Goal: Information Seeking & Learning: Learn about a topic

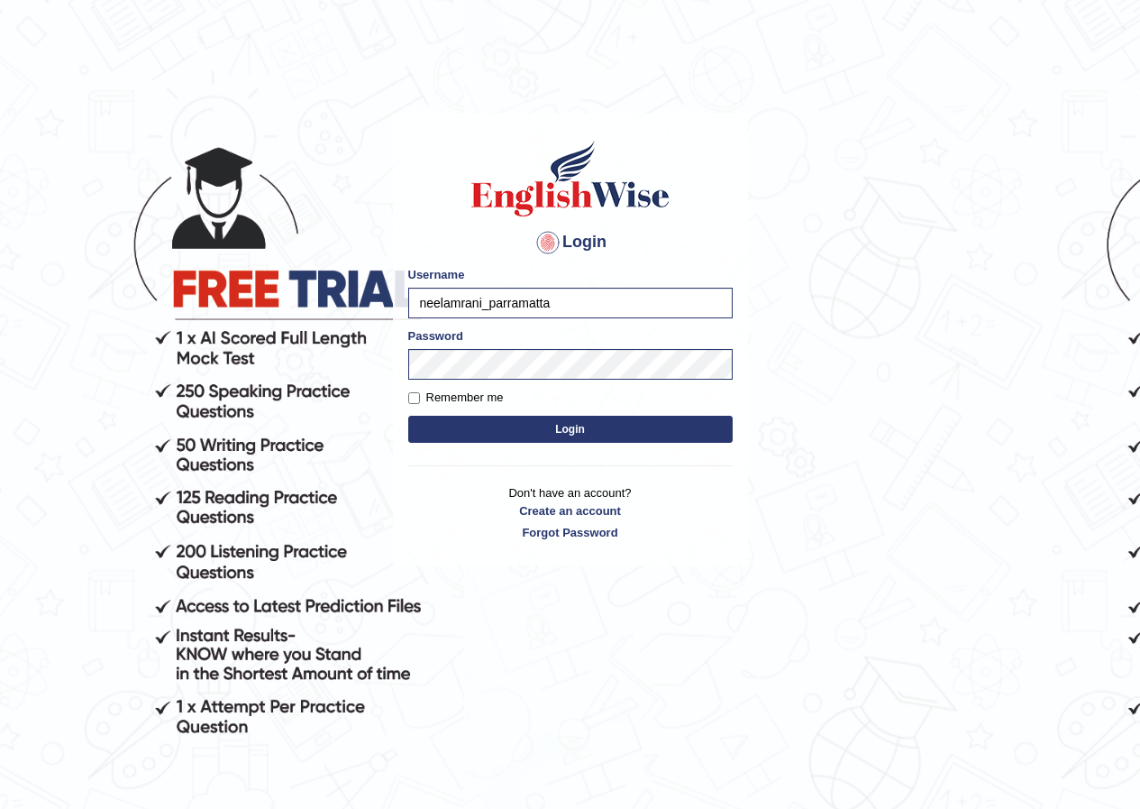
drag, startPoint x: 554, startPoint y: 303, endPoint x: 343, endPoint y: 308, distance: 211.0
click at [343, 308] on body "Login Please fix the following errors: Username neelamrani_parramatta Password …" at bounding box center [570, 461] width 1140 height 809
type input "j"
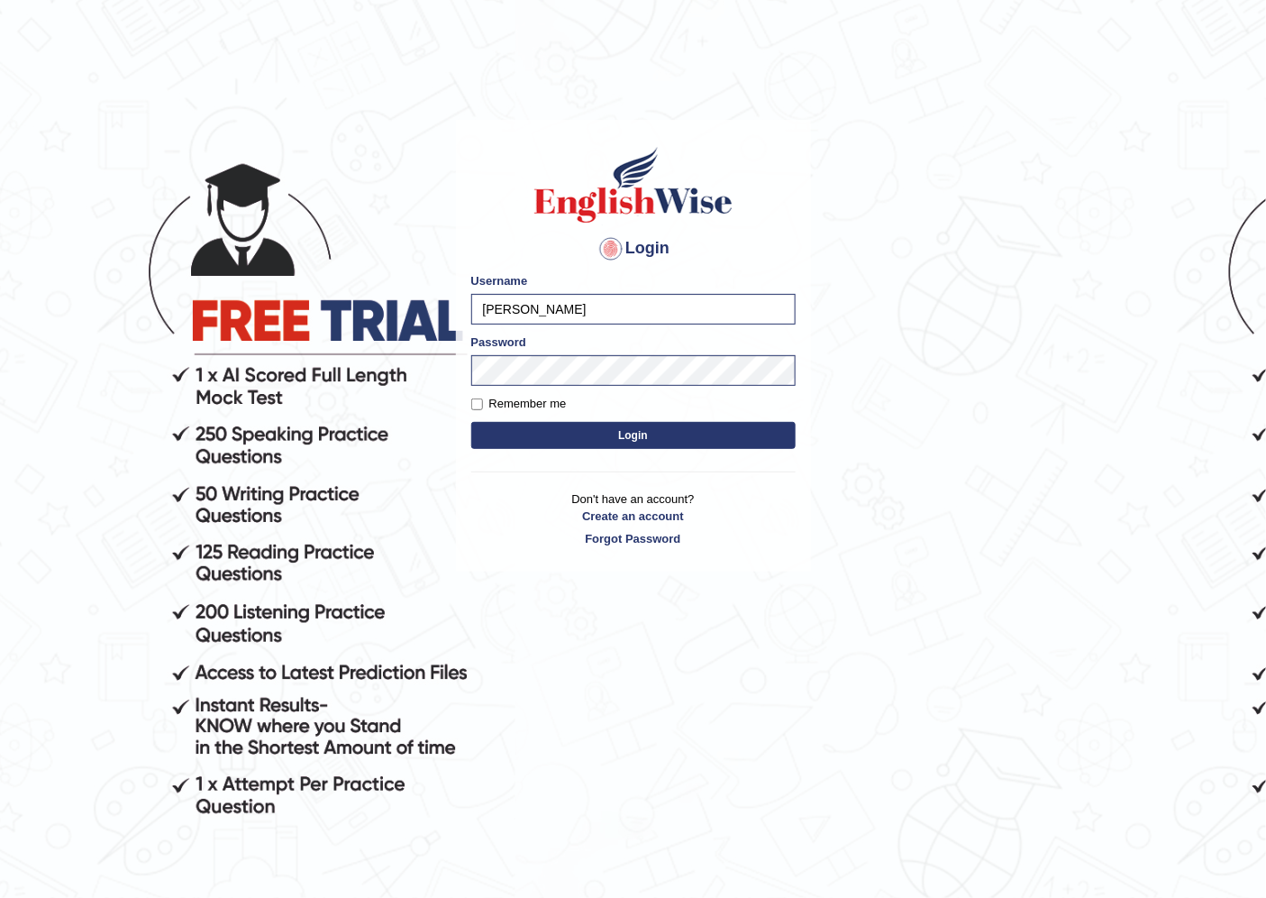
type input "jonathan_parramatta"
click at [322, 373] on body "Login Please fix the following errors: Username jonathan_parramatta Password Re…" at bounding box center [633, 512] width 1266 height 898
click at [471, 422] on button "Login" at bounding box center [633, 435] width 324 height 27
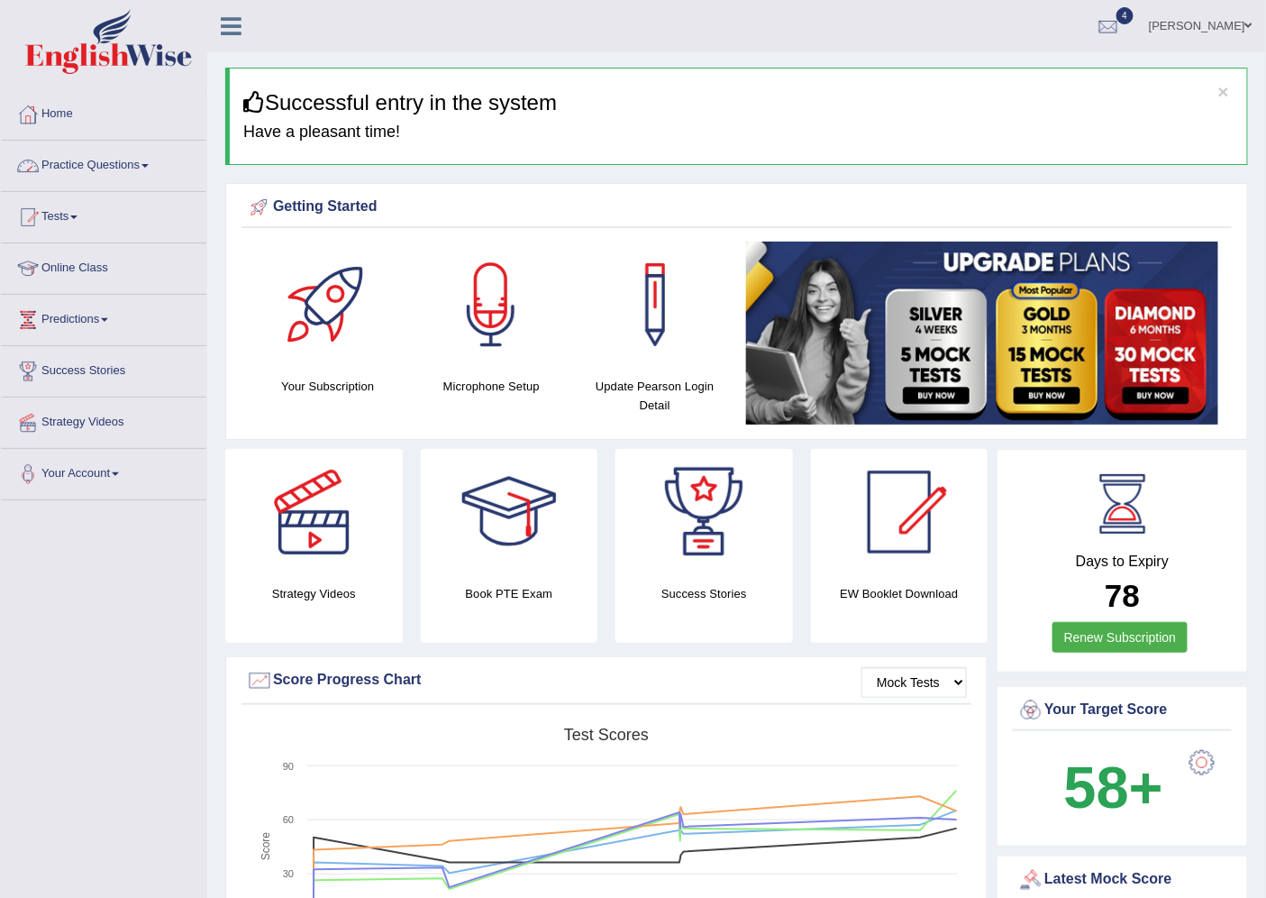
click at [39, 163] on div at bounding box center [27, 165] width 27 height 27
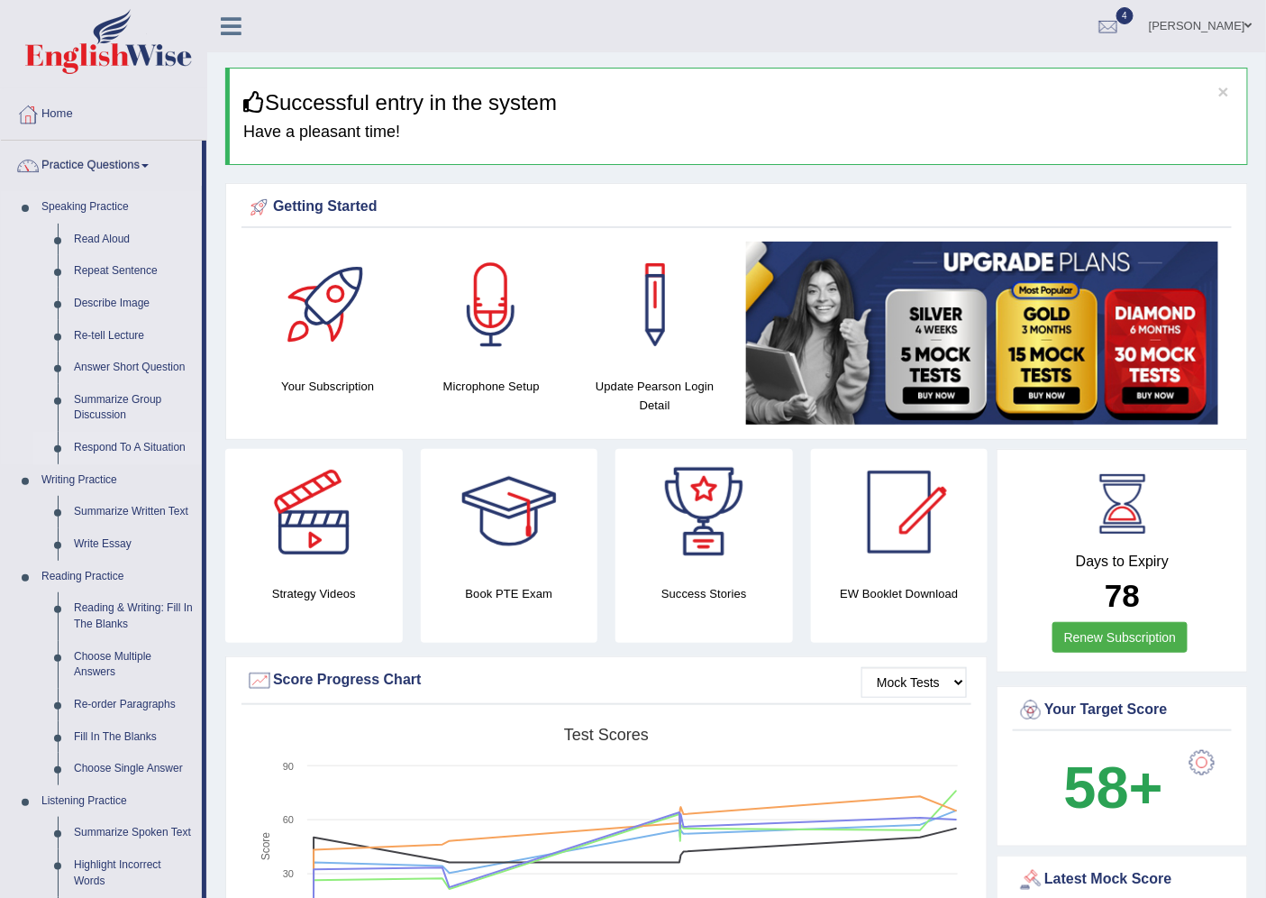
click at [85, 444] on link "Respond To A Situation" at bounding box center [134, 448] width 136 height 32
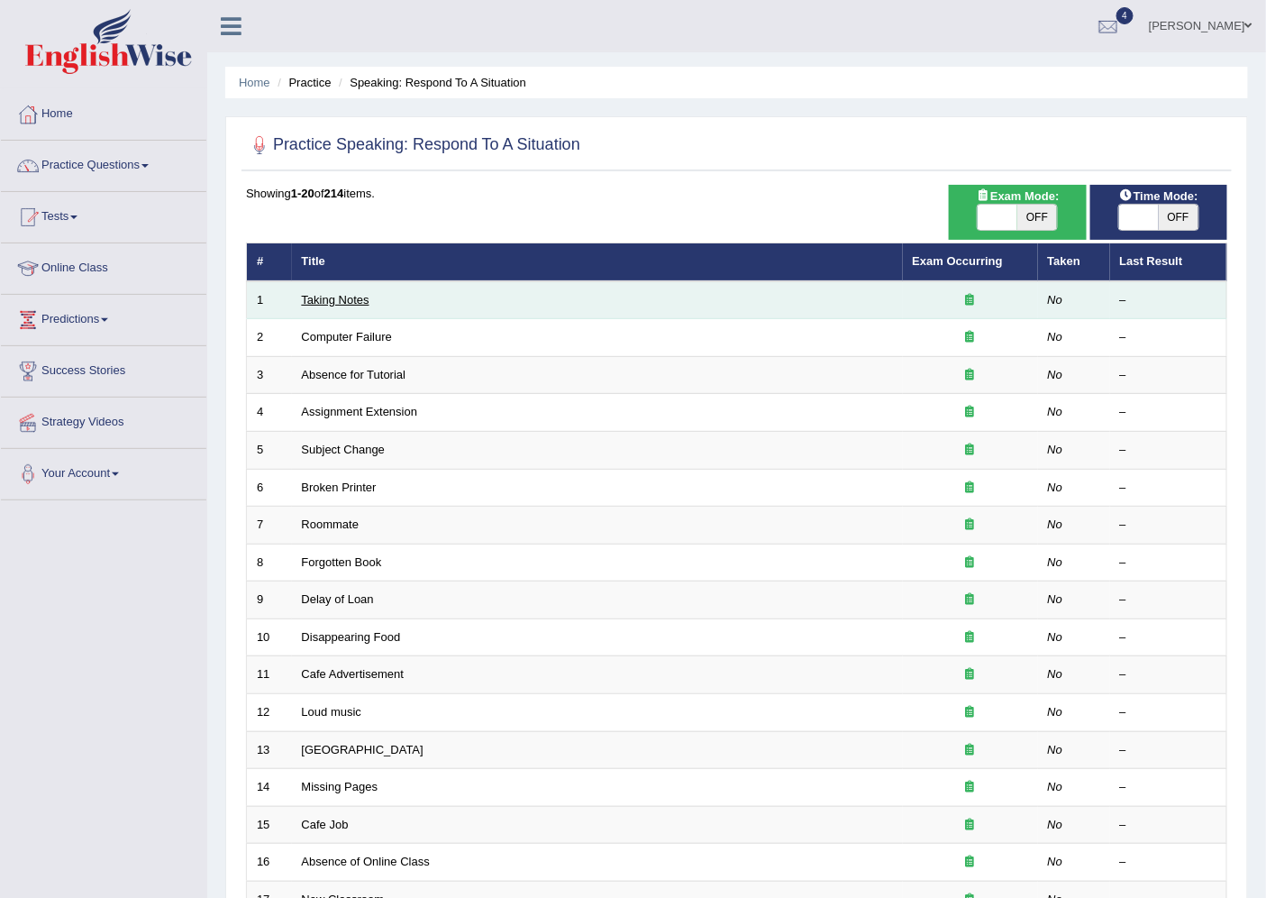
click at [336, 299] on link "Taking Notes" at bounding box center [336, 300] width 68 height 14
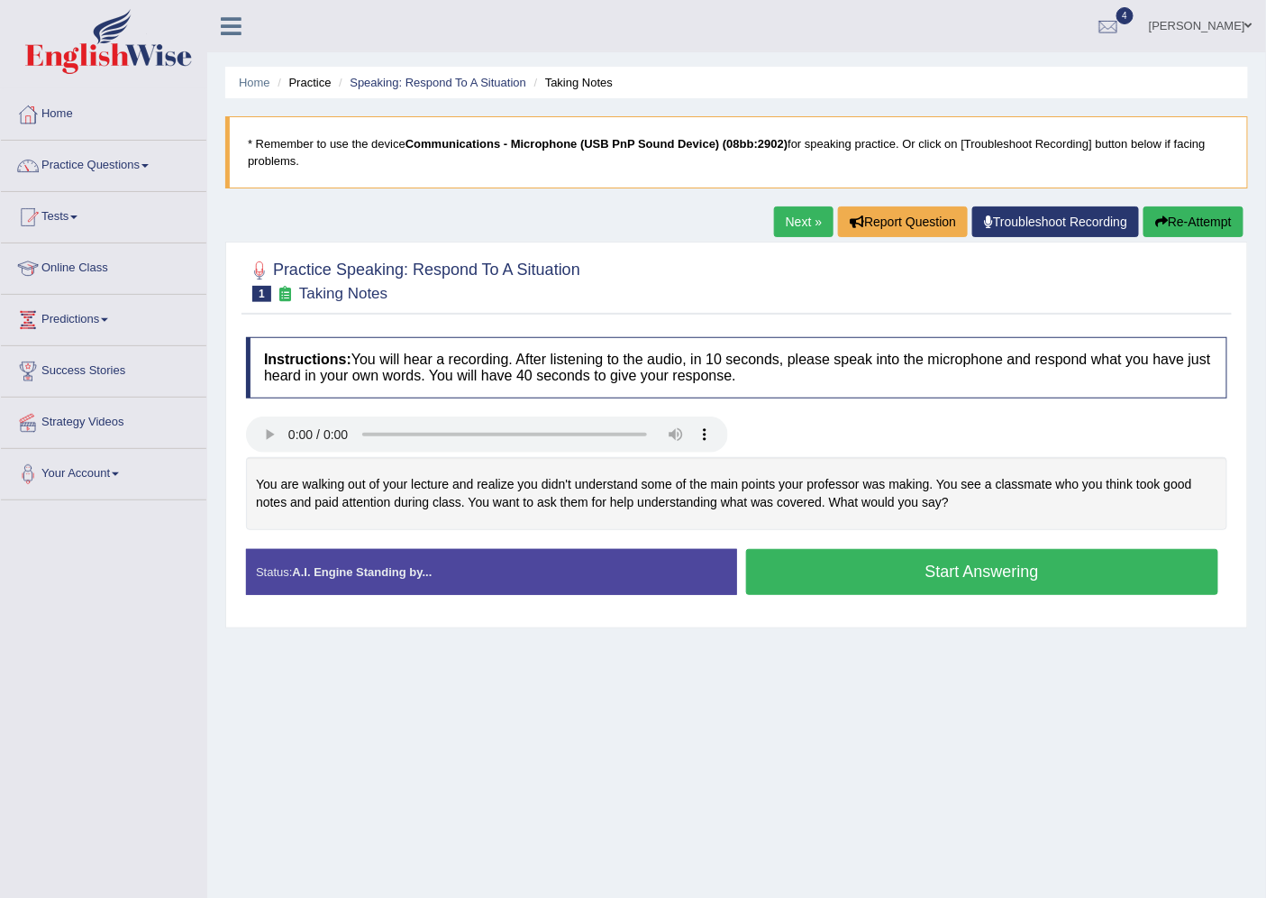
click at [865, 589] on button "Start Answering" at bounding box center [982, 572] width 473 height 46
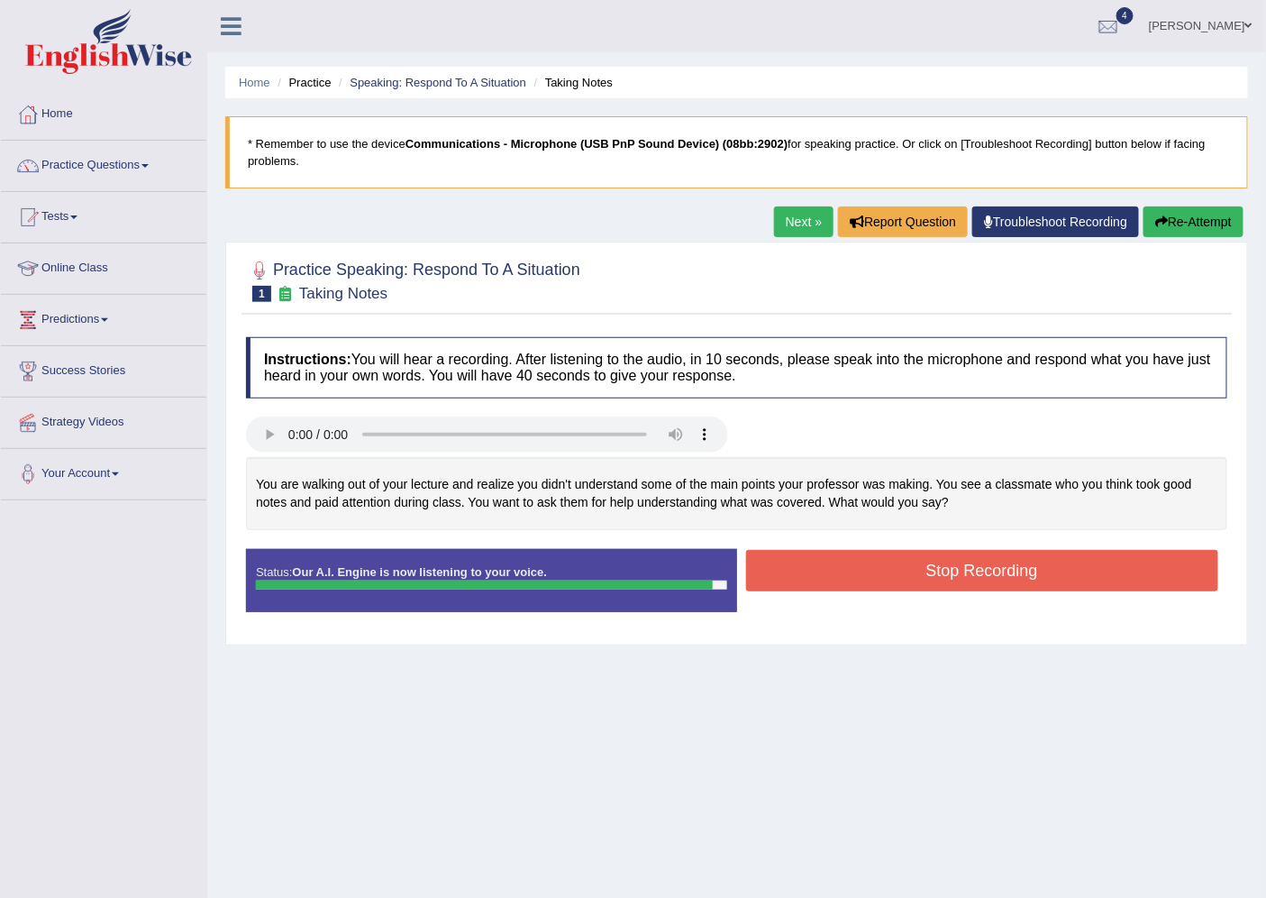
click at [993, 582] on button "Stop Recording" at bounding box center [982, 570] width 473 height 41
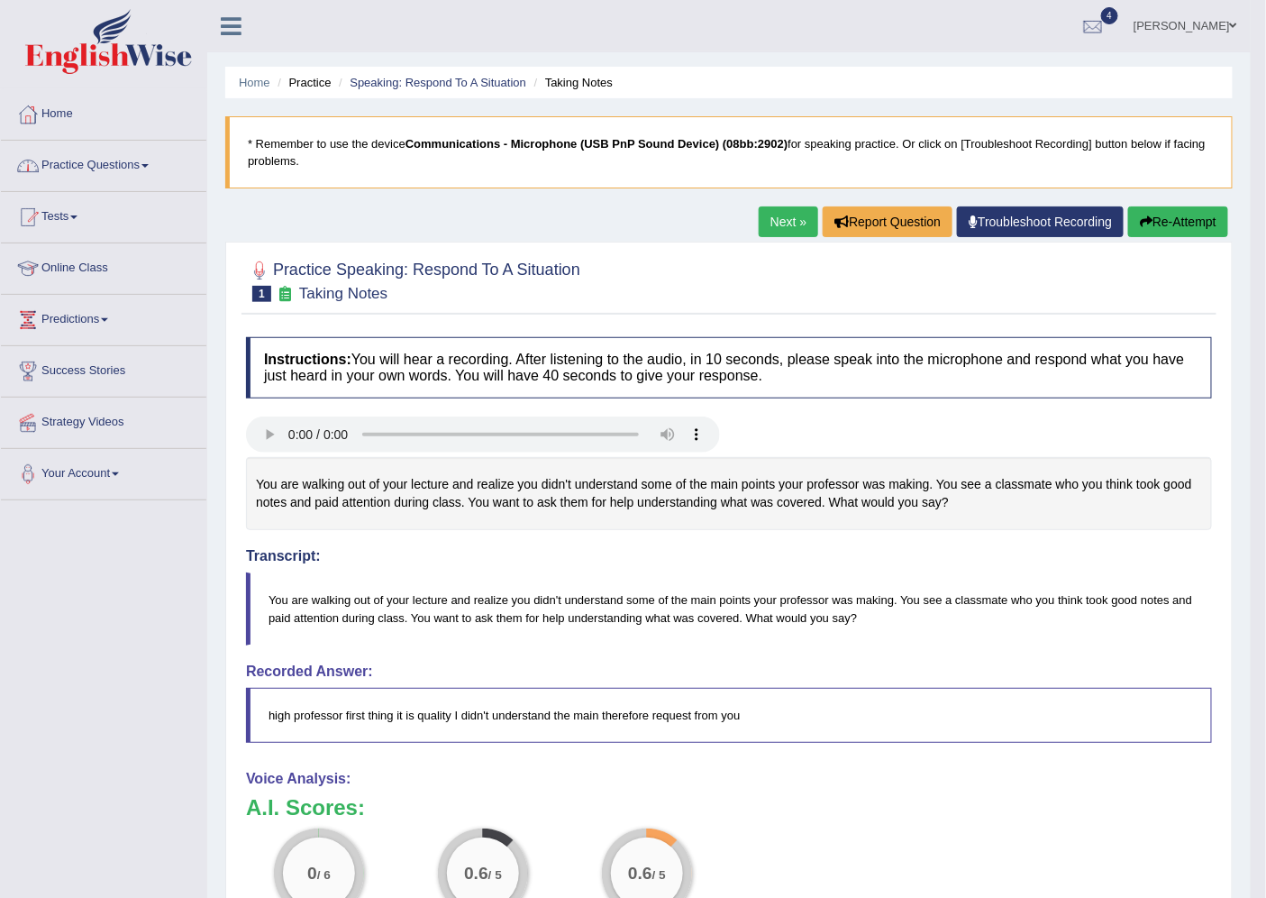
click at [74, 167] on link "Practice Questions" at bounding box center [104, 163] width 206 height 45
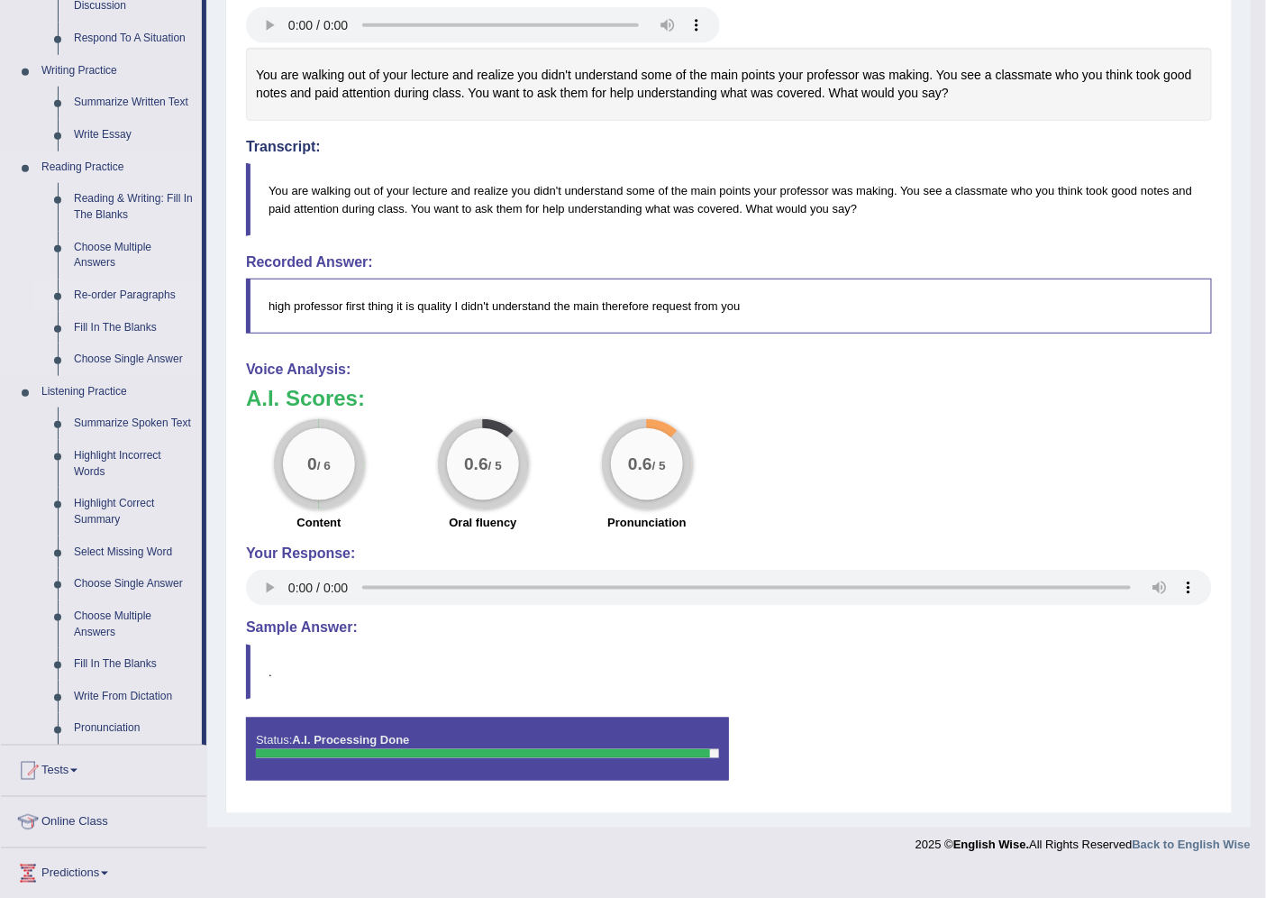
scroll to position [565, 0]
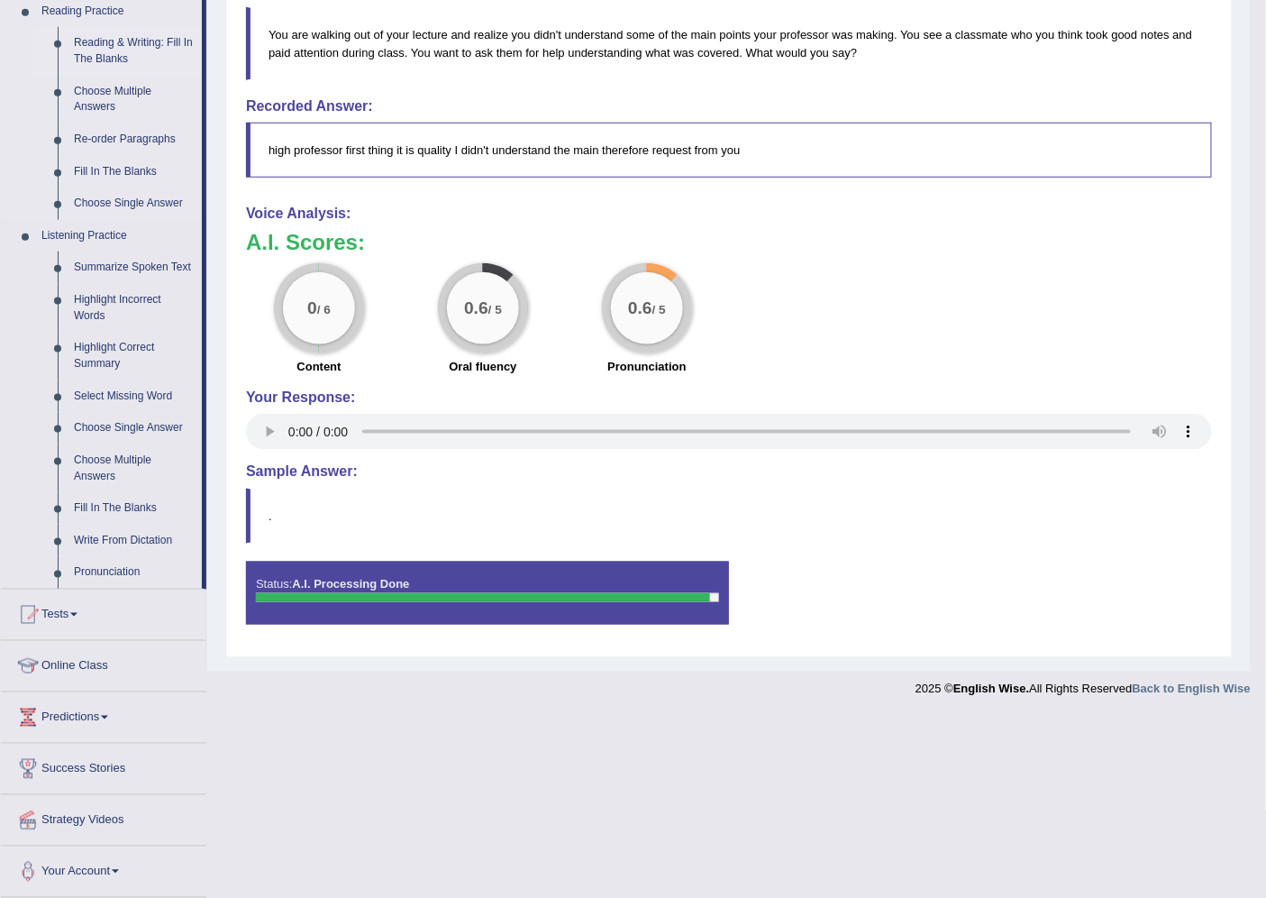
click at [124, 41] on link "Reading & Writing: Fill In The Blanks" at bounding box center [134, 51] width 136 height 48
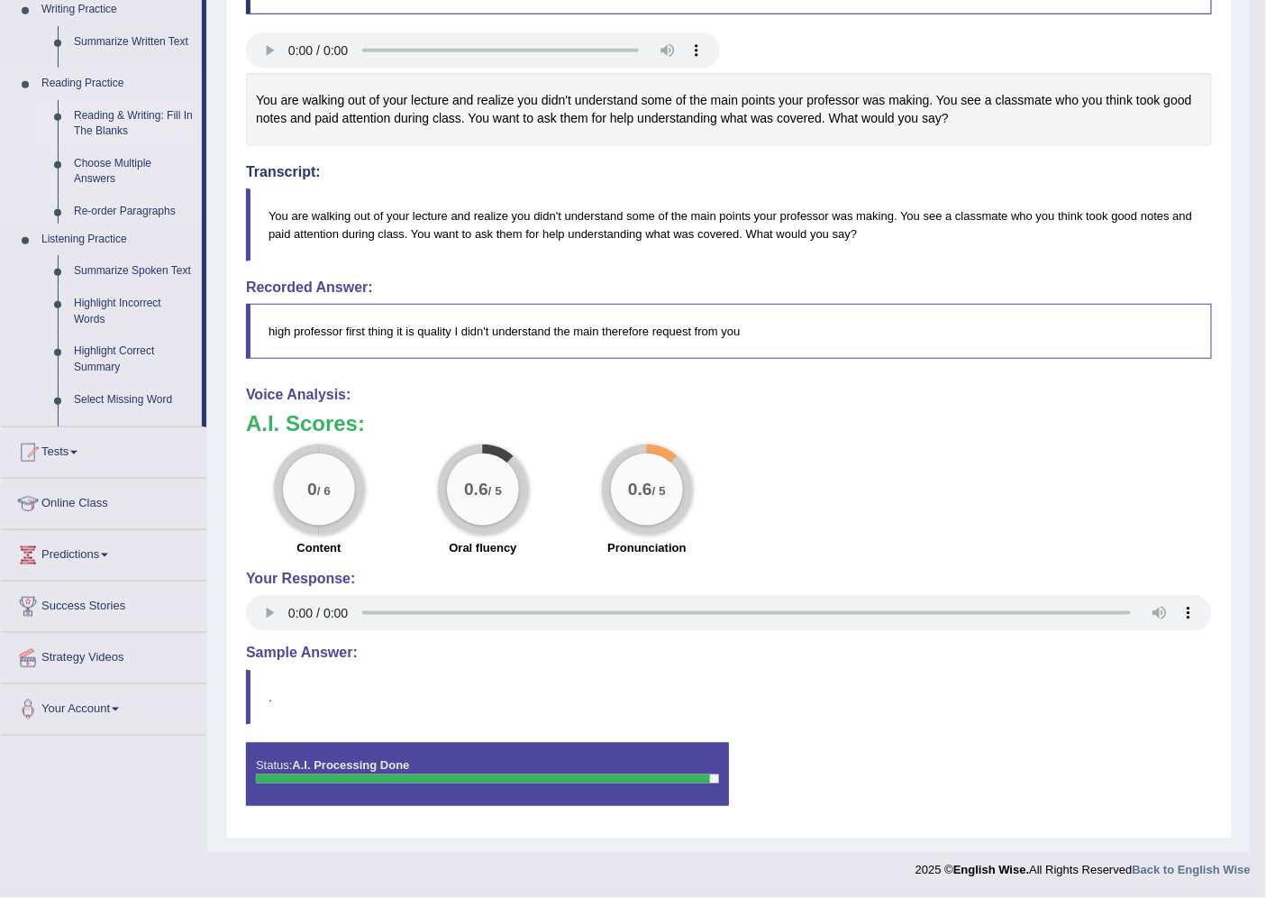
scroll to position [383, 0]
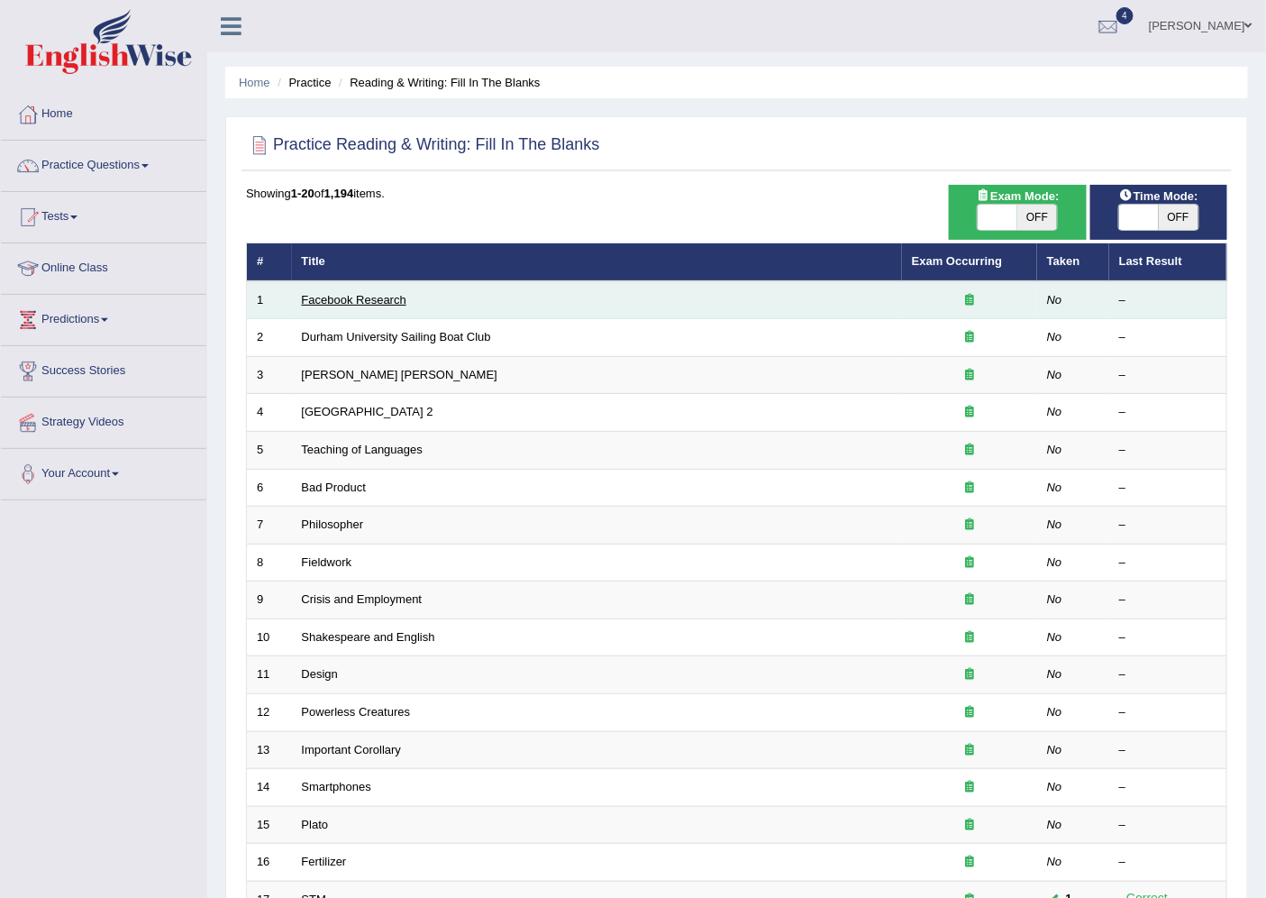
click at [385, 298] on link "Facebook Research" at bounding box center [354, 300] width 105 height 14
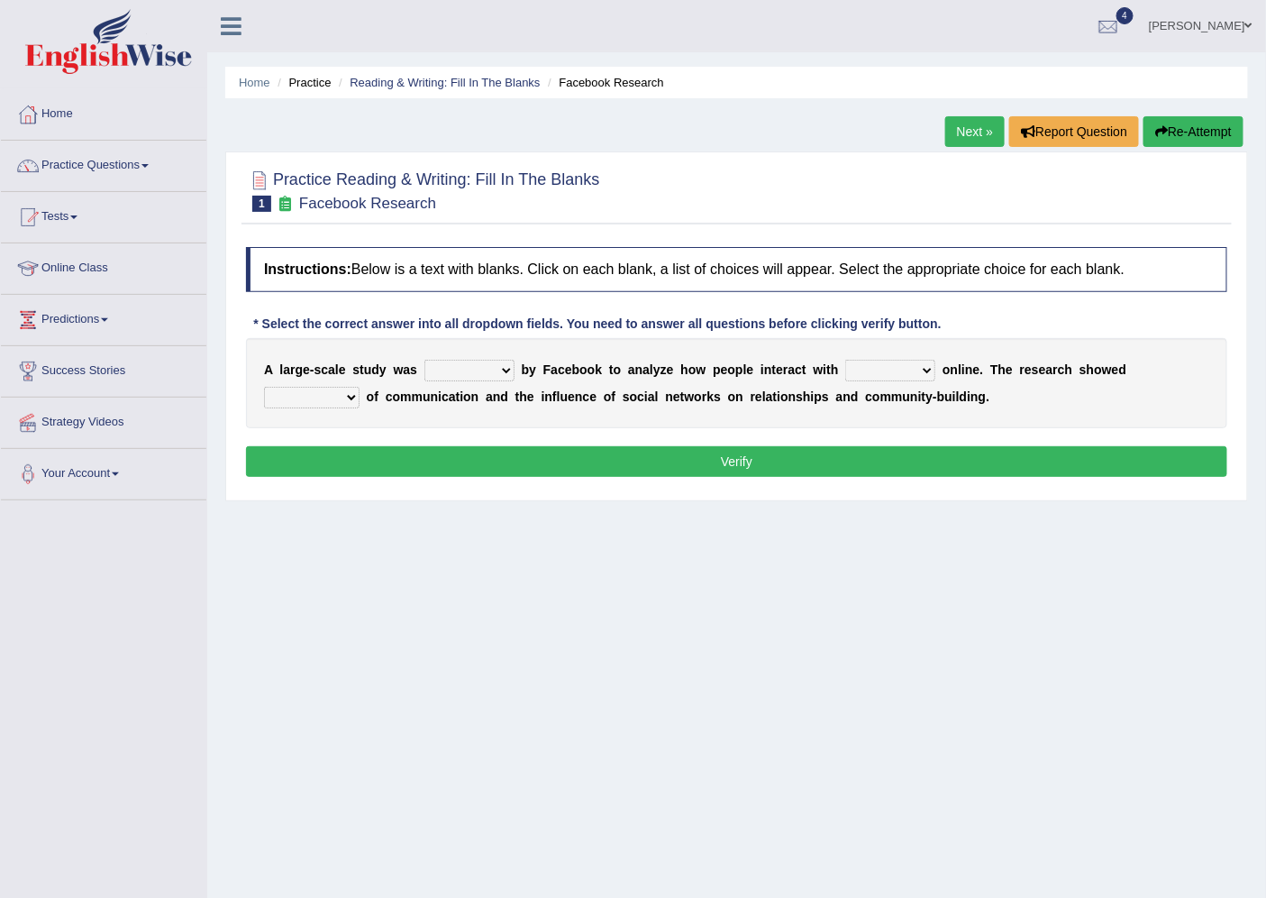
click at [503, 370] on select "surveyed had asked made" at bounding box center [470, 371] width 90 height 22
select select "made"
click at [425, 360] on select "surveyed had asked made" at bounding box center [470, 371] width 90 height 22
click at [928, 368] on select "together all each other another" at bounding box center [890, 371] width 90 height 22
select select "each other"
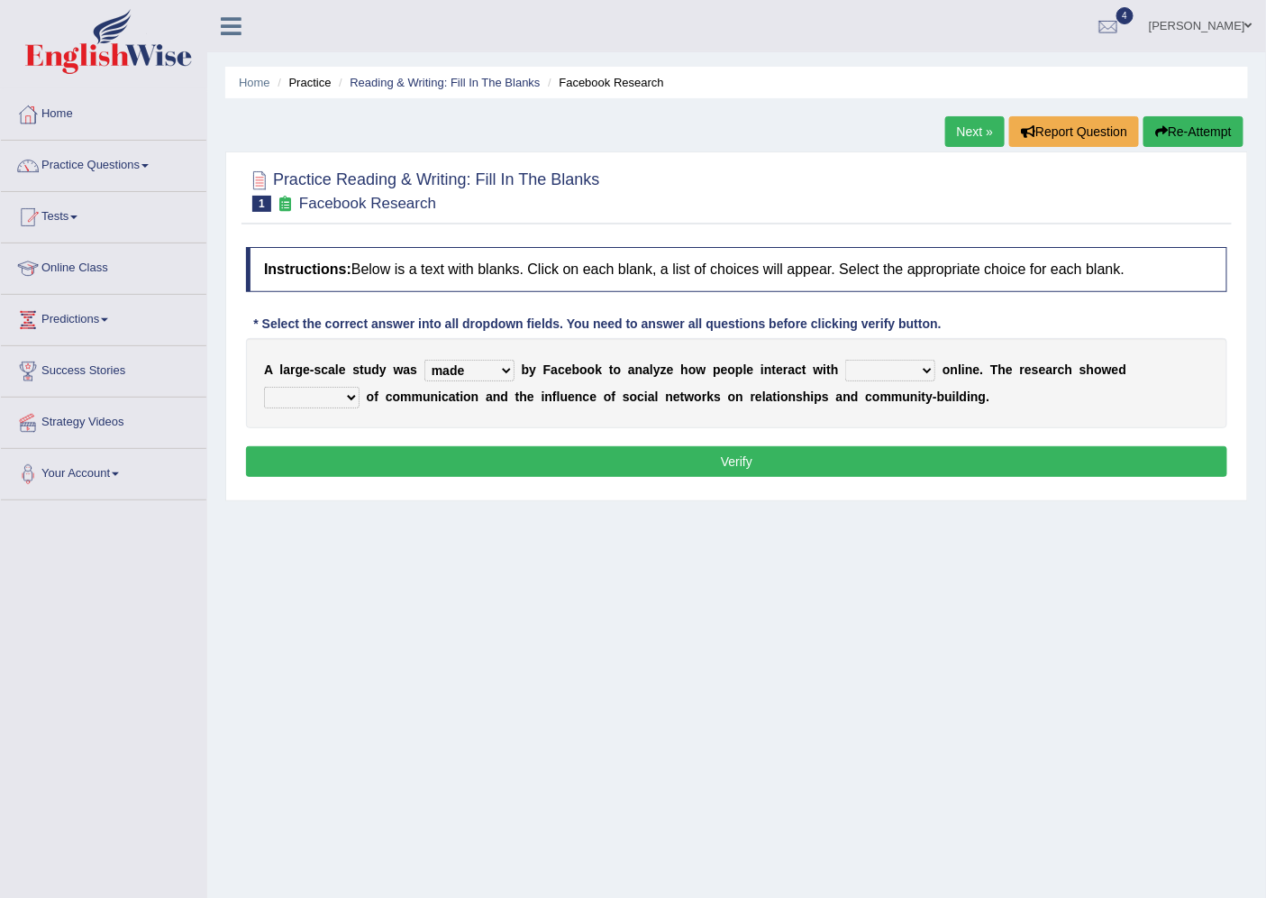
click at [845, 360] on select "together all each other another" at bounding box center [890, 371] width 90 height 22
click at [346, 392] on select "advantages standards fellowships patterns" at bounding box center [312, 398] width 96 height 22
select select "advantages"
click at [264, 387] on select "advantages standards fellowships patterns" at bounding box center [312, 398] width 96 height 22
click at [631, 464] on button "Verify" at bounding box center [737, 461] width 982 height 31
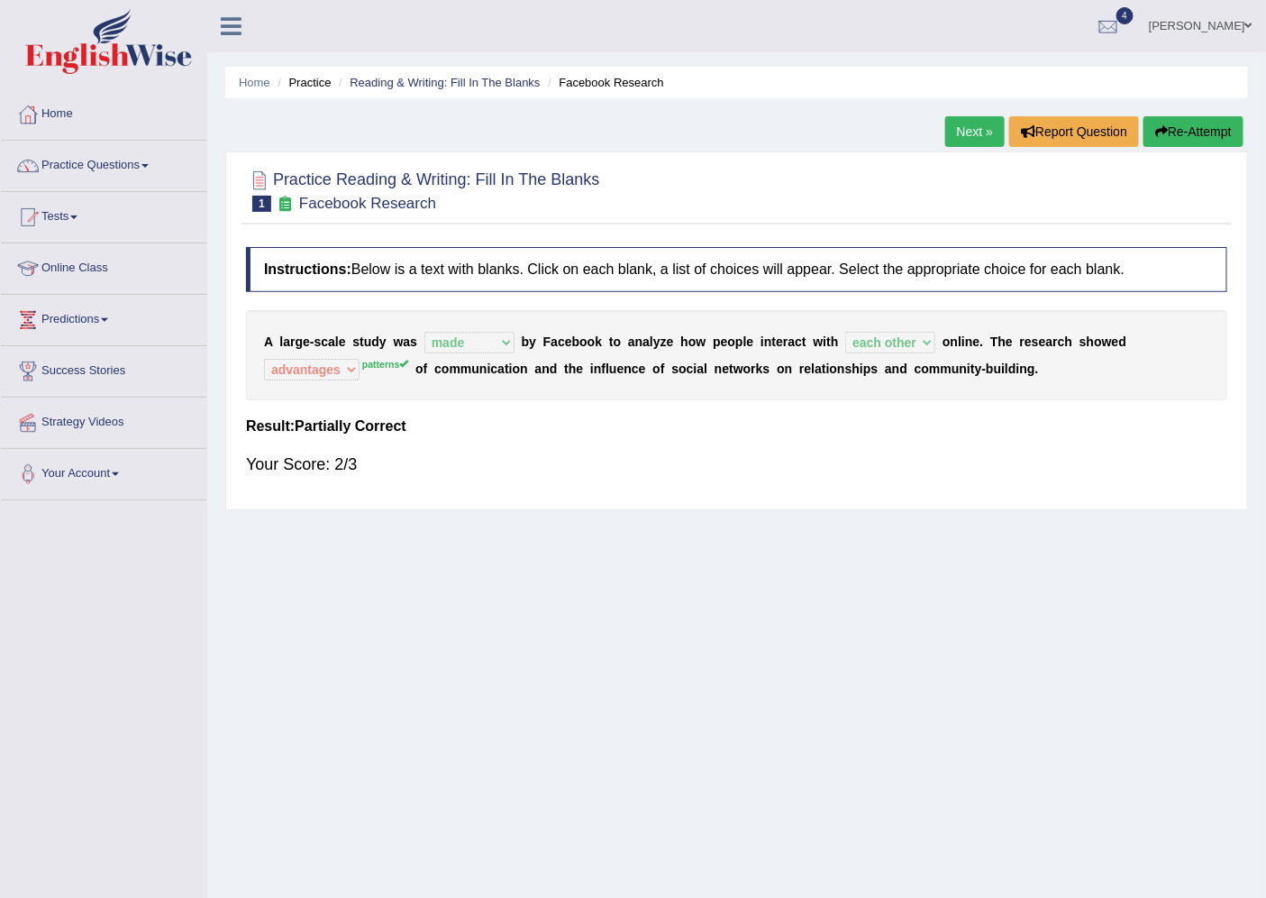
click at [961, 139] on link "Next »" at bounding box center [975, 131] width 59 height 31
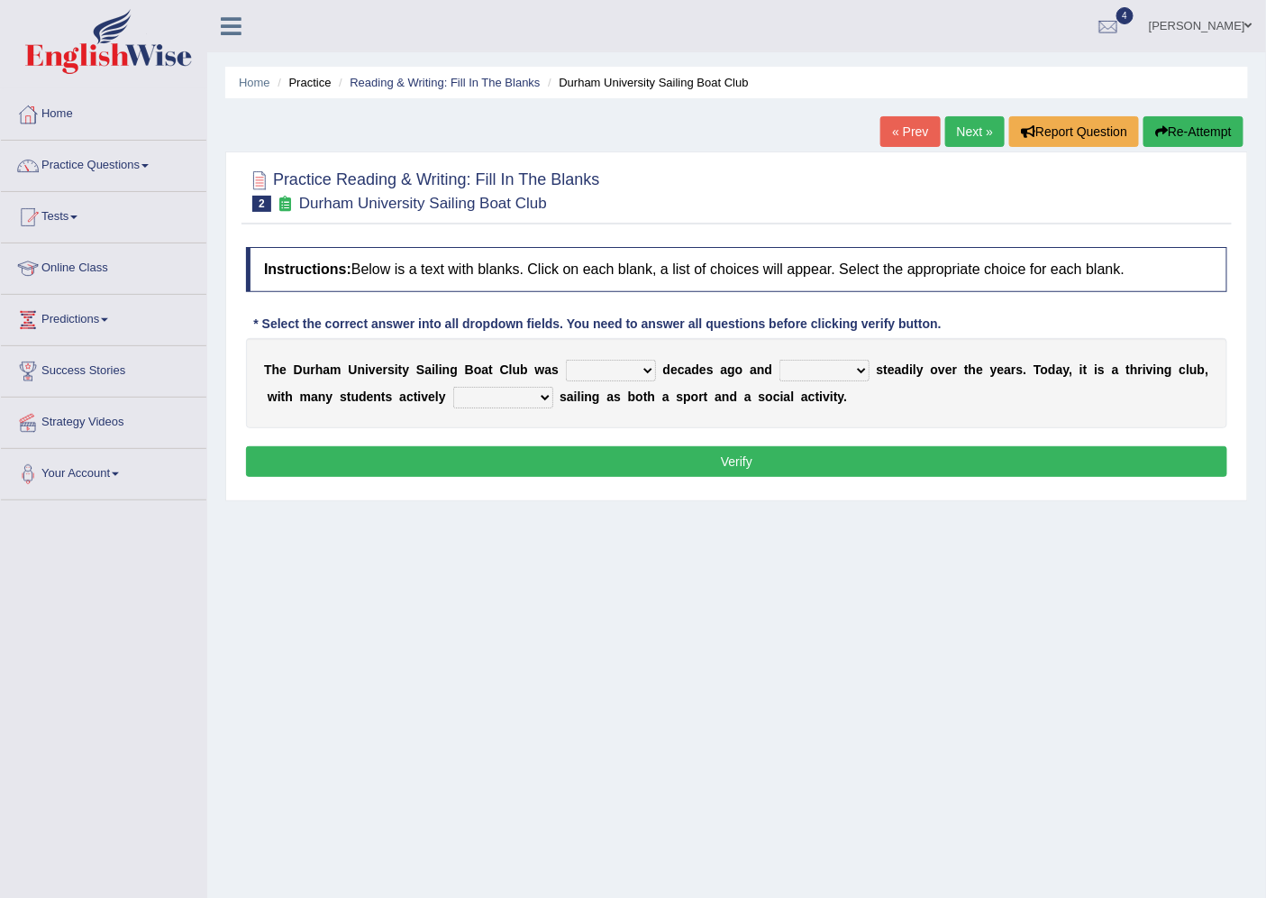
click at [644, 362] on select "found fund founded find" at bounding box center [611, 371] width 90 height 22
select select "founded"
click at [566, 360] on select "found fund founded find" at bounding box center [611, 371] width 90 height 22
click at [861, 370] on select "grow growing has grown grown" at bounding box center [825, 371] width 90 height 22
select select "grow"
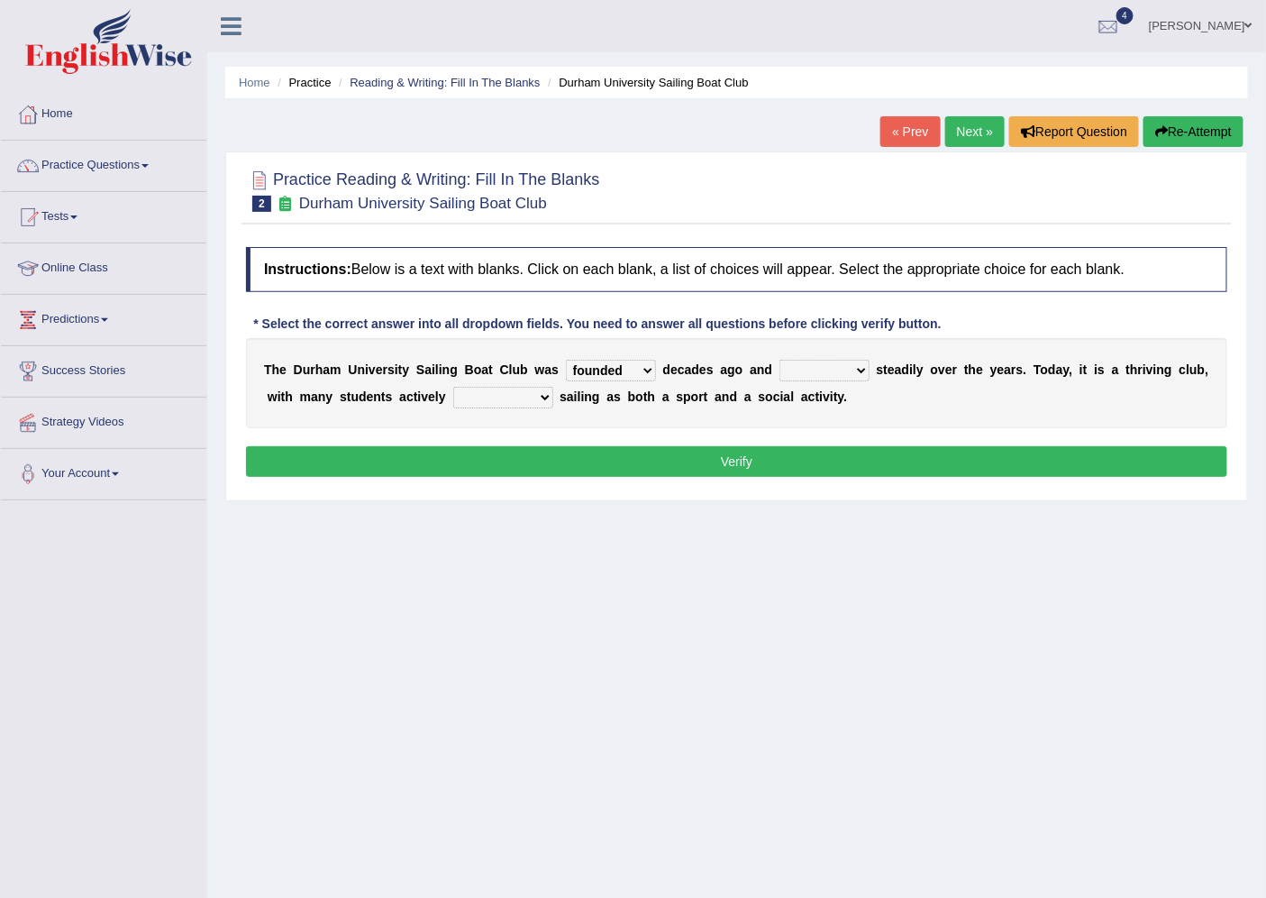
click at [780, 360] on select "grow growing has grown grown" at bounding box center [825, 371] width 90 height 22
click at [546, 392] on select "enjoy enjoyed are enjoying enjoying" at bounding box center [503, 398] width 100 height 22
select select "enjoying"
click at [453, 387] on select "enjoy enjoyed are enjoying enjoying" at bounding box center [503, 398] width 100 height 22
drag, startPoint x: 535, startPoint y: 399, endPoint x: 516, endPoint y: 402, distance: 19.1
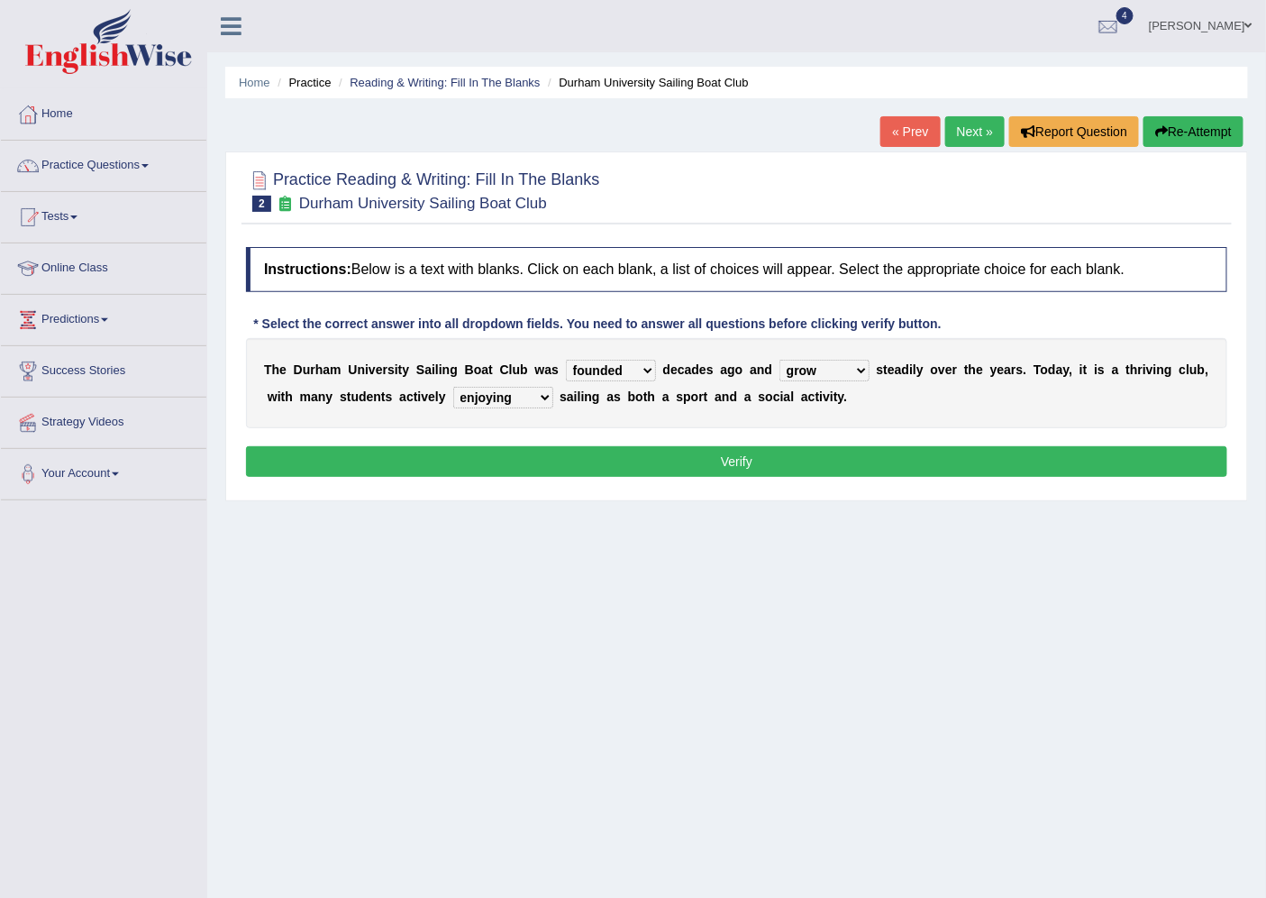
click at [524, 402] on select "enjoy enjoyed are enjoying enjoying" at bounding box center [503, 398] width 100 height 22
click at [730, 466] on button "Verify" at bounding box center [737, 461] width 982 height 31
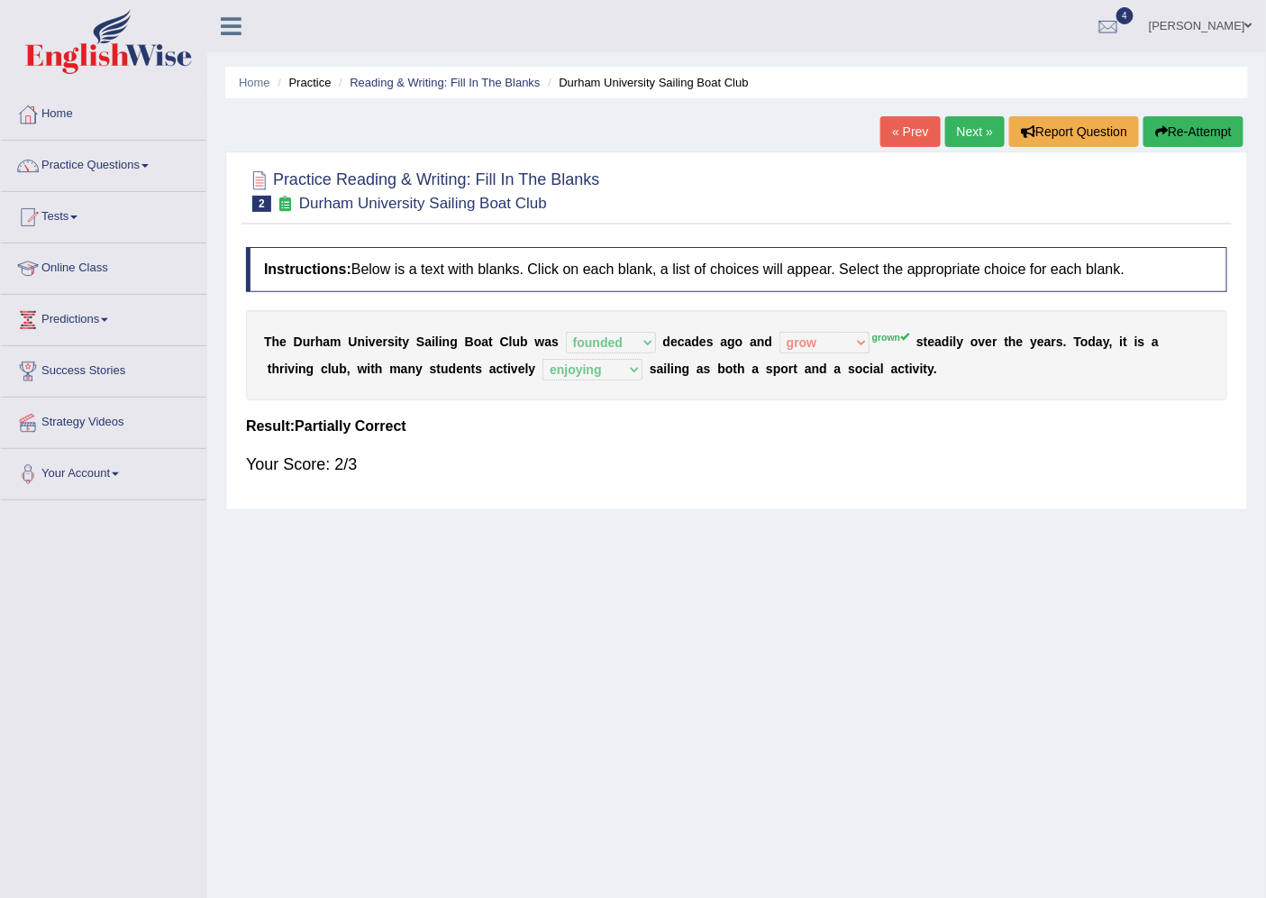
click at [948, 127] on link "Next »" at bounding box center [975, 131] width 59 height 31
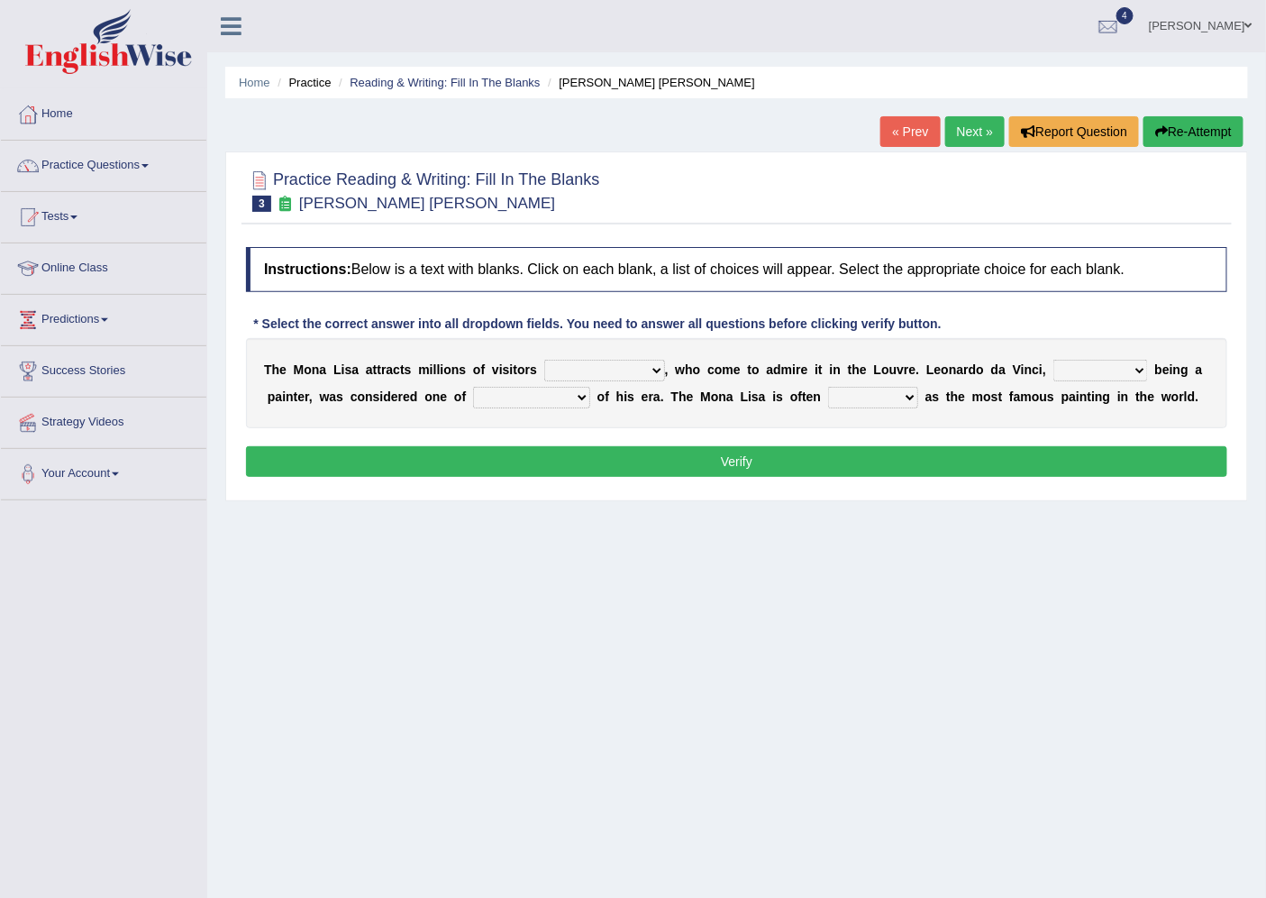
click at [654, 361] on select "around the year the all year all year round per year" at bounding box center [604, 371] width 121 height 22
select select "per year"
click at [544, 360] on select "around the year the all year all year round per year" at bounding box center [604, 371] width 121 height 22
click at [1141, 370] on select "rather than as much as as well as as long as" at bounding box center [1101, 371] width 95 height 22
select select "rather than"
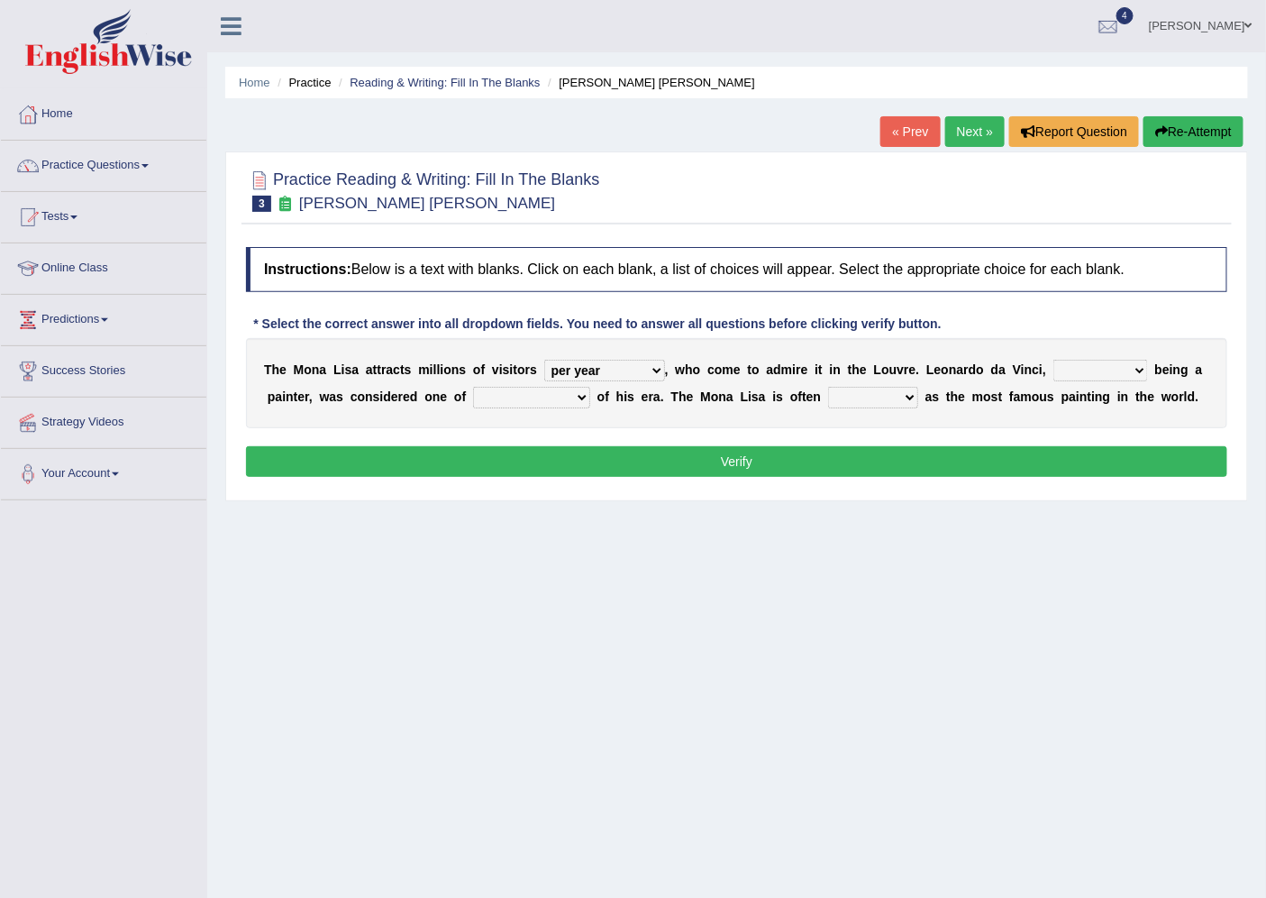
click at [1054, 360] on select "rather than as much as as well as as long as" at bounding box center [1101, 371] width 95 height 22
click at [586, 393] on select "better artists artist the better artist the best artists" at bounding box center [531, 398] width 117 height 22
select select "the best artists"
click at [473, 387] on select "better artists artist the better artist the best artists" at bounding box center [531, 398] width 117 height 22
click at [739, 455] on button "Verify" at bounding box center [737, 461] width 982 height 31
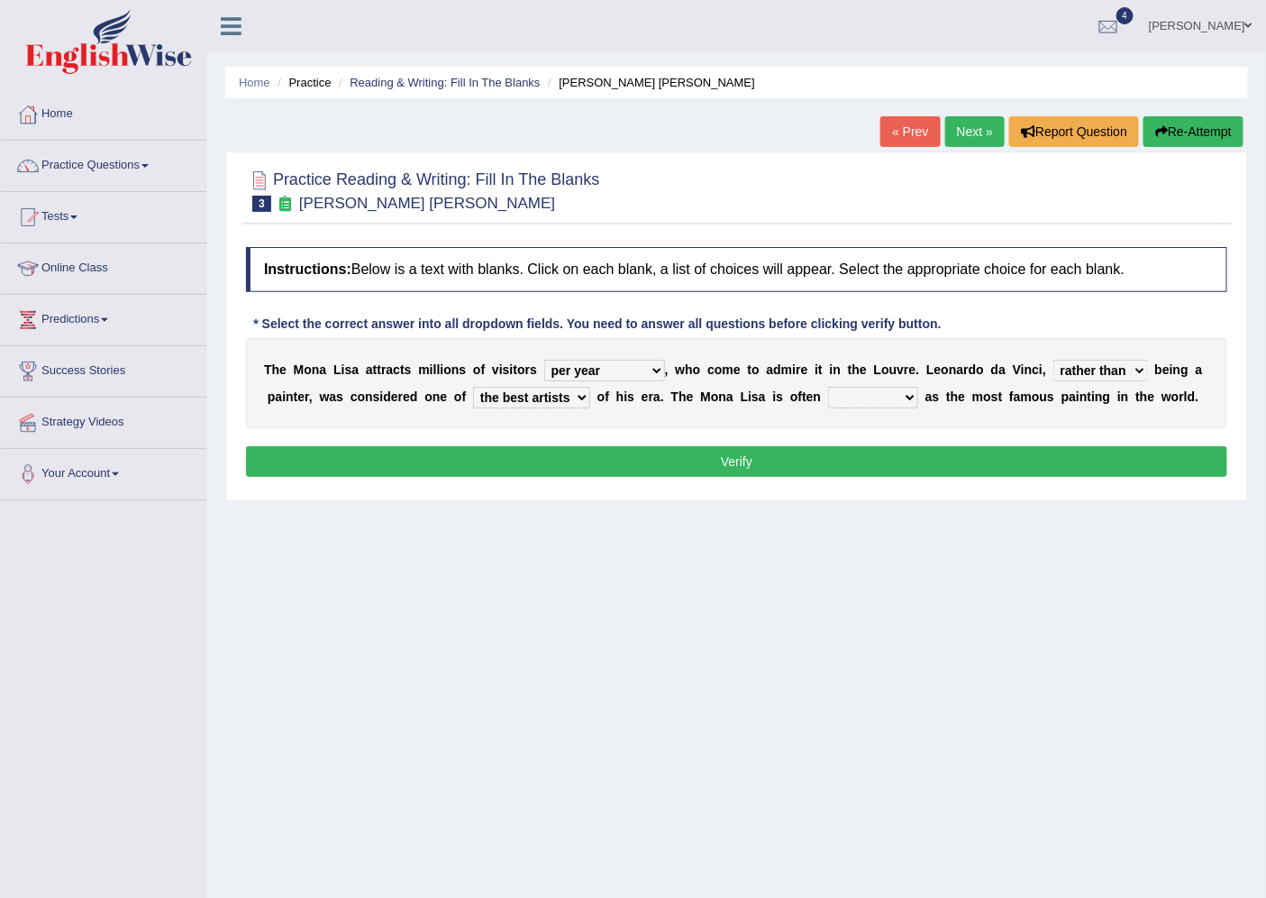
click at [906, 397] on select "classified suggested predicted described" at bounding box center [873, 398] width 90 height 22
select select "classified"
click at [828, 387] on select "classified suggested predicted described" at bounding box center [873, 398] width 90 height 22
click at [798, 451] on button "Verify" at bounding box center [737, 461] width 982 height 31
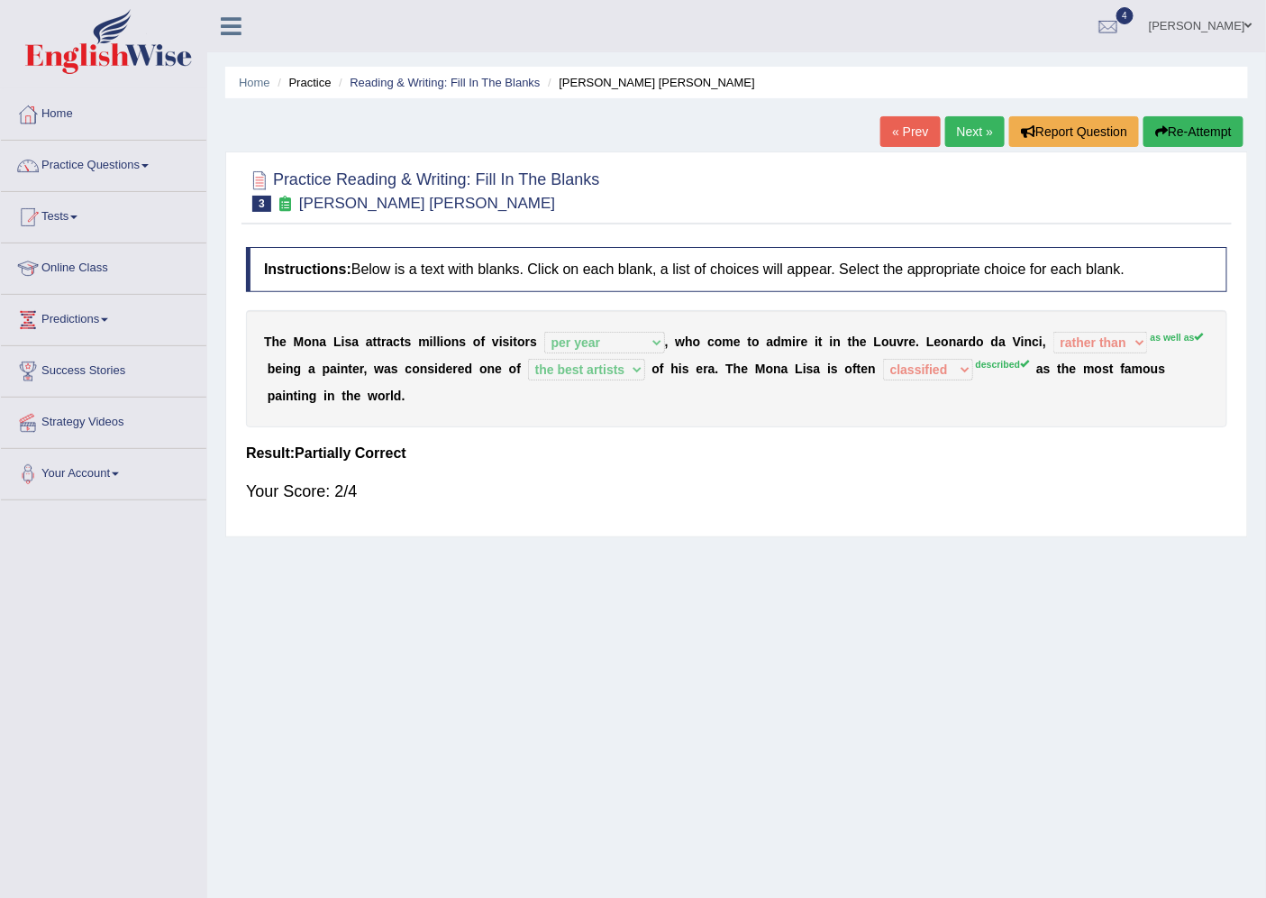
click at [978, 133] on link "Next »" at bounding box center [975, 131] width 59 height 31
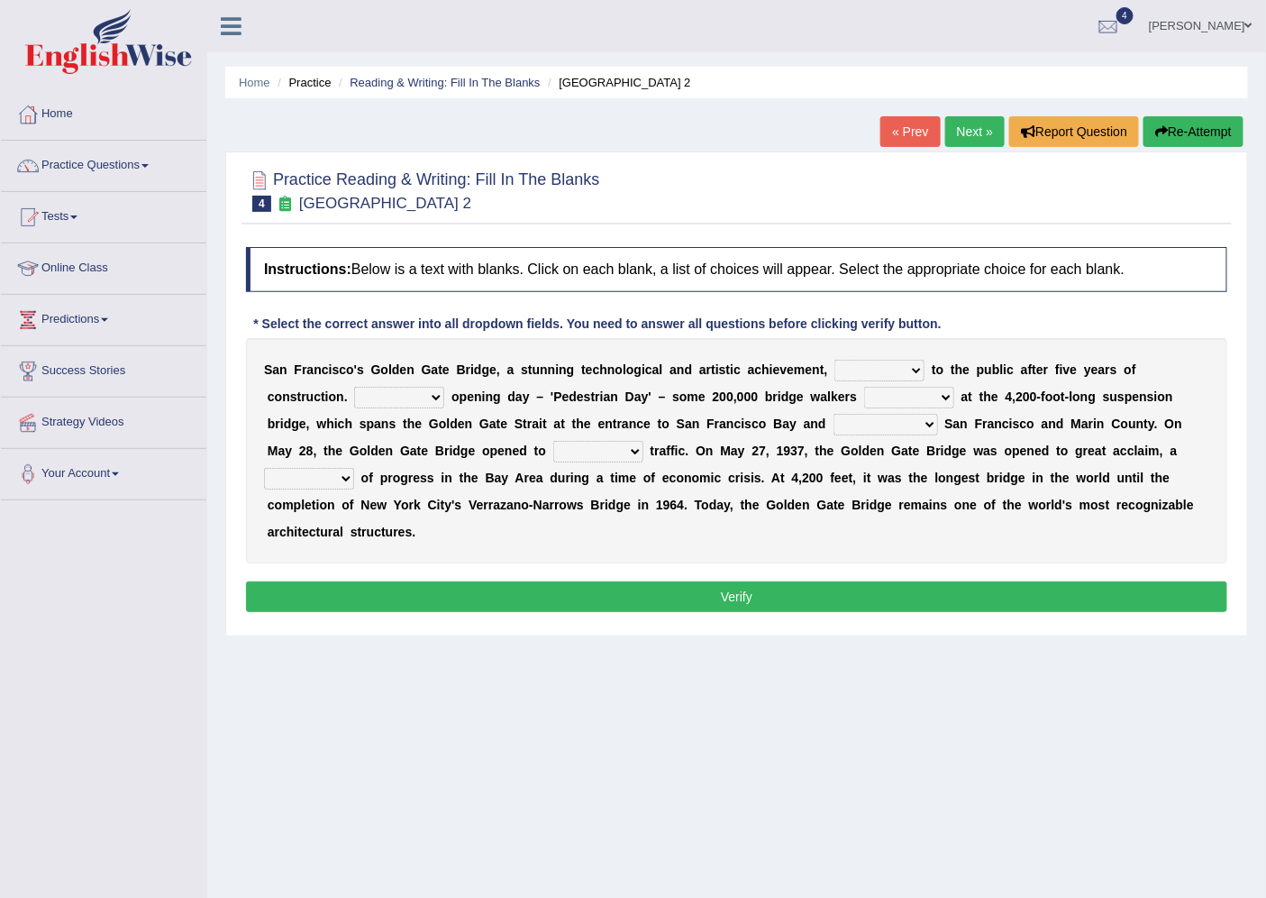
click at [916, 366] on select "opens closes appears equals" at bounding box center [880, 371] width 90 height 22
select select "opens"
click at [835, 360] on select "opens closes appears equals" at bounding box center [880, 371] width 90 height 22
click at [439, 390] on select "On During Since When" at bounding box center [399, 398] width 90 height 22
select select "During"
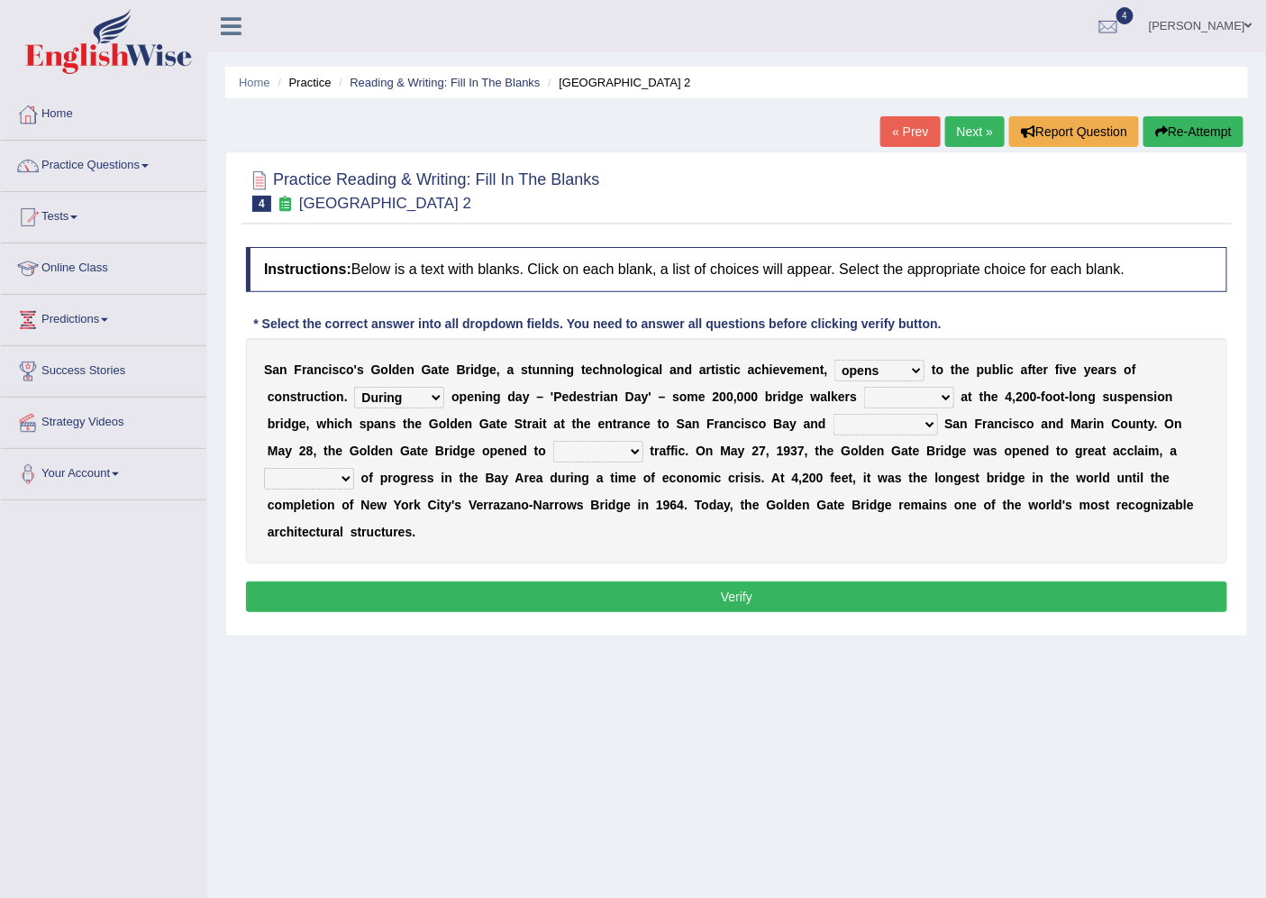
click at [354, 387] on select "On During Since When" at bounding box center [399, 398] width 90 height 22
click at [942, 392] on select "stationed looked marveled laughed" at bounding box center [909, 398] width 90 height 22
select select "looked"
click at [864, 387] on select "stationed looked marveled laughed" at bounding box center [909, 398] width 90 height 22
click at [933, 420] on select "separates connects channels differentiates" at bounding box center [886, 425] width 105 height 22
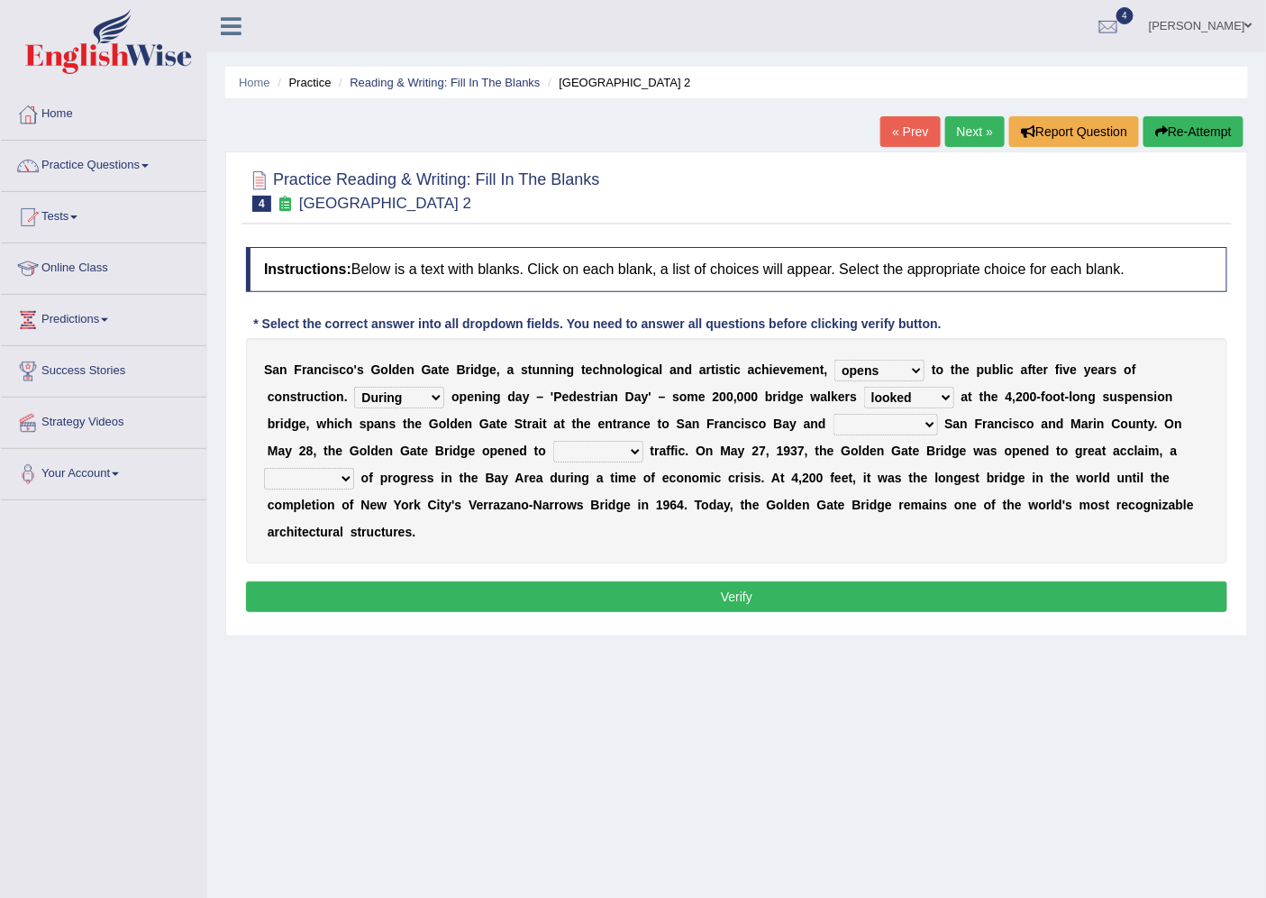
select select "connects"
click at [834, 414] on select "separates connects channels differentiates" at bounding box center [886, 425] width 105 height 22
click at [635, 448] on select "aquatic vehicular airborne watertight" at bounding box center [598, 452] width 90 height 22
select select "vehicular"
click at [553, 441] on select "aquatic vehicular airborne watertight" at bounding box center [598, 452] width 90 height 22
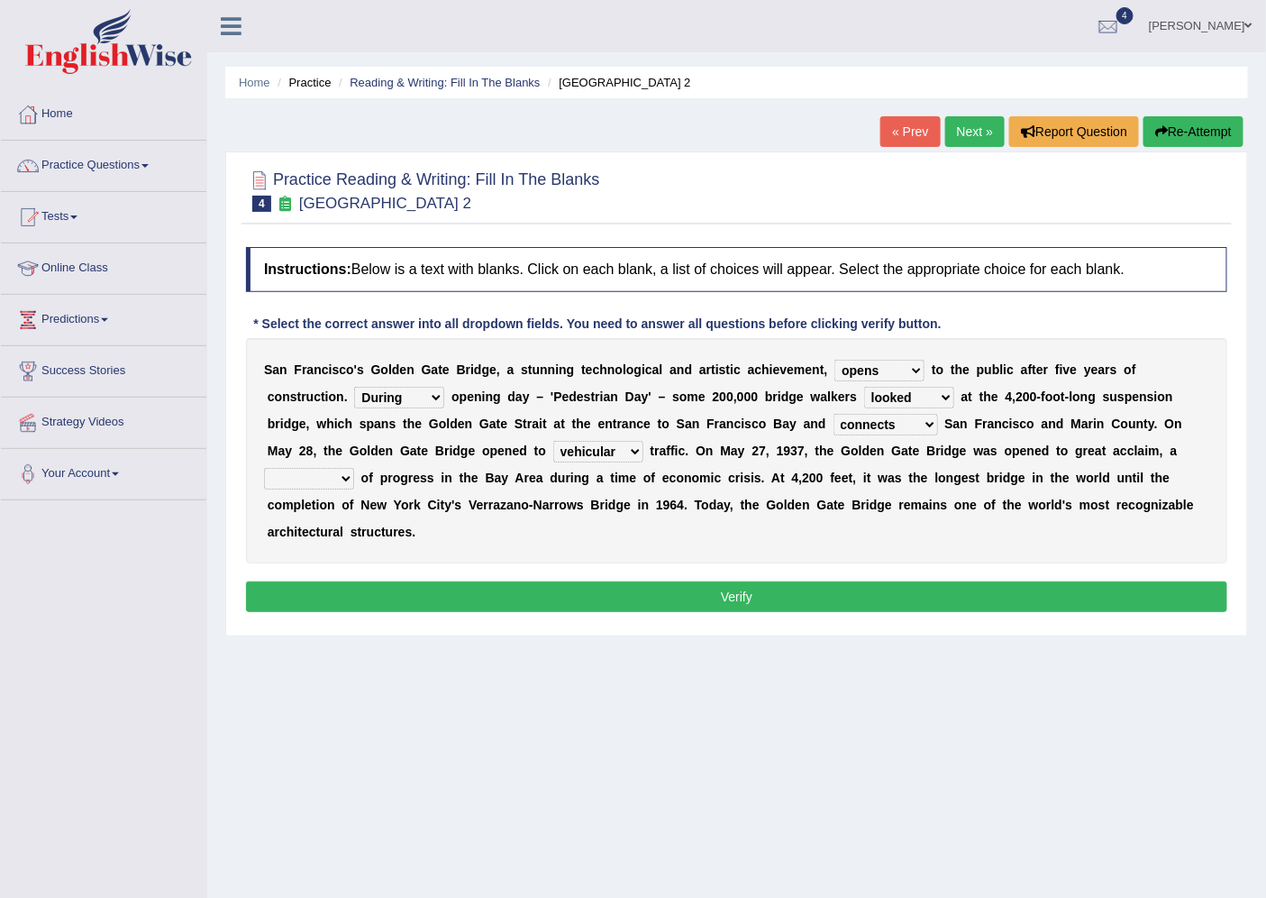
click at [352, 474] on select "denial symbol technique yield" at bounding box center [309, 479] width 90 height 22
select select "symbol"
click at [264, 468] on select "denial symbol technique yield" at bounding box center [309, 479] width 90 height 22
click at [649, 587] on button "Verify" at bounding box center [737, 596] width 982 height 31
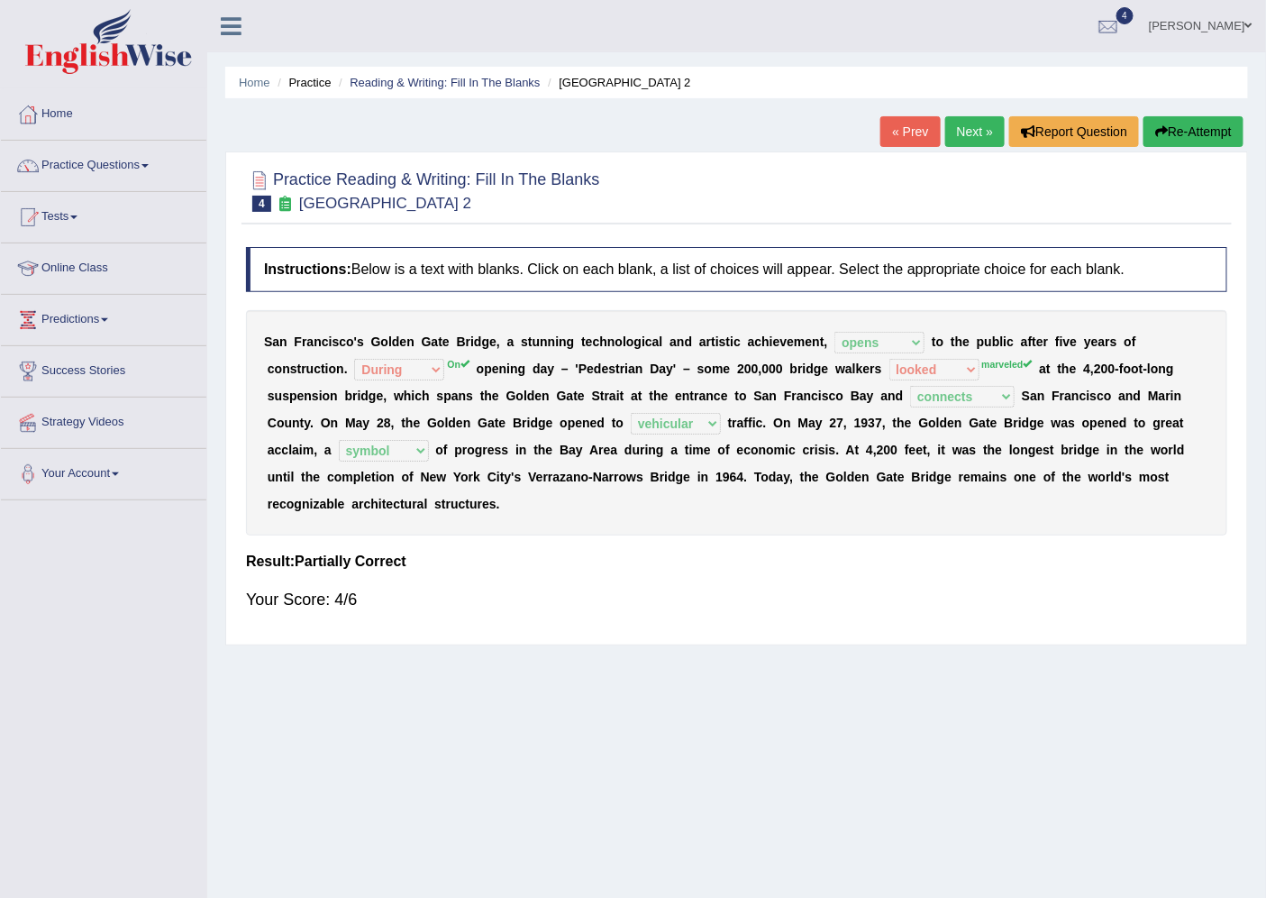
click at [979, 138] on link "Next »" at bounding box center [975, 131] width 59 height 31
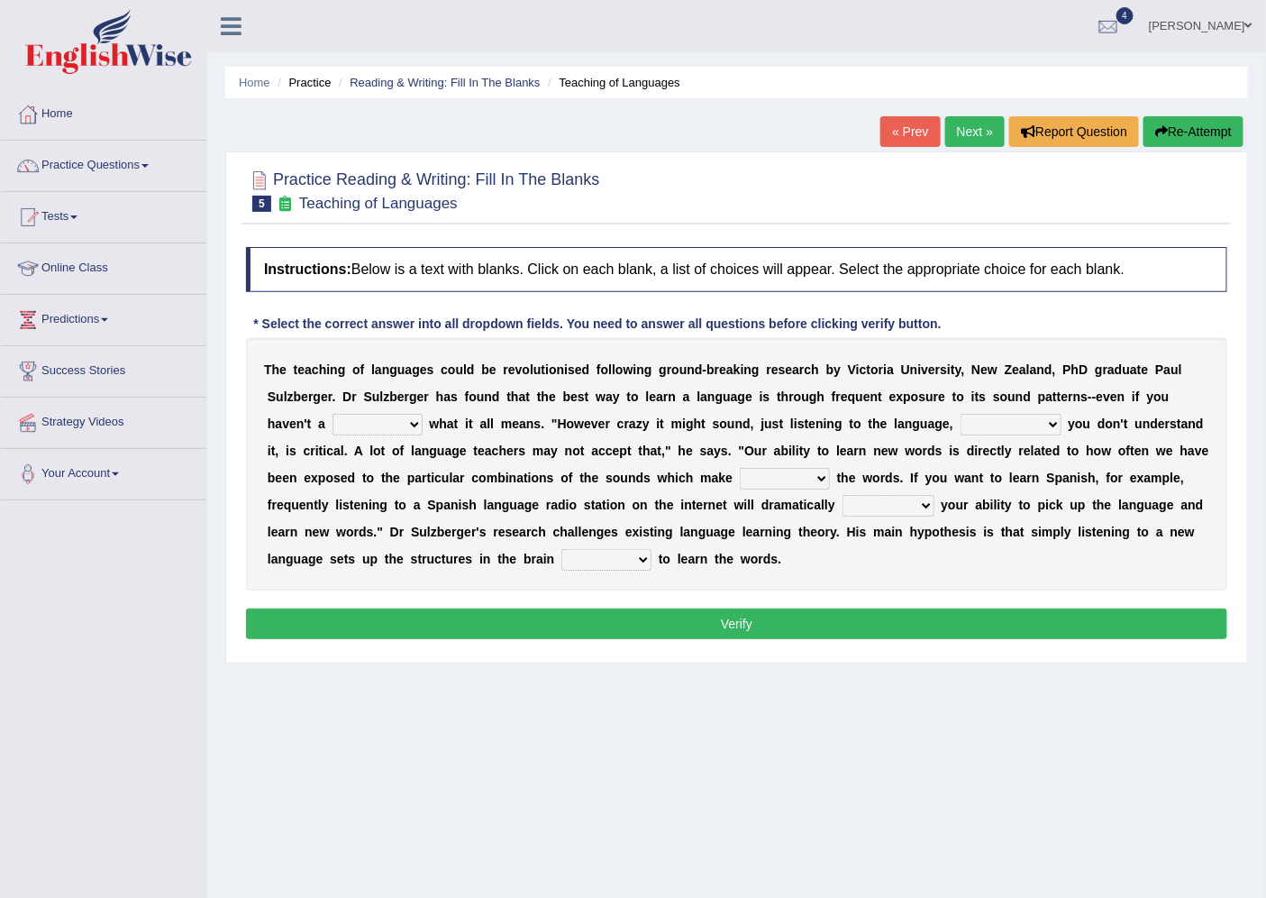
click at [413, 425] on select "dew claw clue due" at bounding box center [378, 425] width 90 height 22
select select "clue"
click at [333, 414] on select "dew claw clue due" at bounding box center [378, 425] width 90 height 22
click at [1053, 424] on select "but also all together even though if so" at bounding box center [1011, 425] width 101 height 22
select select "but also"
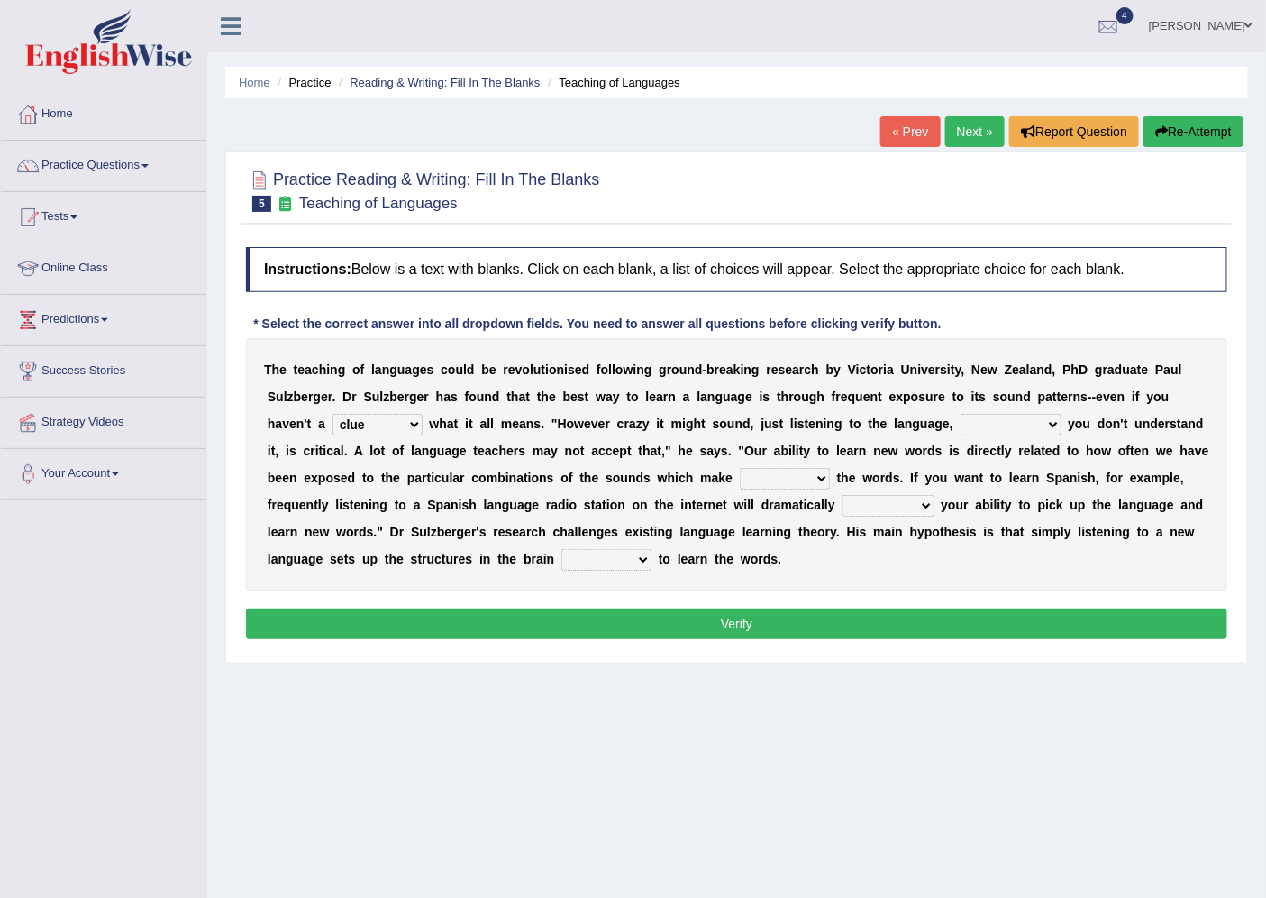
click at [961, 414] on select "but also all together even though if so" at bounding box center [1011, 425] width 101 height 22
click at [830, 471] on select "down up of on" at bounding box center [785, 479] width 90 height 22
select select "up"
click at [776, 468] on select "down up of on" at bounding box center [785, 479] width 90 height 22
click at [935, 500] on select "evaluate exaggerate describe boost" at bounding box center [889, 506] width 92 height 22
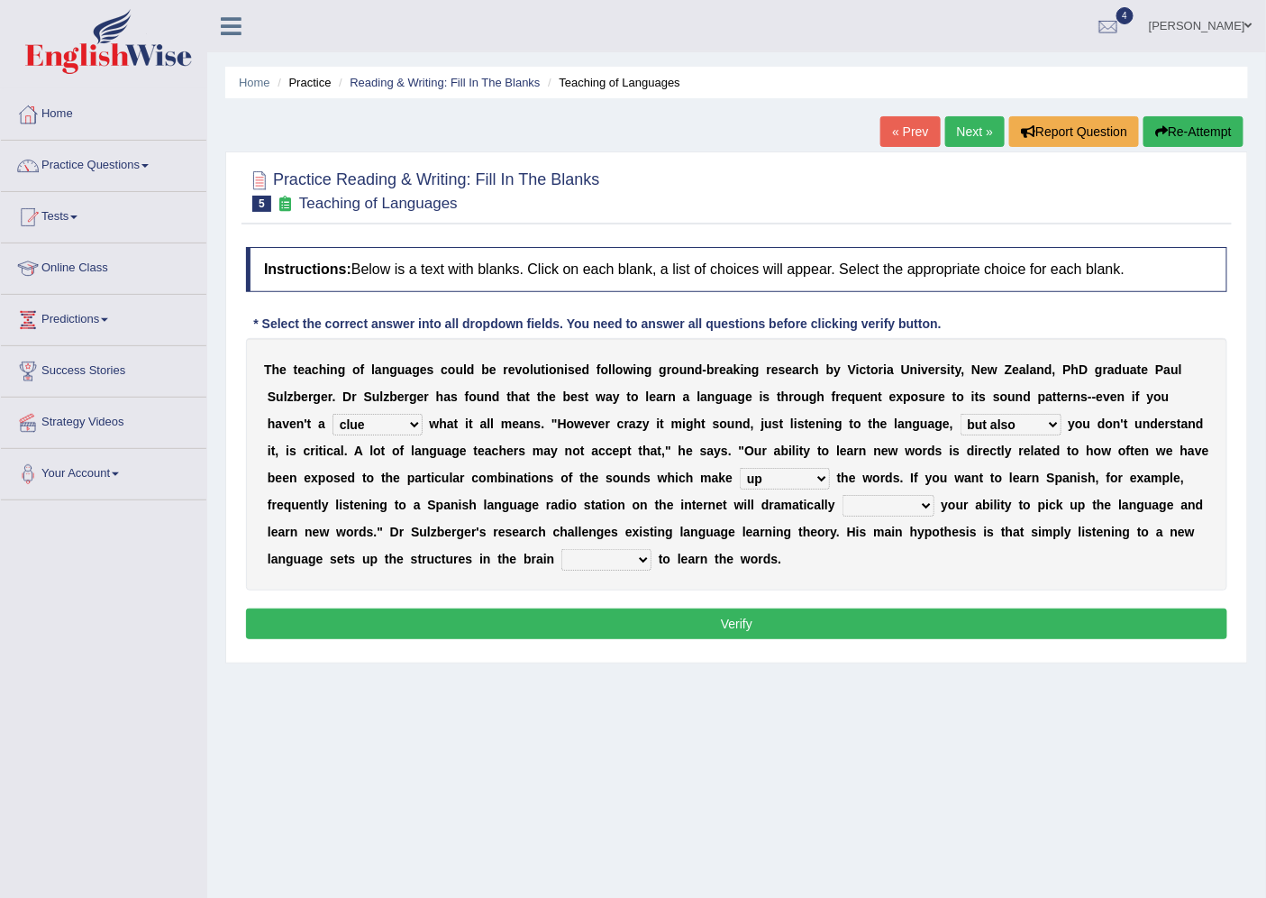
select select "boost"
click at [903, 495] on select "evaluate exaggerate describe boost" at bounding box center [889, 506] width 92 height 22
click at [652, 561] on select "requiring required directed to require" at bounding box center [607, 560] width 90 height 22
select select "to require"
click at [652, 549] on select "requiring required directed to require" at bounding box center [607, 560] width 90 height 22
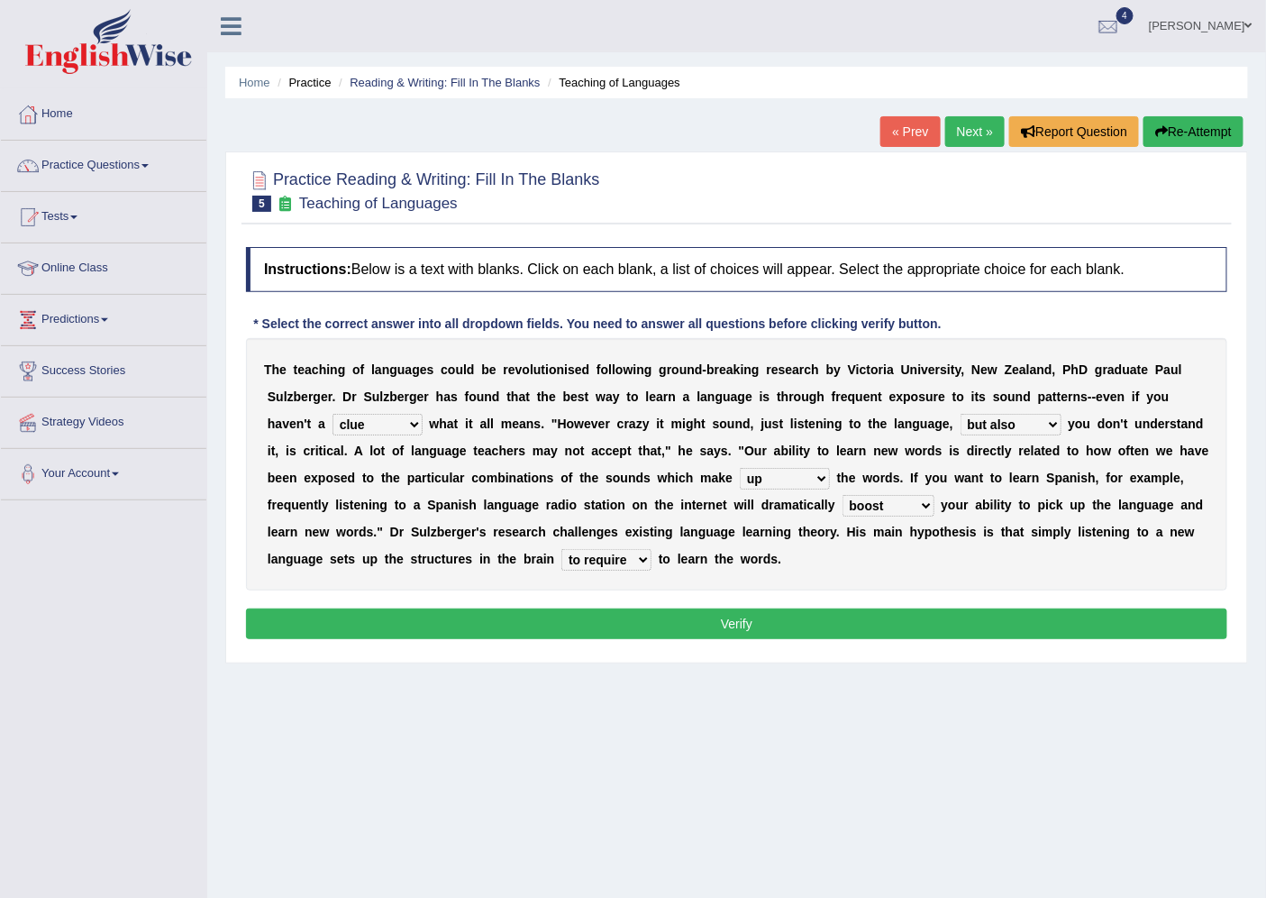
click at [743, 624] on button "Verify" at bounding box center [737, 623] width 982 height 31
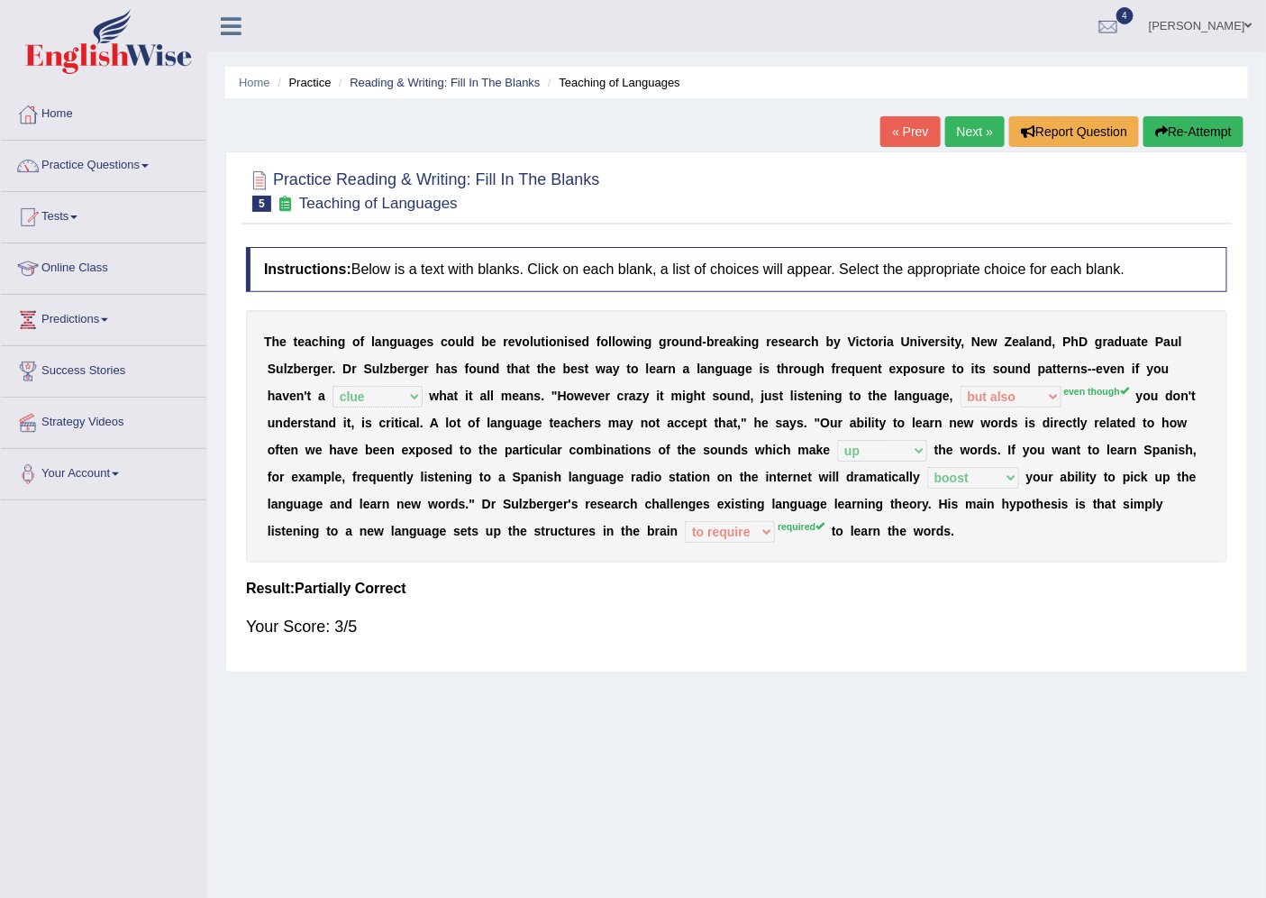
click at [977, 122] on link "Next »" at bounding box center [975, 131] width 59 height 31
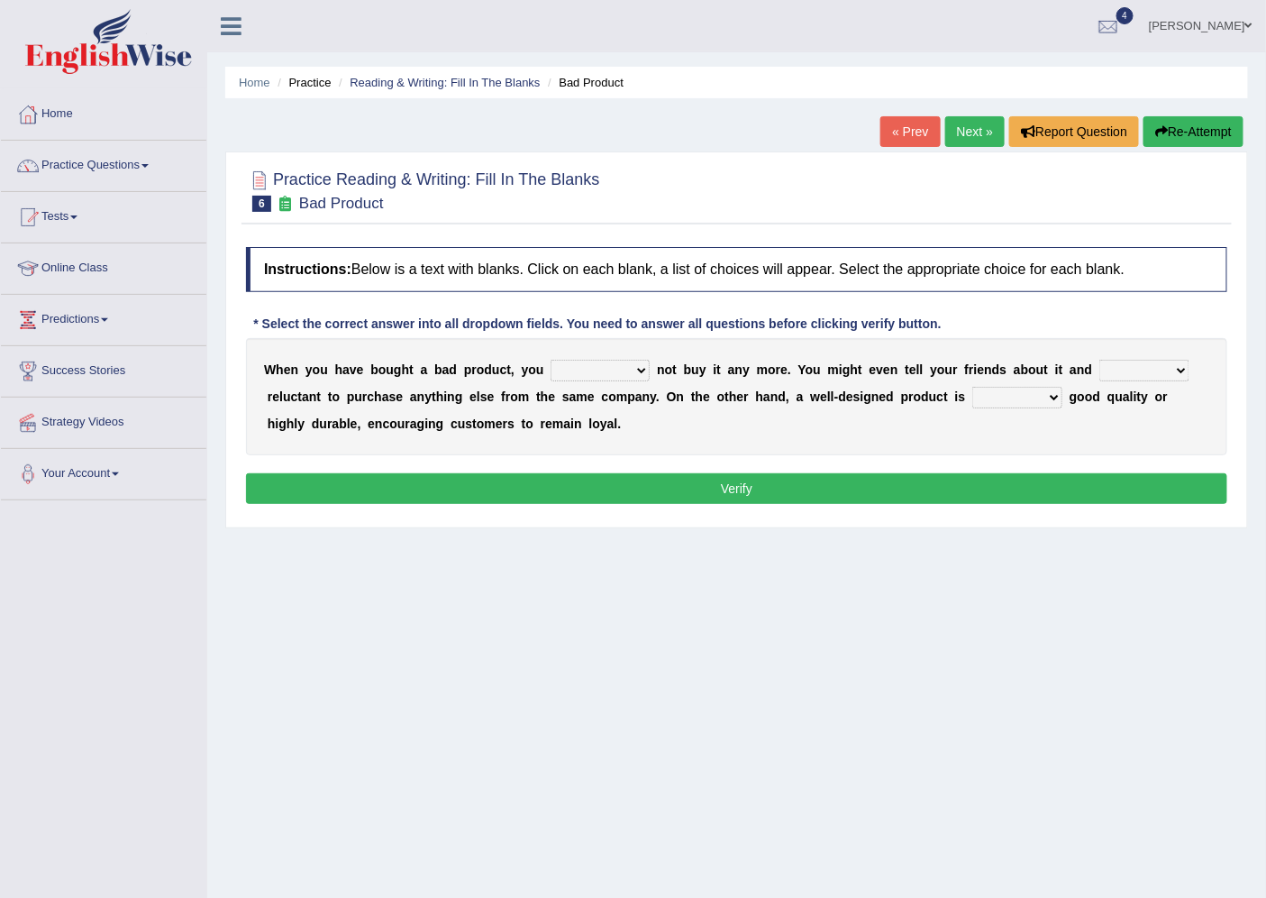
click at [650, 367] on b at bounding box center [653, 369] width 7 height 14
click at [637, 367] on select "would have should have should" at bounding box center [600, 371] width 99 height 22
select select "should"
click at [551, 360] on select "would have should have should" at bounding box center [600, 371] width 99 height 22
click at [1177, 362] on select "is are be being" at bounding box center [1145, 371] width 90 height 22
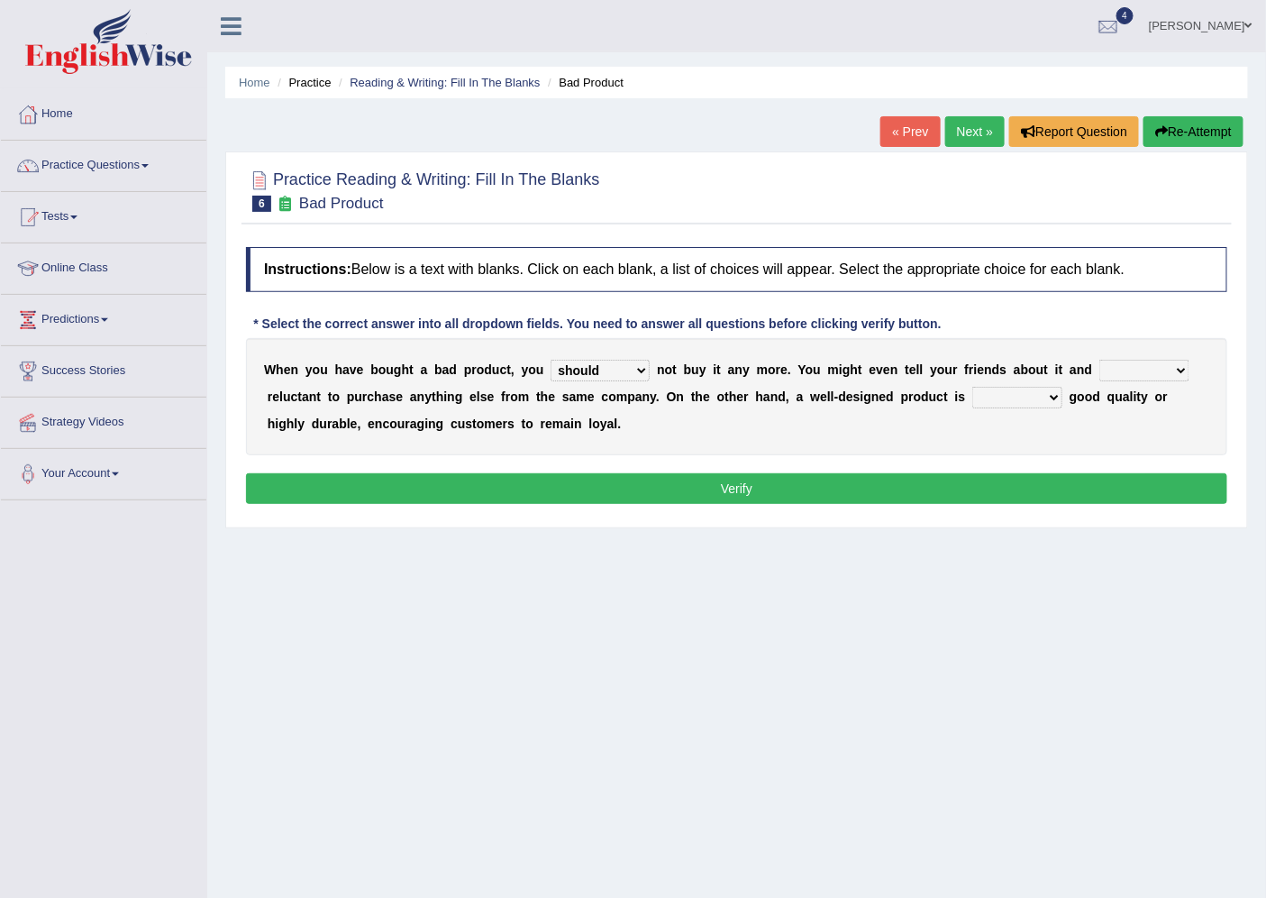
select select "being"
click at [1100, 360] on select "is are be being" at bounding box center [1145, 371] width 90 height 22
click at [1050, 391] on select "both also neither either" at bounding box center [1018, 398] width 90 height 22
select select "both"
click at [973, 387] on select "both also neither either" at bounding box center [1018, 398] width 90 height 22
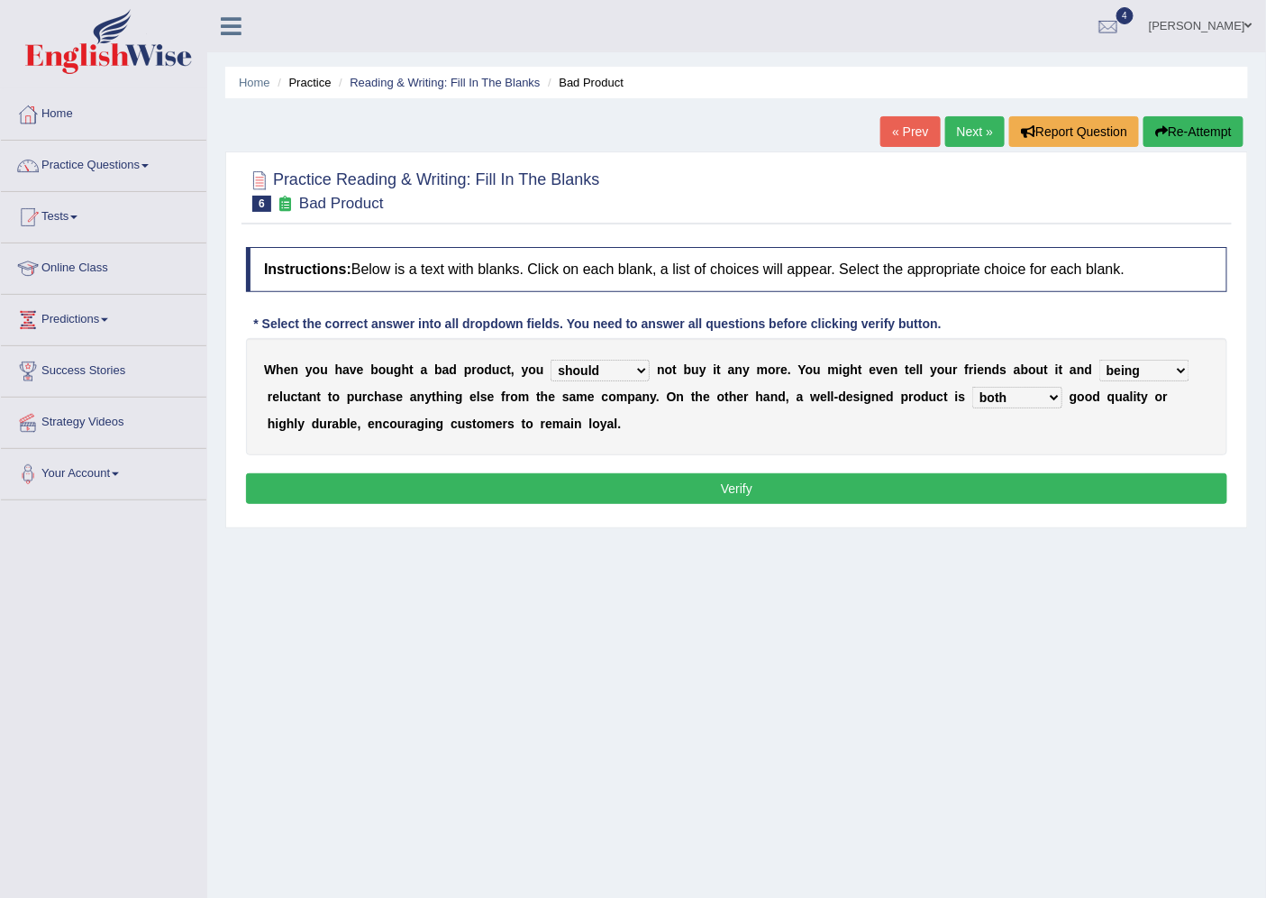
click at [773, 483] on button "Verify" at bounding box center [737, 488] width 982 height 31
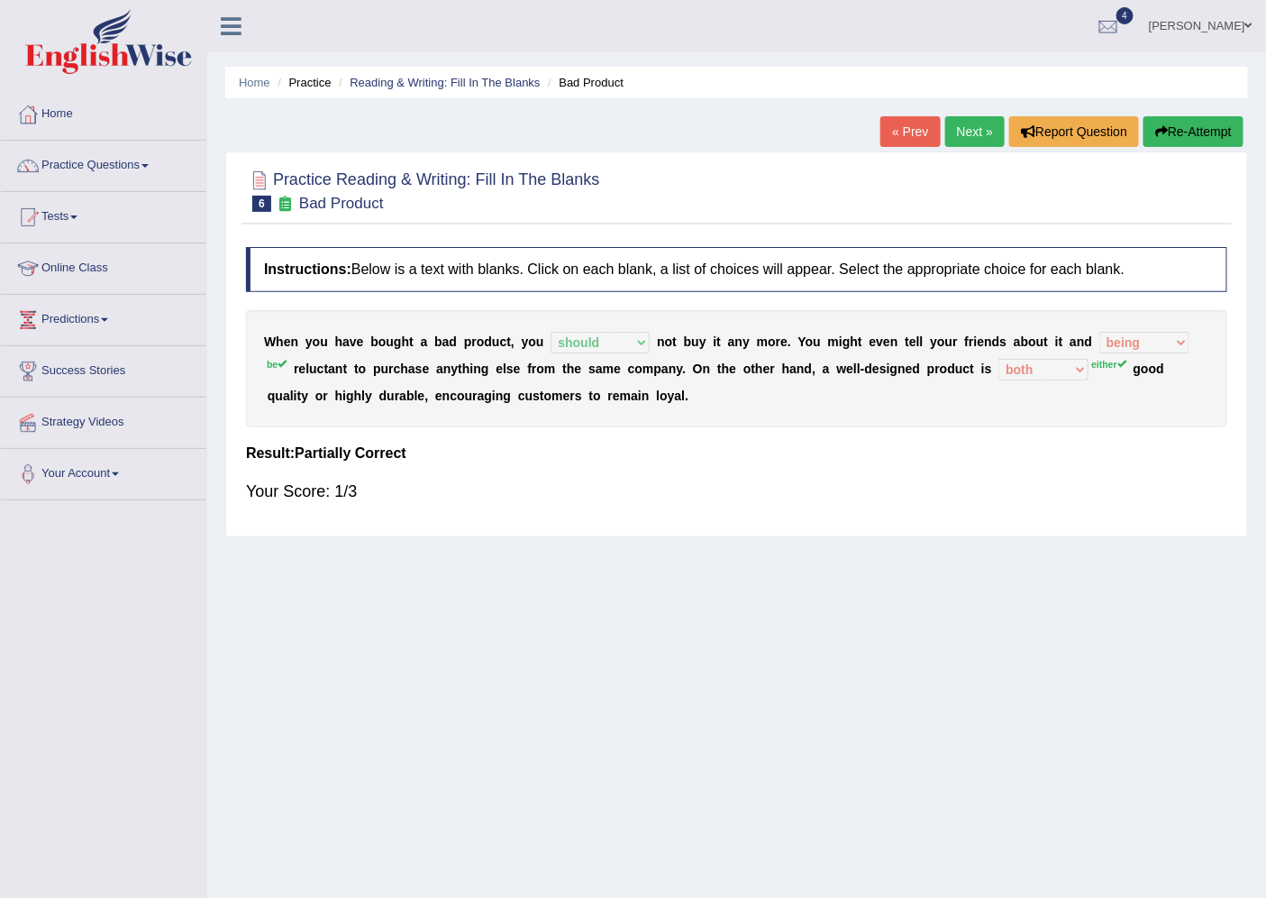
click at [966, 139] on link "Next »" at bounding box center [975, 131] width 59 height 31
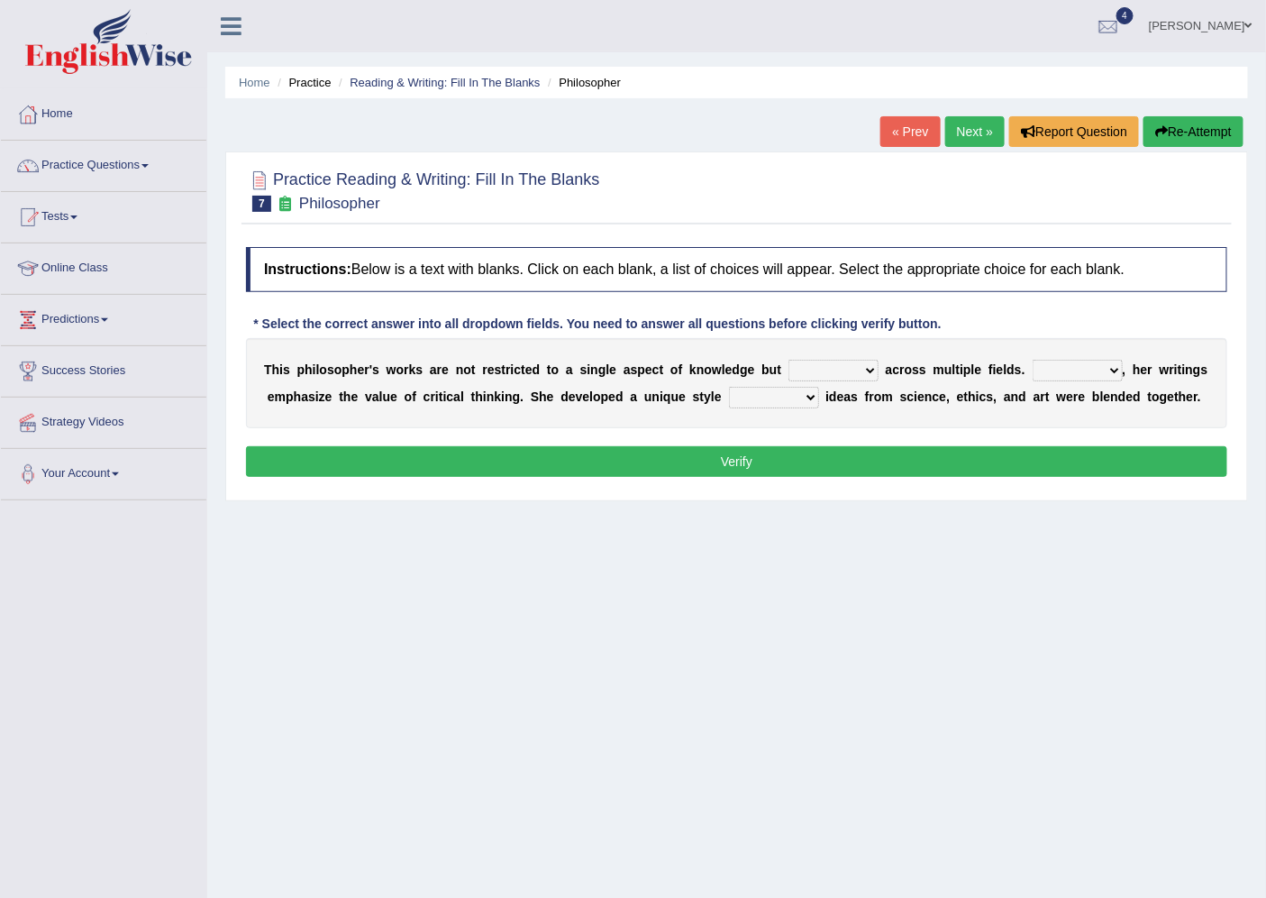
click at [868, 364] on select "constrain contain assemble extend" at bounding box center [834, 371] width 90 height 22
select select "assemble"
click at [789, 360] on select "constrain contain assemble extend" at bounding box center [834, 371] width 90 height 22
click at [1110, 367] on select "Rather So Moreover Likely" at bounding box center [1078, 371] width 90 height 22
select select "Moreover"
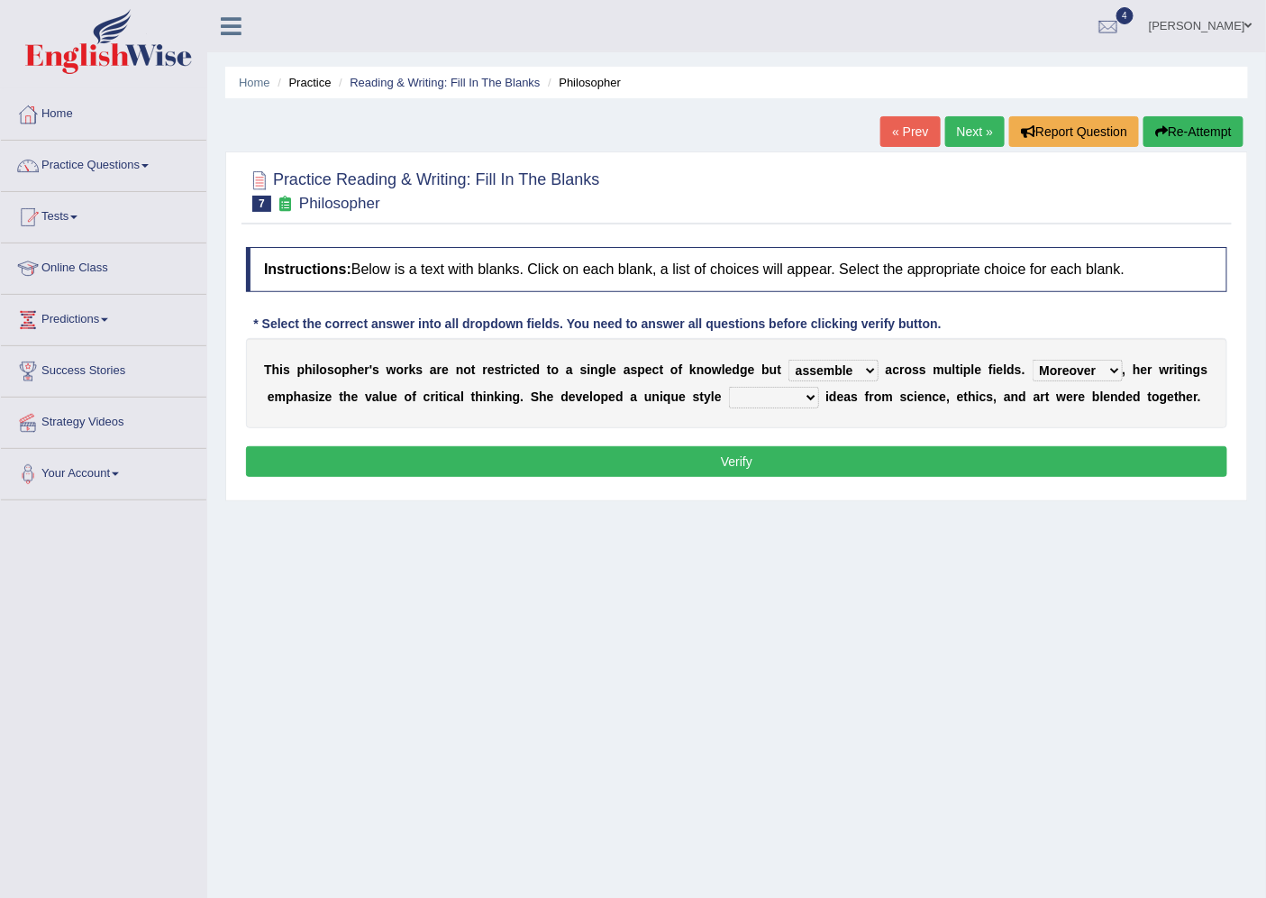
click at [1033, 360] on select "Rather So Moreover Likely" at bounding box center [1078, 371] width 90 height 22
click at [808, 393] on select "in that that which in which" at bounding box center [774, 398] width 90 height 22
click at [729, 387] on select "in that that which in which" at bounding box center [774, 398] width 90 height 22
click at [795, 391] on select "in that that which in which" at bounding box center [774, 398] width 90 height 22
select select "in which"
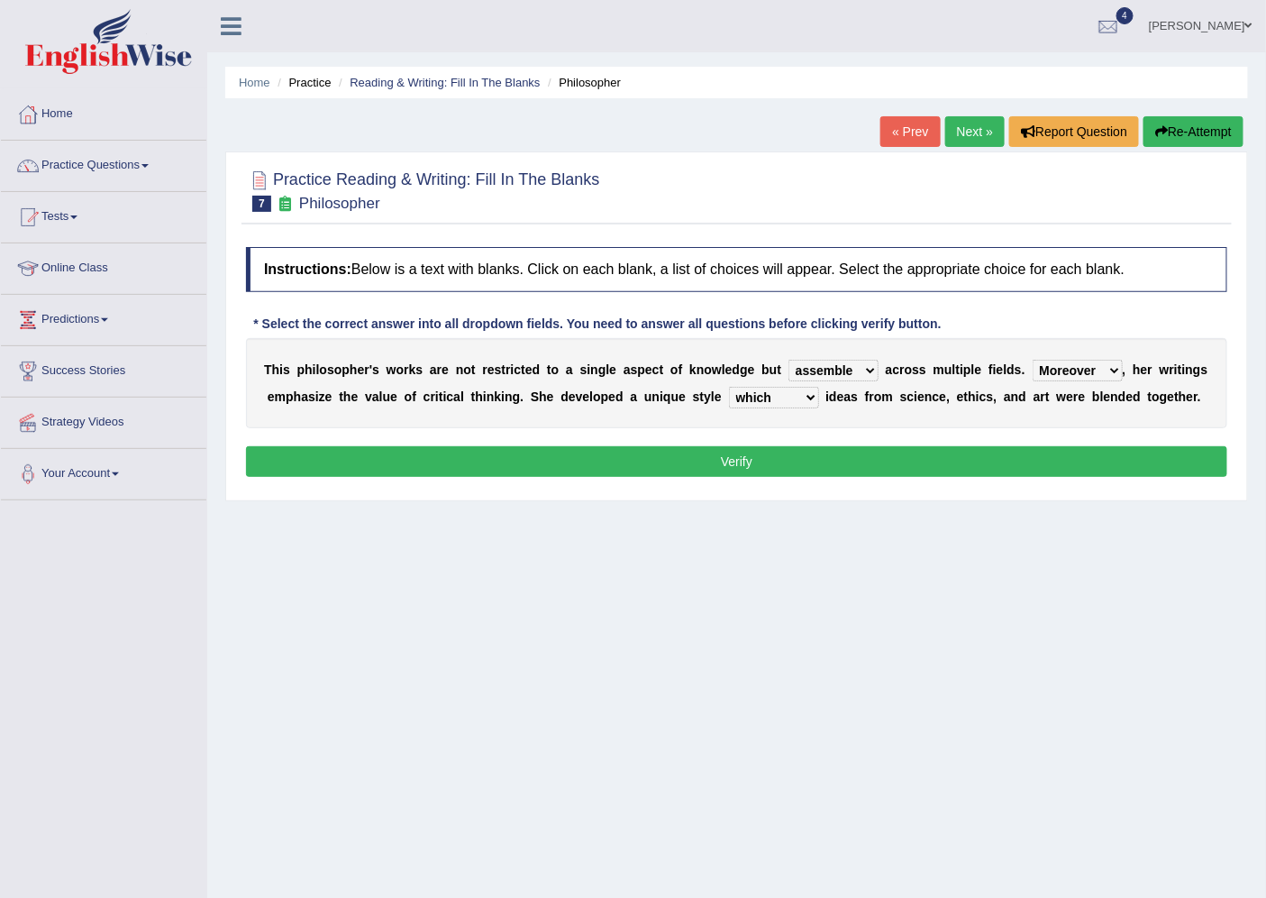
click at [729, 387] on select "in that that which in which" at bounding box center [774, 398] width 90 height 22
click at [767, 458] on button "Verify" at bounding box center [737, 461] width 982 height 31
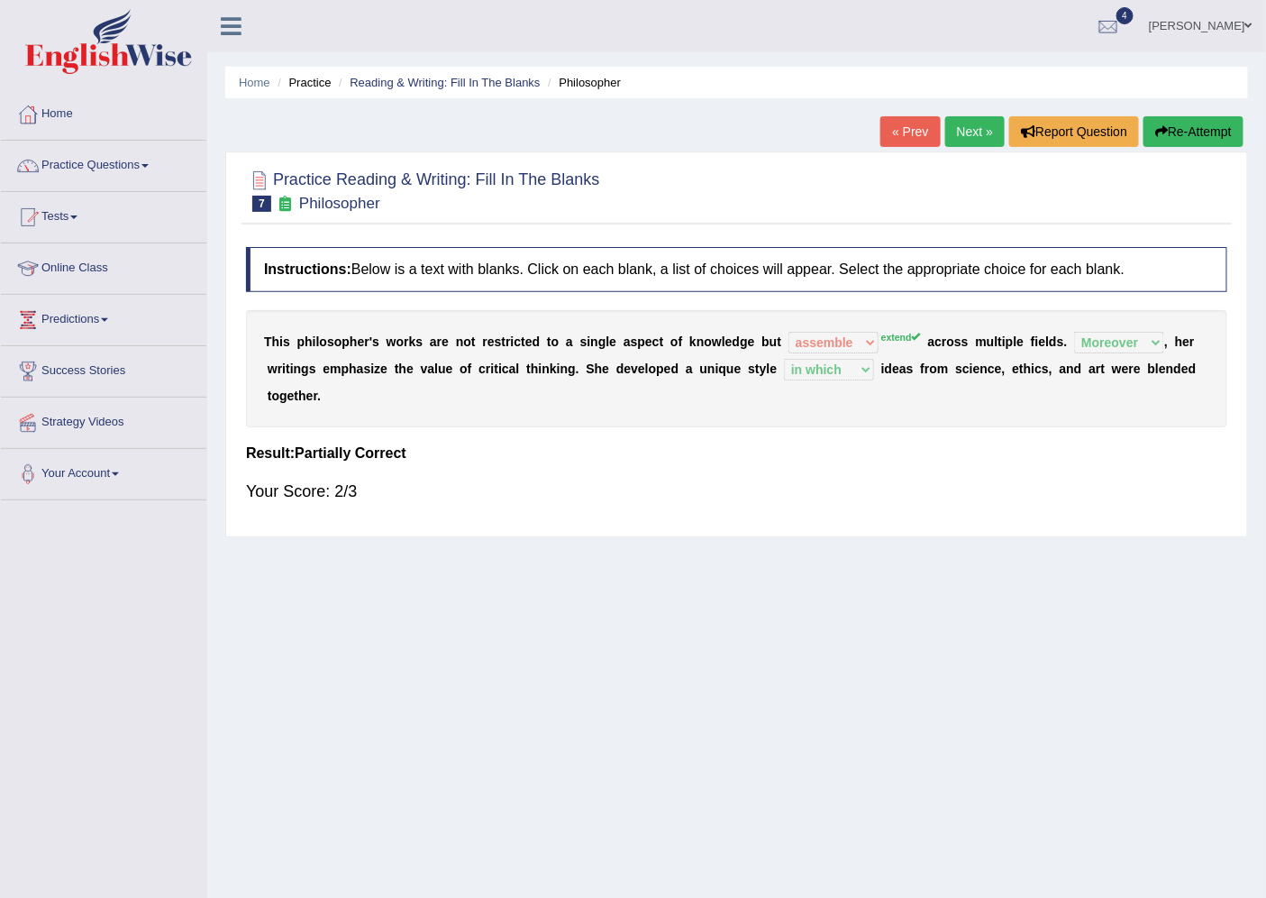
click at [957, 139] on link "Next »" at bounding box center [975, 131] width 59 height 31
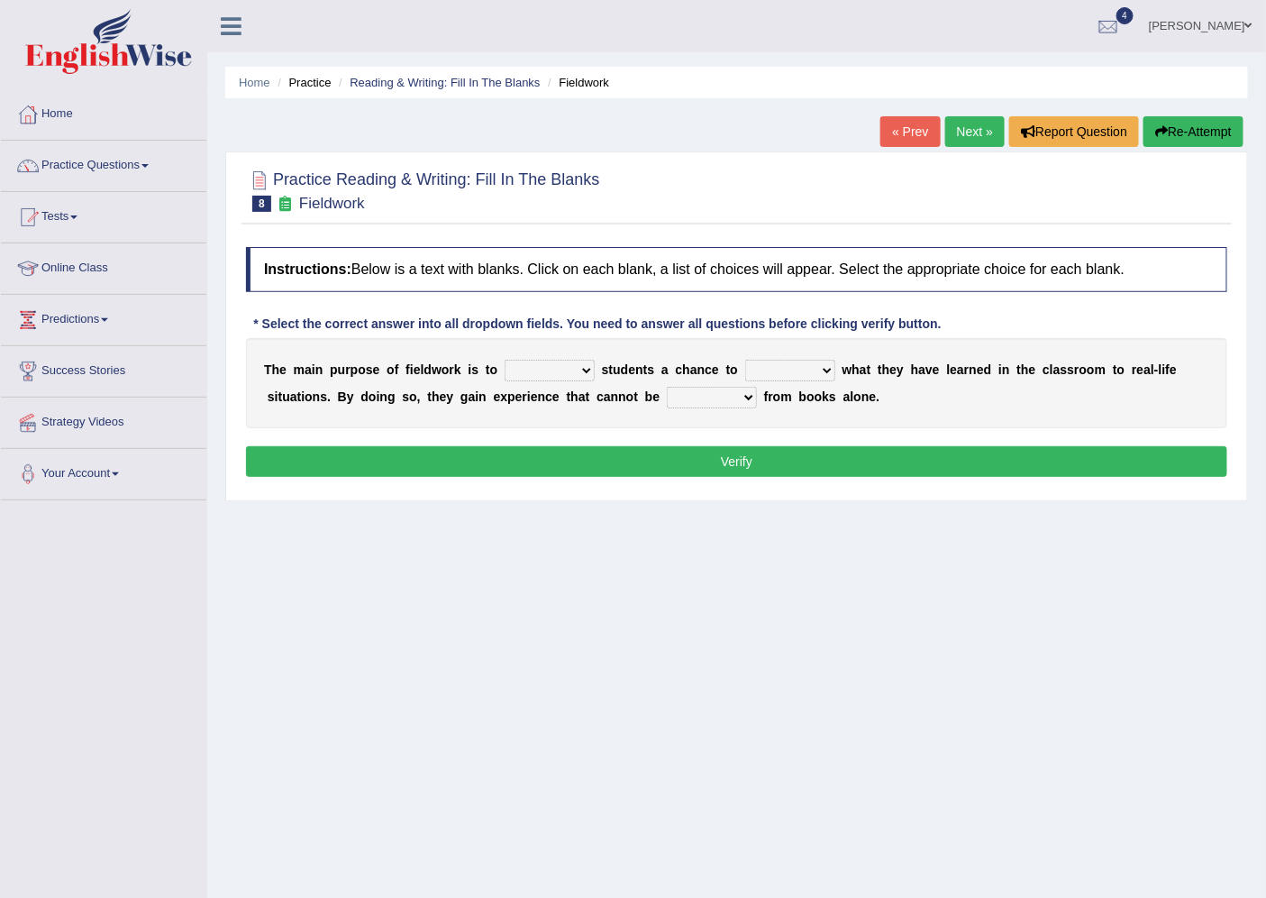
click at [587, 367] on select "resemble stow rave offer" at bounding box center [550, 371] width 90 height 22
select select "offer"
click at [505, 360] on select "resemble stow rave offer" at bounding box center [550, 371] width 90 height 22
click at [818, 370] on select "compare align apply dismount" at bounding box center [790, 371] width 90 height 22
select select "apply"
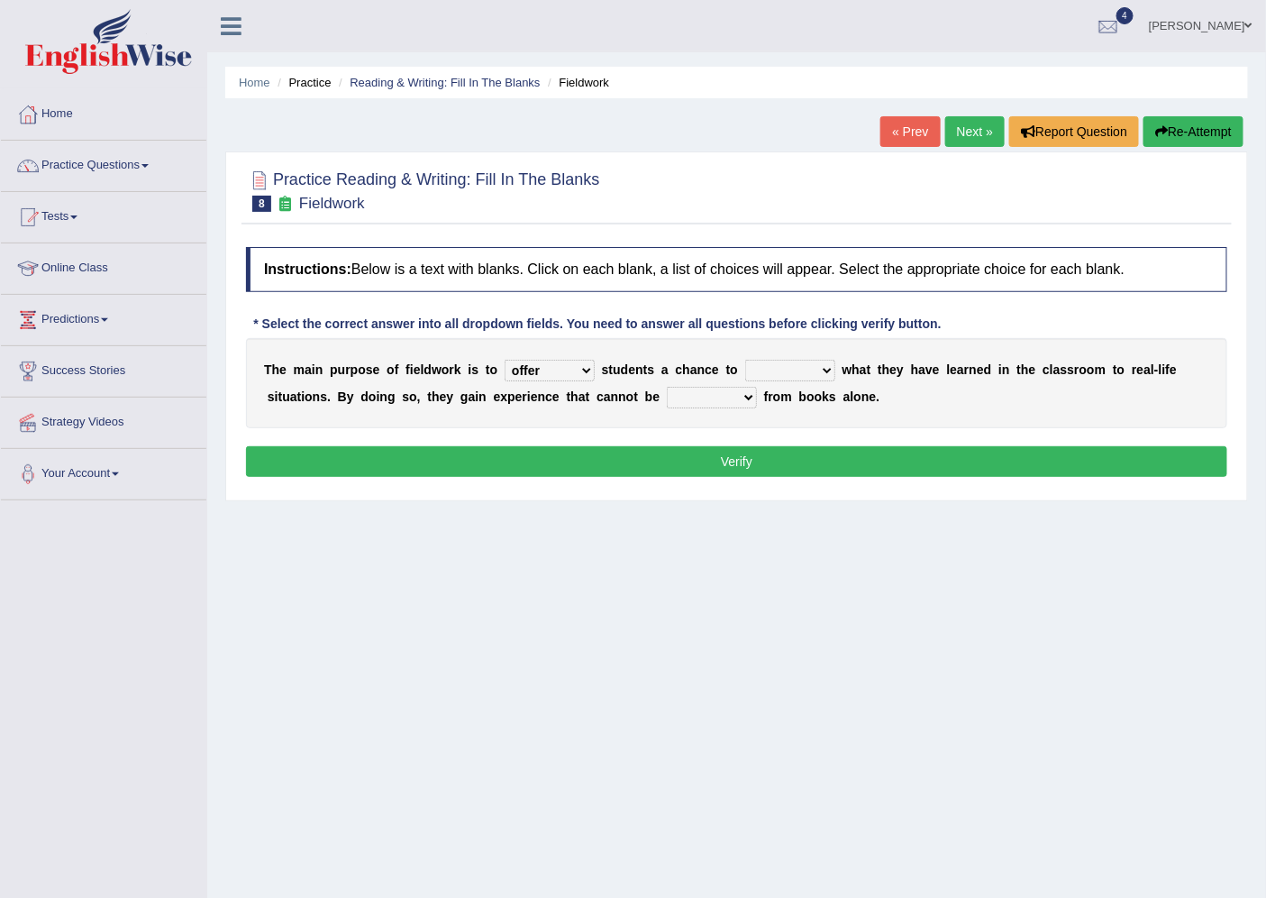
click at [745, 360] on select "compare align apply dismount" at bounding box center [790, 371] width 90 height 22
click at [748, 395] on select "originated prepared obtained touted" at bounding box center [712, 398] width 90 height 22
select select "obtained"
click at [667, 387] on select "originated prepared obtained touted" at bounding box center [712, 398] width 90 height 22
click at [724, 463] on button "Verify" at bounding box center [737, 461] width 982 height 31
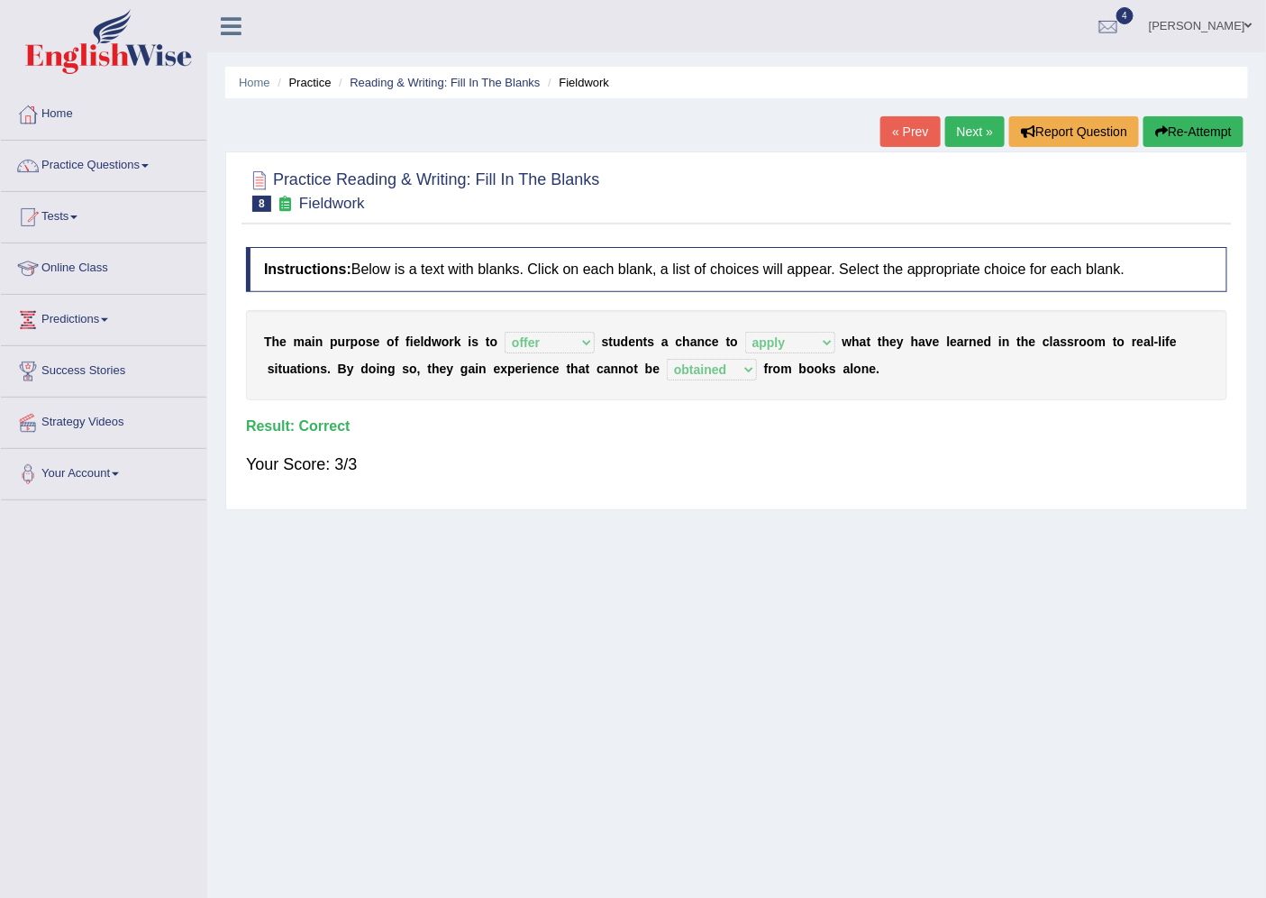
click at [974, 139] on link "Next »" at bounding box center [975, 131] width 59 height 31
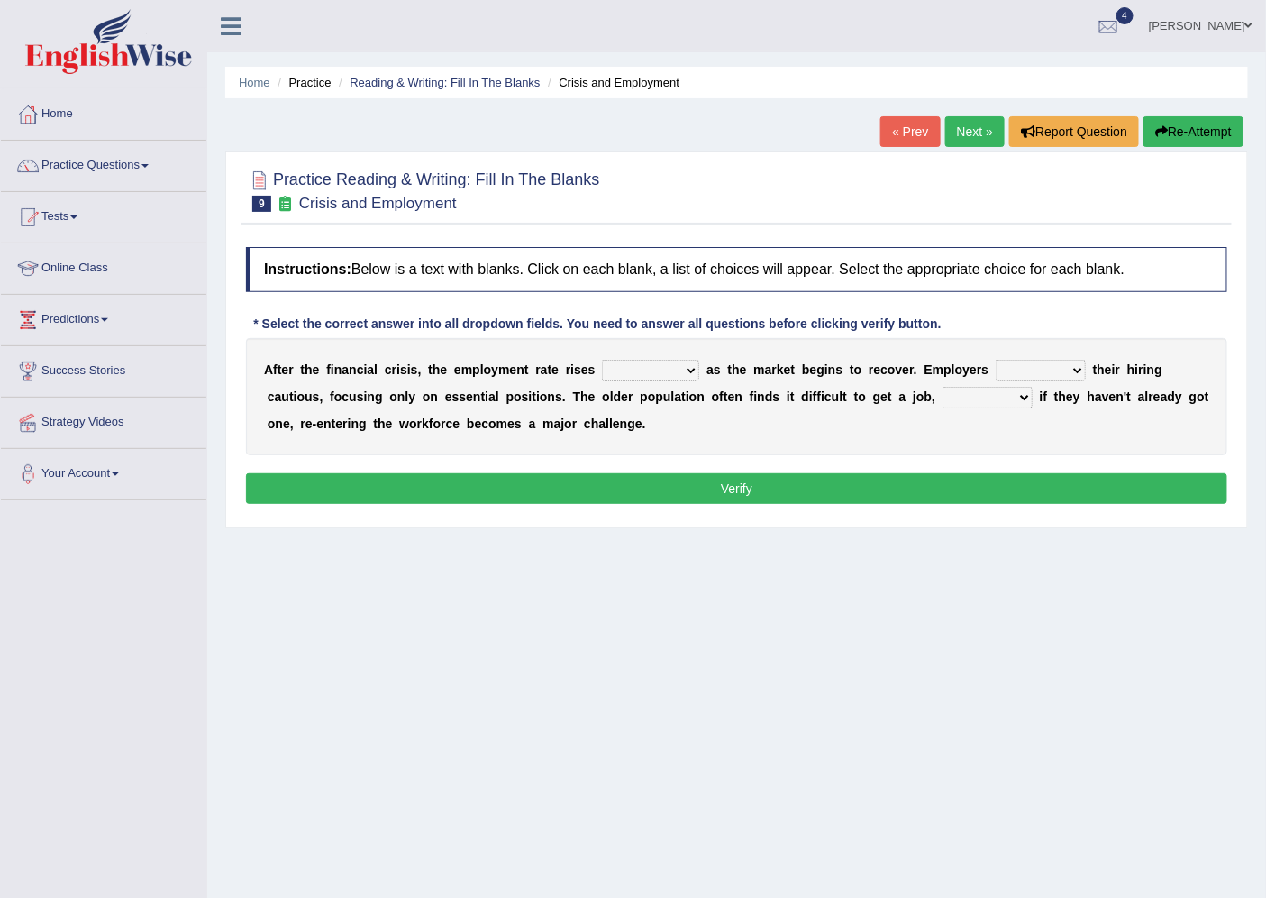
click at [692, 363] on select "normally conversely strenuously sharply" at bounding box center [650, 371] width 97 height 22
click at [602, 360] on select "normally conversely strenuously sharply" at bounding box center [650, 371] width 97 height 22
click at [692, 366] on select "normally conversely strenuously sharply" at bounding box center [650, 371] width 97 height 22
select select "normally"
click at [602, 360] on select "normally conversely strenuously sharply" at bounding box center [650, 371] width 97 height 22
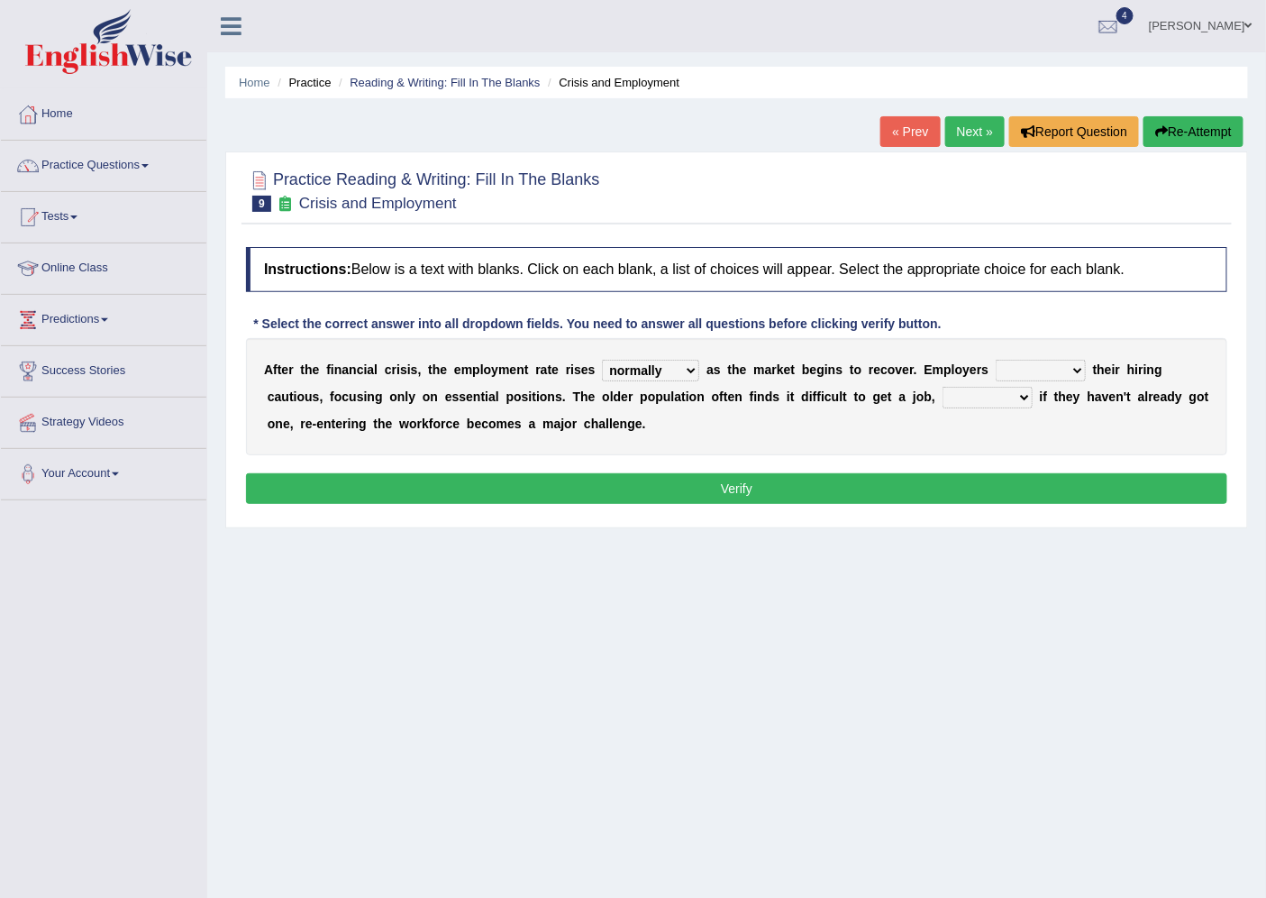
click at [1079, 370] on select "keeping kept keep are kept" at bounding box center [1041, 371] width 90 height 22
select select "kept"
click at [996, 360] on select "keeping kept keep are kept" at bounding box center [1041, 371] width 90 height 22
click at [1025, 393] on select "although while then because" at bounding box center [988, 398] width 90 height 22
select select "then"
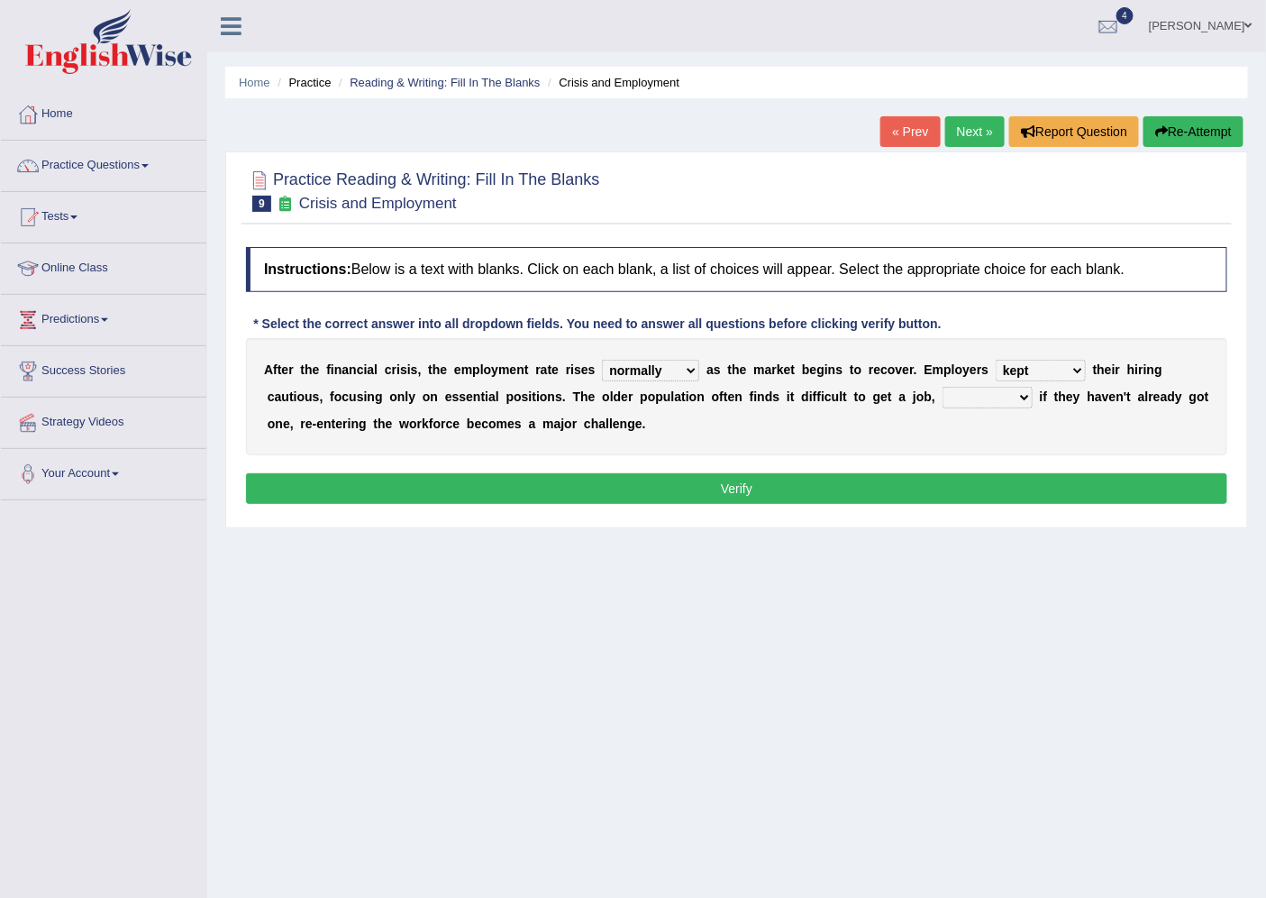
click at [943, 387] on select "although while then because" at bounding box center [988, 398] width 90 height 22
click at [968, 492] on button "Verify" at bounding box center [737, 488] width 982 height 31
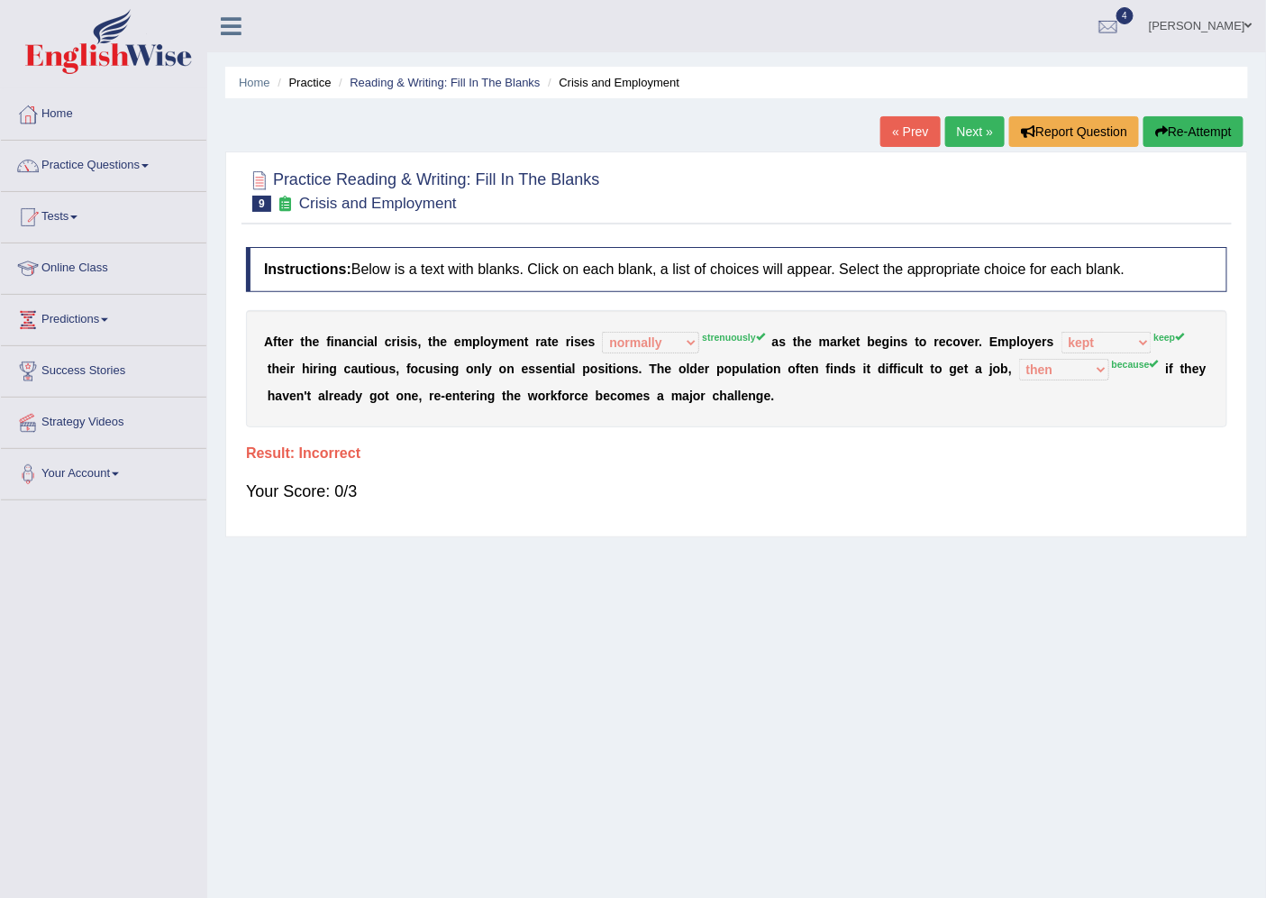
click at [961, 126] on link "Next »" at bounding box center [975, 131] width 59 height 31
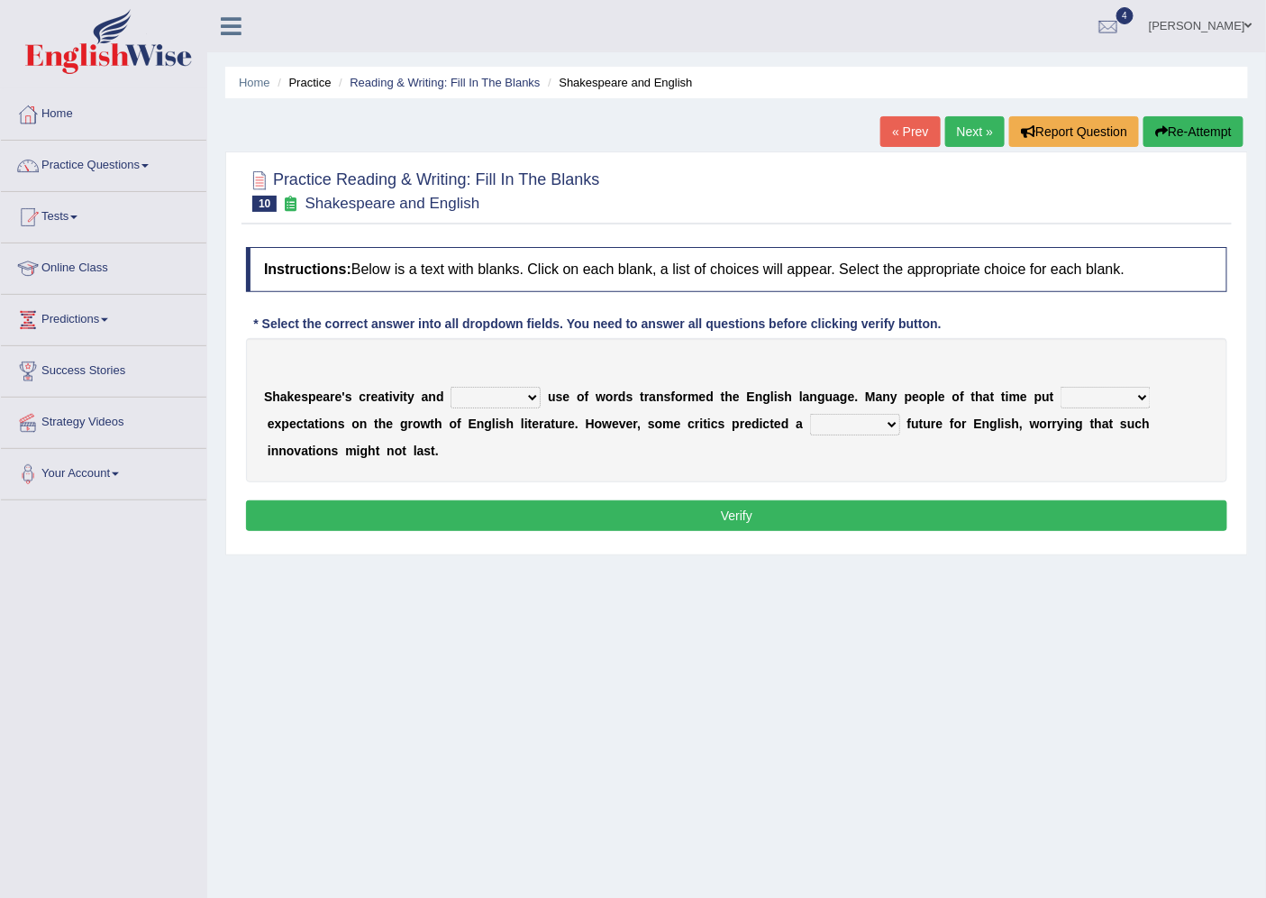
click at [532, 397] on select "idealized intensive fancied inventive" at bounding box center [496, 398] width 90 height 22
select select "intensive"
click at [451, 387] on select "idealized intensive fancied inventive" at bounding box center [496, 398] width 90 height 22
click at [1146, 397] on select "wide much high more" at bounding box center [1106, 398] width 90 height 22
select select "high"
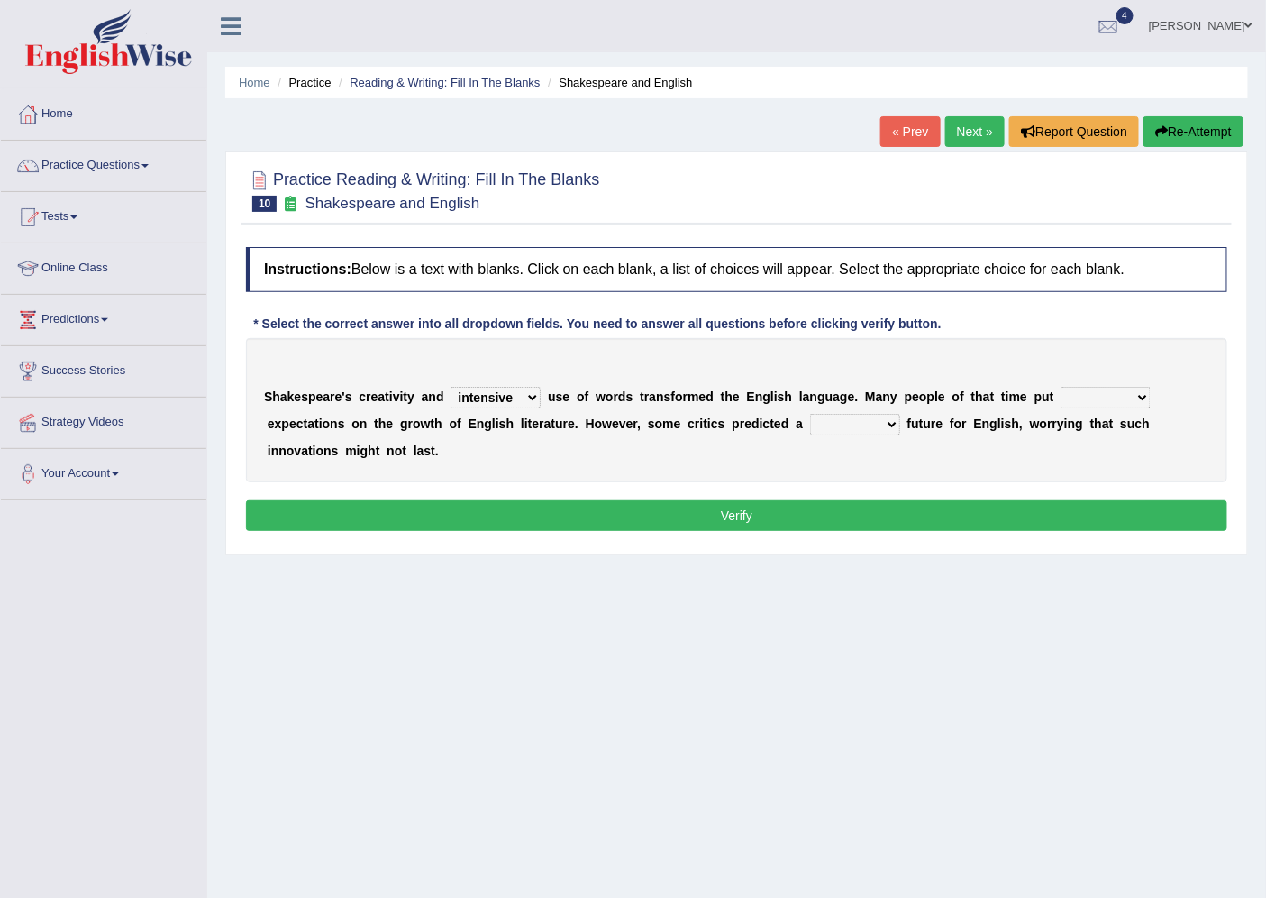
click at [1061, 387] on select "wide much high more" at bounding box center [1106, 398] width 90 height 22
click at [884, 419] on select "monetary promising irresistible daunting" at bounding box center [855, 425] width 90 height 22
select select "daunting"
click at [810, 414] on select "monetary promising irresistible daunting" at bounding box center [855, 425] width 90 height 22
click at [616, 516] on button "Verify" at bounding box center [737, 515] width 982 height 31
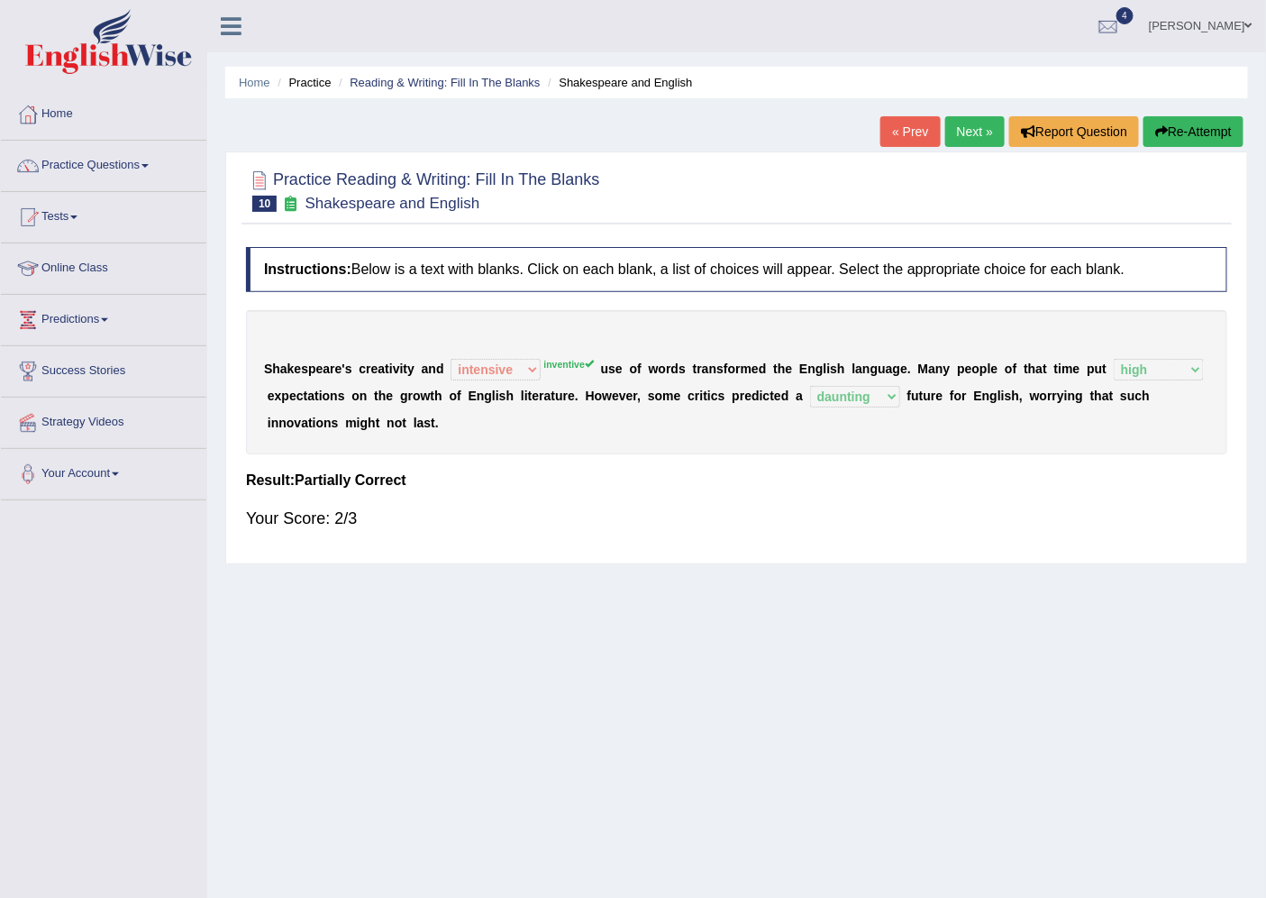
click at [968, 130] on link "Next »" at bounding box center [975, 131] width 59 height 31
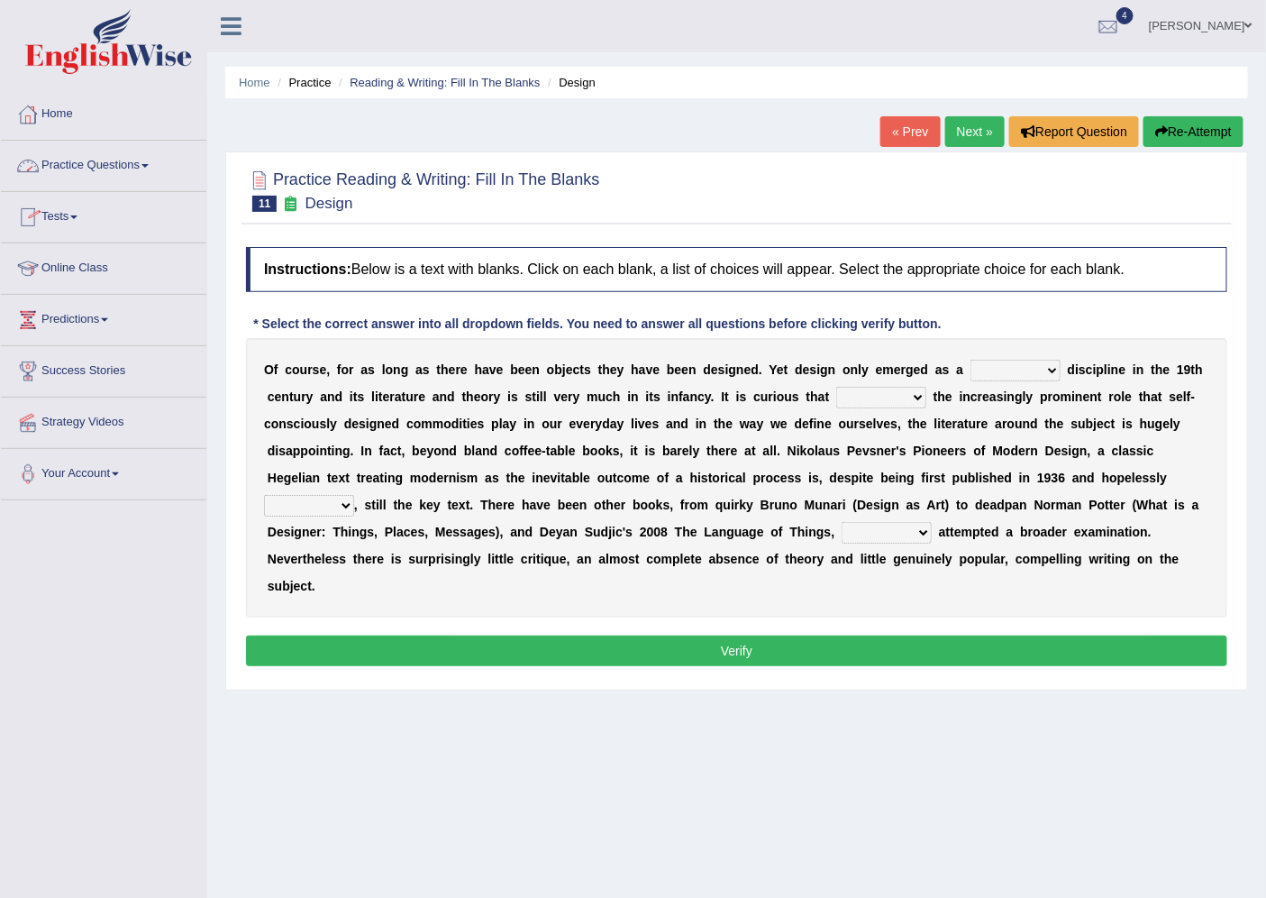
click at [69, 167] on link "Practice Questions" at bounding box center [104, 163] width 206 height 45
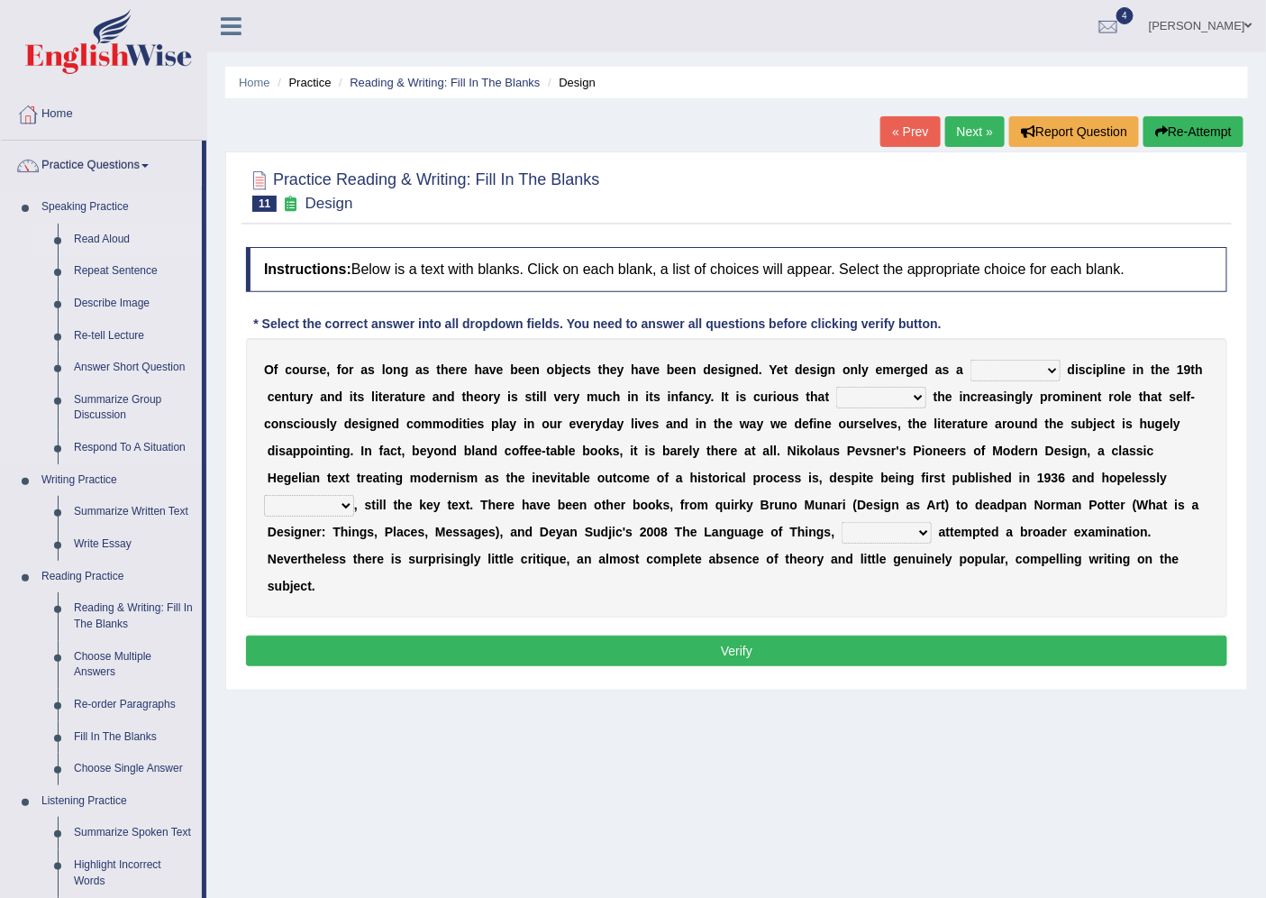
click at [95, 238] on link "Read Aloud" at bounding box center [134, 240] width 136 height 32
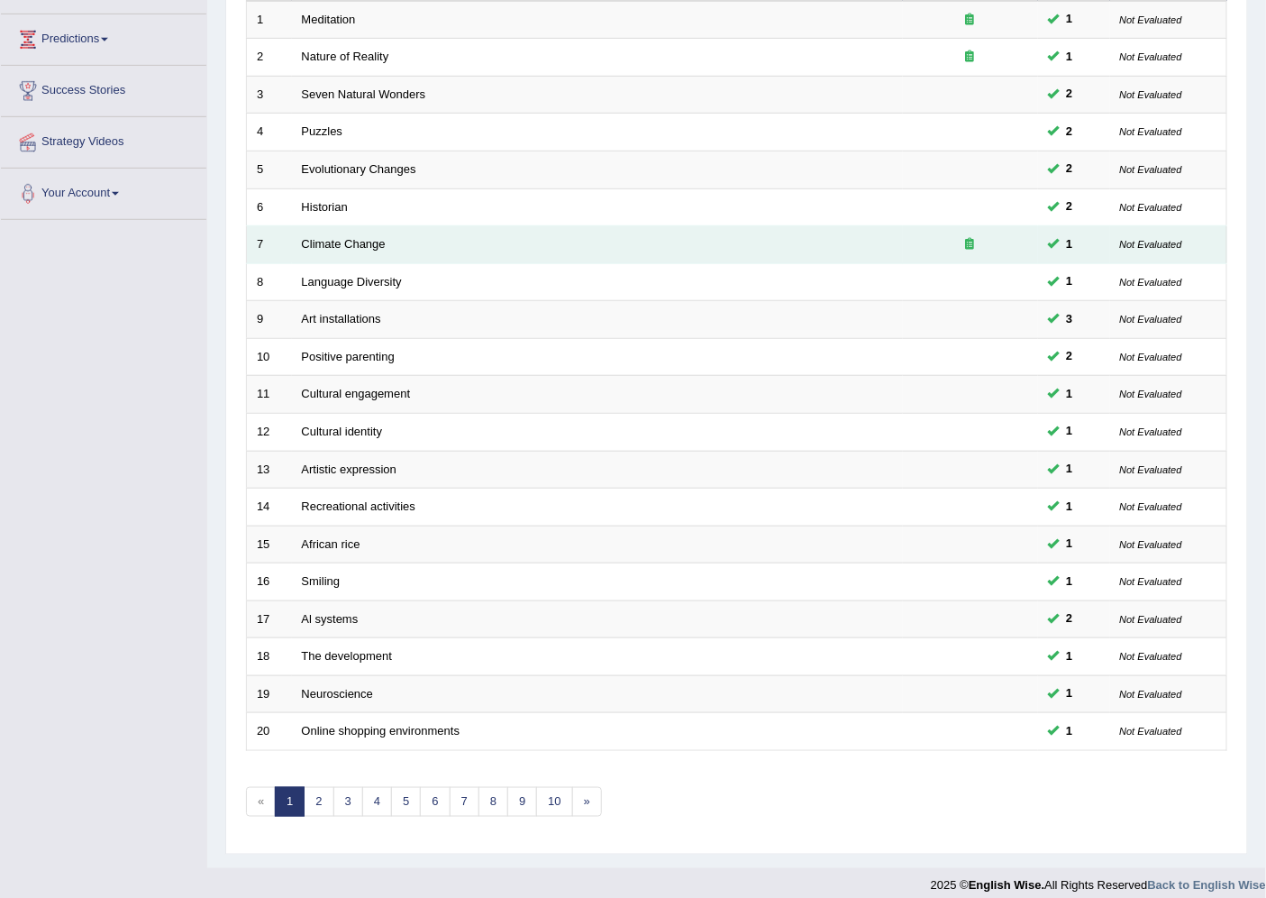
scroll to position [295, 0]
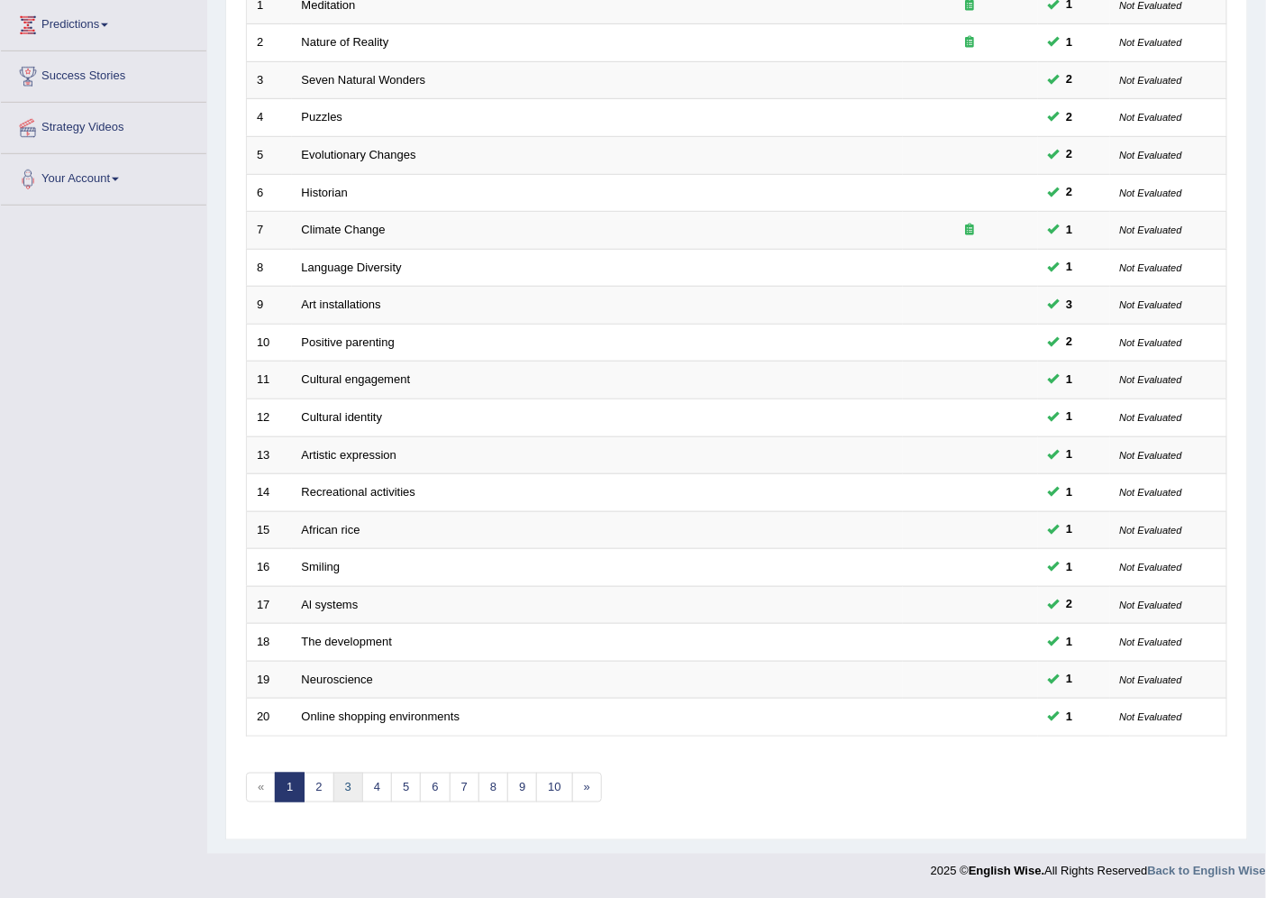
click at [344, 788] on link "3" at bounding box center [349, 787] width 30 height 30
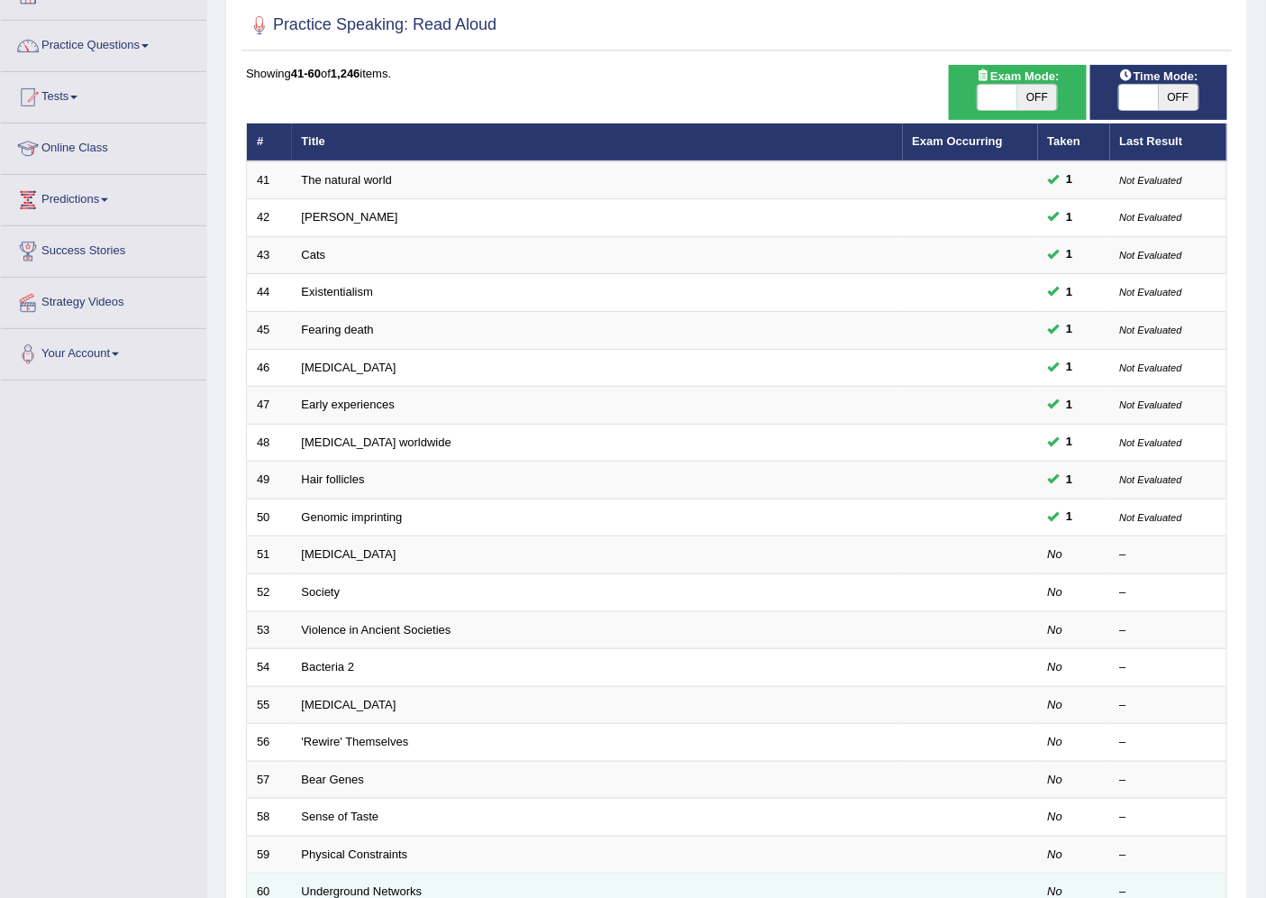
scroll to position [295, 0]
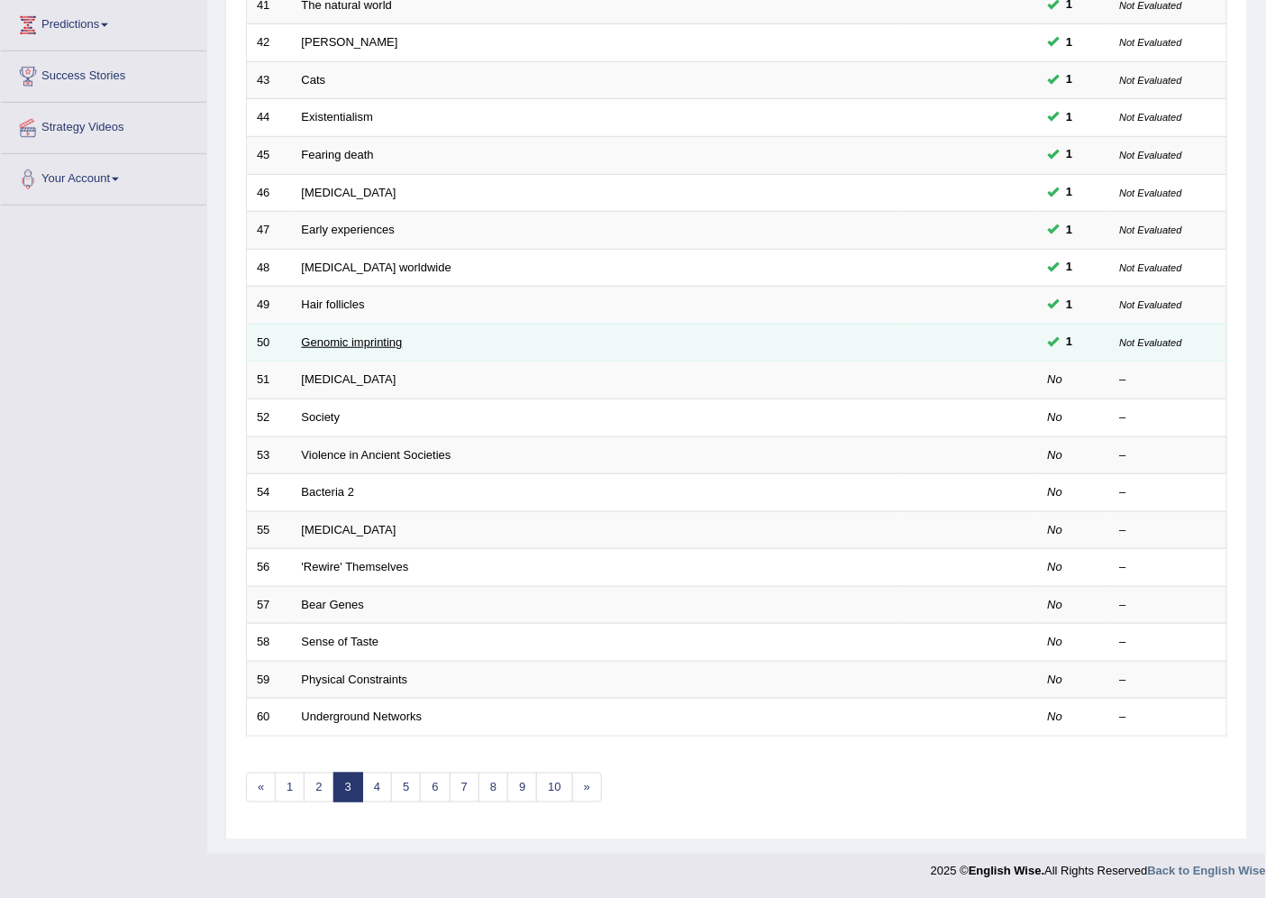
click at [313, 340] on link "Genomic imprinting" at bounding box center [352, 342] width 101 height 14
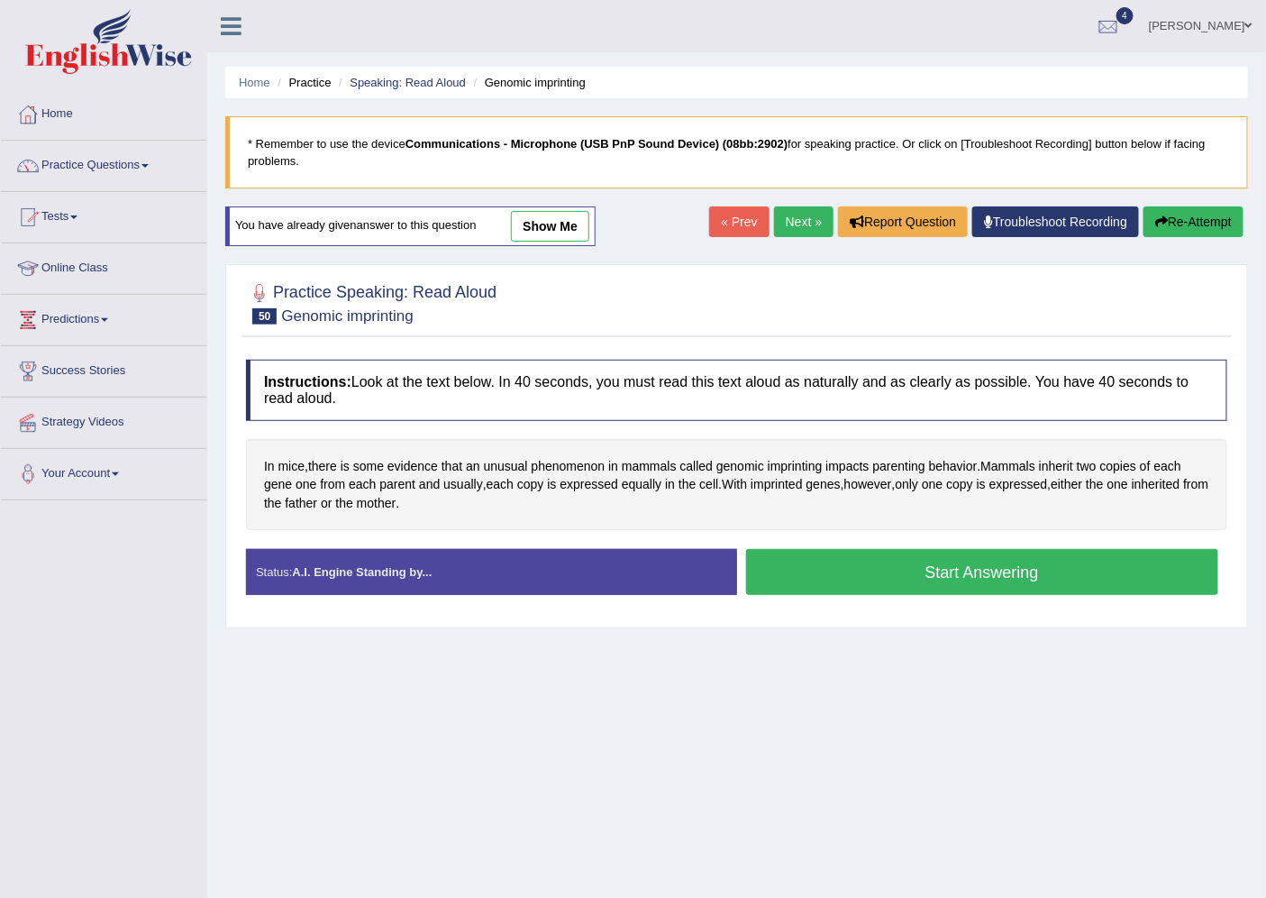
click at [844, 568] on button "Start Answering" at bounding box center [982, 572] width 473 height 46
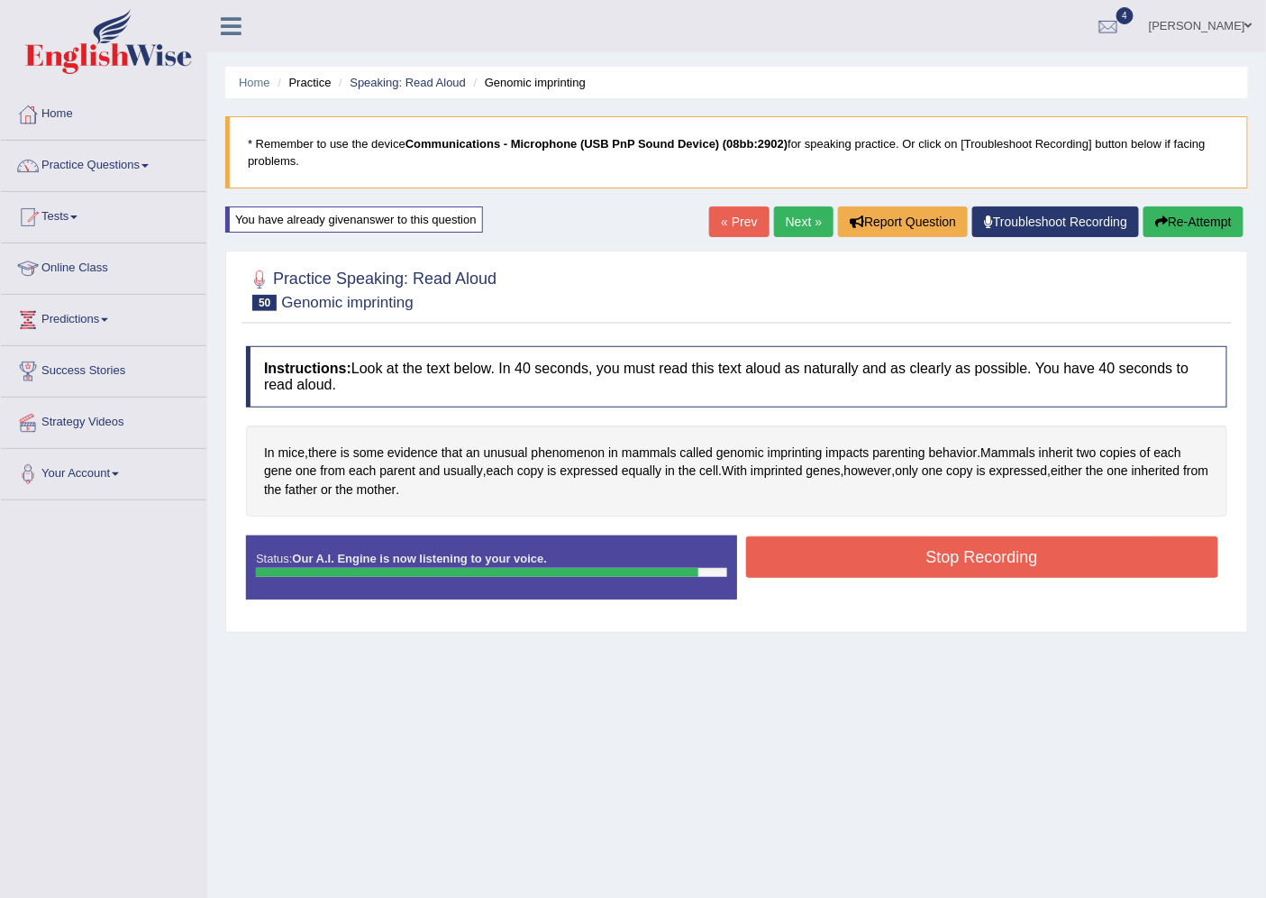
click at [790, 553] on button "Stop Recording" at bounding box center [982, 556] width 473 height 41
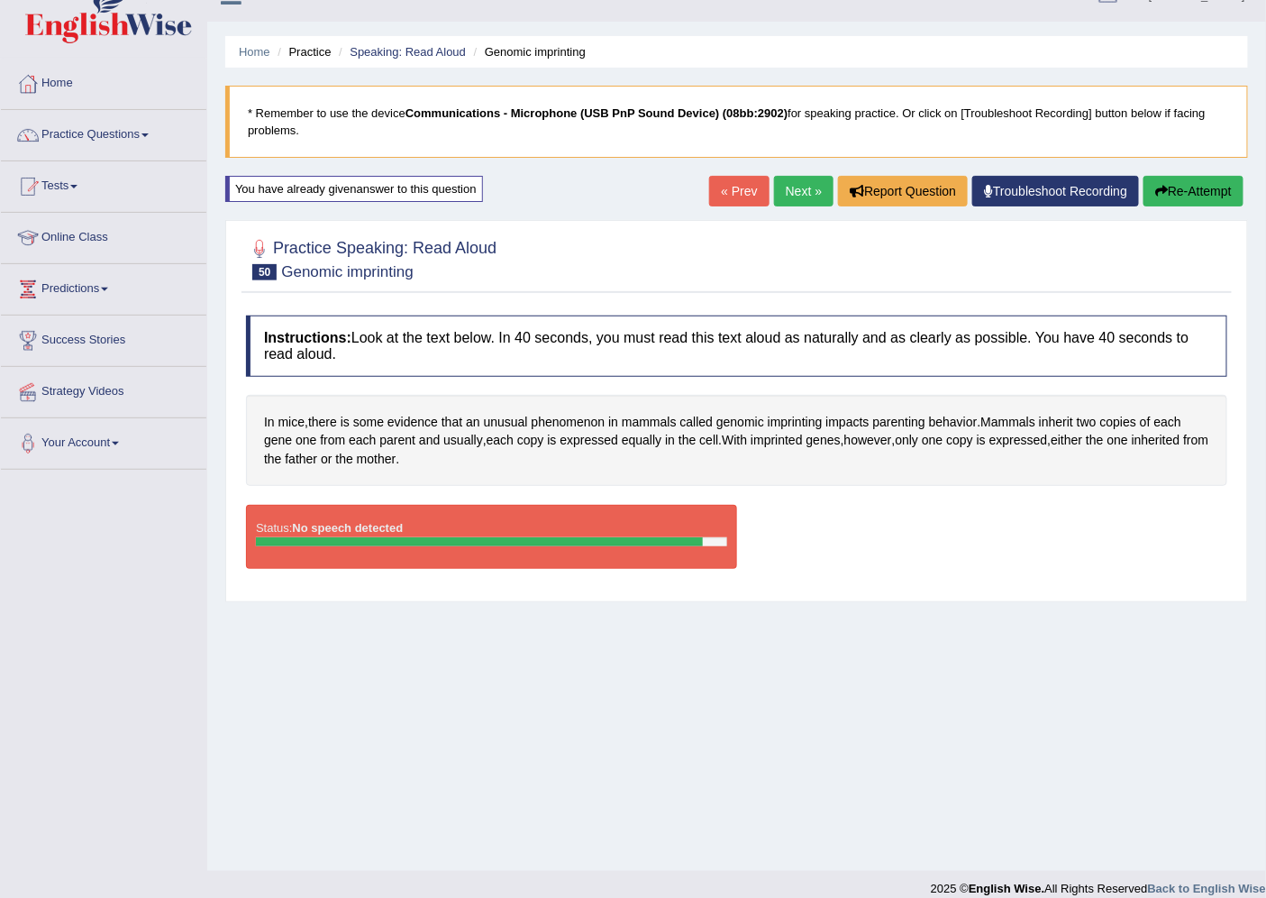
scroll to position [48, 0]
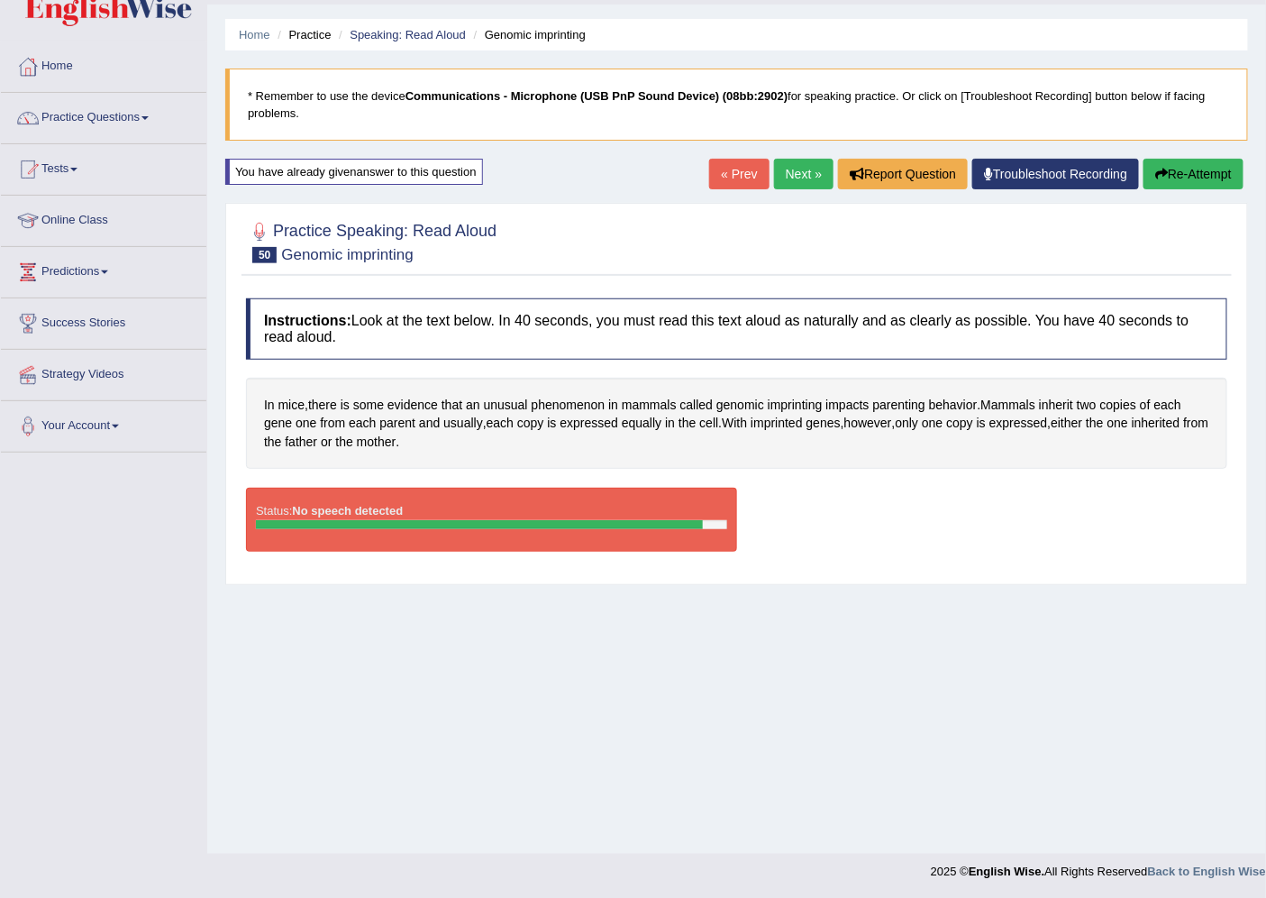
click at [1150, 163] on button "Re-Attempt" at bounding box center [1194, 174] width 100 height 31
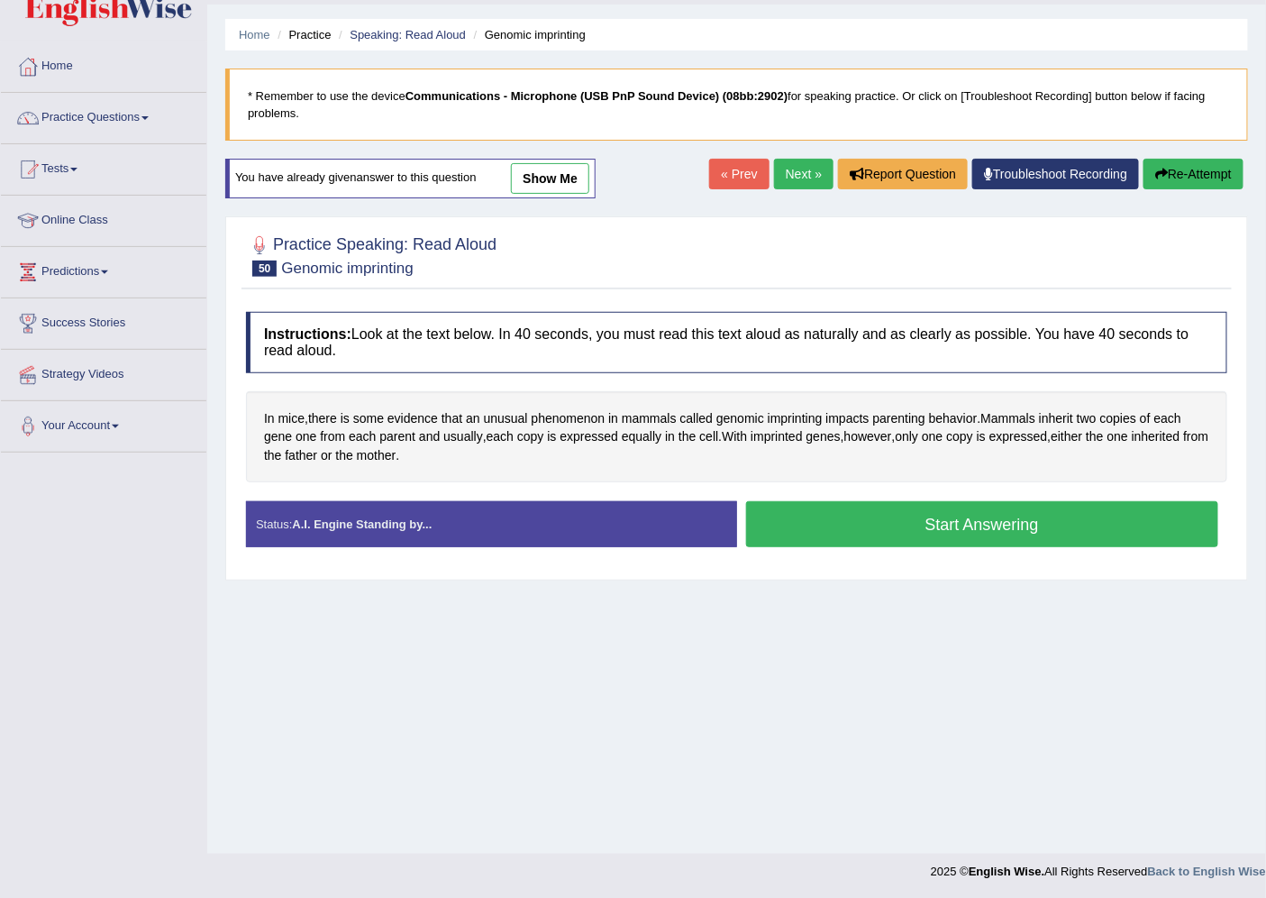
click at [832, 525] on button "Start Answering" at bounding box center [982, 524] width 473 height 46
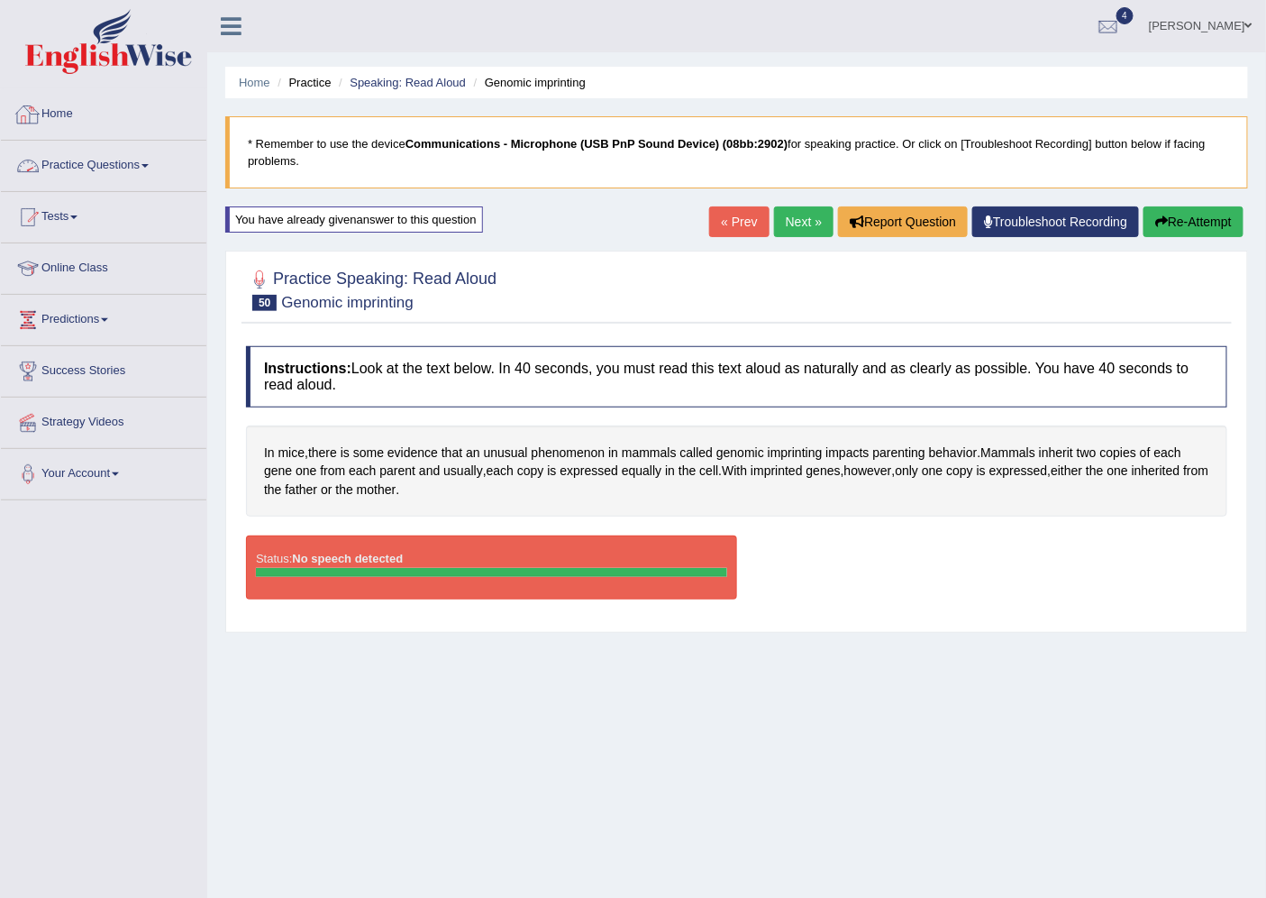
click at [59, 119] on link "Home" at bounding box center [104, 111] width 206 height 45
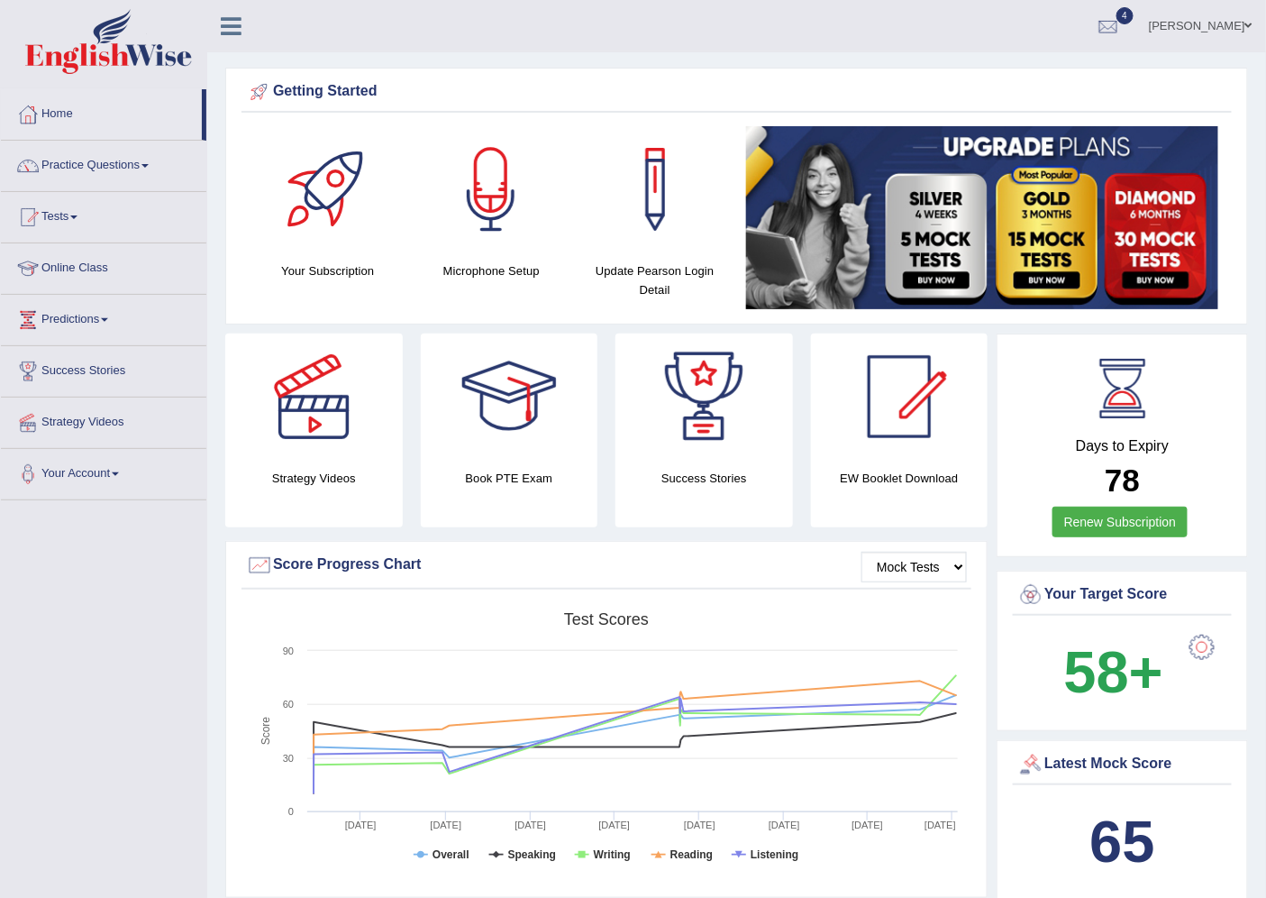
click at [1249, 14] on link "Jonathan Francois" at bounding box center [1201, 23] width 131 height 47
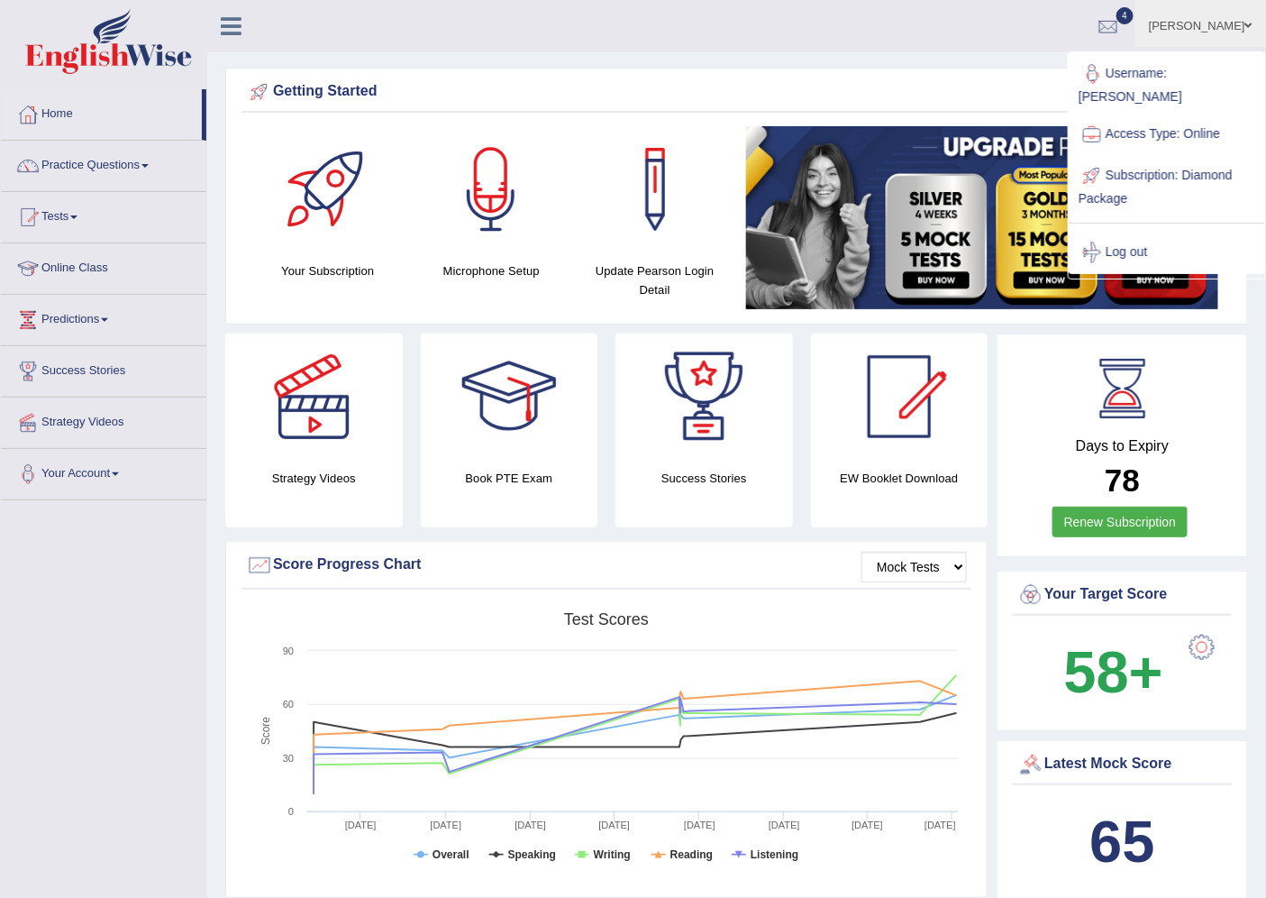
click at [1247, 22] on link "Jonathan Francois" at bounding box center [1201, 23] width 131 height 47
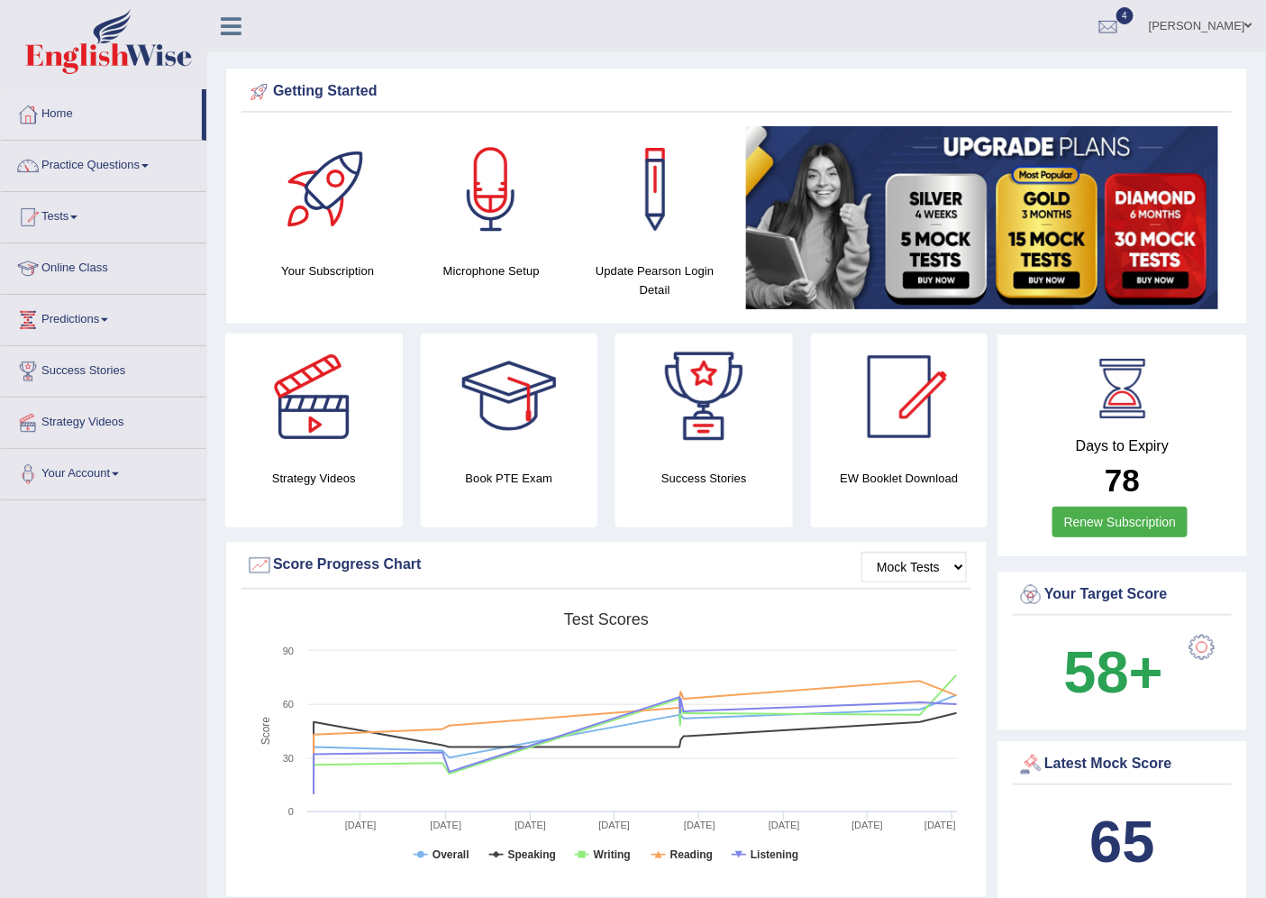
click at [1250, 22] on span at bounding box center [1249, 26] width 7 height 12
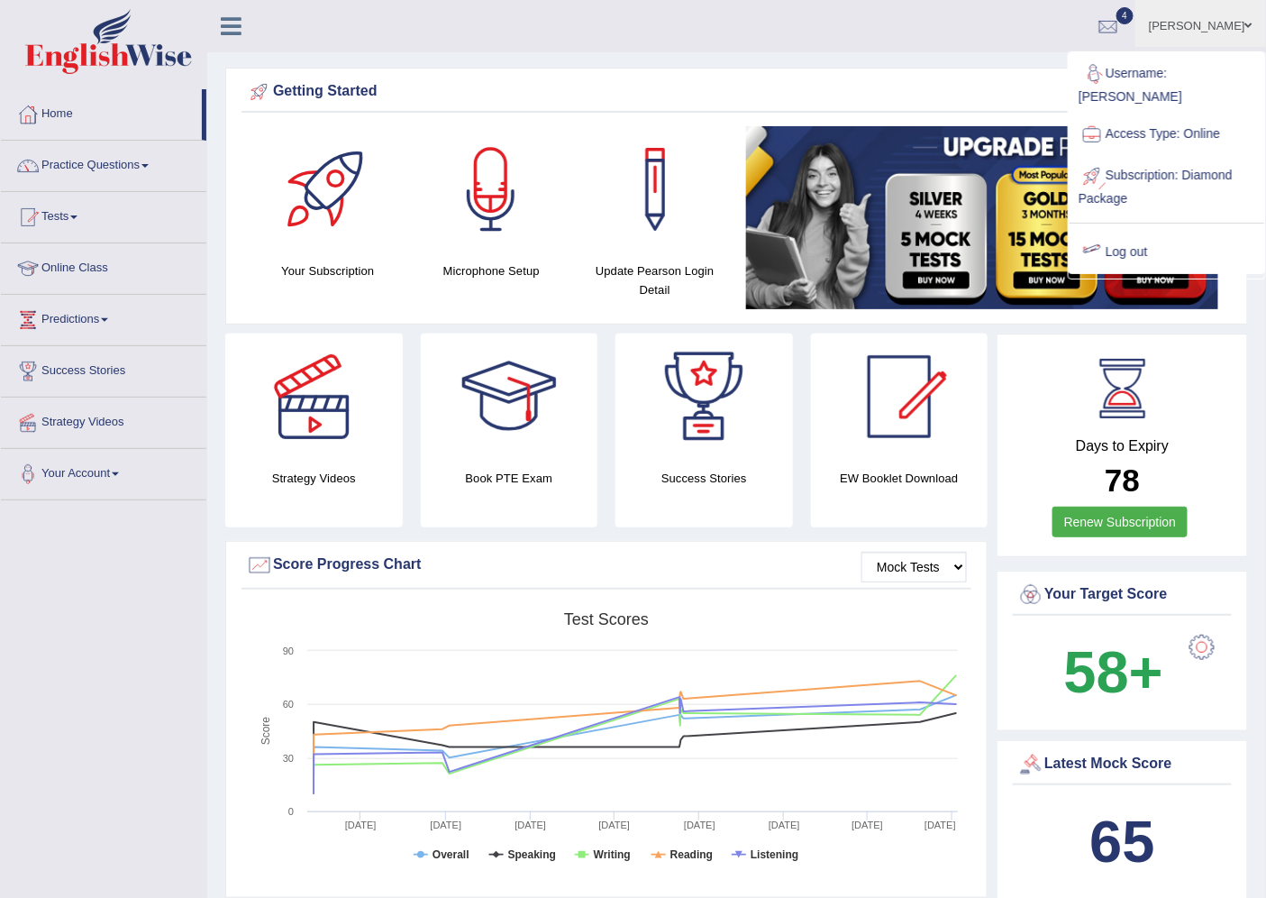
click at [1118, 254] on link "Log out" at bounding box center [1167, 252] width 195 height 41
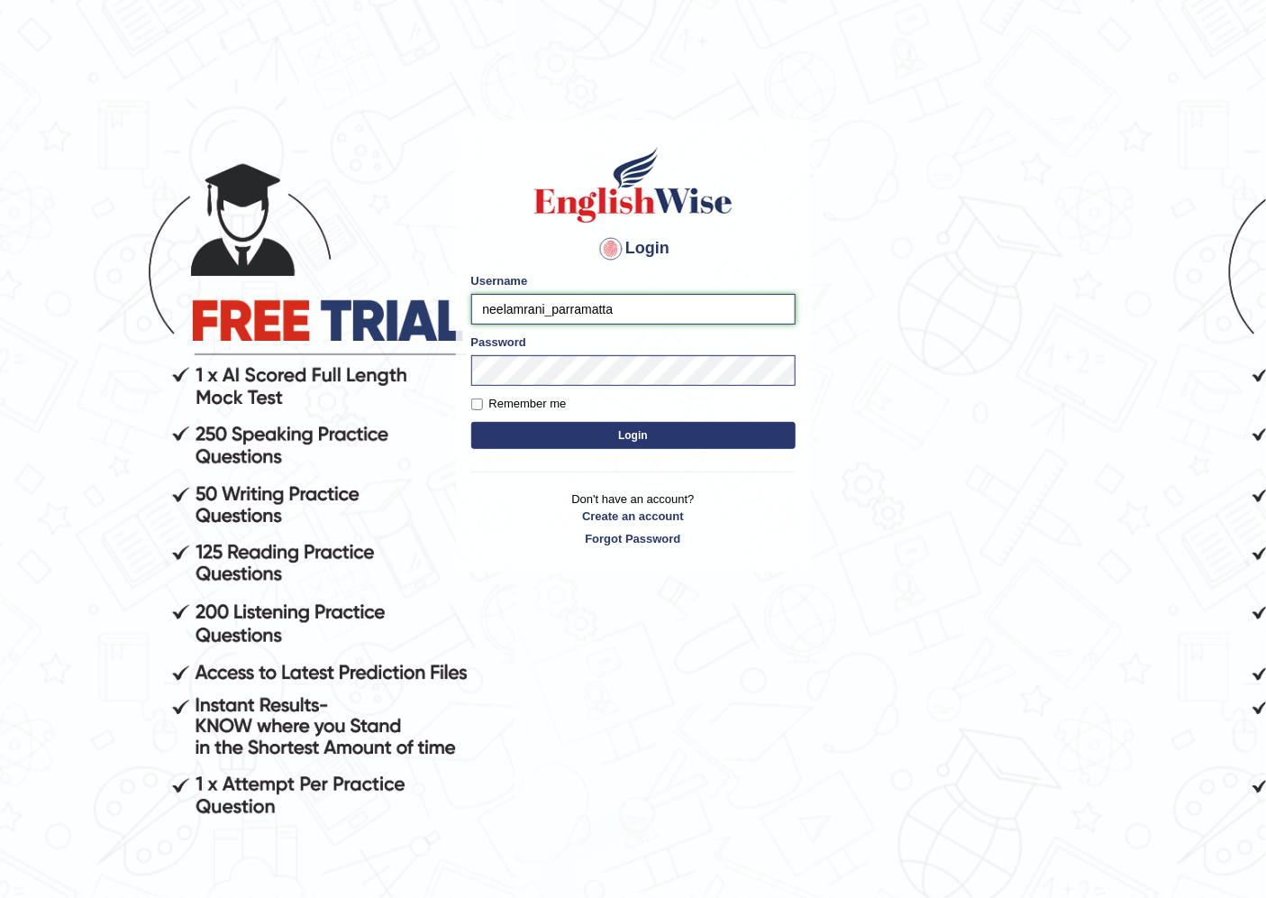
click at [491, 304] on input "neelamrani_parramatta" at bounding box center [633, 309] width 324 height 31
click at [499, 305] on input "neelamrani_parramatta" at bounding box center [633, 309] width 324 height 31
click at [534, 316] on input "neelamrani_parramatta" at bounding box center [633, 309] width 324 height 31
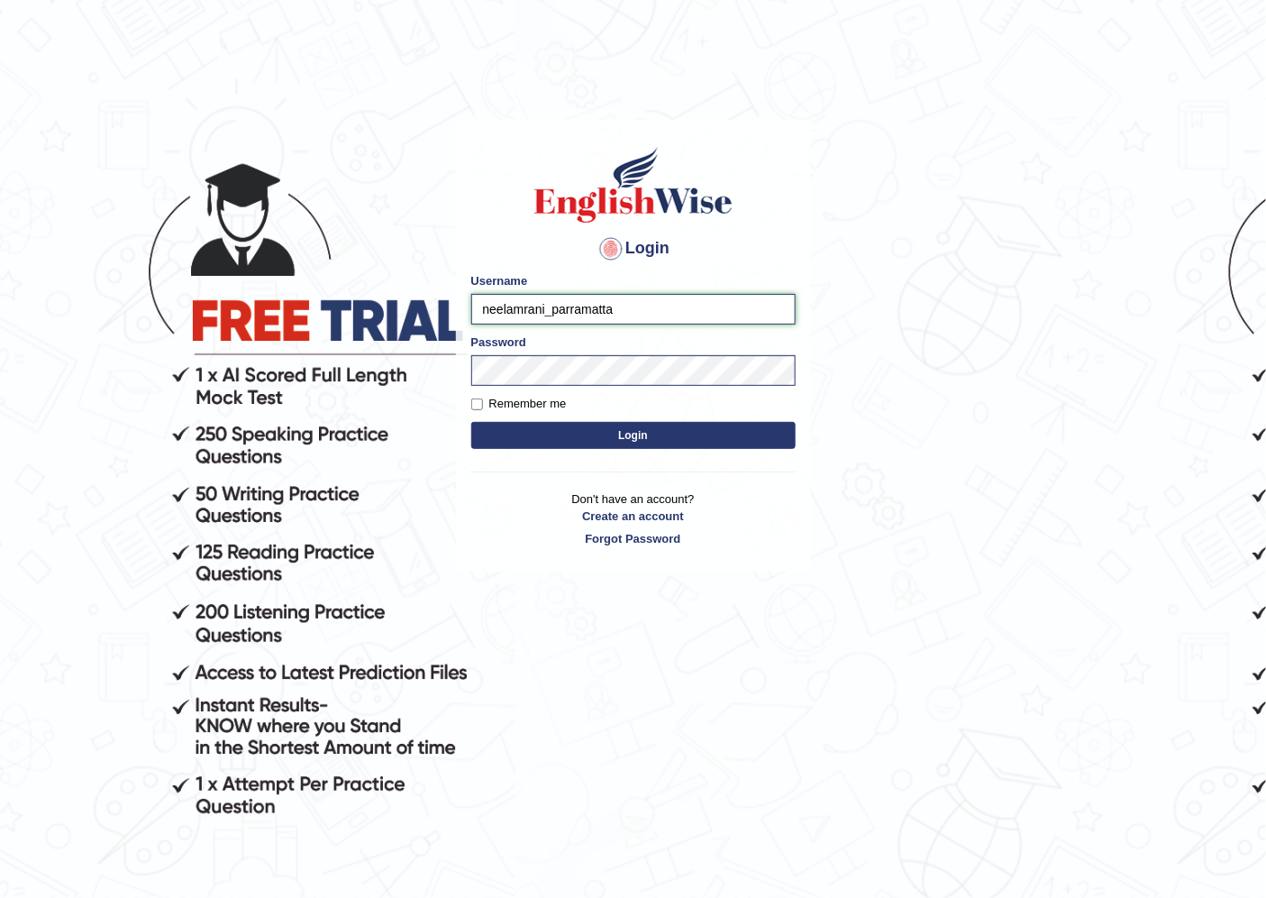
click at [545, 315] on input "neelamrani_parramatta" at bounding box center [633, 309] width 324 height 31
type input "debin_parramatta"
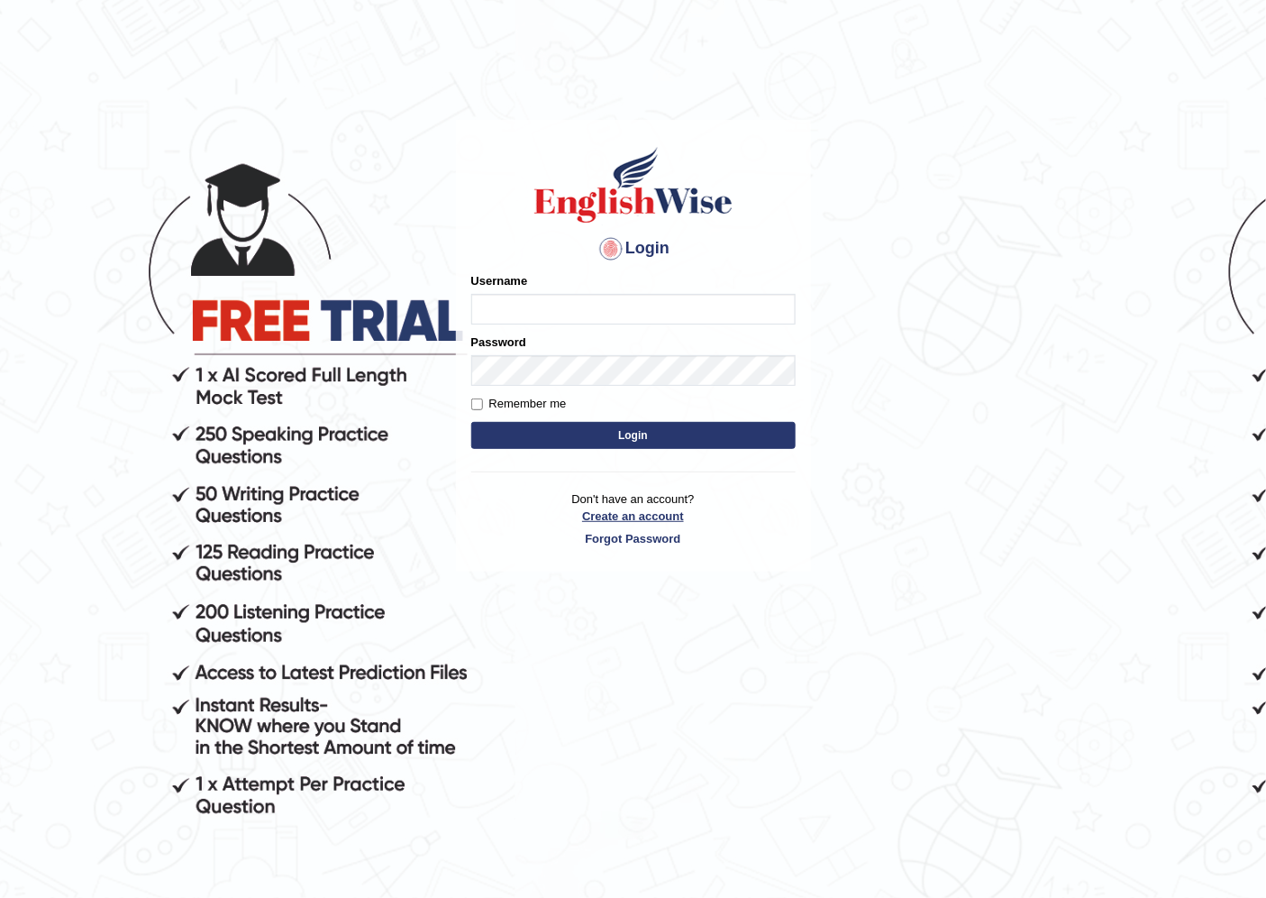
type input "neelamrani_parramatta"
click at [634, 516] on link "Create an account" at bounding box center [633, 515] width 324 height 17
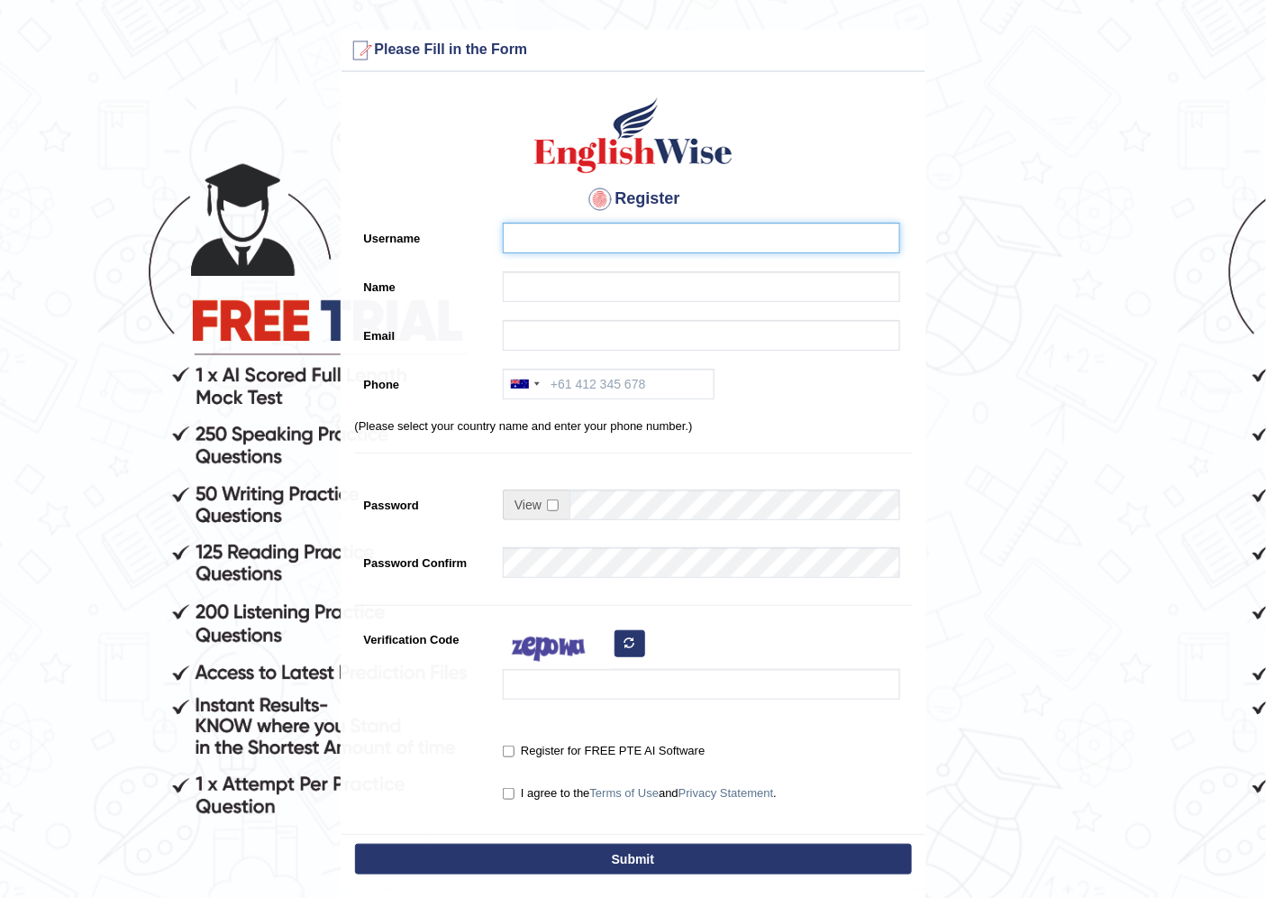
click at [571, 233] on input "Username" at bounding box center [701, 238] width 397 height 31
type input "debin_paramatta"
type input "S"
type input "Debin"
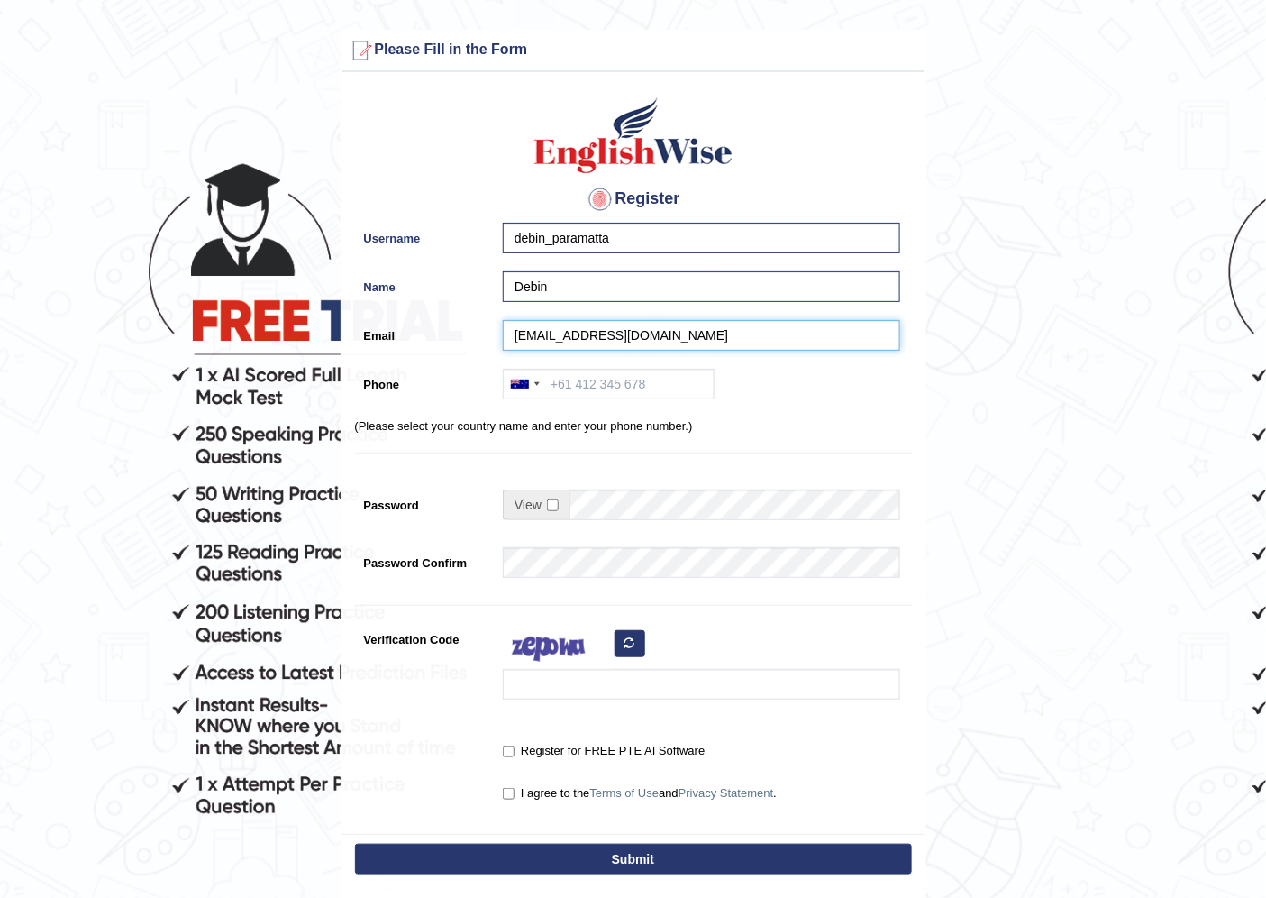
type input "debinchhantyal123@gmail.com"
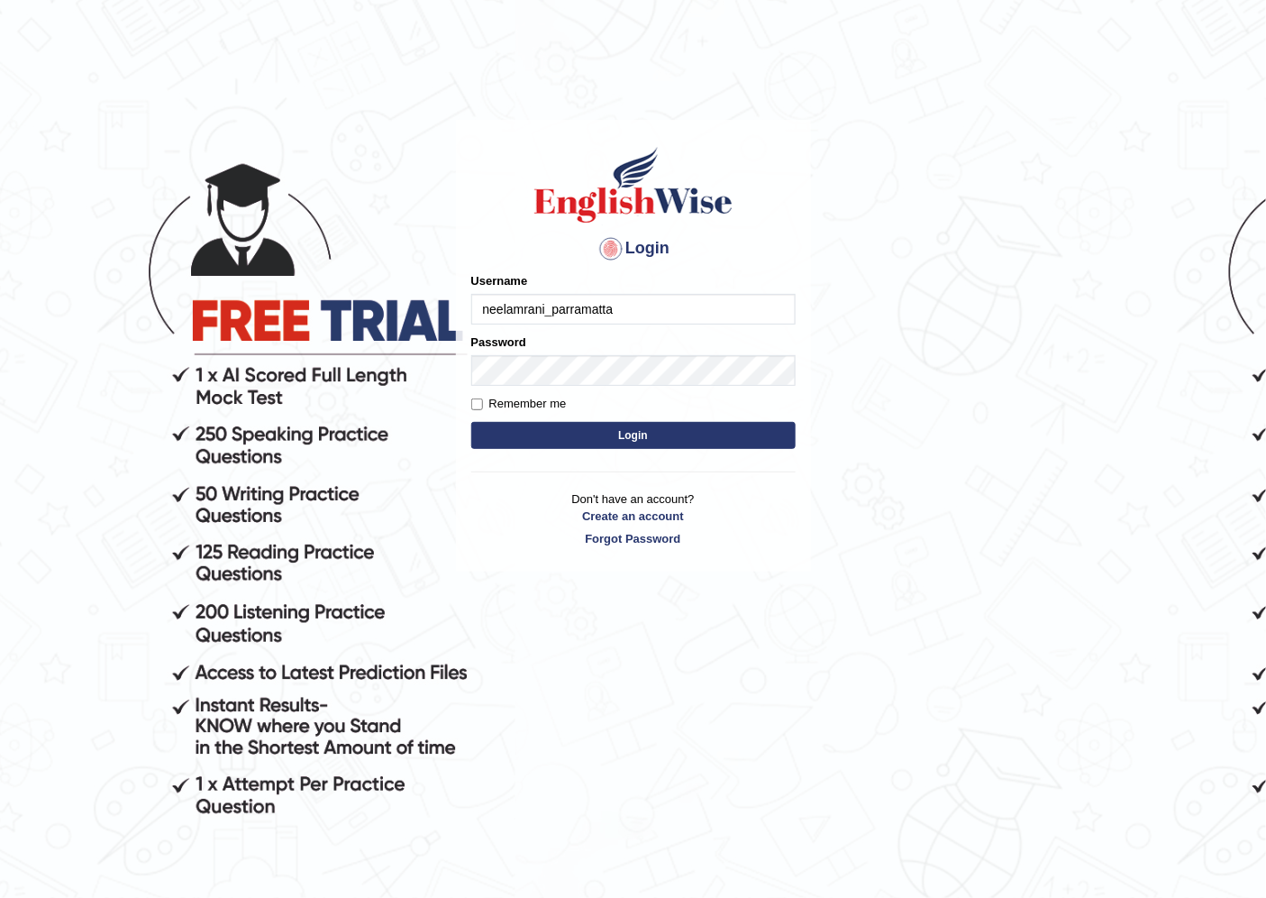
click at [514, 310] on input "neelamrani_parramatta" at bounding box center [633, 309] width 324 height 31
click at [512, 310] on input "neelamrani_parramatta" at bounding box center [633, 309] width 324 height 31
click at [511, 310] on input "neelamrani_parramatta" at bounding box center [633, 309] width 324 height 31
click at [527, 310] on input "neelamrani_parramatta" at bounding box center [633, 309] width 324 height 31
click at [541, 310] on input "neelamrani_parramatta" at bounding box center [633, 309] width 324 height 31
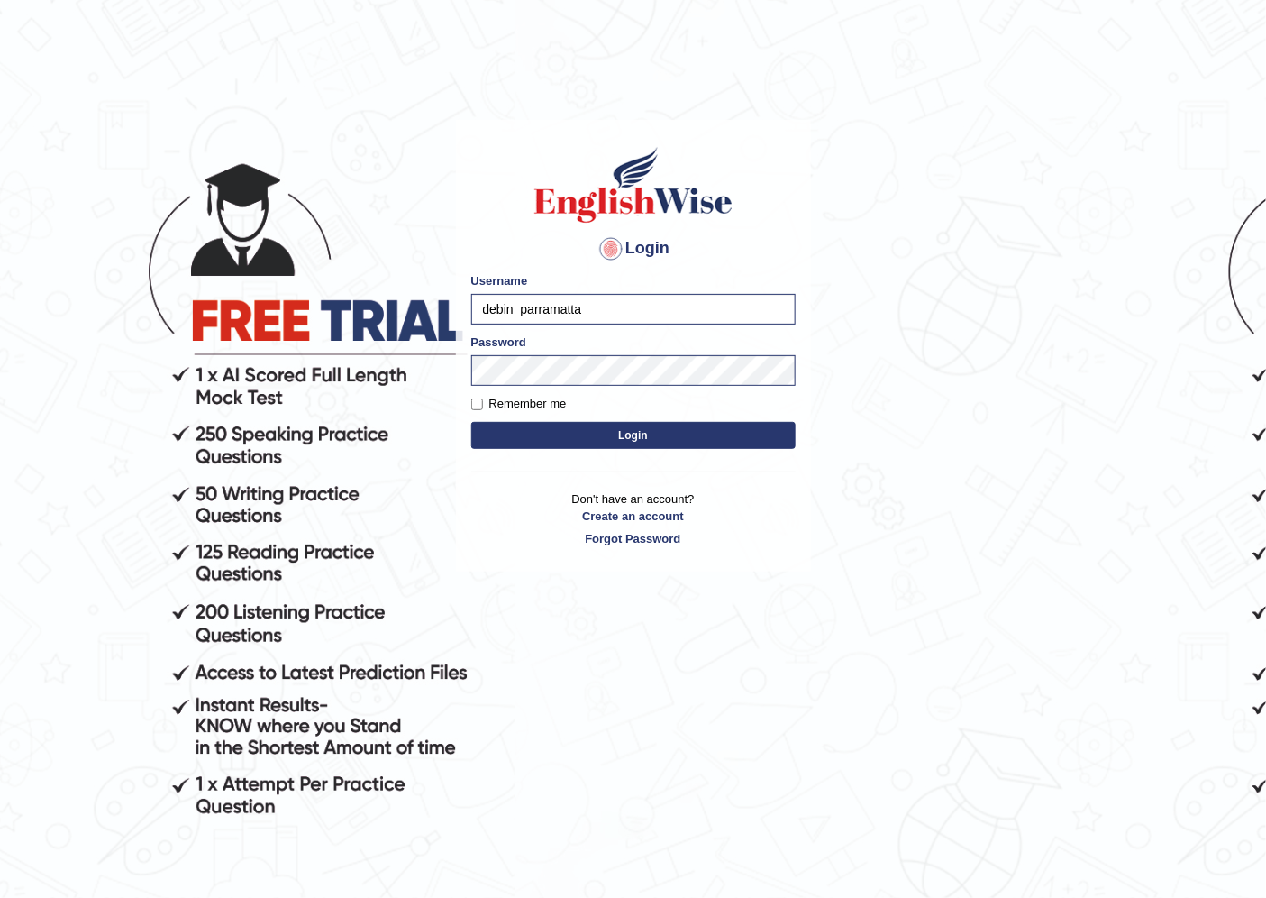
type input "debin_parramatta"
click at [497, 439] on button "Login" at bounding box center [633, 435] width 324 height 27
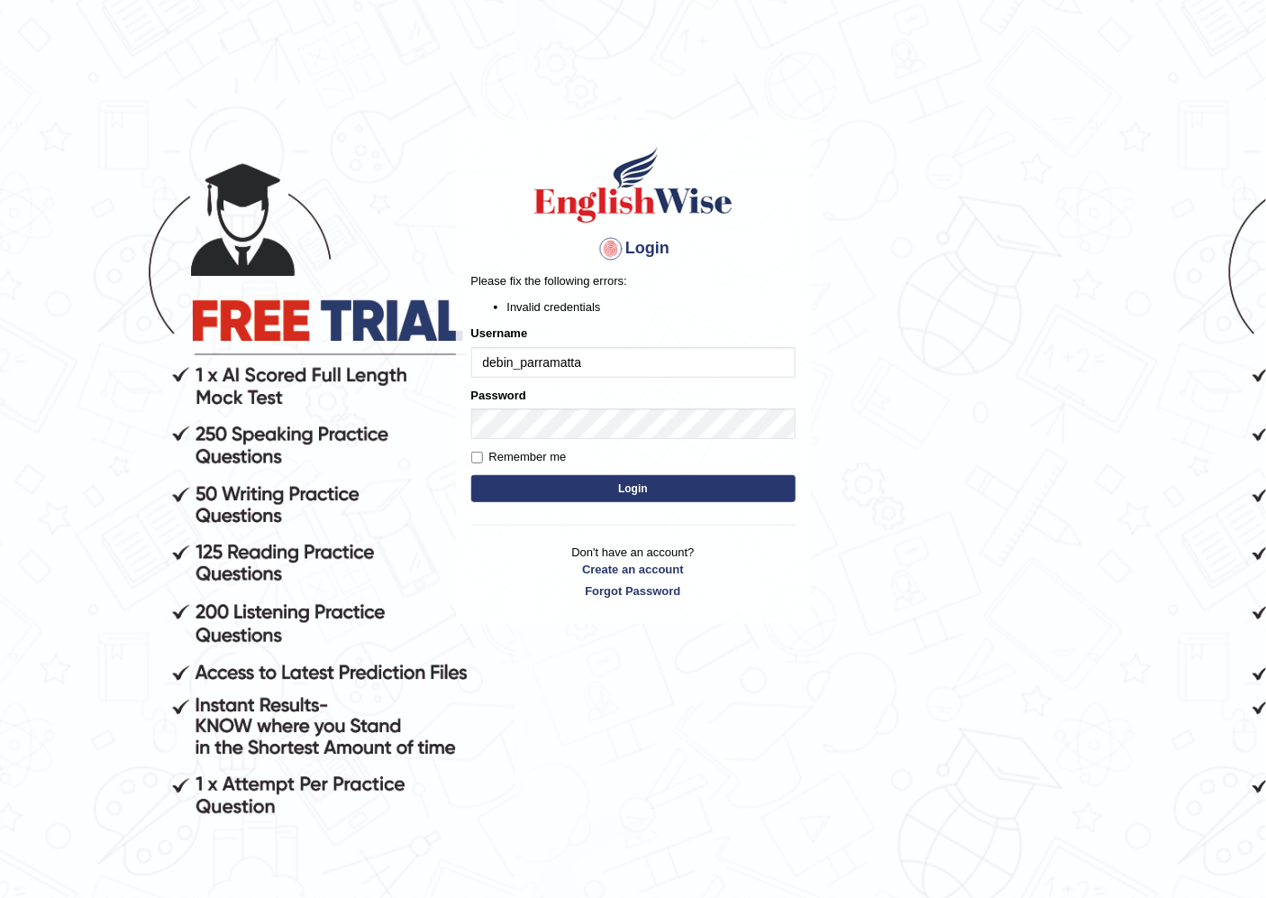
click at [716, 296] on div "Please fix the following errors: Invalid credentials" at bounding box center [633, 293] width 324 height 43
click at [572, 402] on div "Password" at bounding box center [633, 413] width 324 height 52
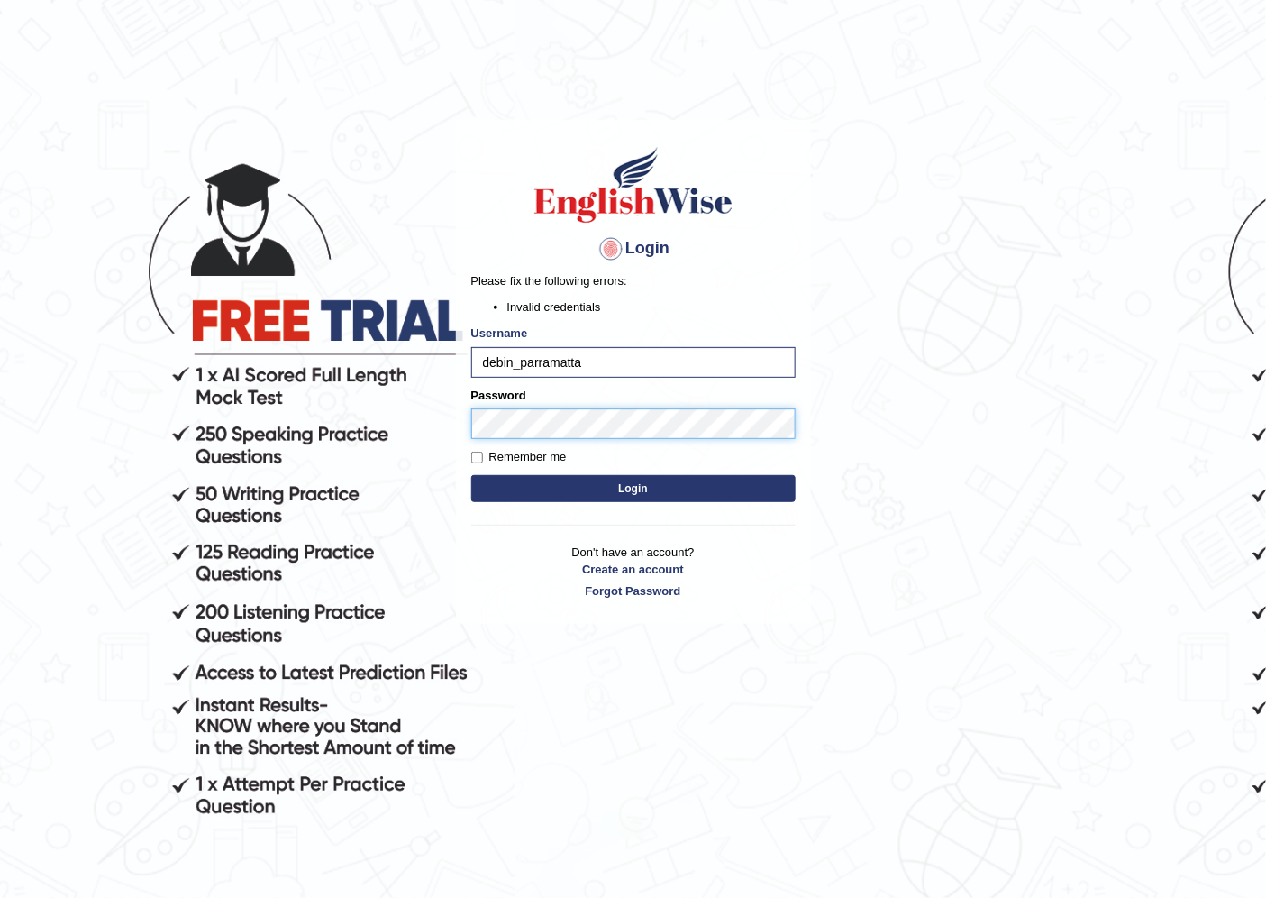
click at [471, 475] on button "Login" at bounding box center [633, 488] width 324 height 27
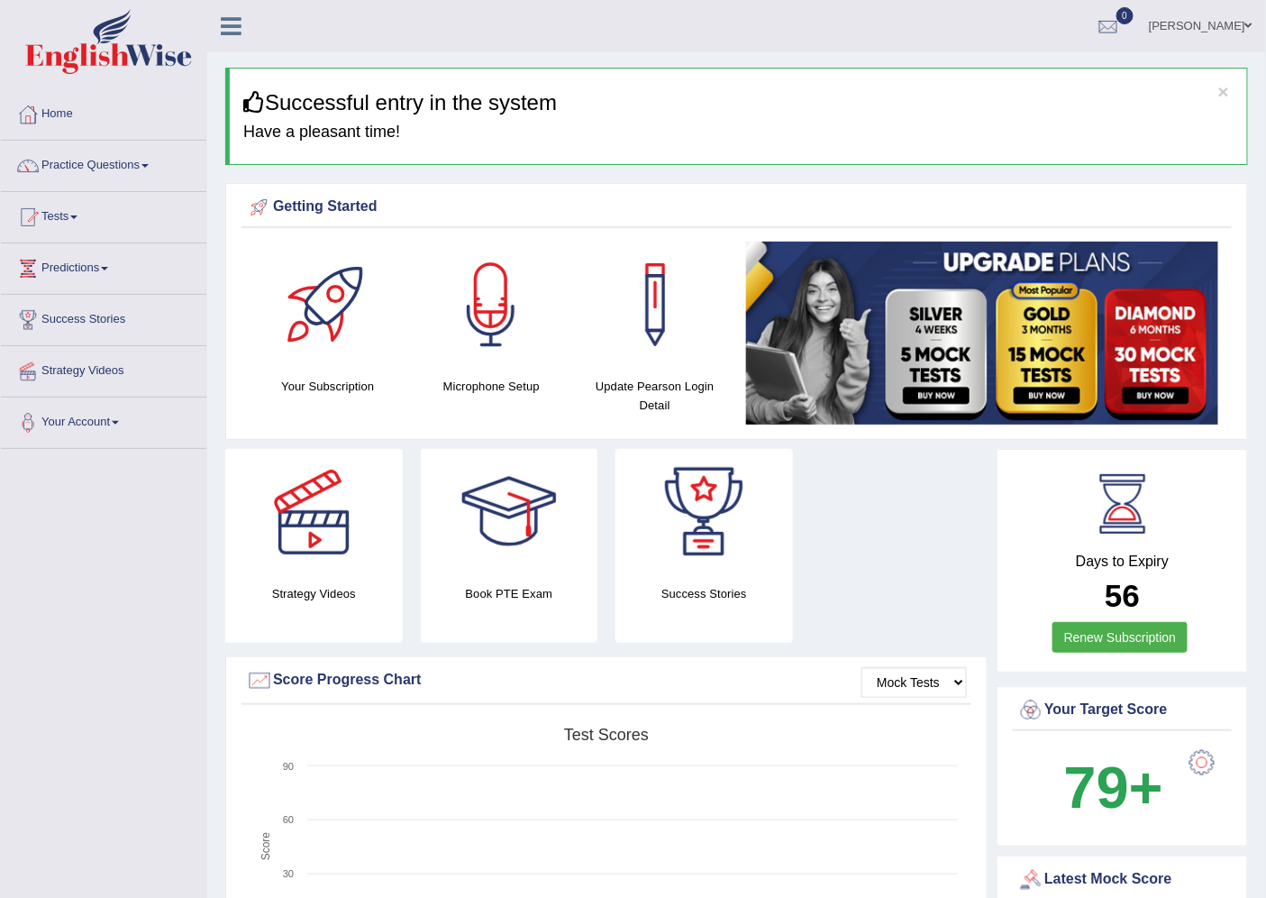
click at [358, 314] on div at bounding box center [328, 305] width 126 height 126
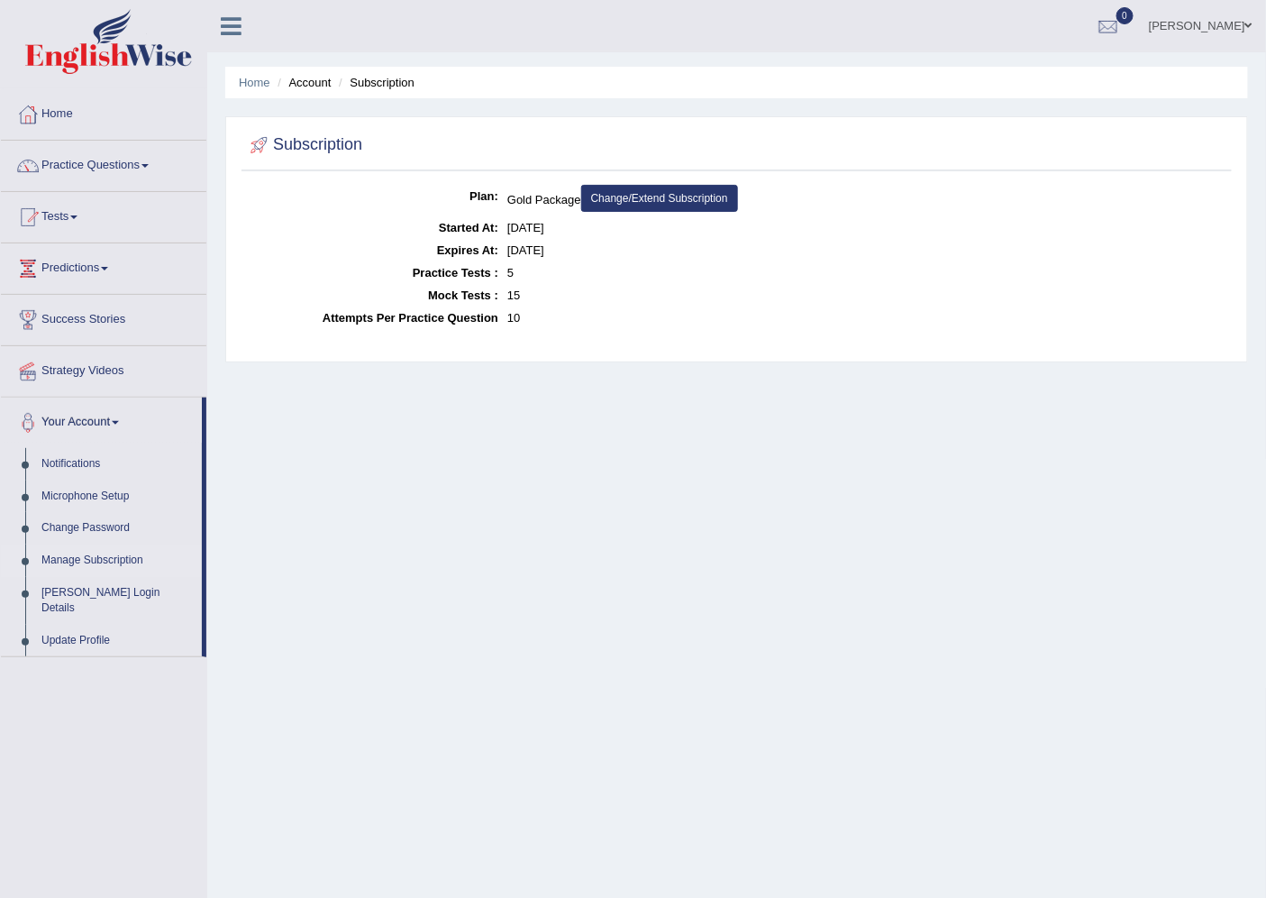
click at [640, 203] on link "Change/Extend Subscription" at bounding box center [659, 198] width 157 height 27
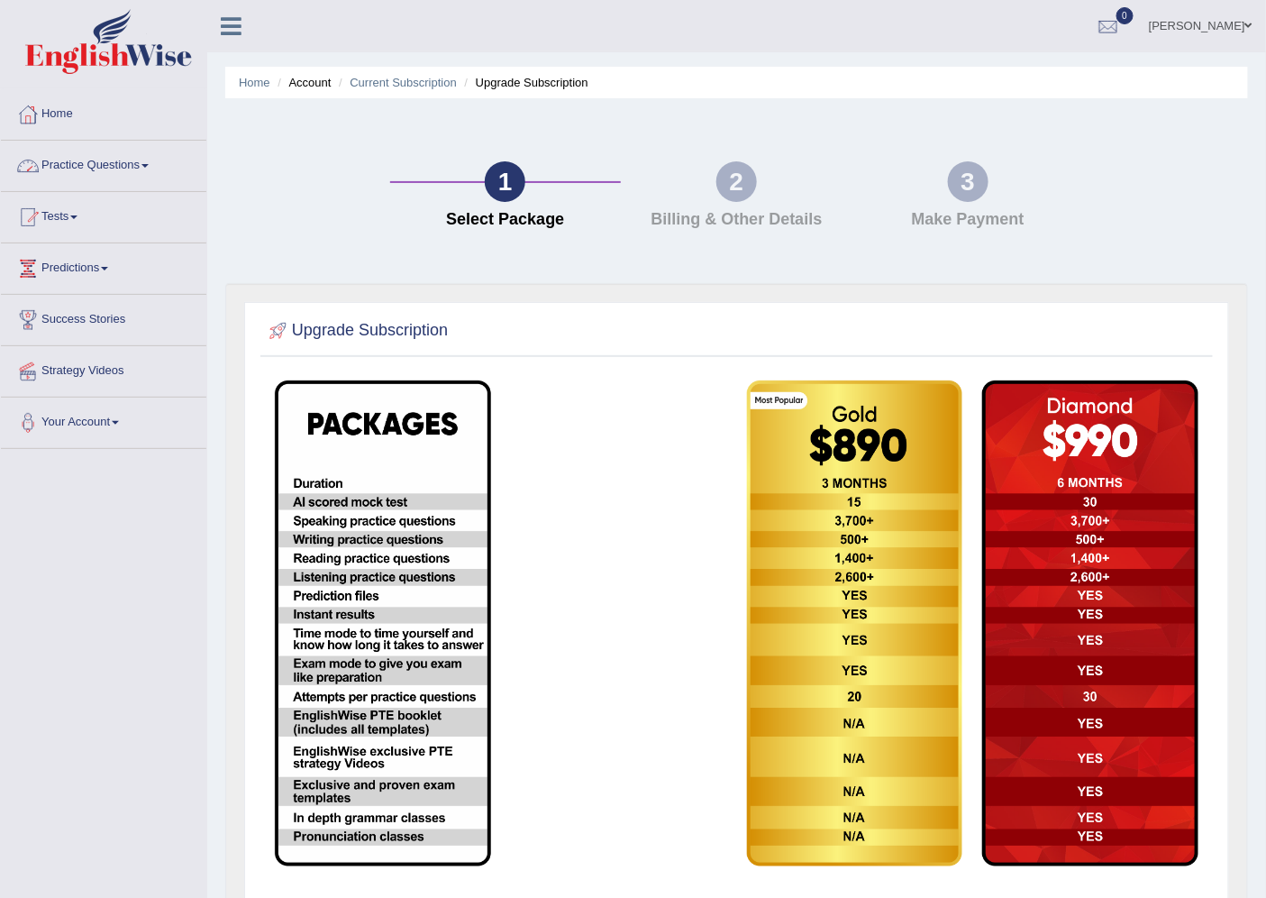
click at [114, 139] on li "Home" at bounding box center [104, 114] width 206 height 51
click at [123, 141] on link "Practice Questions" at bounding box center [104, 163] width 206 height 45
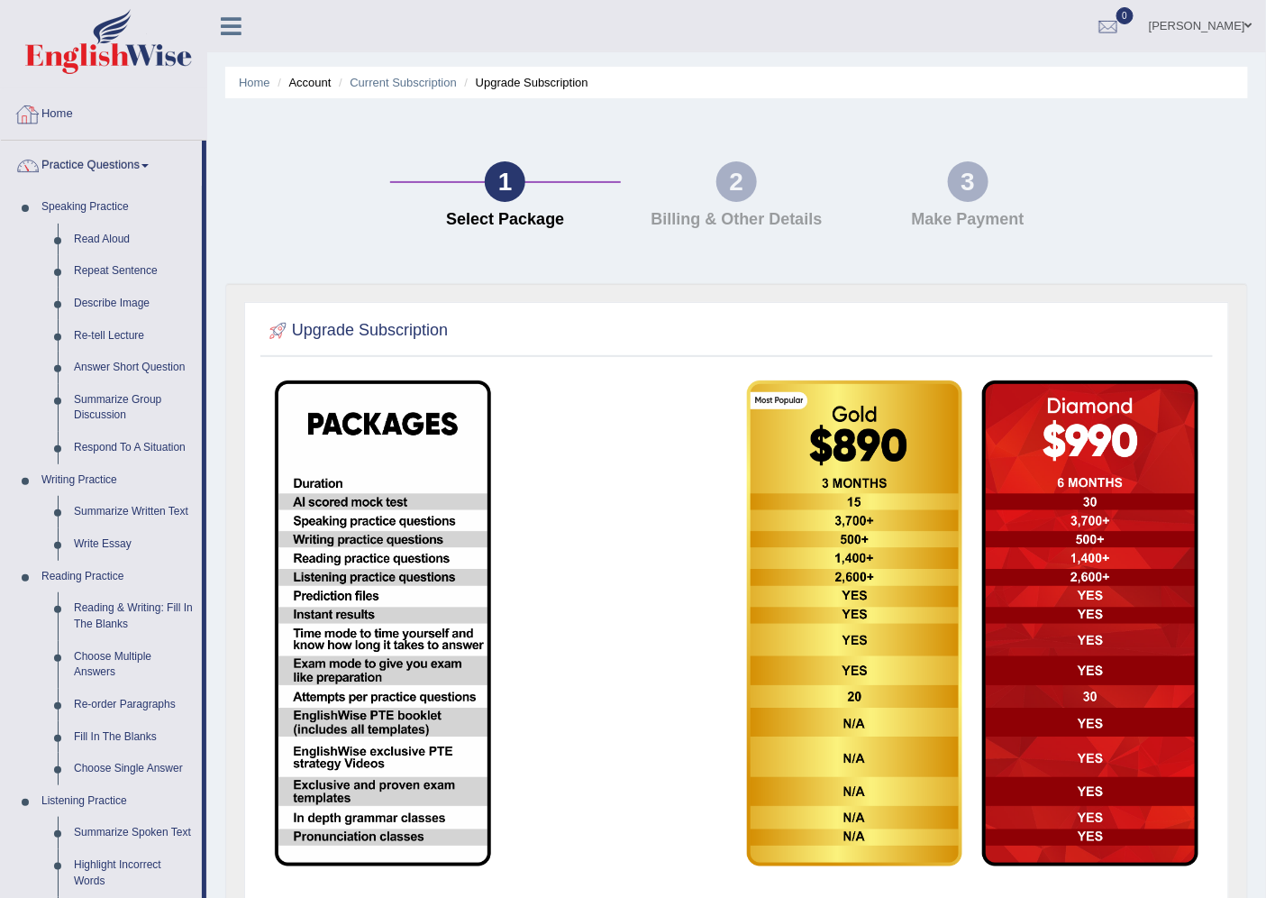
click at [63, 120] on link "Home" at bounding box center [104, 111] width 206 height 45
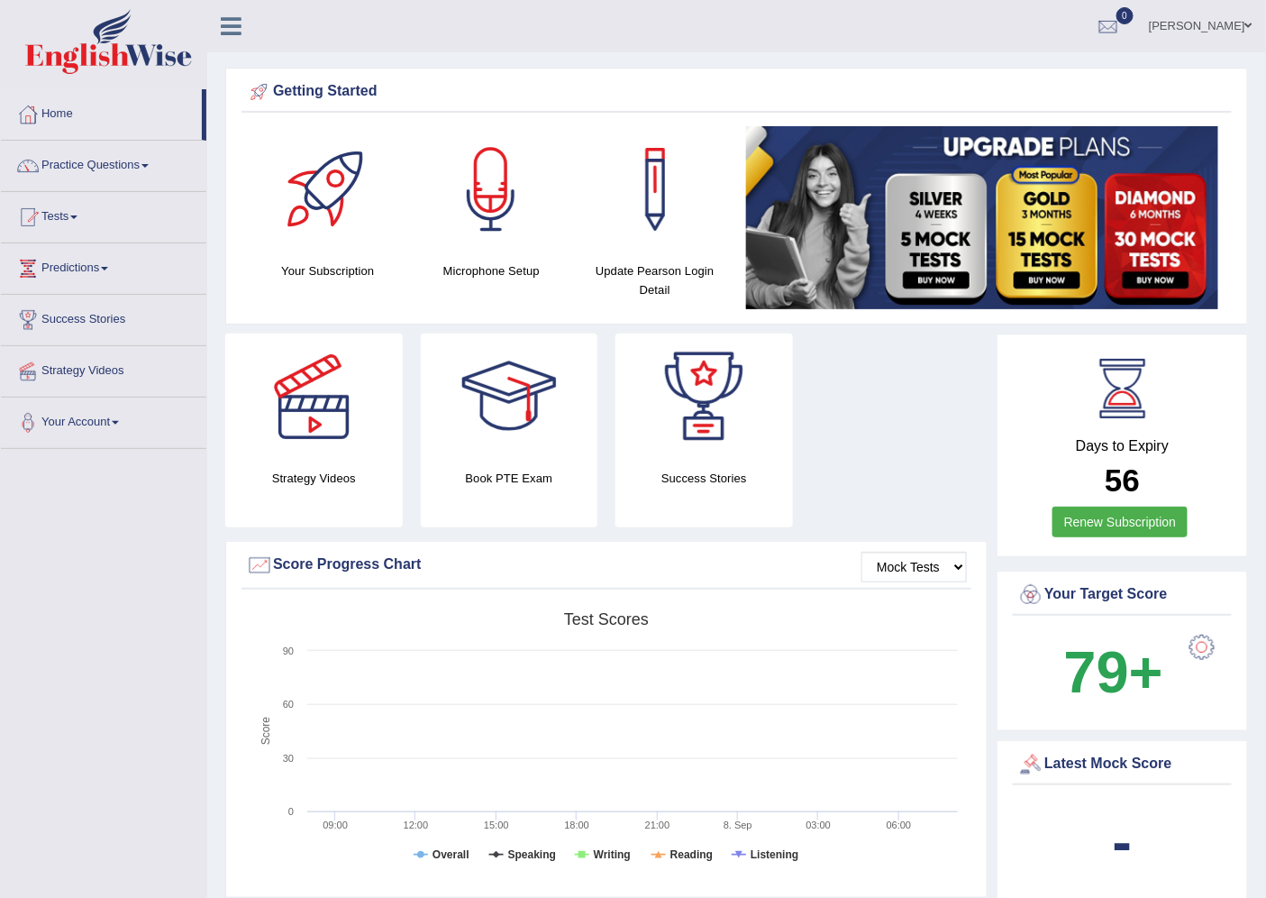
click at [1107, 512] on link "Renew Subscription" at bounding box center [1121, 522] width 136 height 31
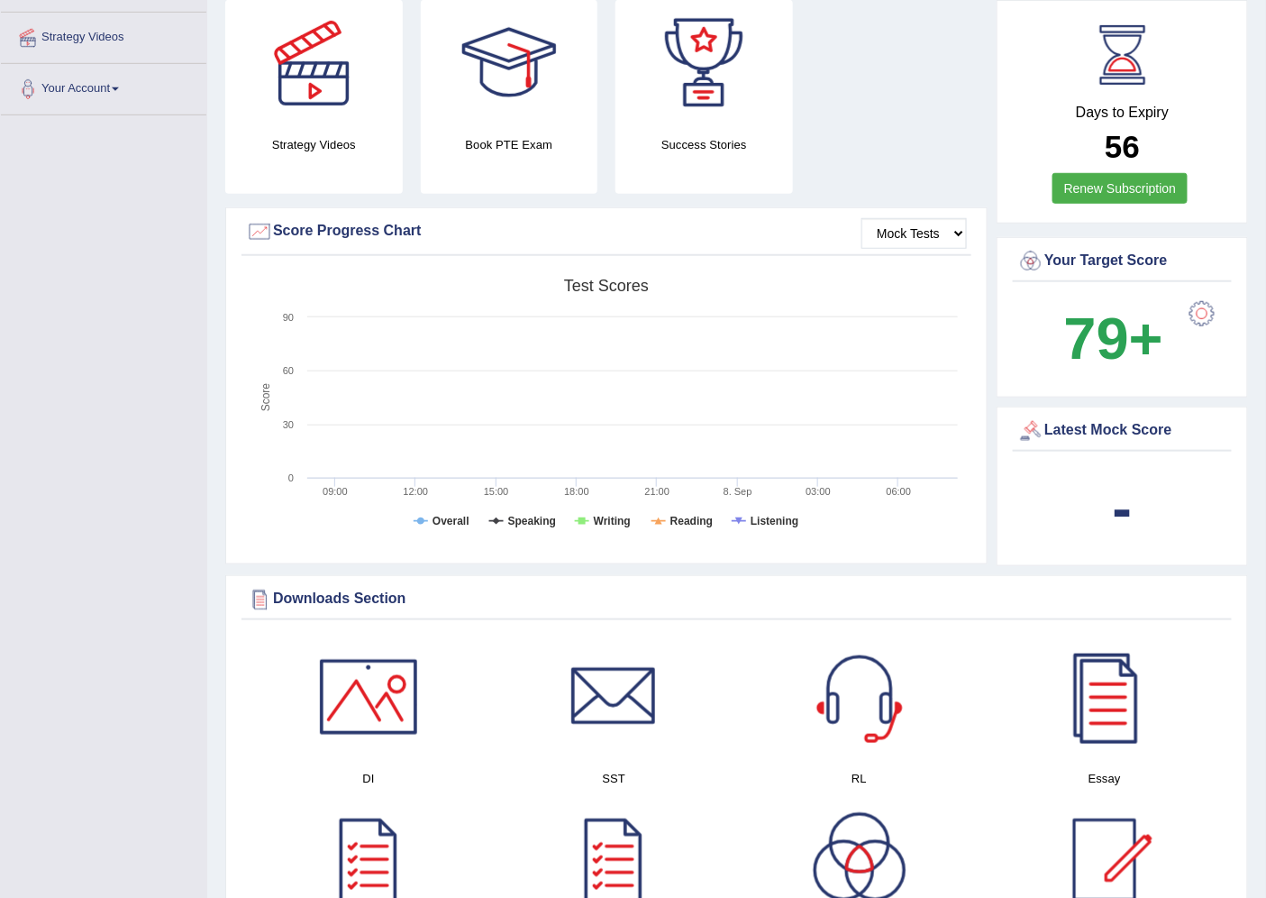
click at [1127, 186] on link "Renew Subscription" at bounding box center [1121, 188] width 136 height 31
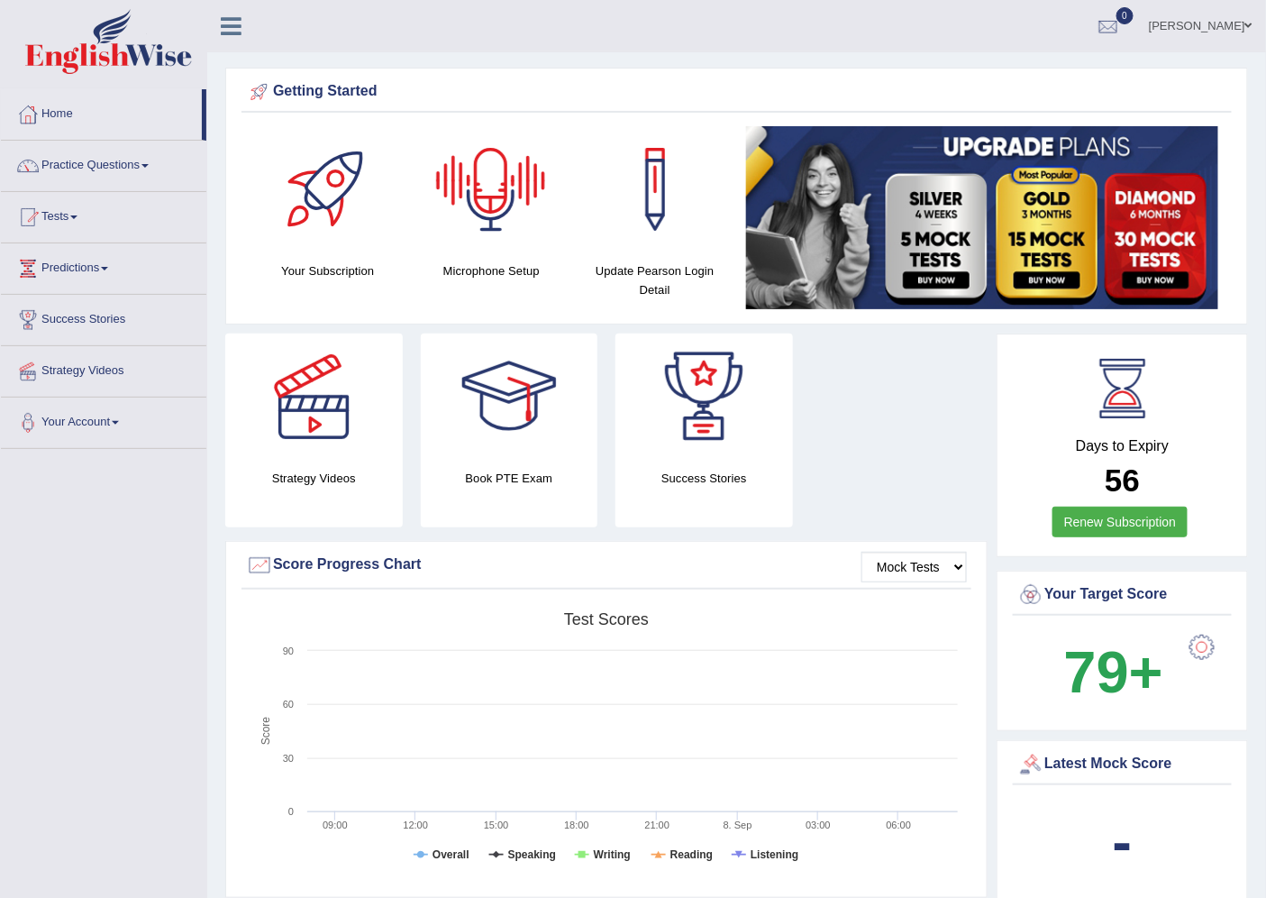
click at [491, 196] on div at bounding box center [491, 189] width 126 height 126
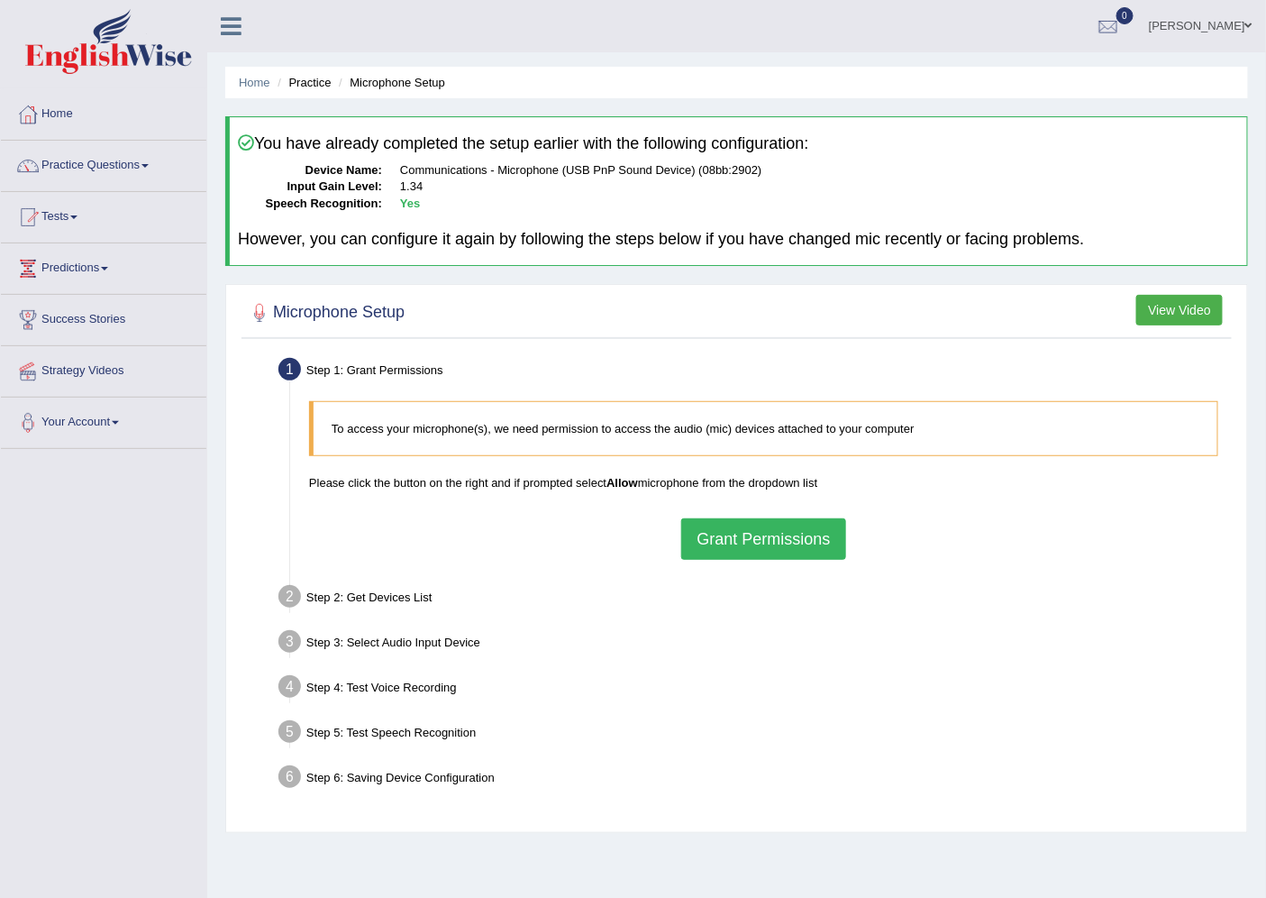
click at [757, 537] on button "Grant Permissions" at bounding box center [763, 538] width 164 height 41
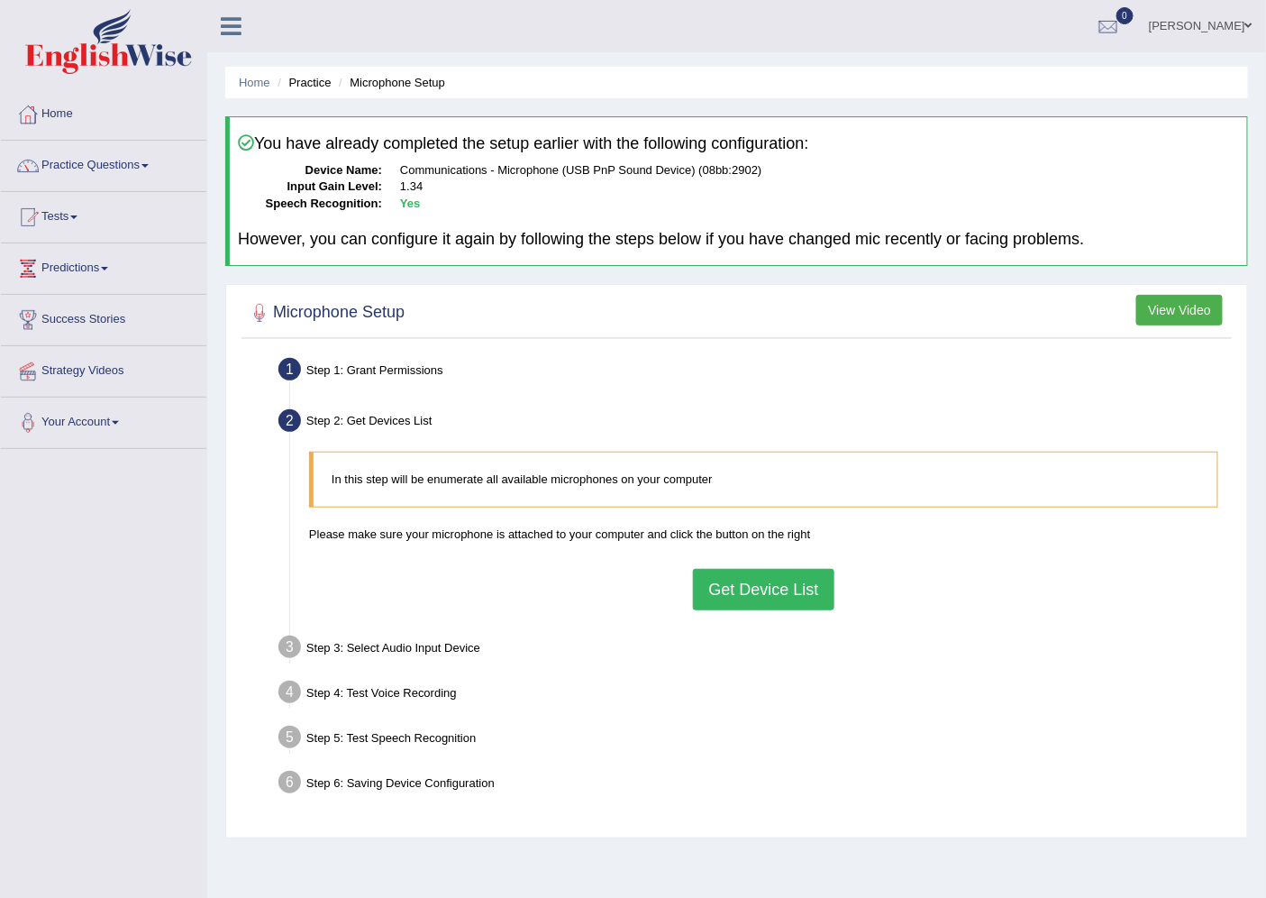
click at [757, 593] on button "Get Device List" at bounding box center [763, 589] width 141 height 41
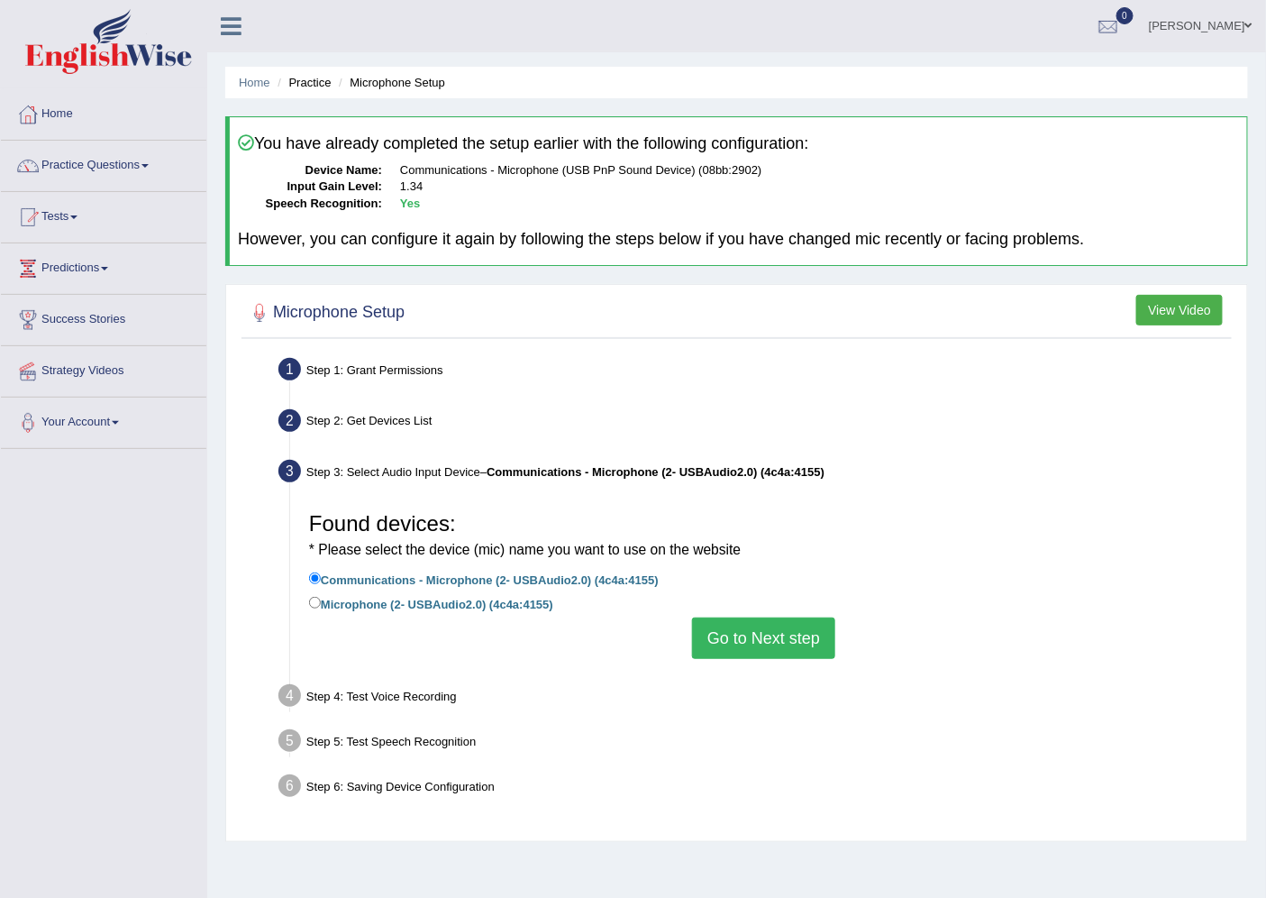
click at [433, 601] on label "Microphone (2- USBAudio2.0) (4c4a:4155)" at bounding box center [431, 603] width 244 height 20
click at [321, 601] on input "Microphone (2- USBAudio2.0) (4c4a:4155)" at bounding box center [315, 603] width 12 height 12
radio input "true"
click at [427, 581] on label "Communications - Microphone (2- USBAudio2.0) (4c4a:4155)" at bounding box center [484, 579] width 350 height 20
click at [321, 581] on input "Communications - Microphone (2- USBAudio2.0) (4c4a:4155)" at bounding box center [315, 578] width 12 height 12
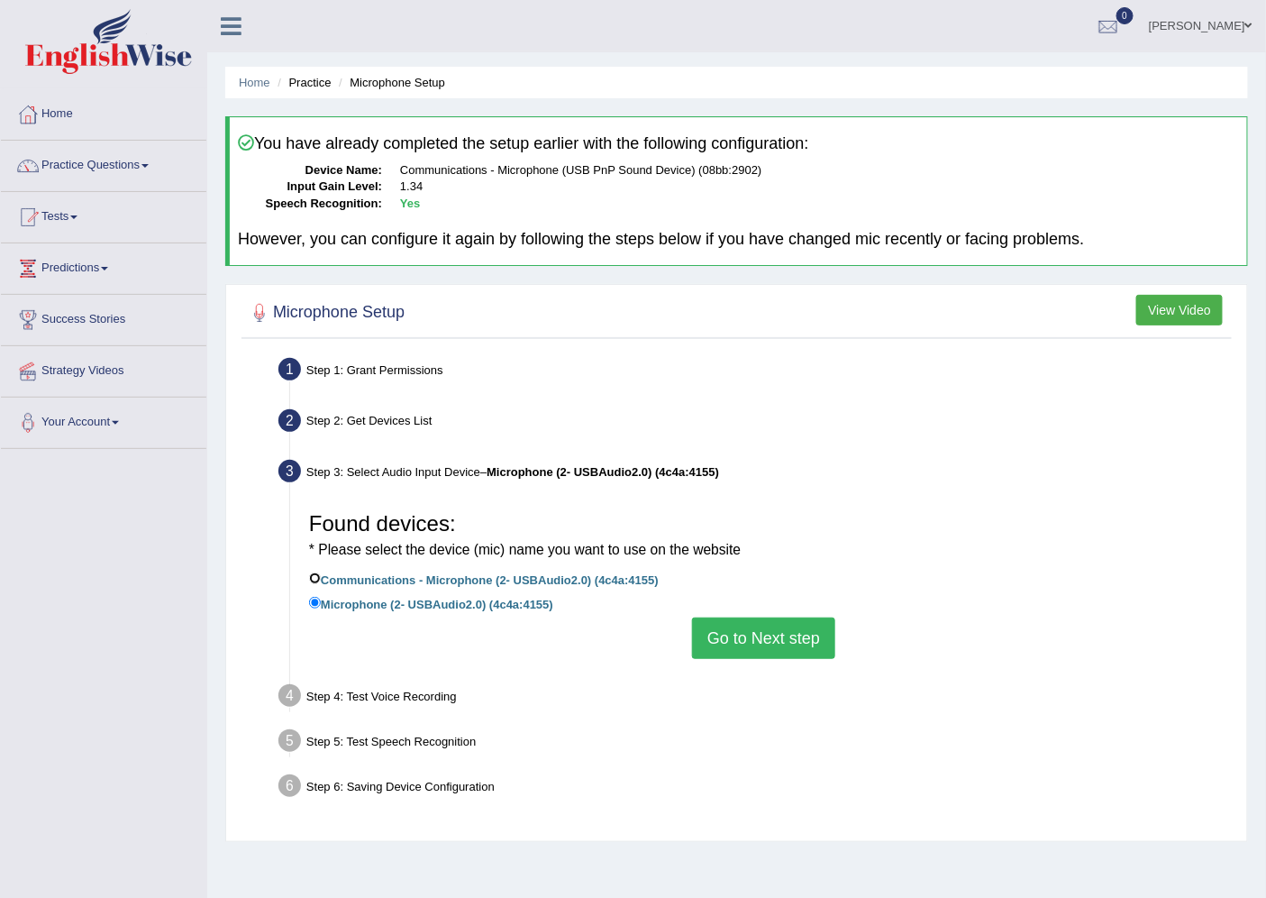
radio input "true"
click at [722, 650] on button "Go to Next step" at bounding box center [763, 637] width 143 height 41
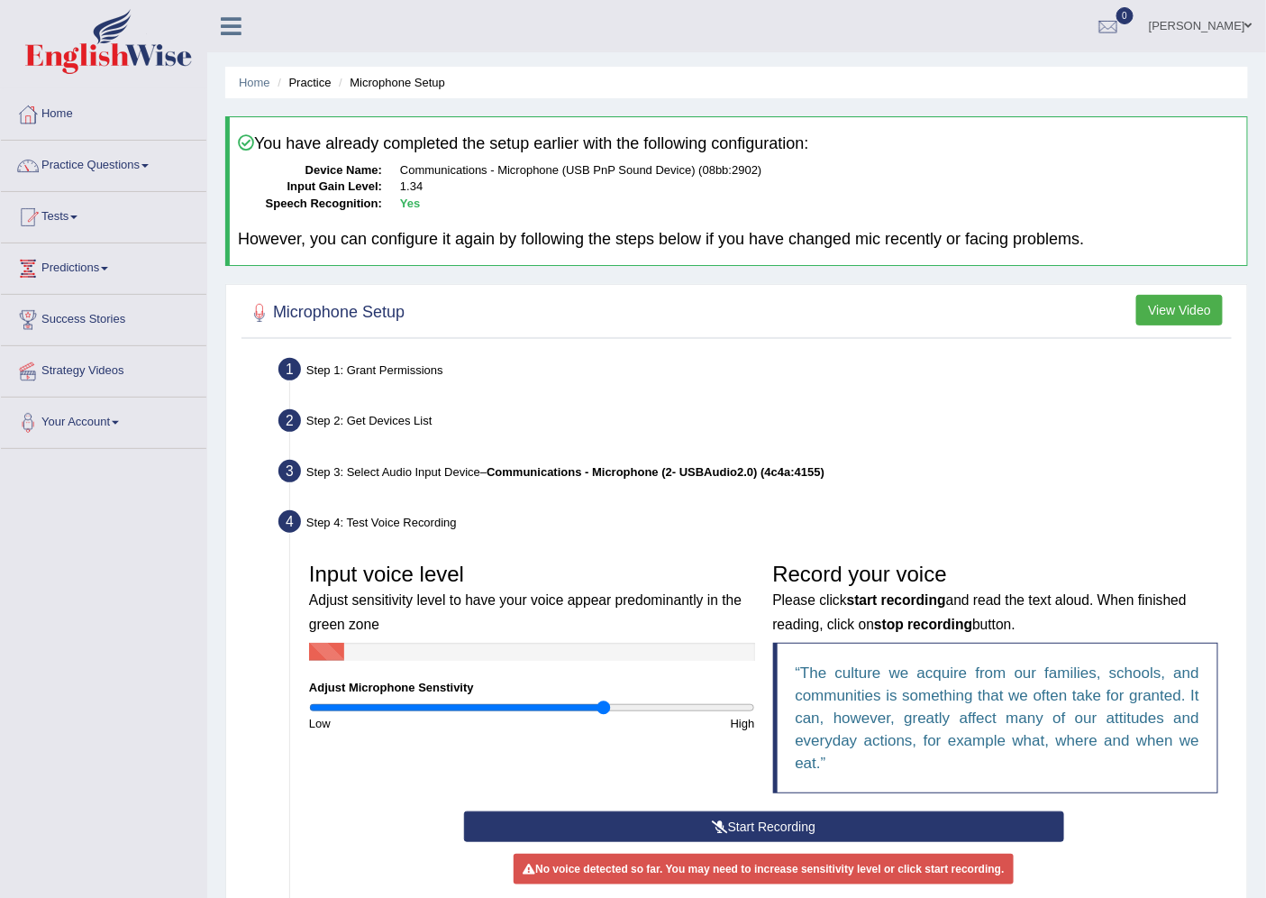
scroll to position [234, 0]
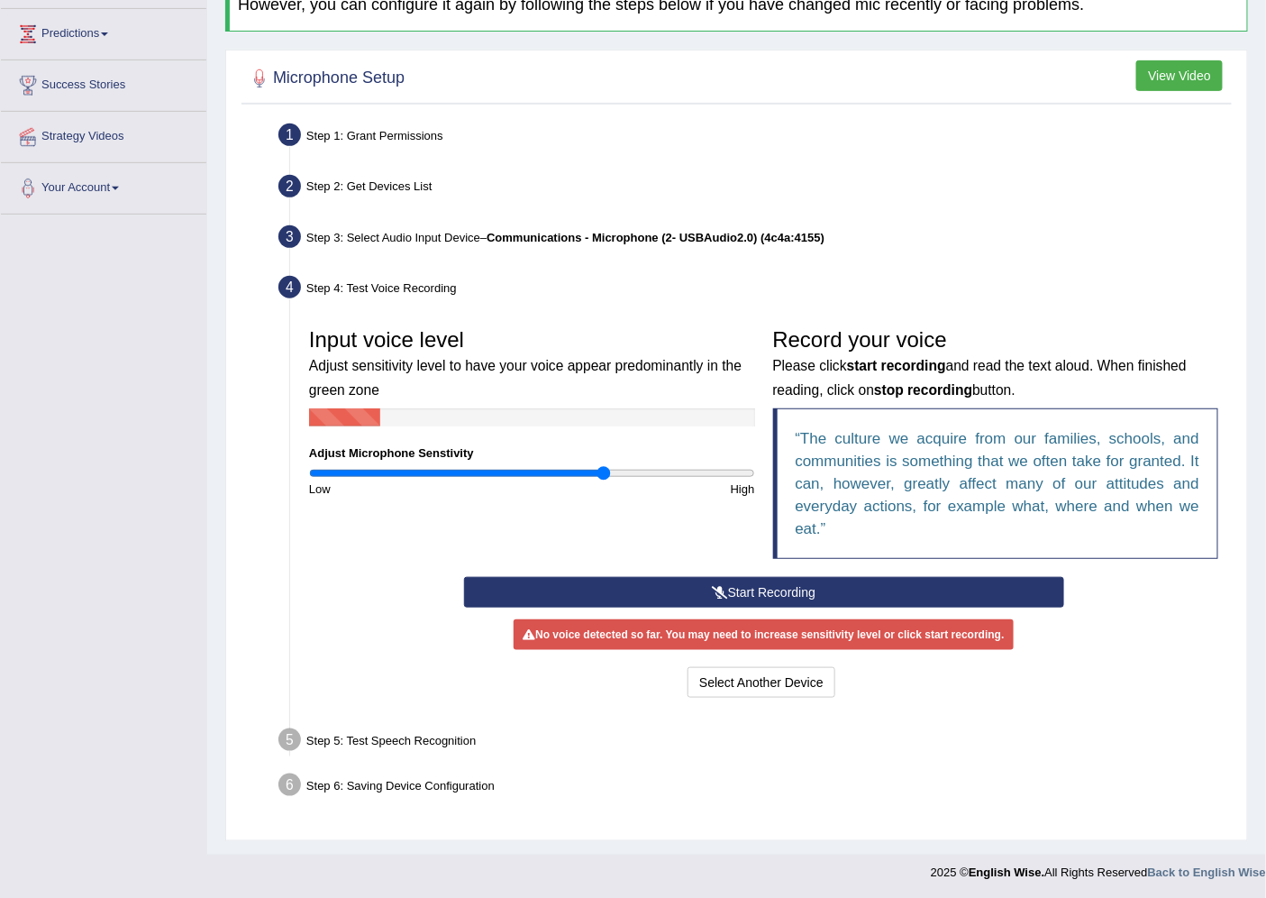
click at [704, 581] on button "Start Recording" at bounding box center [764, 592] width 600 height 31
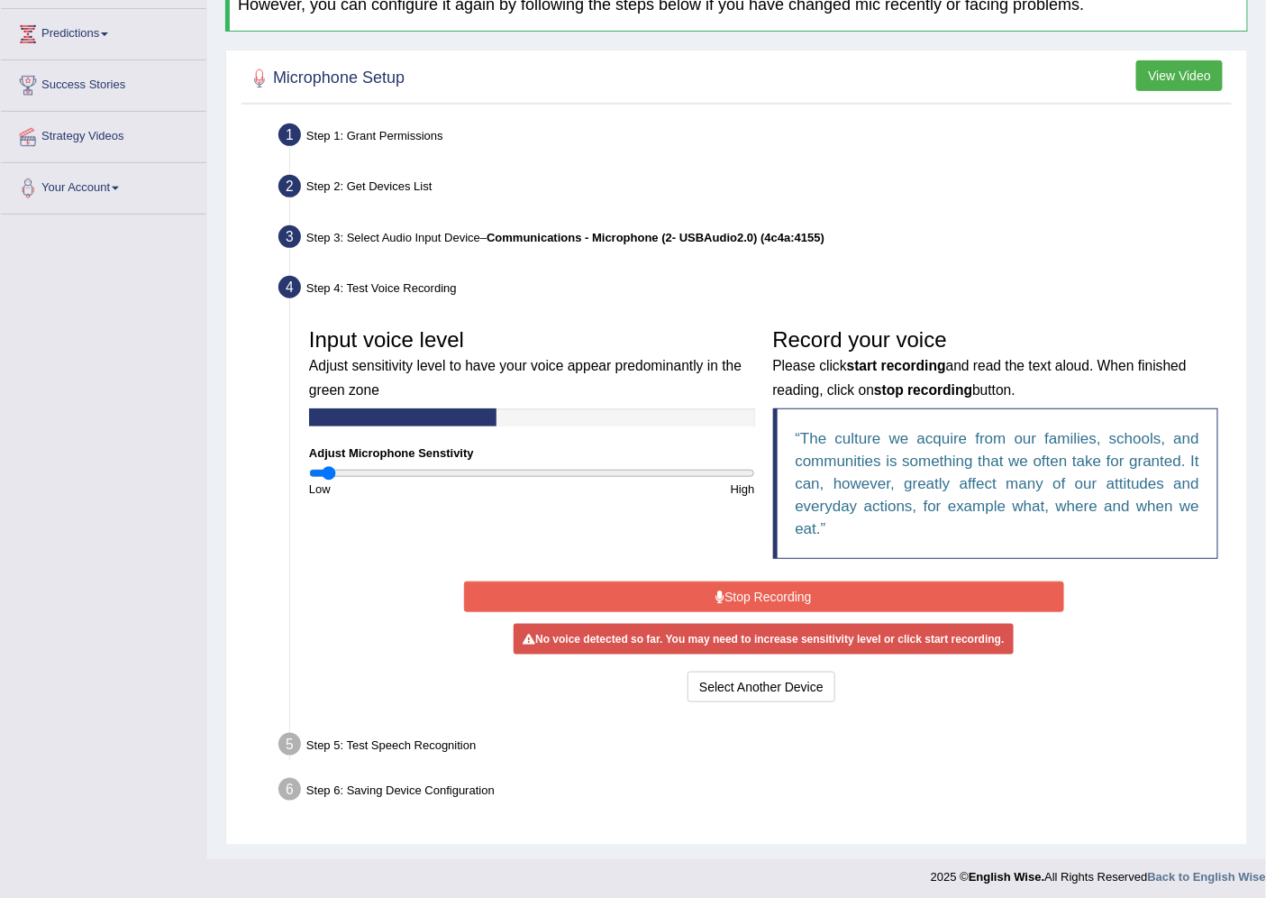
drag, startPoint x: 605, startPoint y: 472, endPoint x: 329, endPoint y: 530, distance: 281.8
click at [329, 480] on input "range" at bounding box center [532, 473] width 446 height 14
drag, startPoint x: 326, startPoint y: 476, endPoint x: 482, endPoint y: 479, distance: 156.0
type input "0.78"
click at [482, 479] on input "range" at bounding box center [532, 473] width 446 height 14
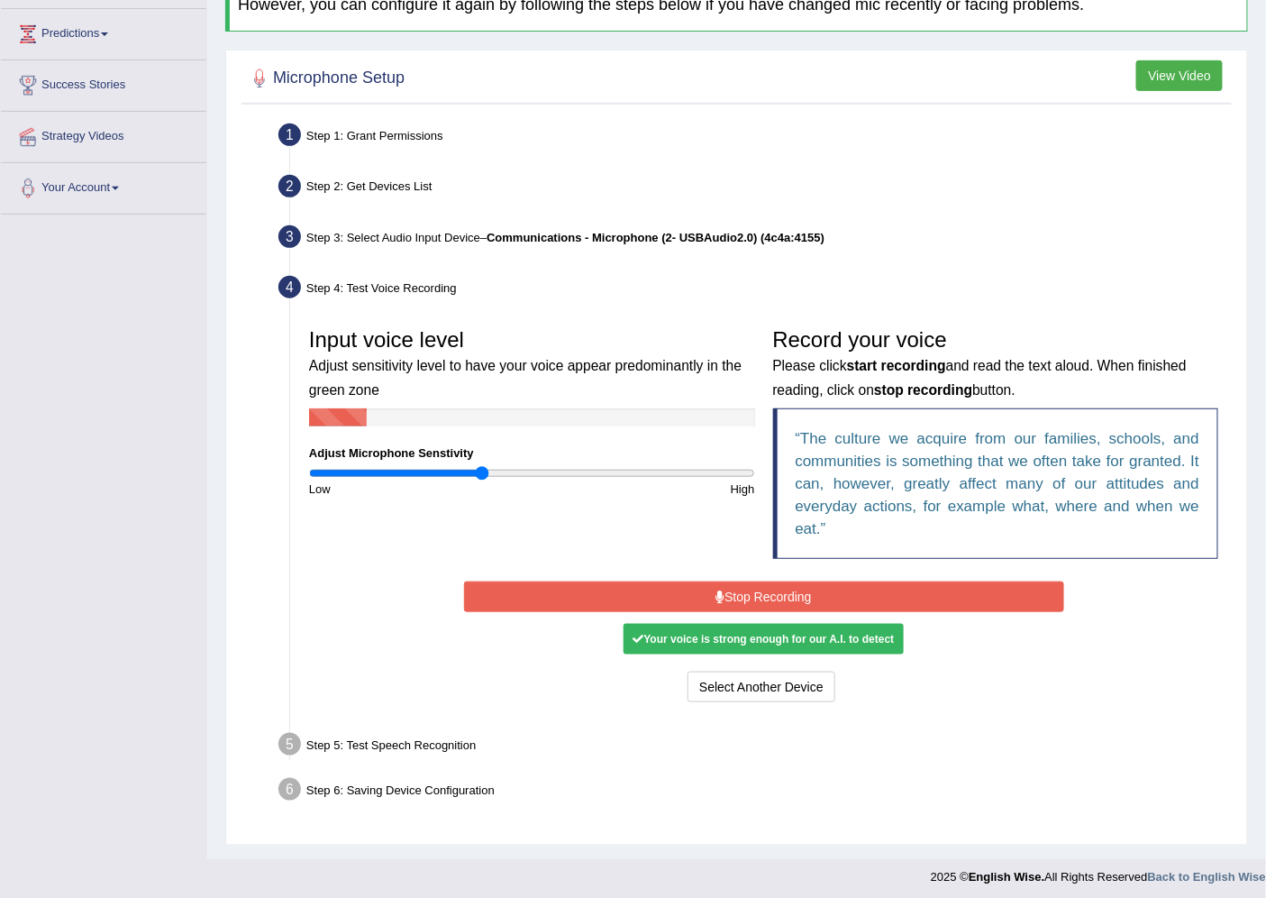
click at [698, 599] on button "Stop Recording" at bounding box center [764, 596] width 600 height 31
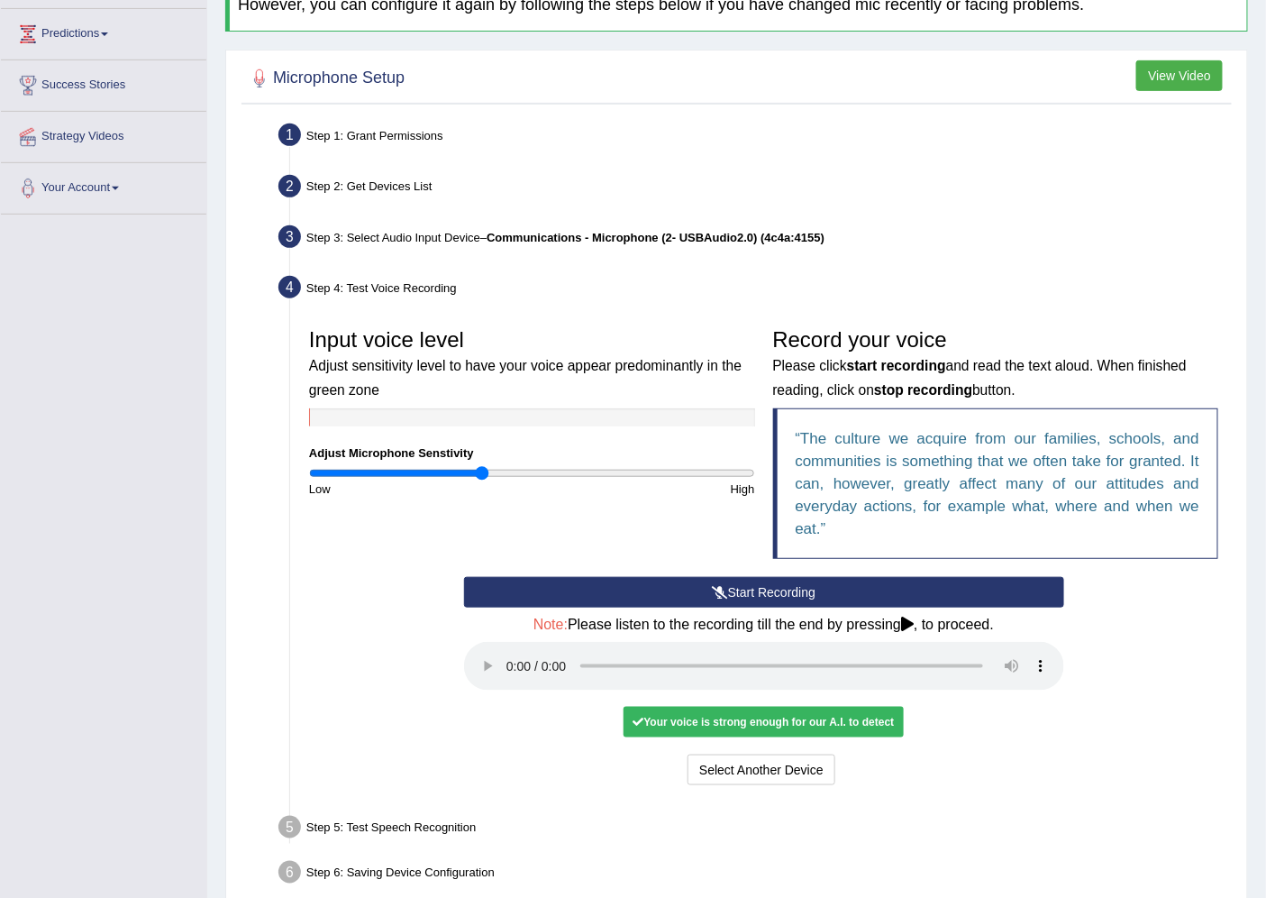
scroll to position [320, 0]
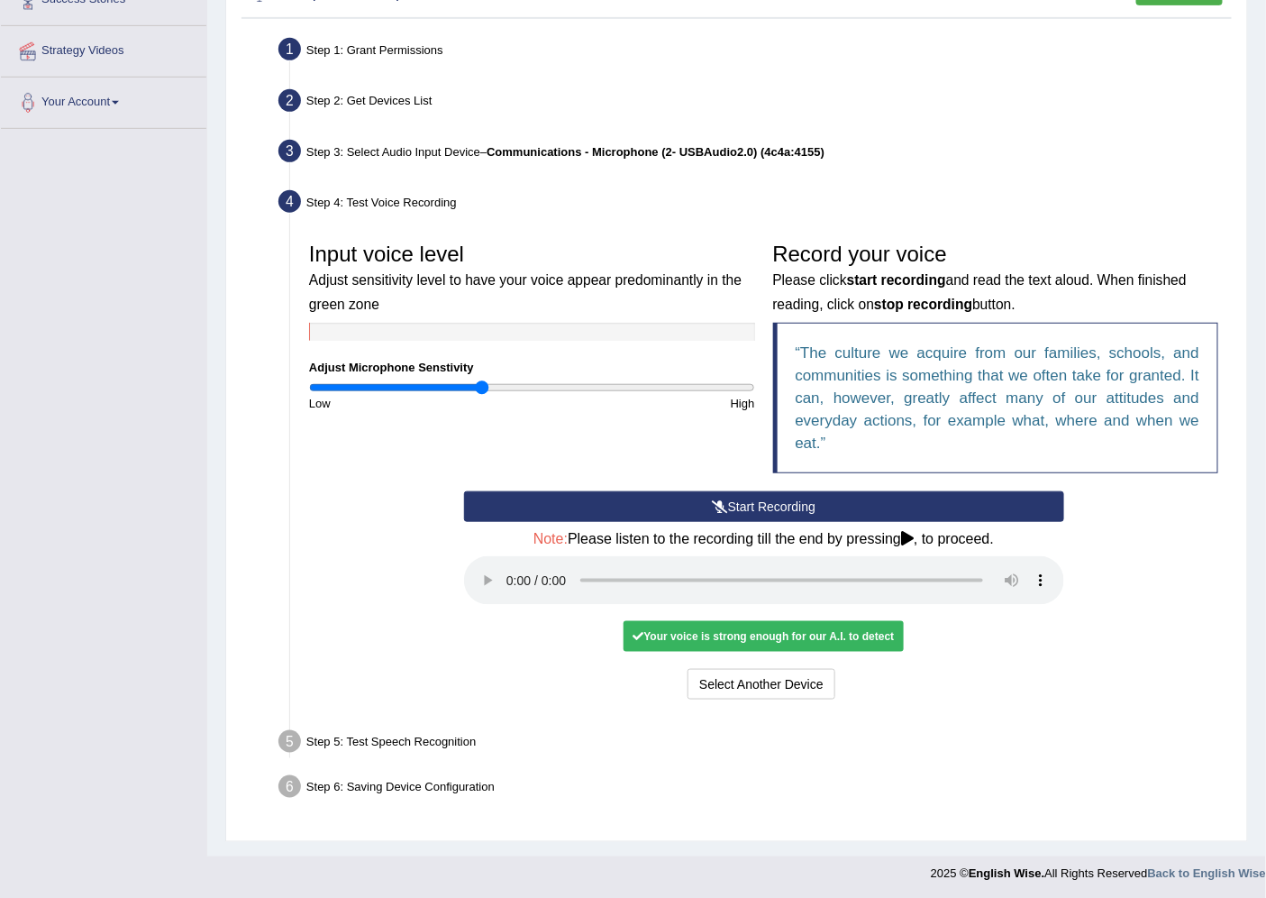
click at [442, 744] on div "Step 5: Test Speech Recognition" at bounding box center [754, 745] width 969 height 40
click at [758, 672] on button "Select Another Device" at bounding box center [762, 684] width 148 height 31
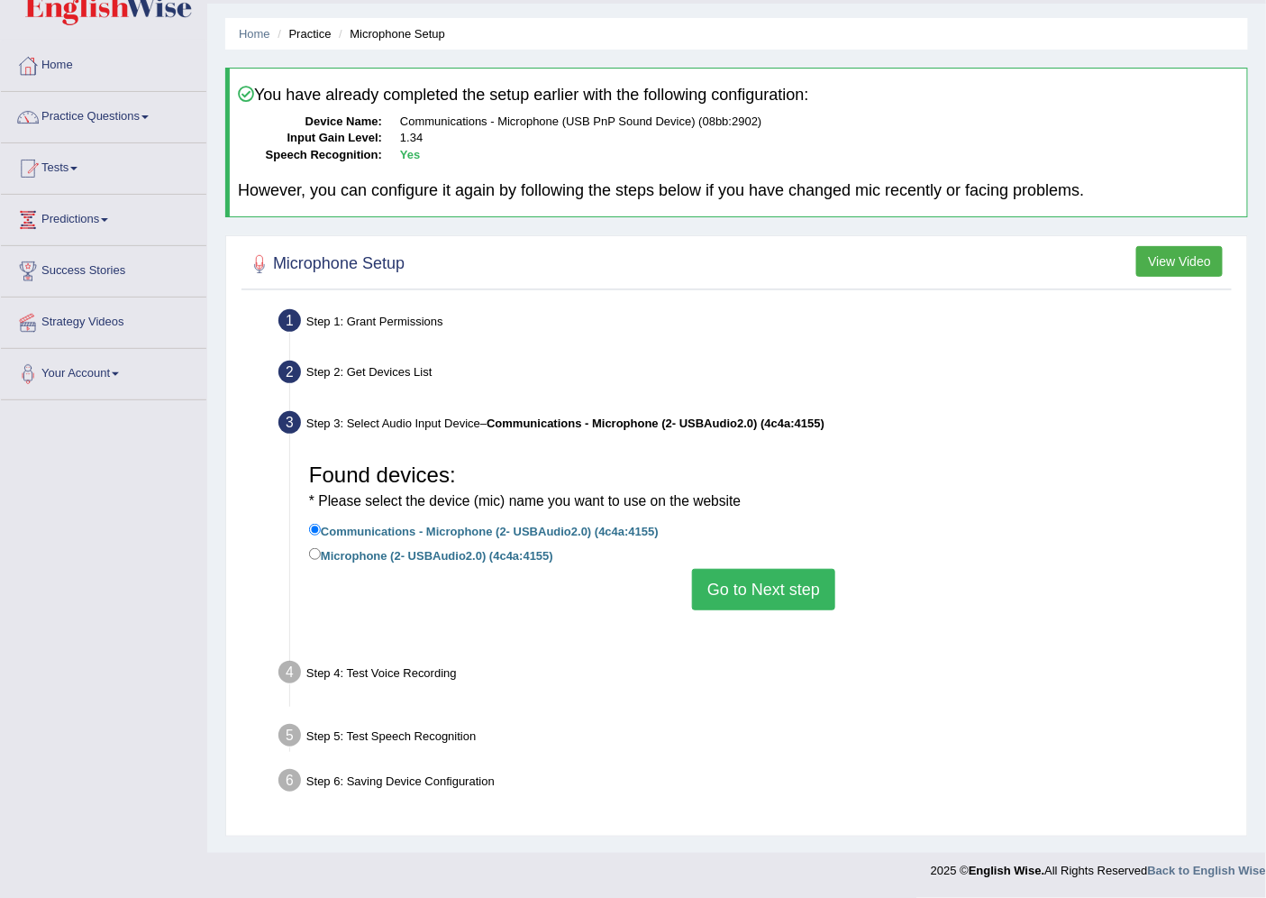
scroll to position [48, 0]
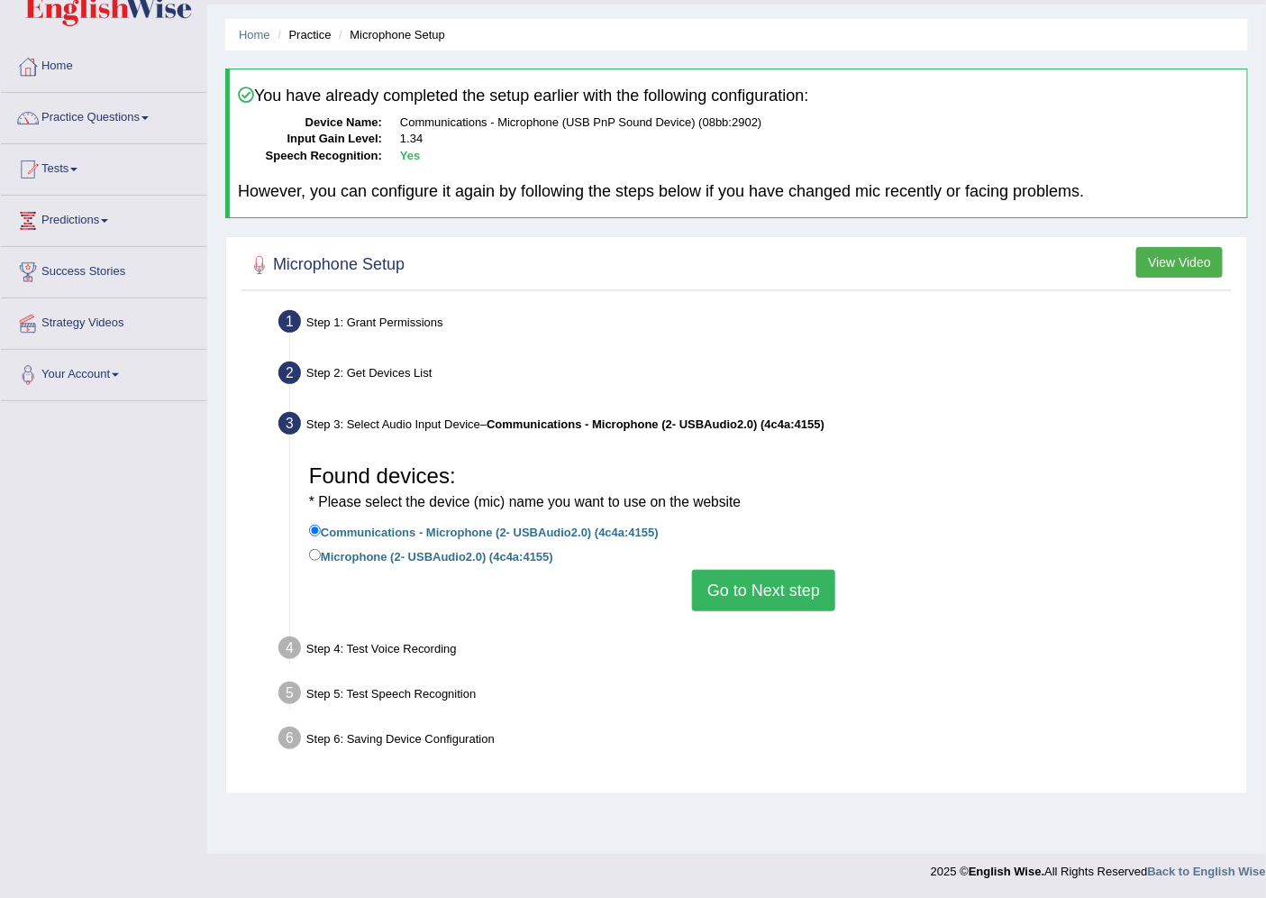
click at [706, 610] on div "Found devices: * Please select the device (mic) name you want to use on the web…" at bounding box center [763, 533] width 927 height 174
click at [723, 589] on button "Go to Next step" at bounding box center [763, 590] width 143 height 41
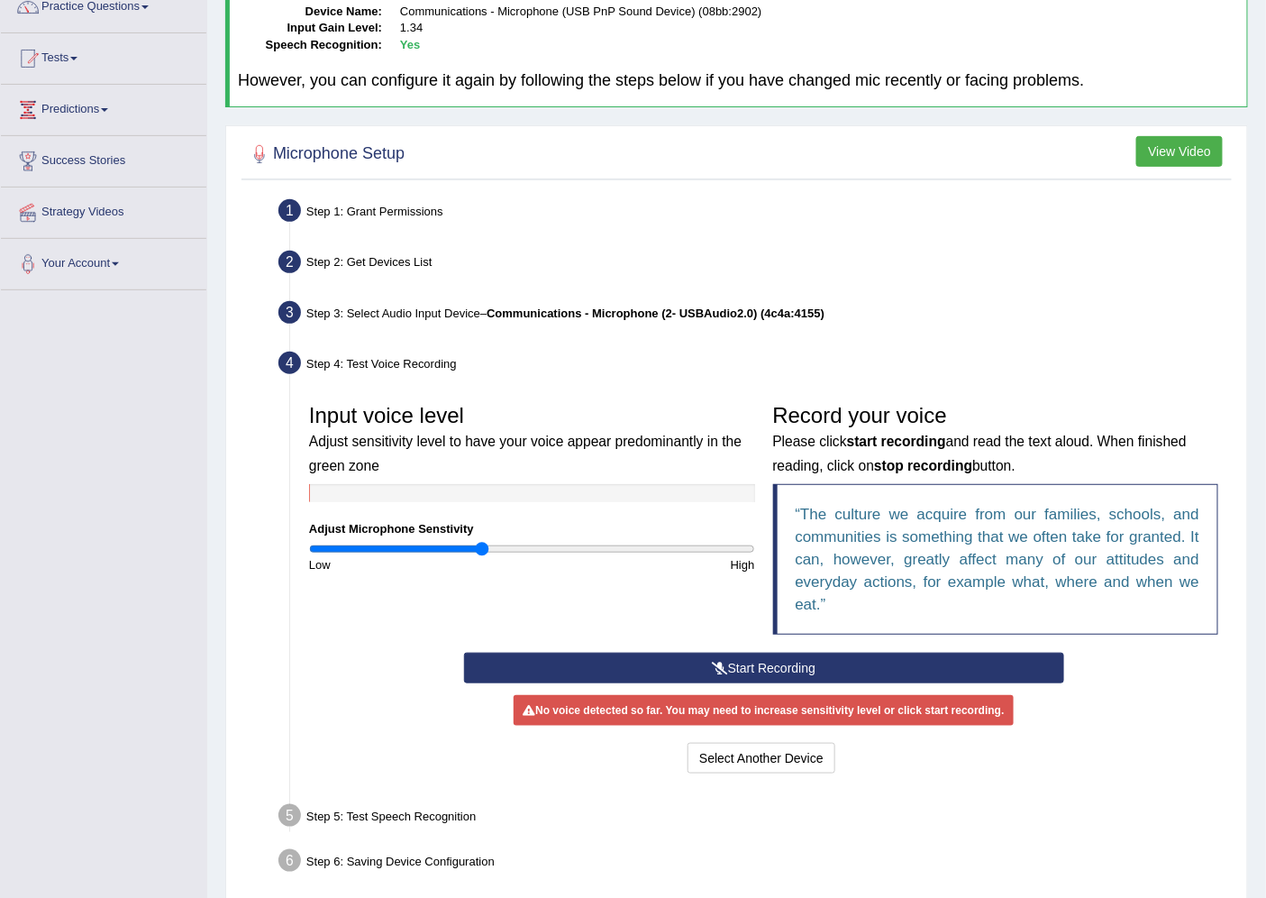
scroll to position [234, 0]
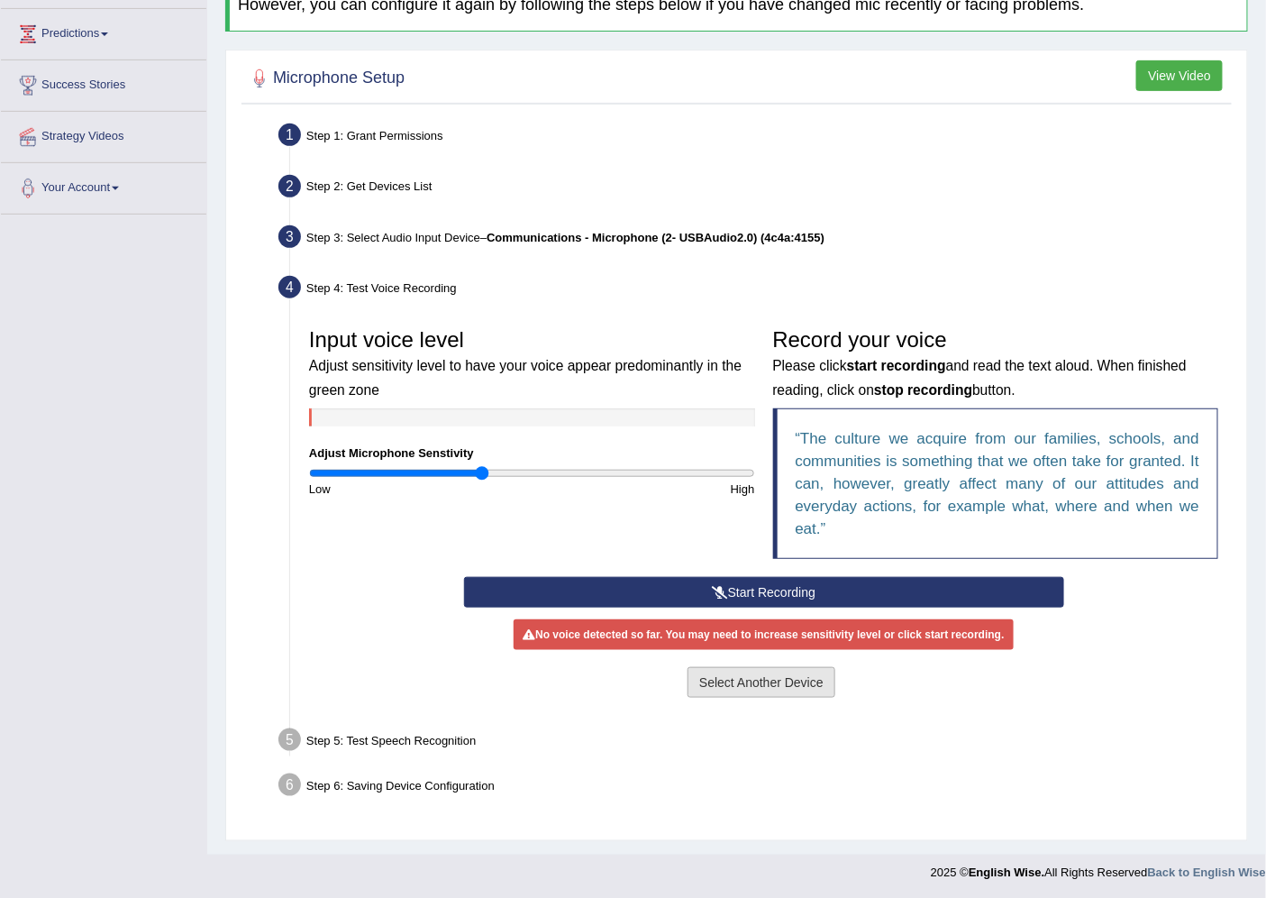
click at [769, 686] on button "Select Another Device" at bounding box center [762, 682] width 148 height 31
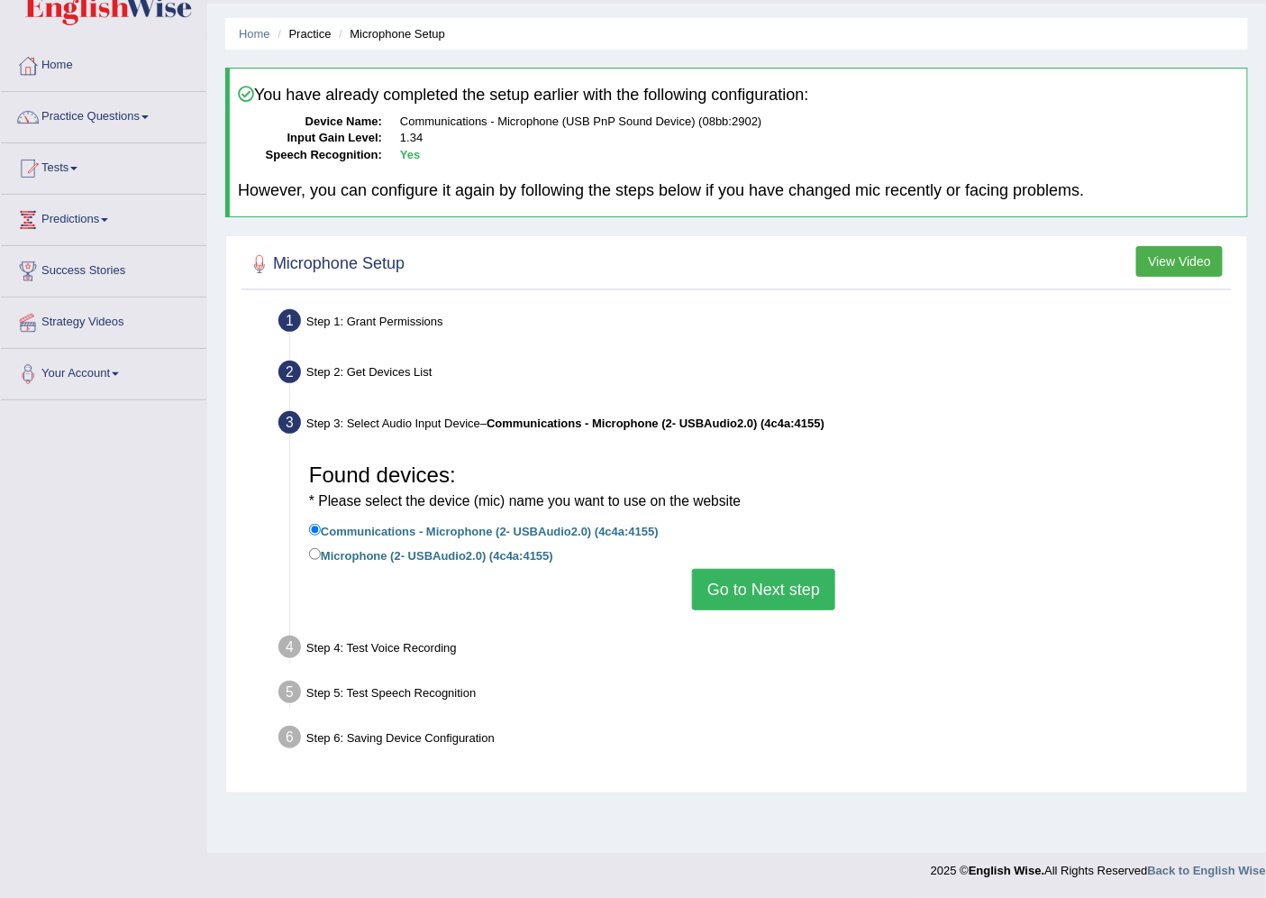
scroll to position [48, 0]
click at [803, 601] on button "Go to Next step" at bounding box center [763, 590] width 143 height 41
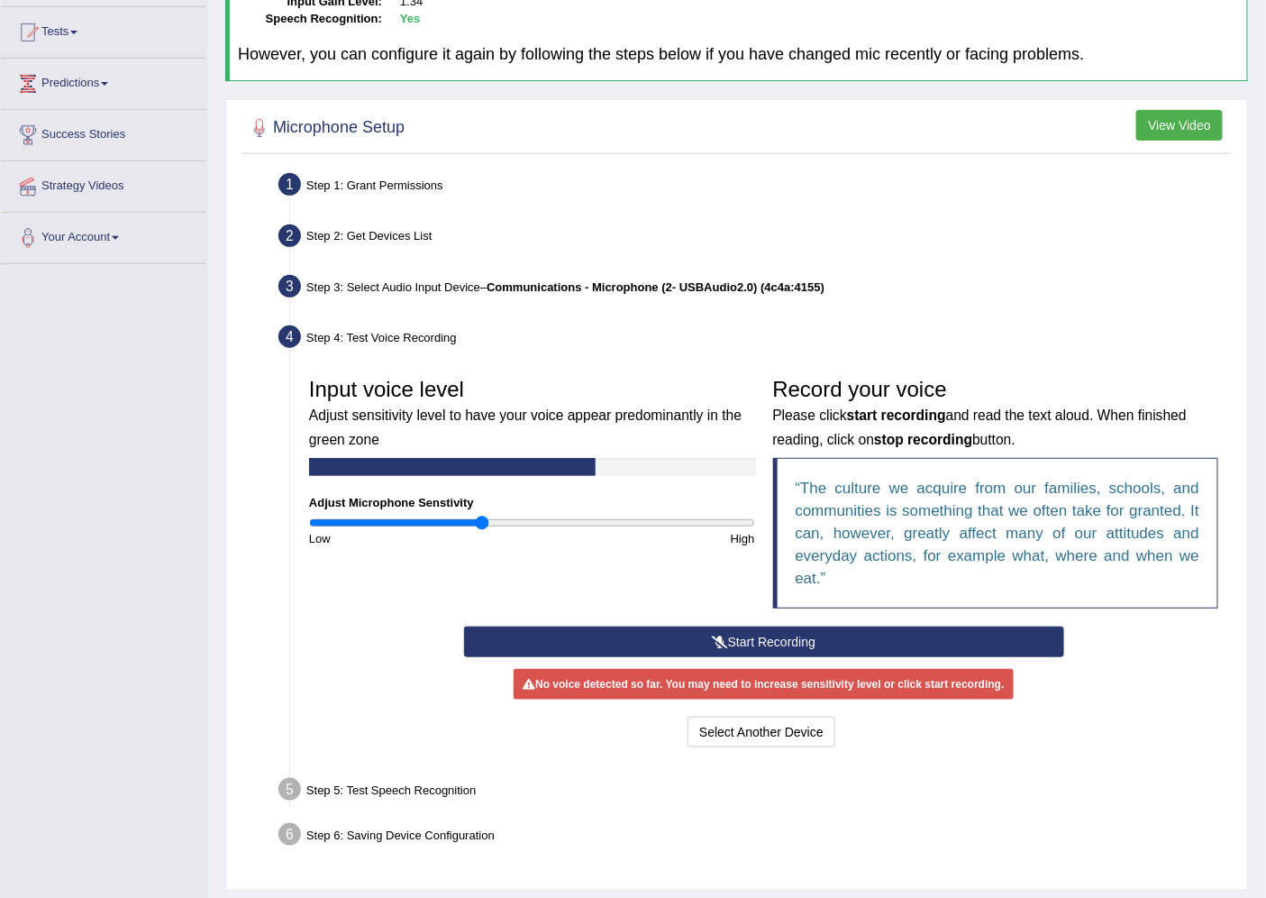
scroll to position [234, 0]
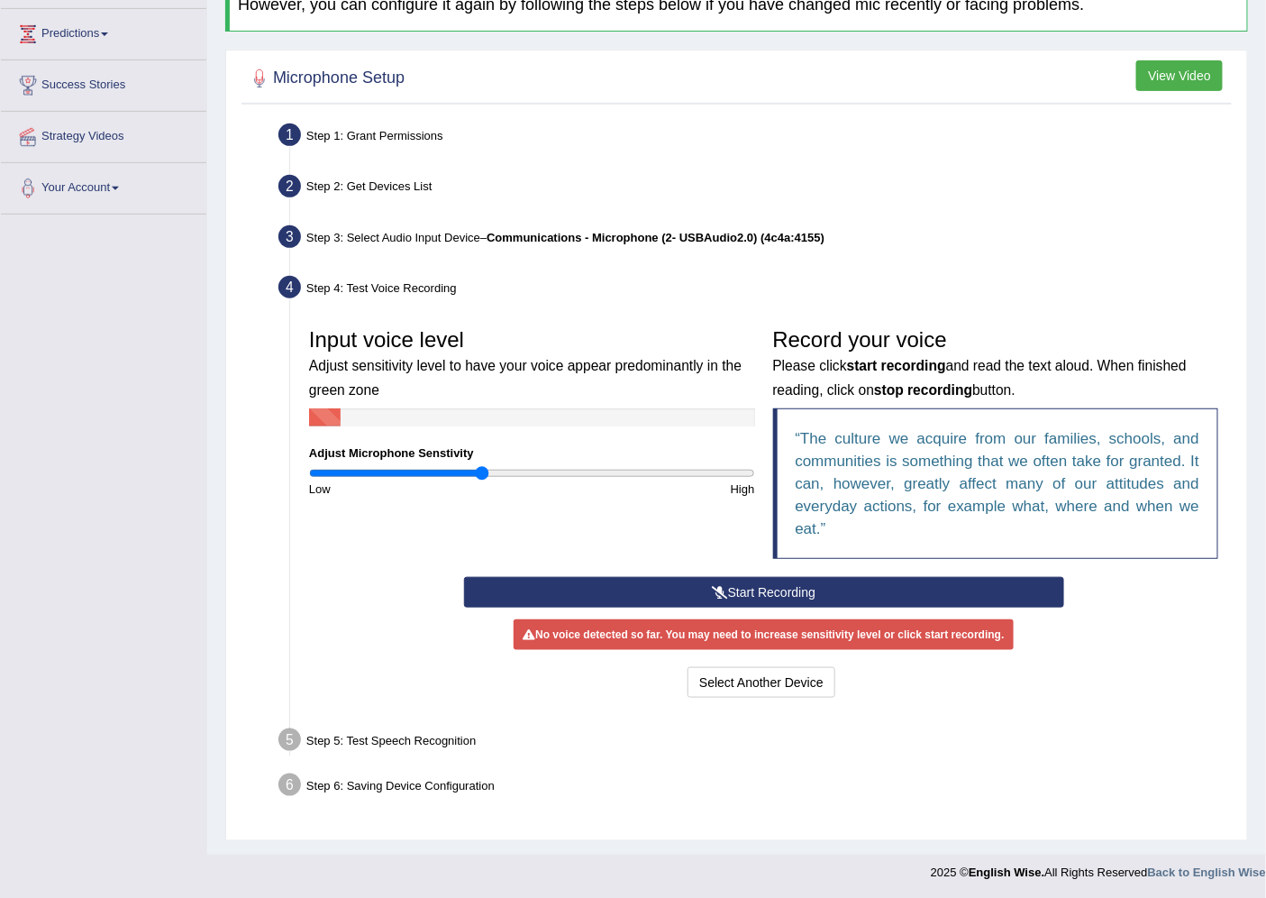
click at [443, 737] on div "Step 5: Test Speech Recognition" at bounding box center [754, 743] width 969 height 40
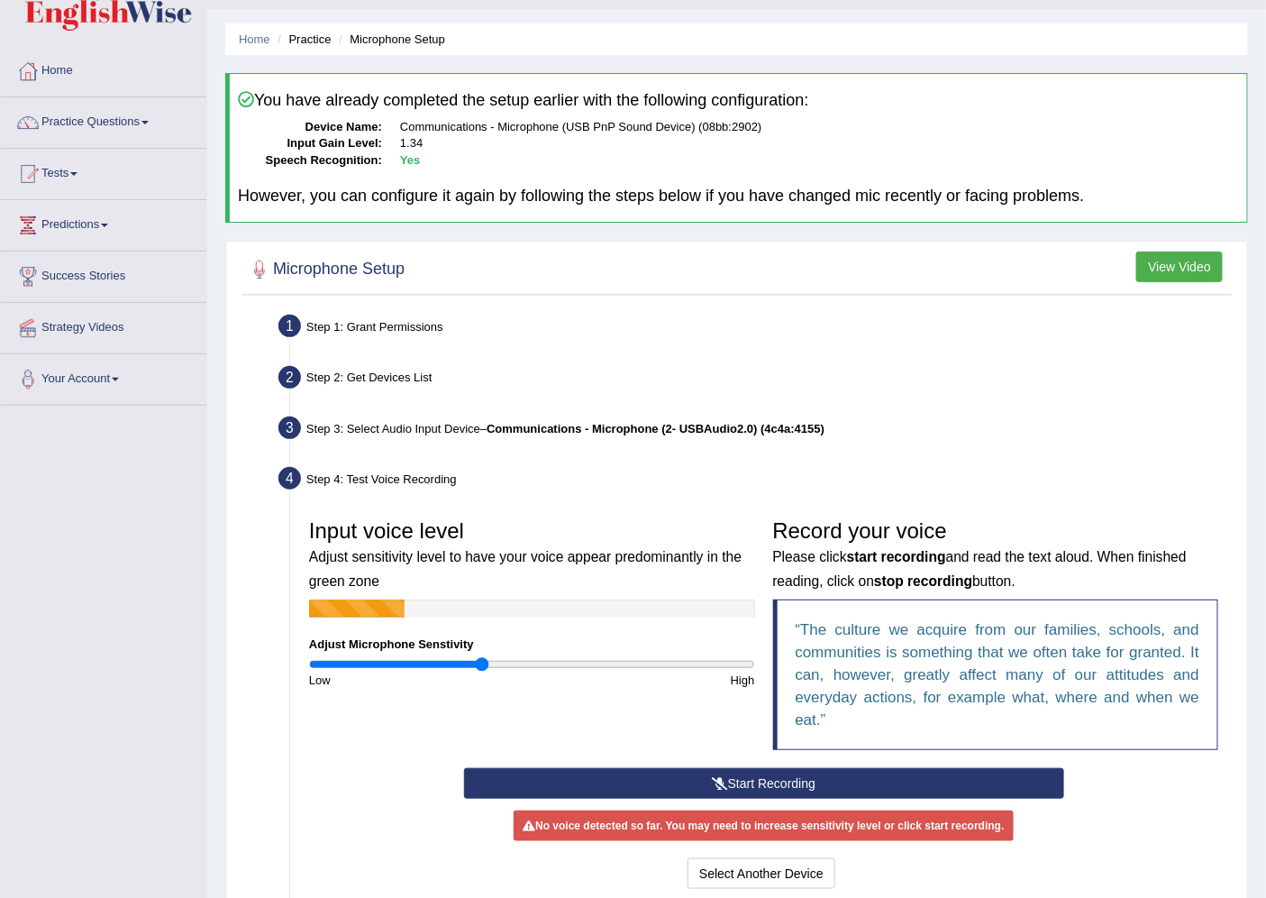
scroll to position [0, 0]
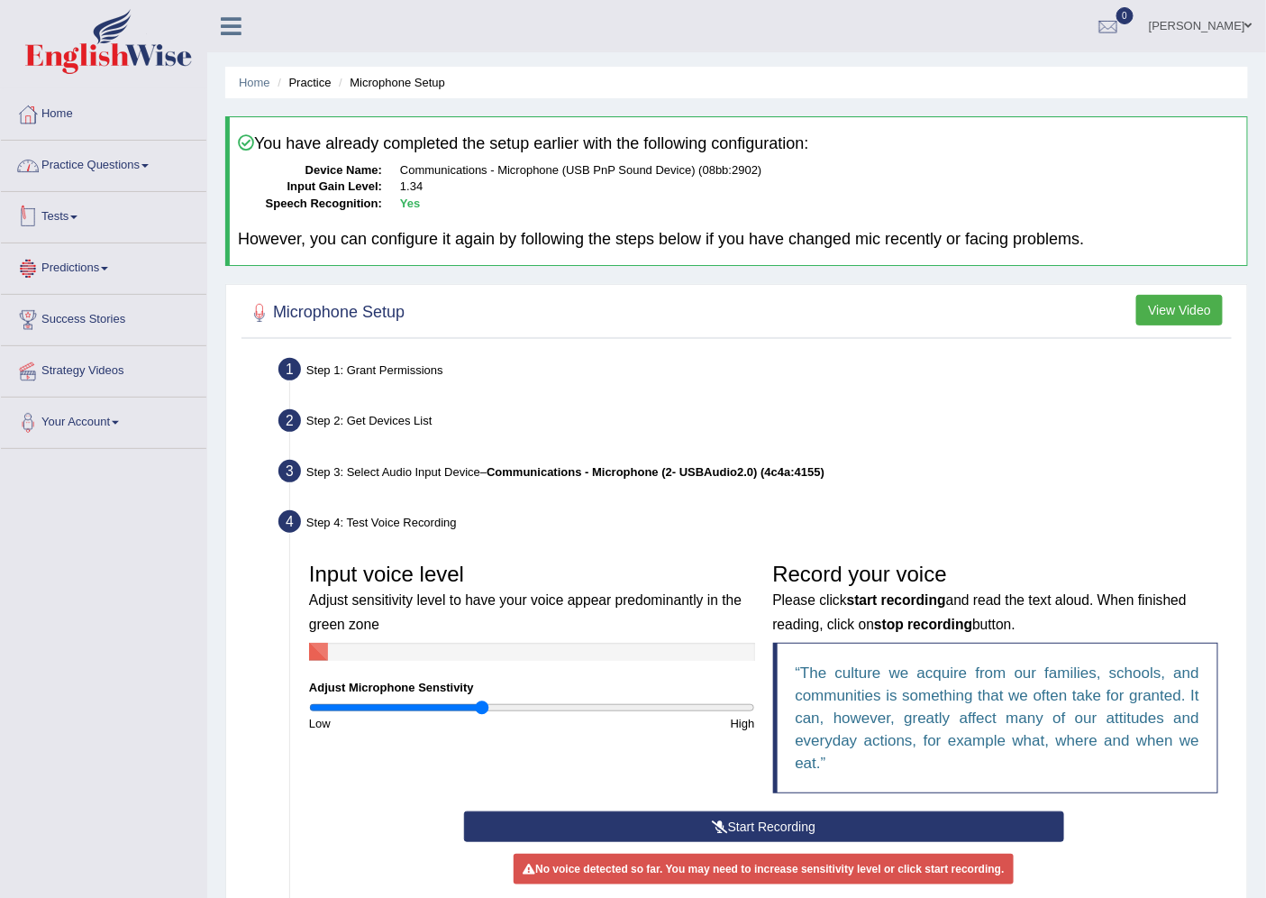
click at [126, 176] on link "Practice Questions" at bounding box center [104, 163] width 206 height 45
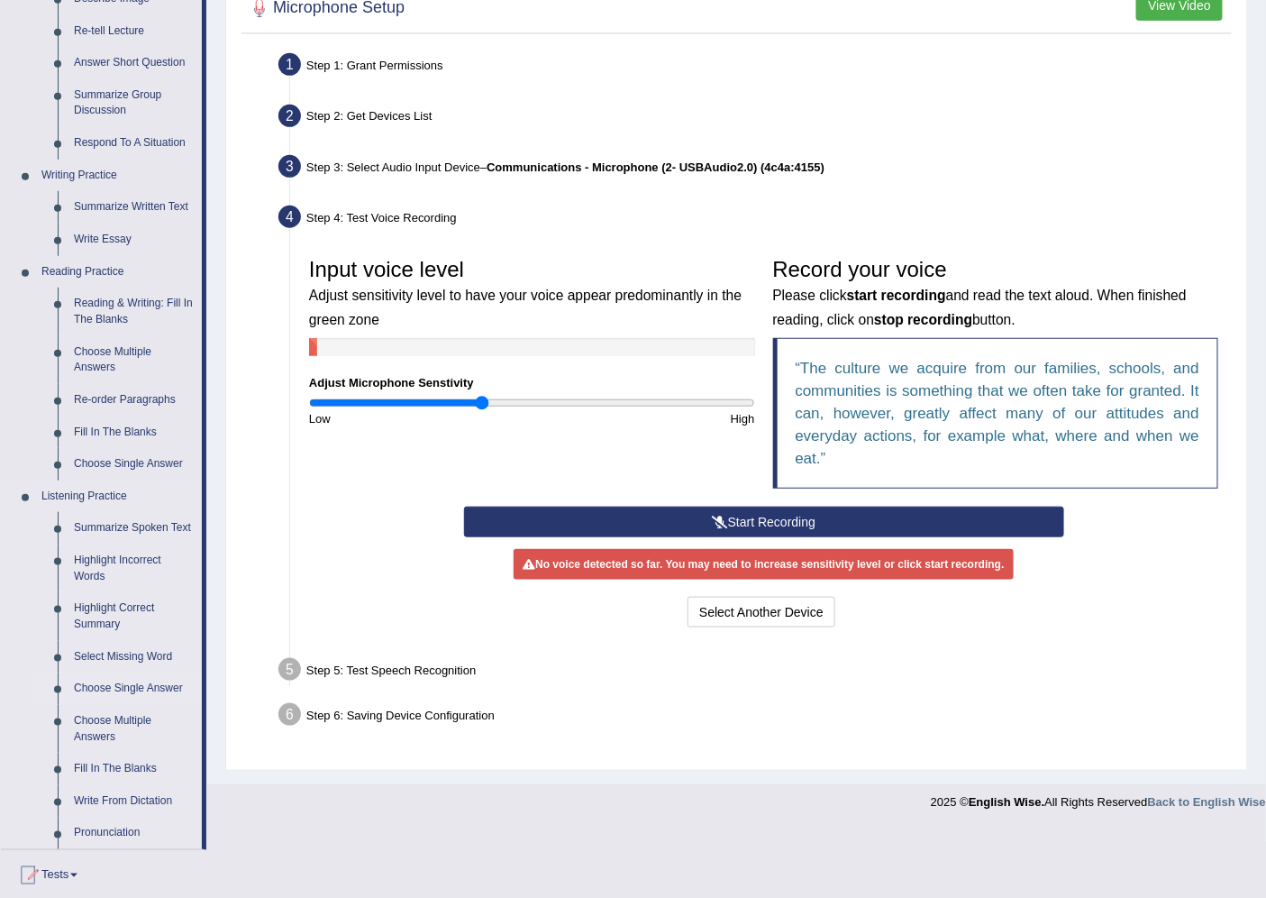
scroll to position [515, 0]
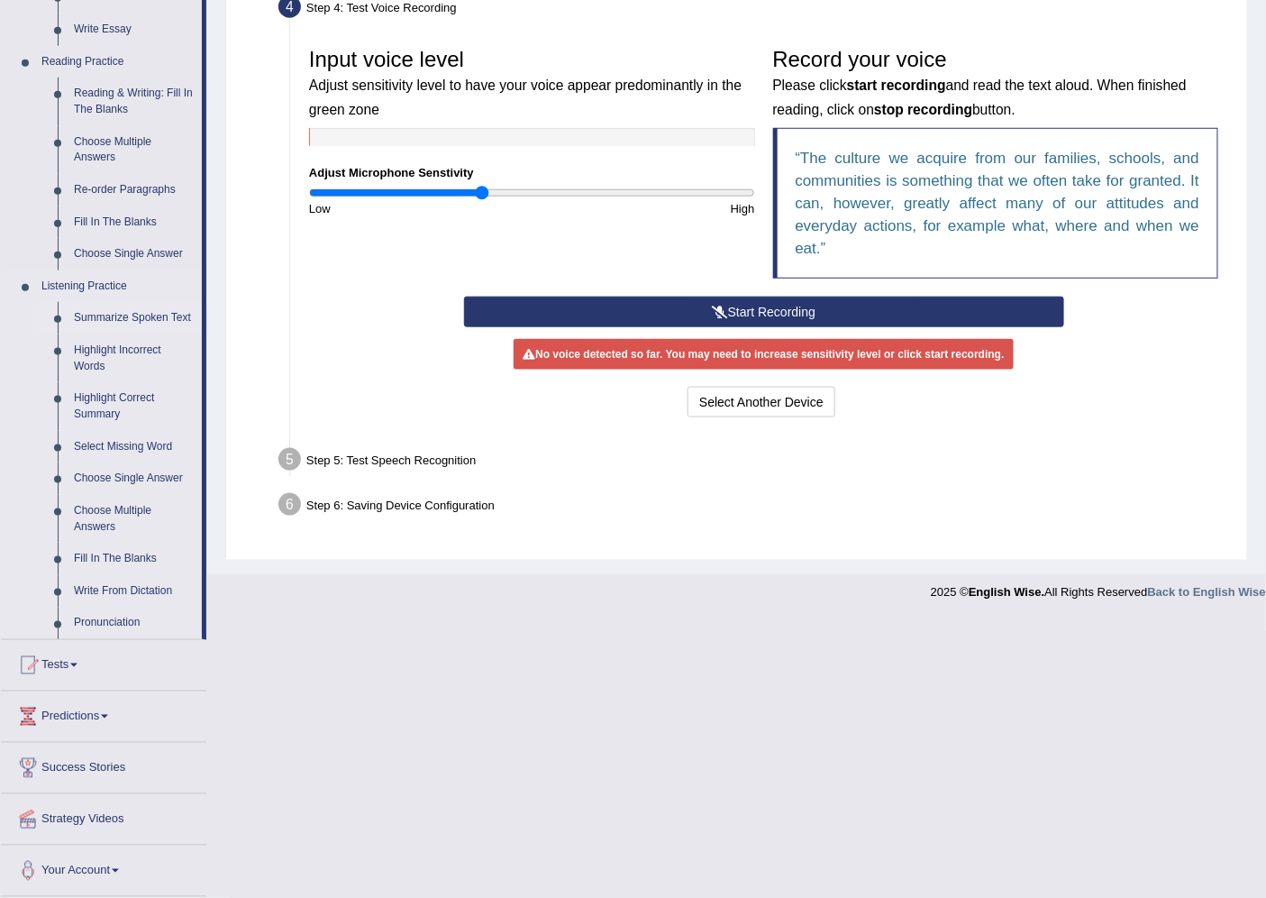
click at [113, 318] on link "Summarize Spoken Text" at bounding box center [134, 318] width 136 height 32
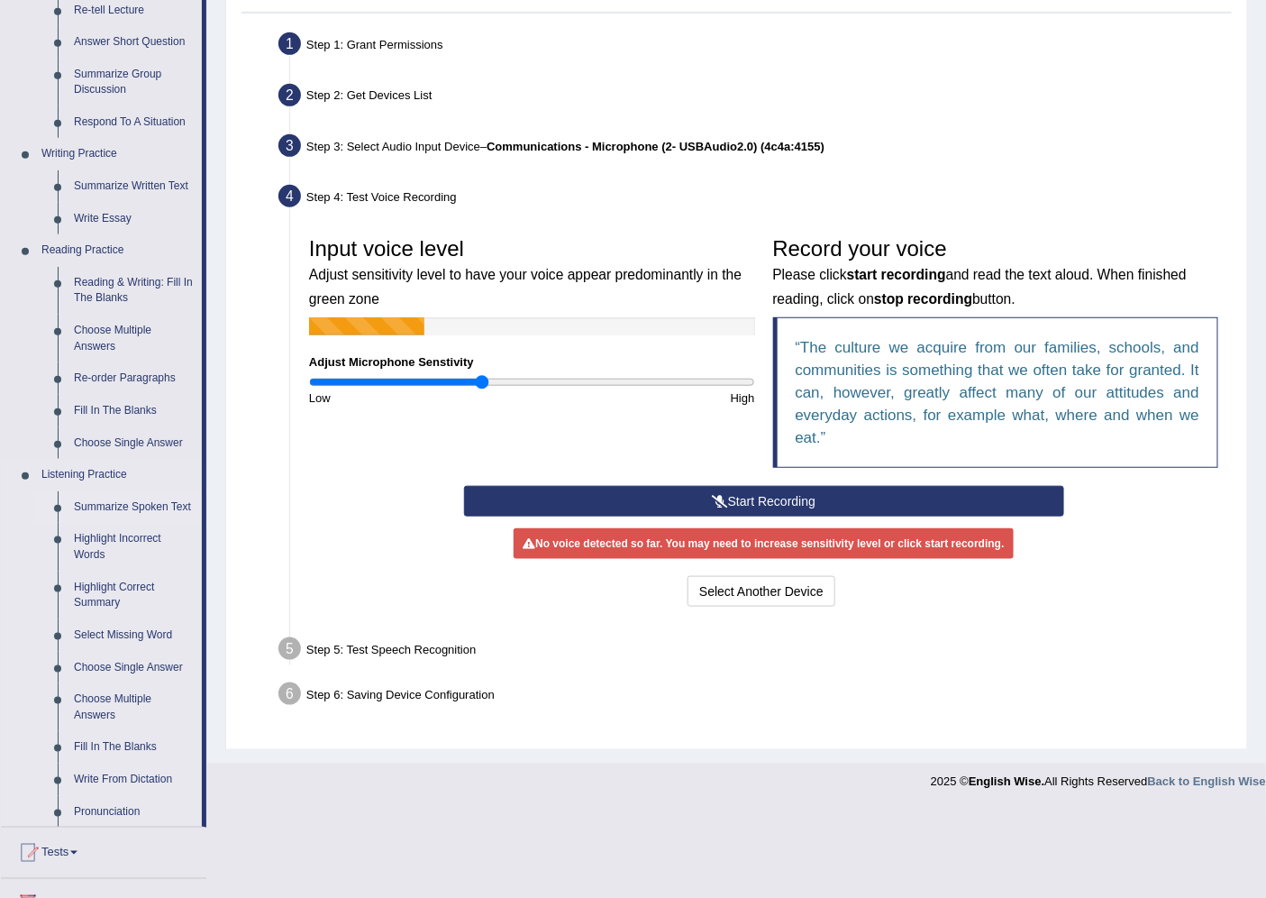
scroll to position [234, 0]
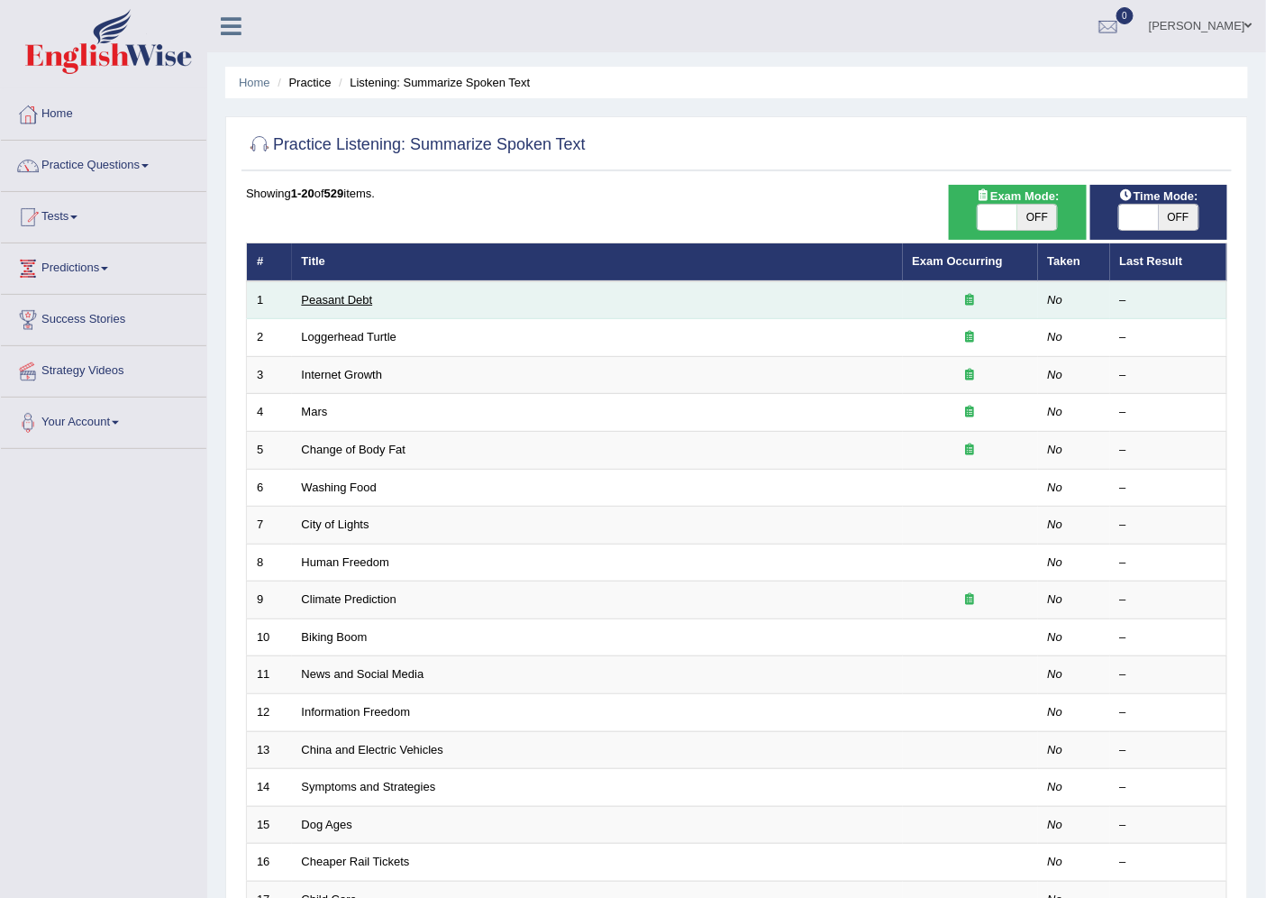
click at [343, 298] on link "Peasant Debt" at bounding box center [337, 300] width 71 height 14
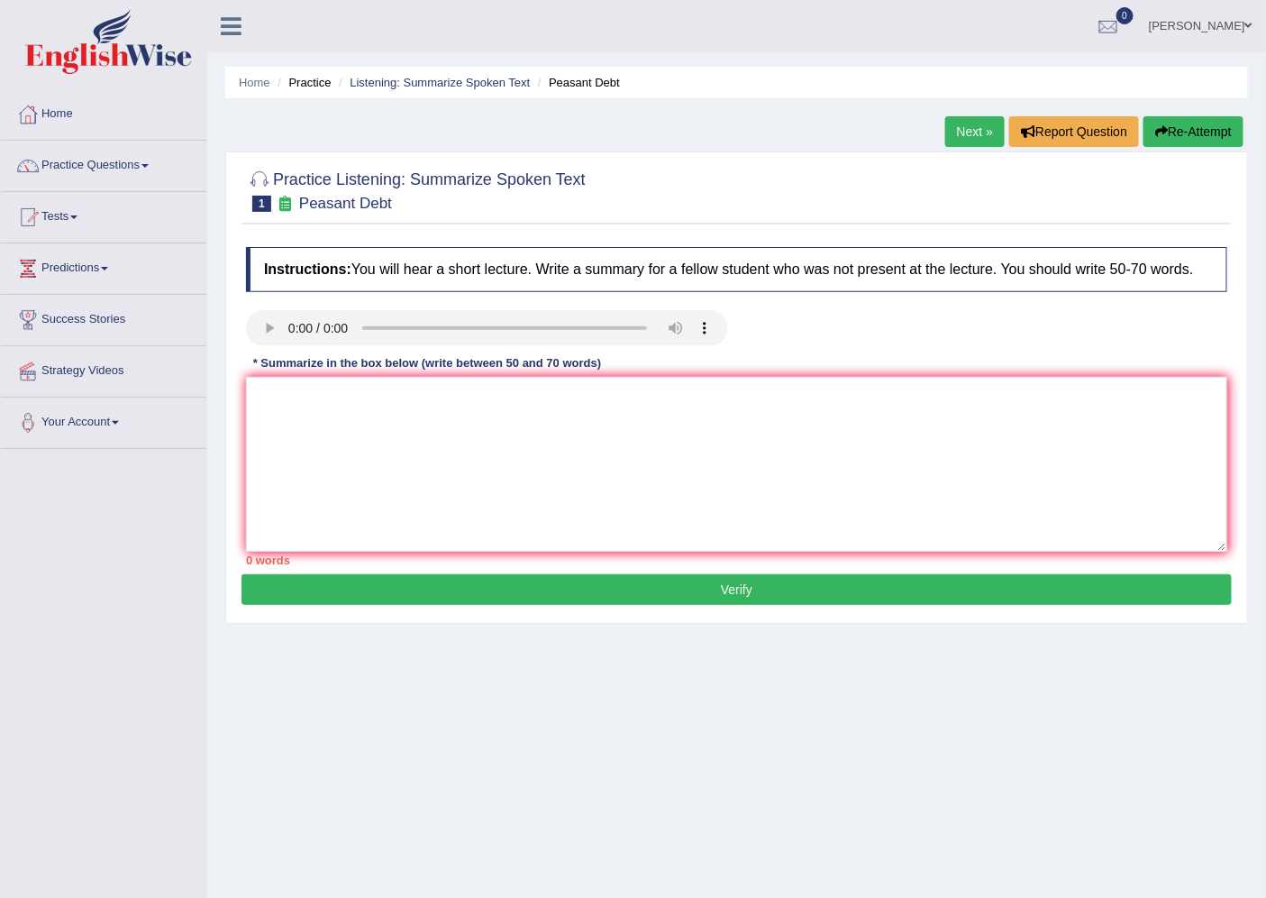
drag, startPoint x: 443, startPoint y: 398, endPoint x: 328, endPoint y: 649, distance: 275.5
click at [328, 650] on div "Home Practice Listening: Summarize Spoken Text Peasant Debt Next » Report Quest…" at bounding box center [736, 450] width 1059 height 901
click at [76, 155] on link "Practice Questions" at bounding box center [104, 163] width 206 height 45
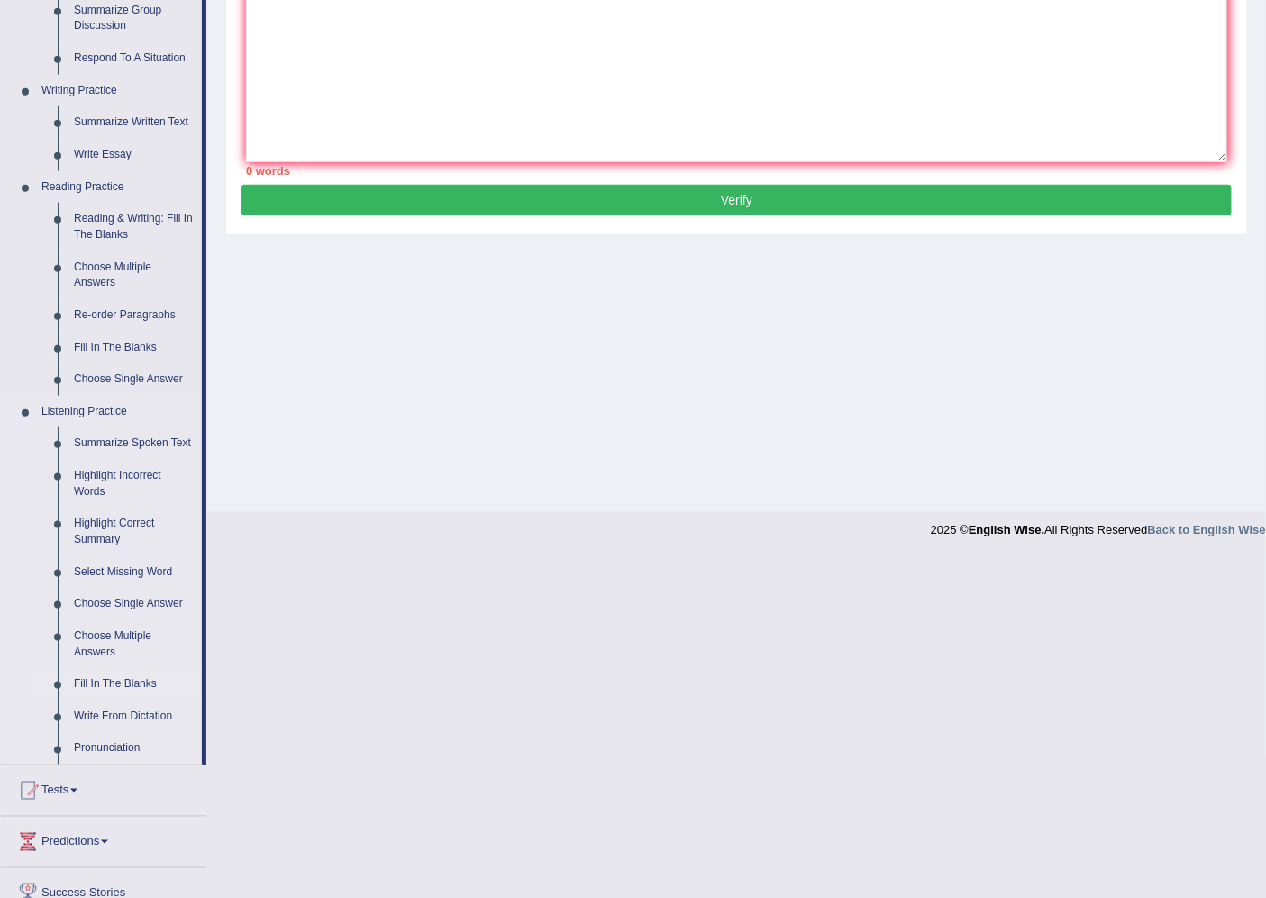
scroll to position [515, 0]
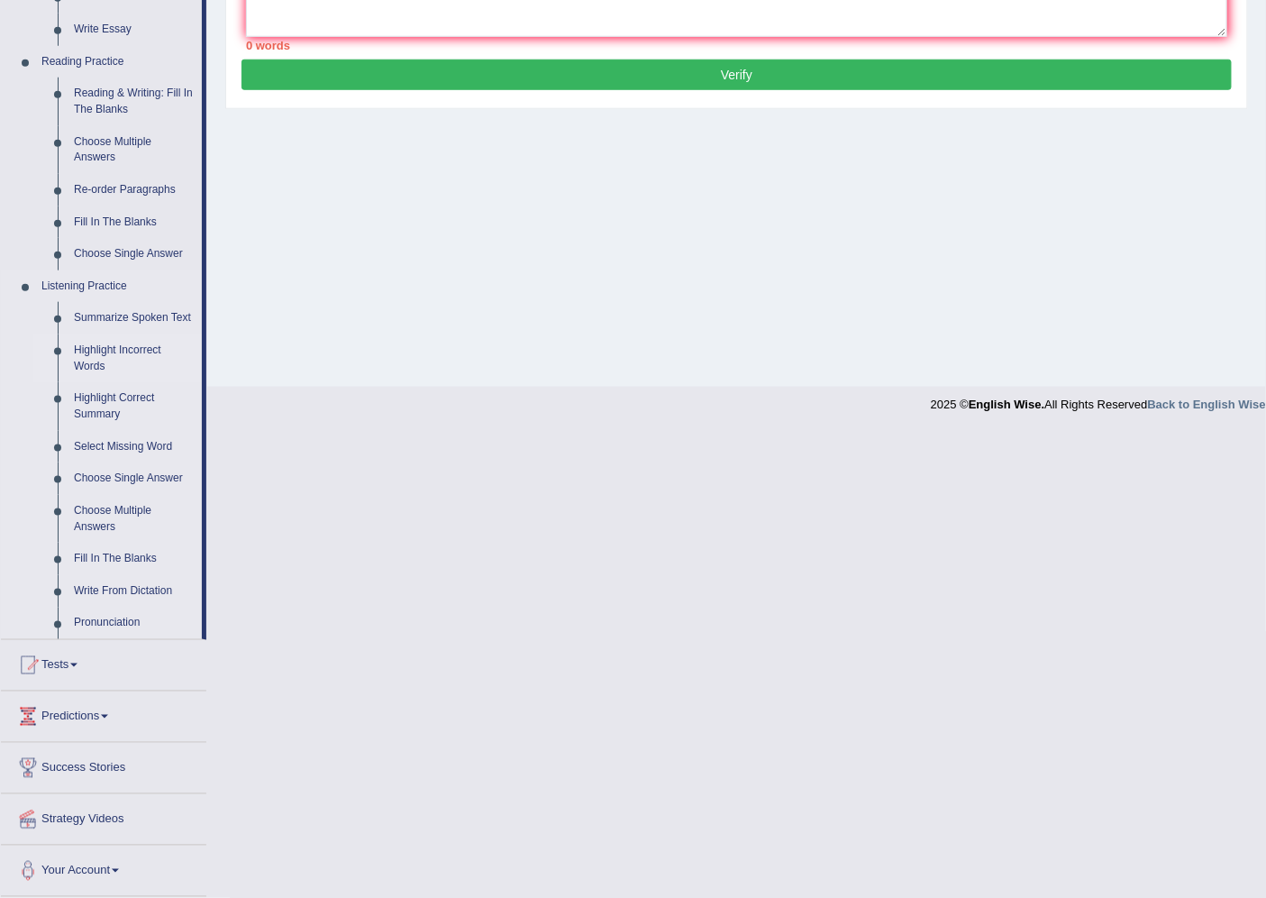
click at [88, 348] on link "Highlight Incorrect Words" at bounding box center [134, 358] width 136 height 48
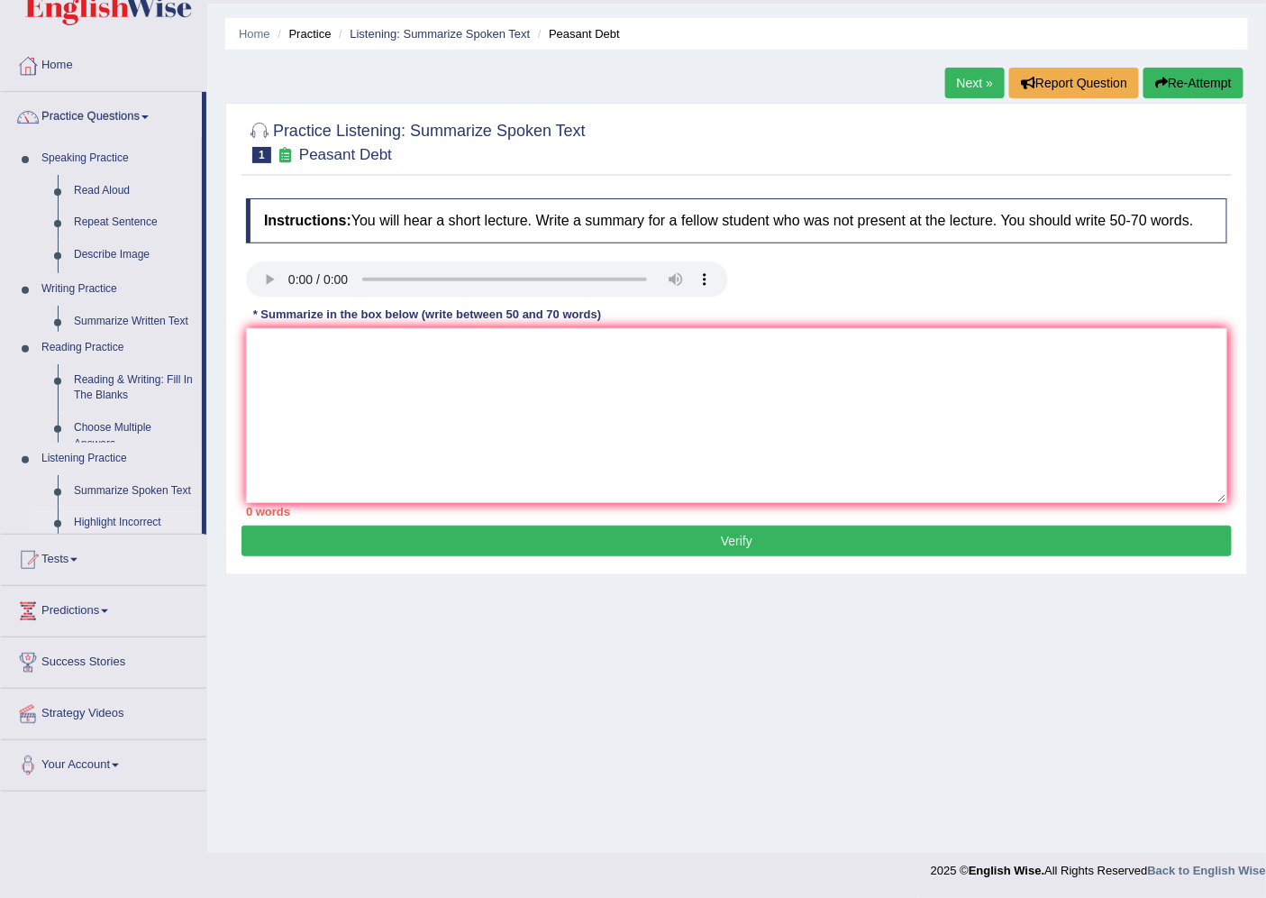
scroll to position [48, 0]
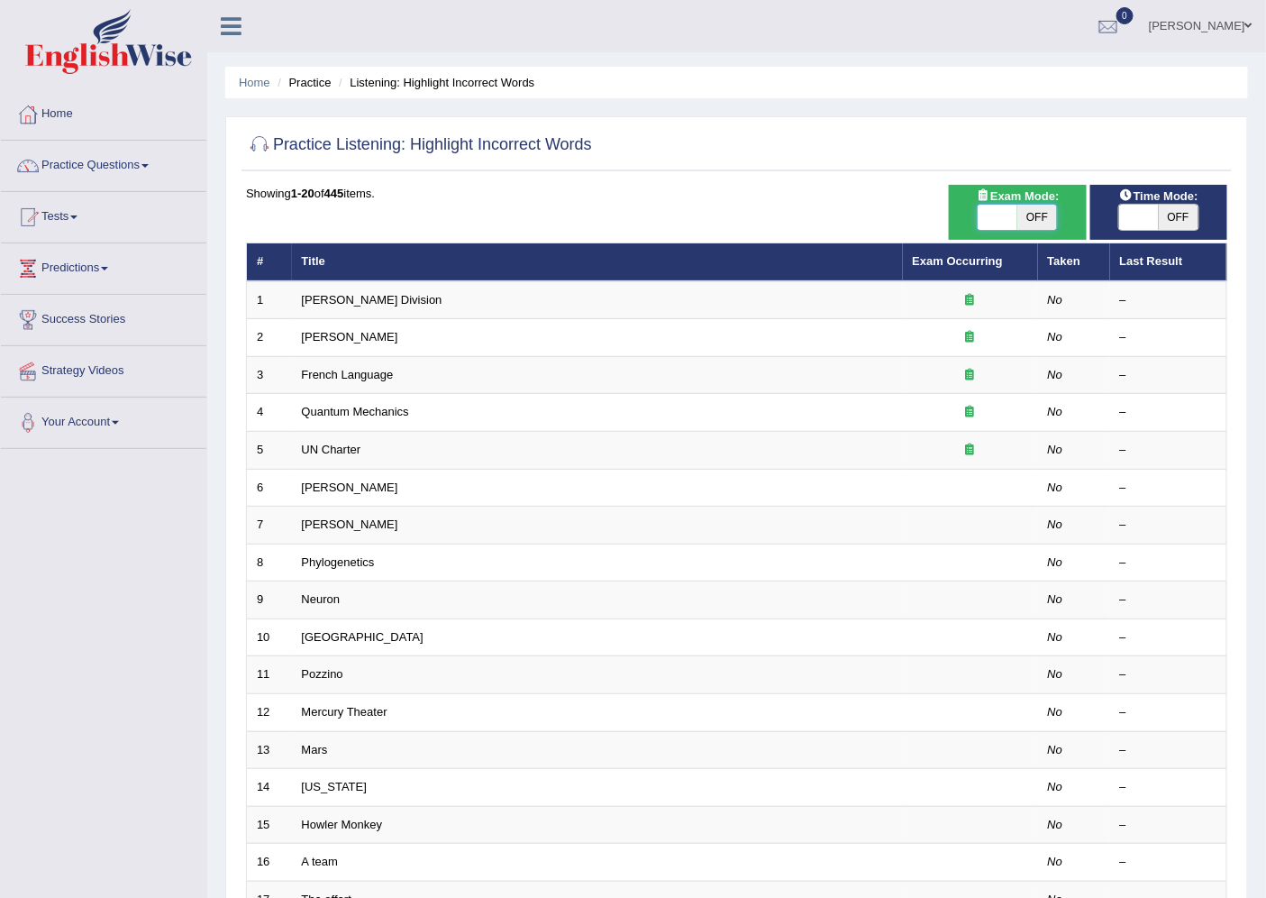
click at [1016, 216] on span at bounding box center [998, 217] width 40 height 25
checkbox input "true"
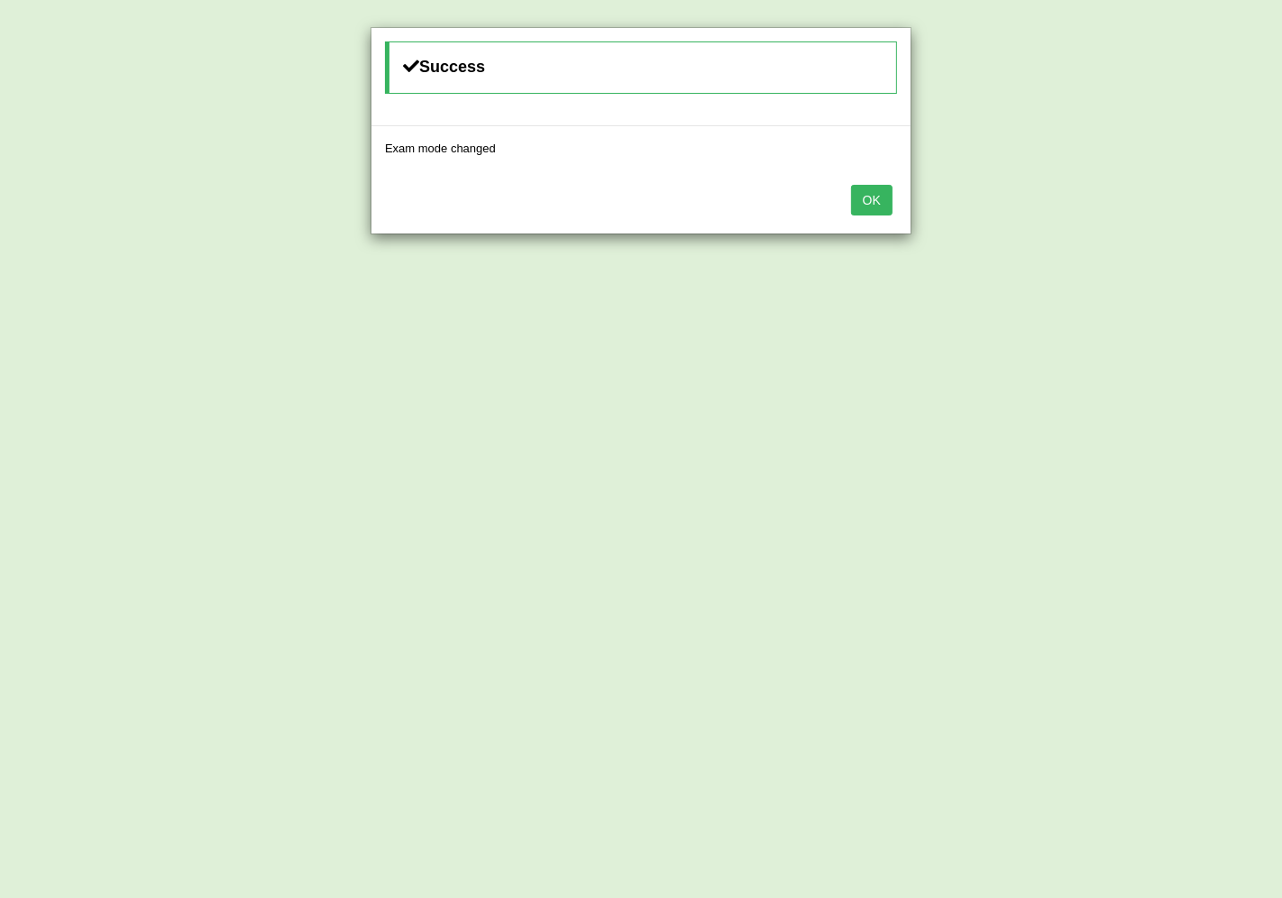
click at [1037, 215] on div "Success Exam mode changed OK" at bounding box center [641, 449] width 1282 height 898
click at [883, 214] on button "OK" at bounding box center [871, 200] width 41 height 31
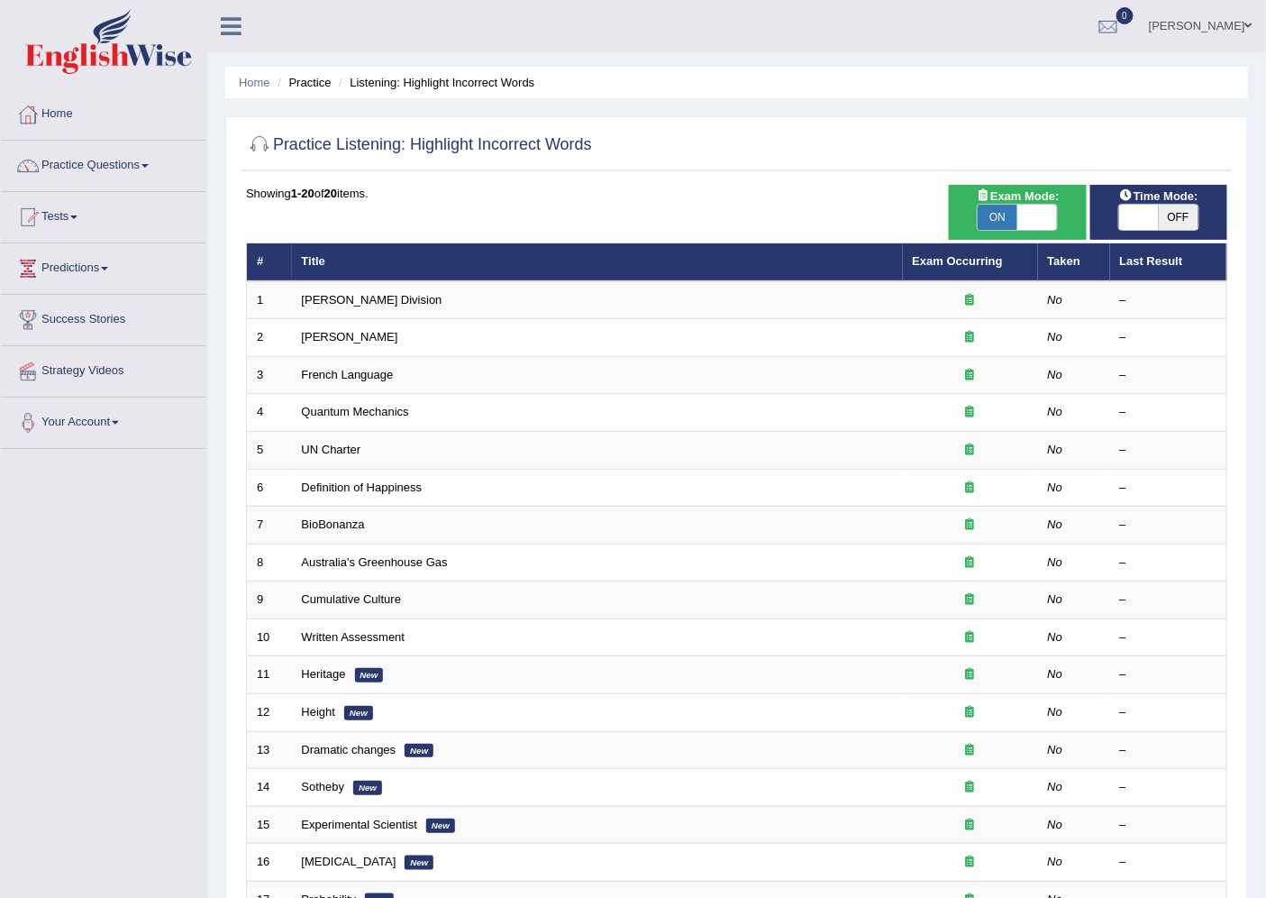
click at [1025, 207] on span at bounding box center [1038, 217] width 40 height 25
checkbox input "false"
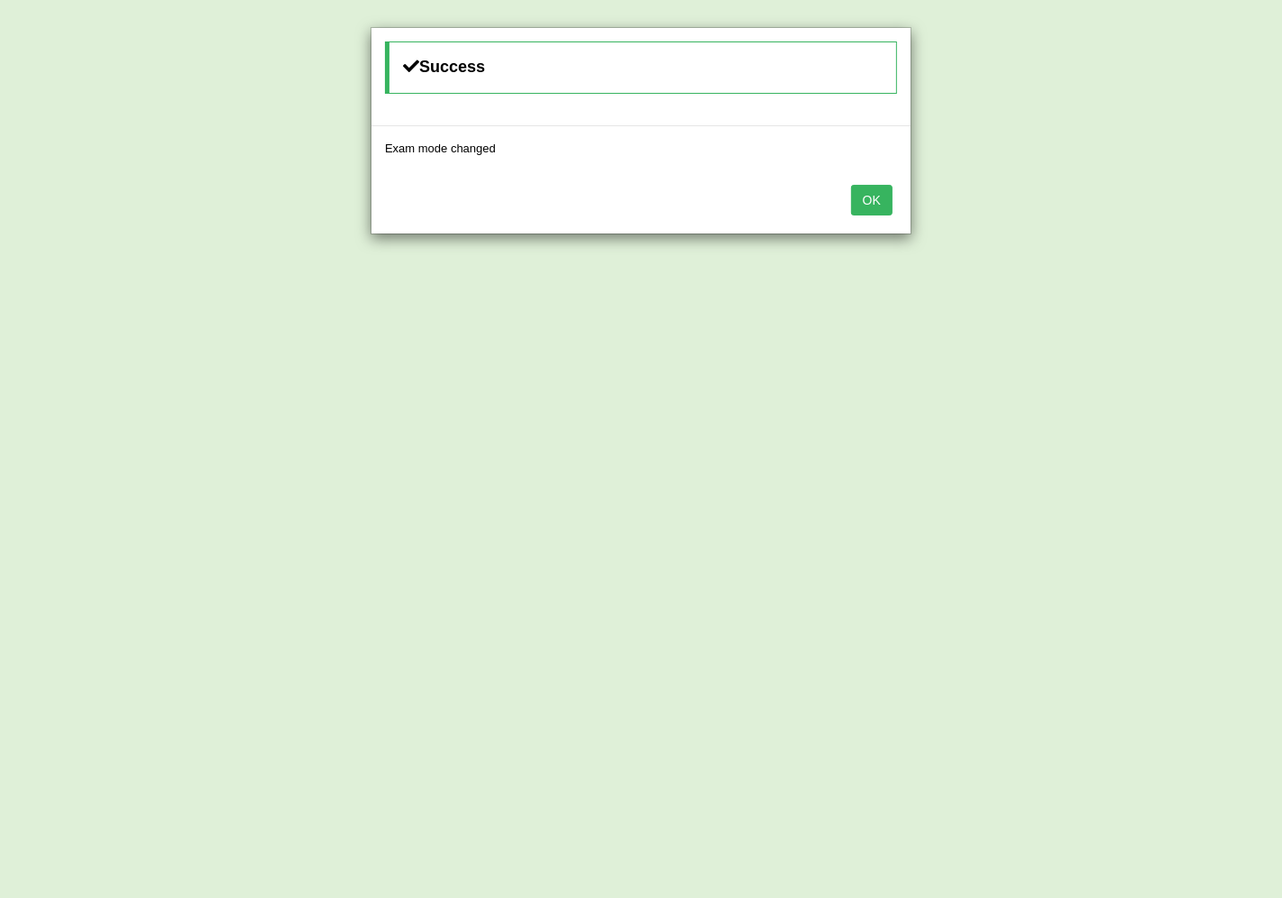
click at [857, 204] on button "OK" at bounding box center [871, 200] width 41 height 31
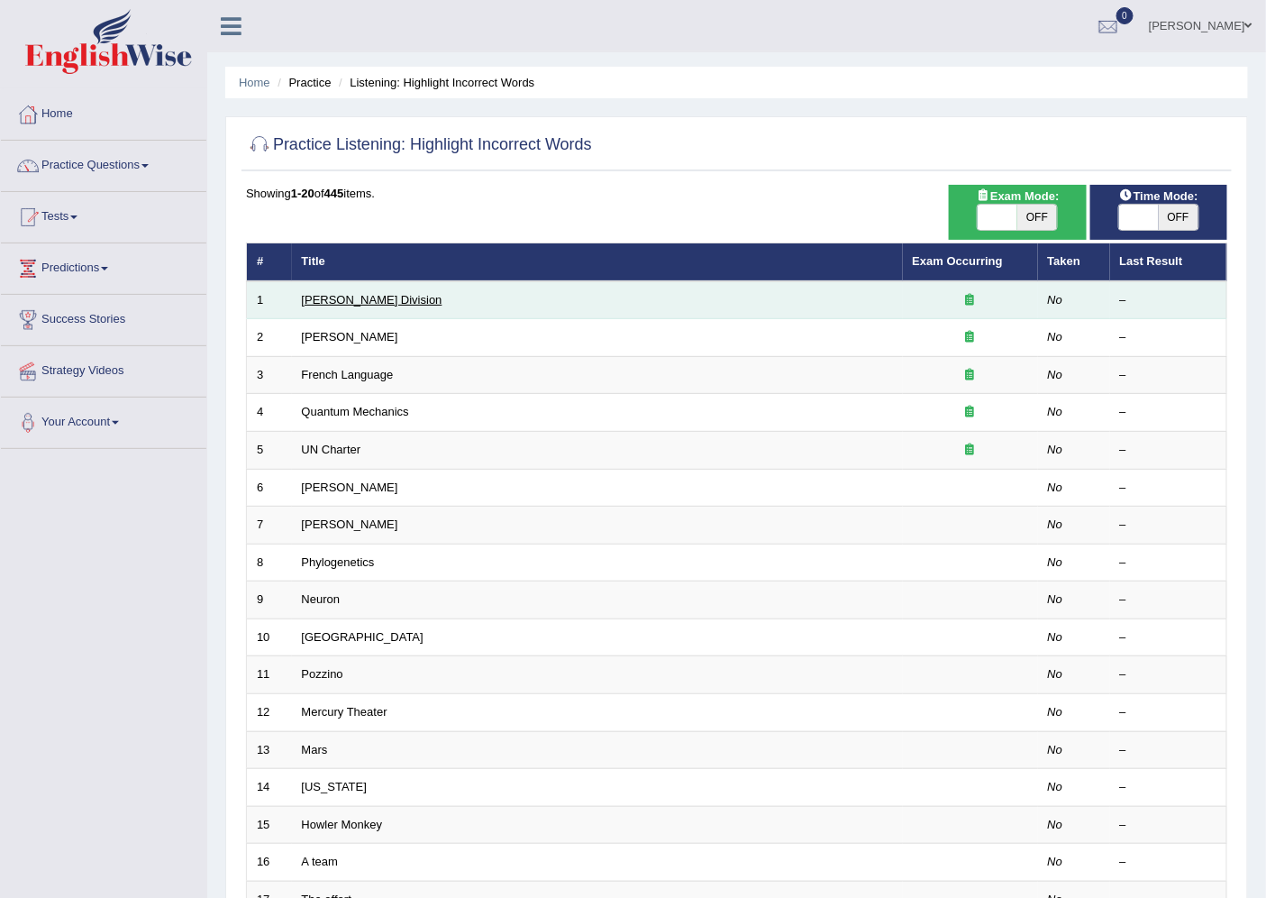
click at [355, 297] on link "[PERSON_NAME] Division" at bounding box center [372, 300] width 141 height 14
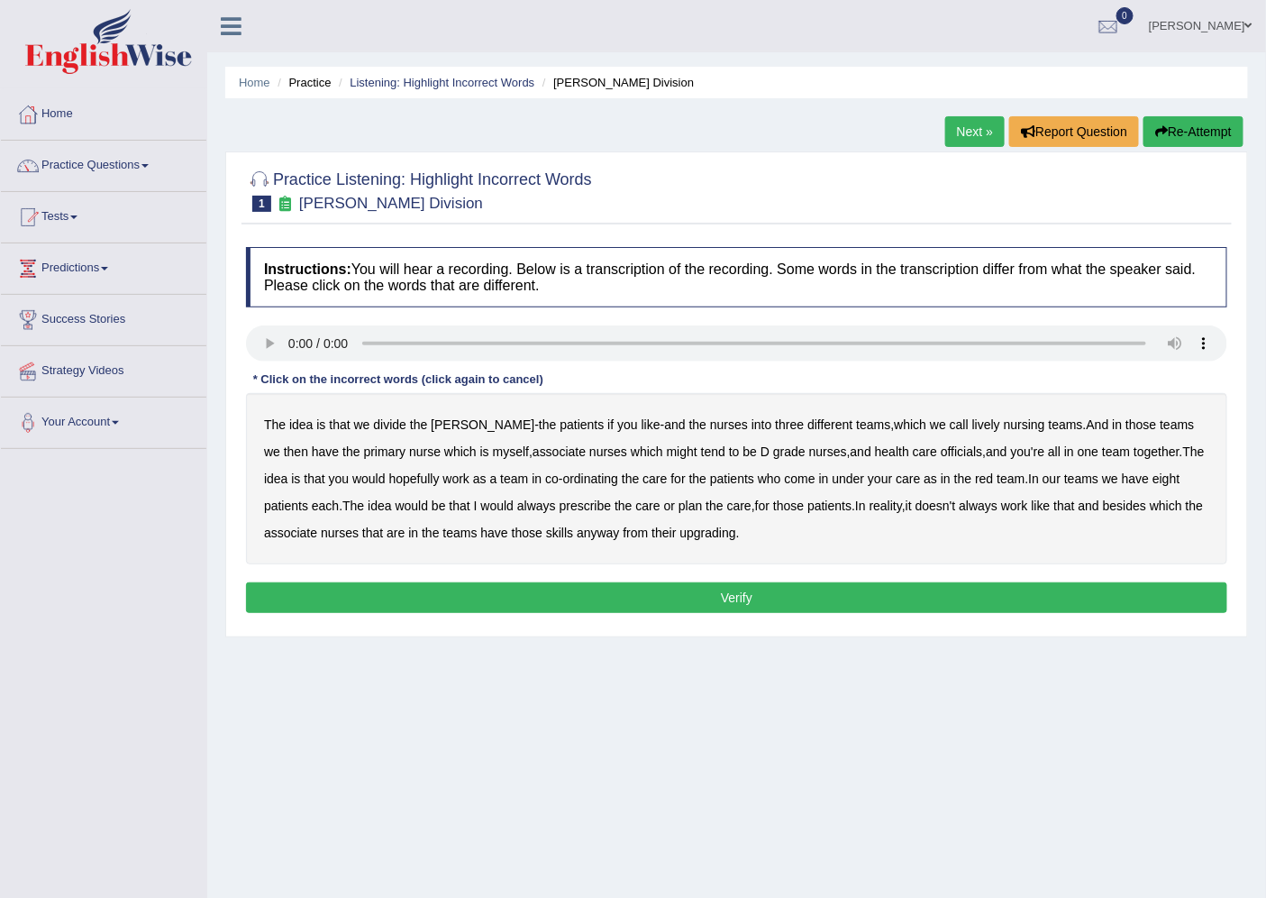
click at [447, 422] on b "ward" at bounding box center [483, 424] width 104 height 14
click at [560, 425] on b "patients" at bounding box center [582, 424] width 44 height 14
click at [539, 425] on b "the" at bounding box center [547, 424] width 17 height 14
click at [560, 424] on b "patients" at bounding box center [582, 424] width 44 height 14
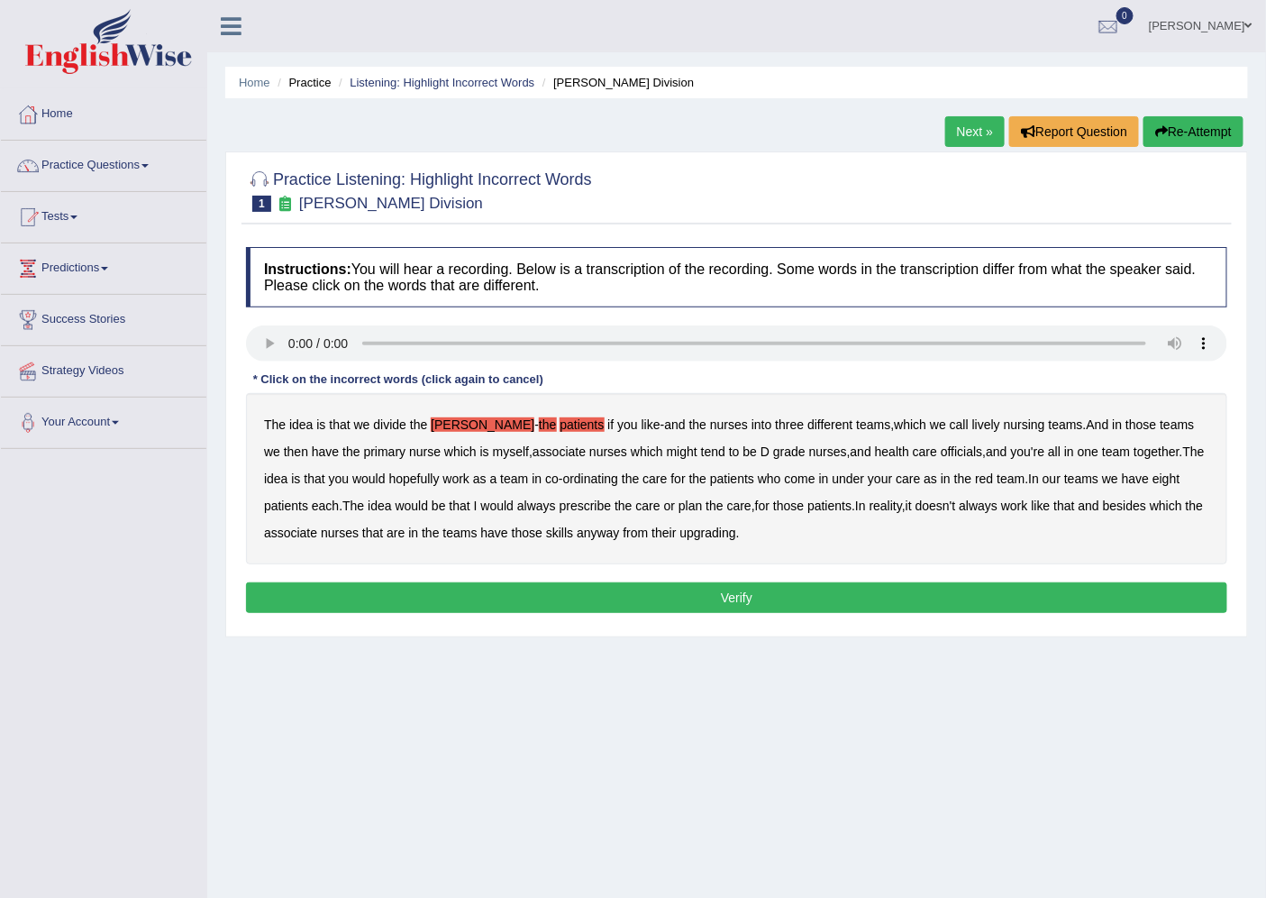
click at [539, 422] on b "the" at bounding box center [547, 424] width 17 height 14
click at [560, 422] on b "patients" at bounding box center [582, 424] width 44 height 14
click at [445, 421] on b "ward" at bounding box center [483, 424] width 104 height 14
click at [973, 425] on b "lively" at bounding box center [987, 424] width 28 height 14
click at [1004, 425] on b "nursing" at bounding box center [1024, 424] width 41 height 14
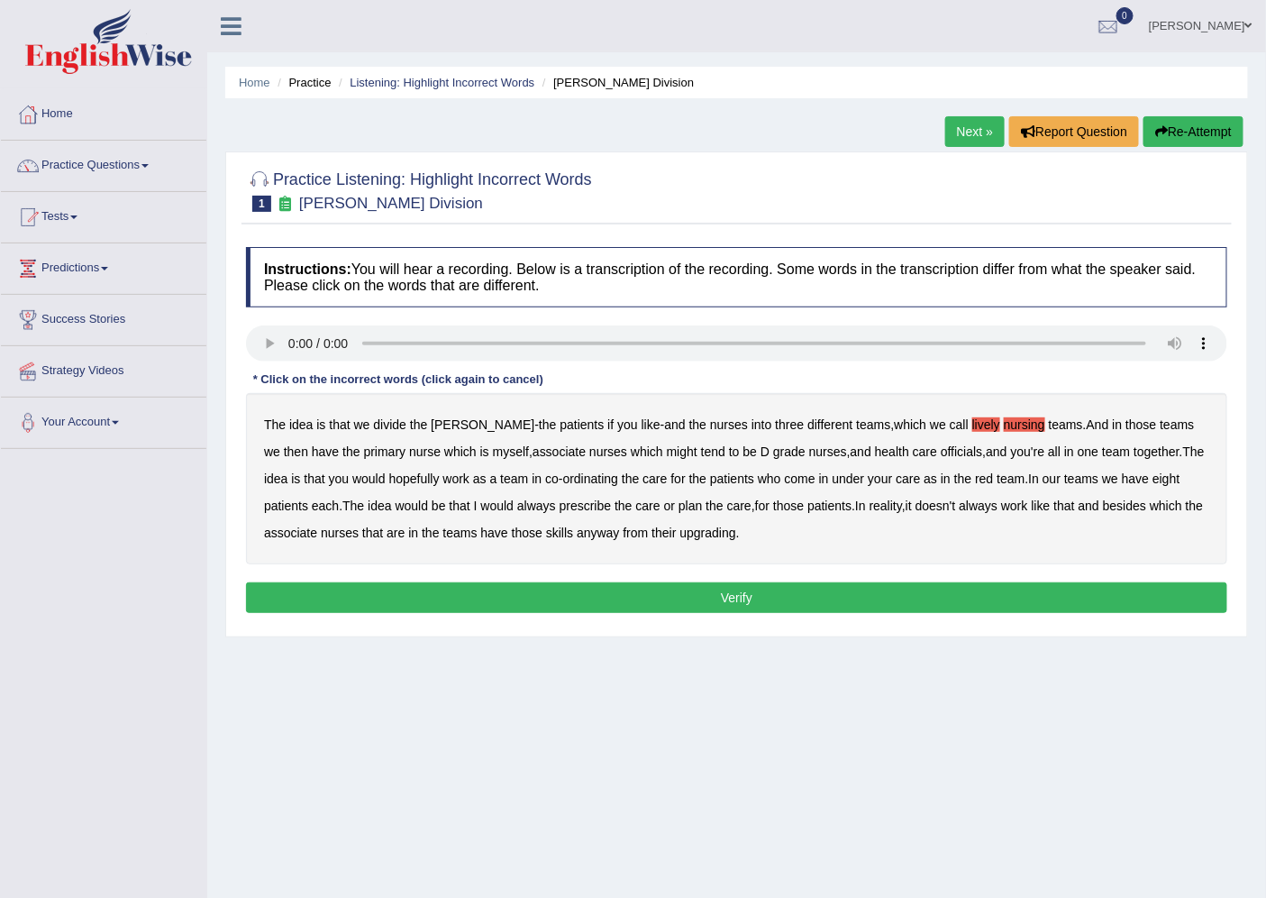
click at [667, 454] on b "might" at bounding box center [682, 451] width 31 height 14
click at [517, 502] on b "always" at bounding box center [536, 505] width 39 height 14
click at [701, 528] on b "upgrading" at bounding box center [709, 532] width 56 height 14
click at [698, 574] on div "Instructions: You will hear a recording. Below is a transcription of the record…" at bounding box center [737, 432] width 991 height 389
click at [696, 587] on button "Verify" at bounding box center [737, 597] width 982 height 31
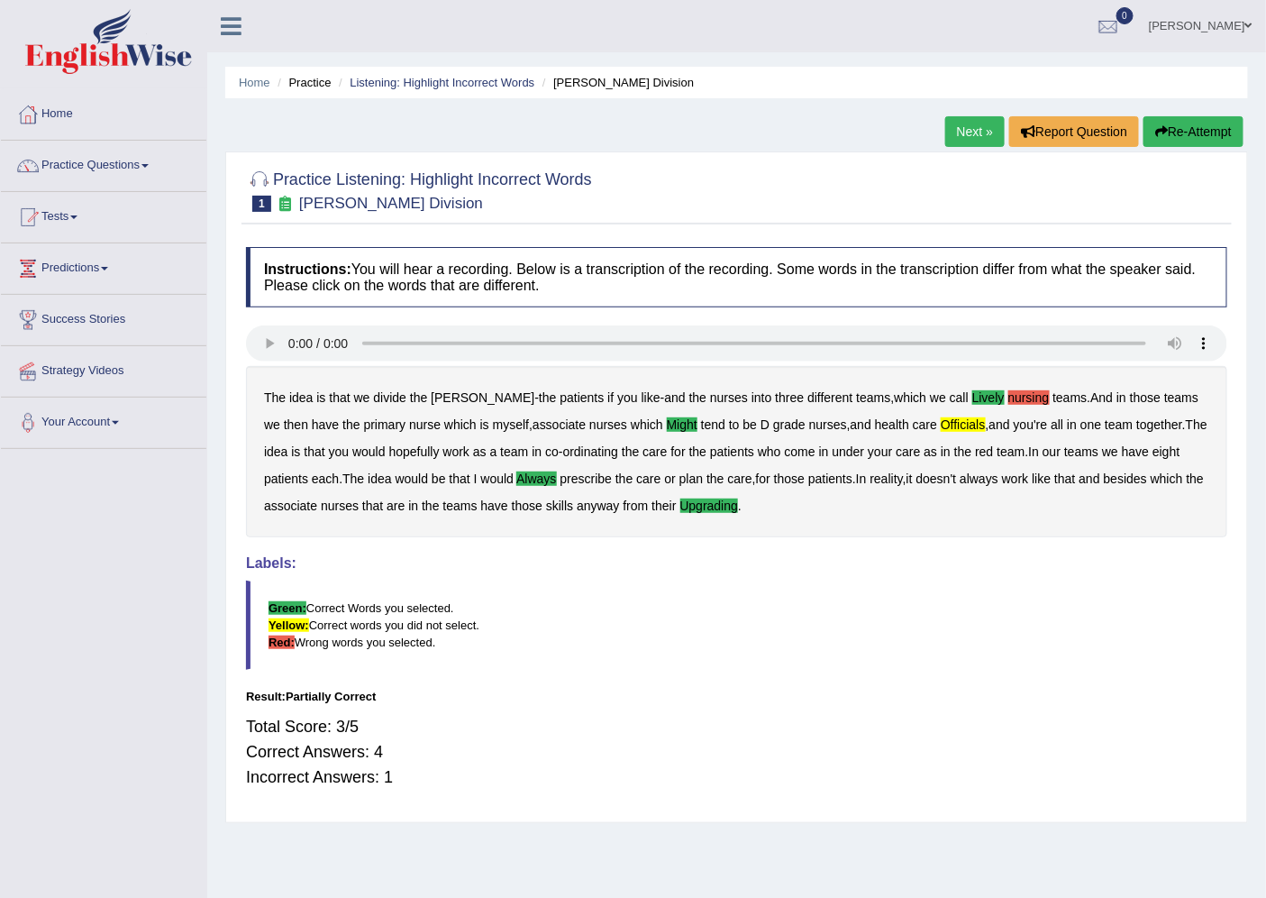
click at [960, 140] on link "Next »" at bounding box center [975, 131] width 59 height 31
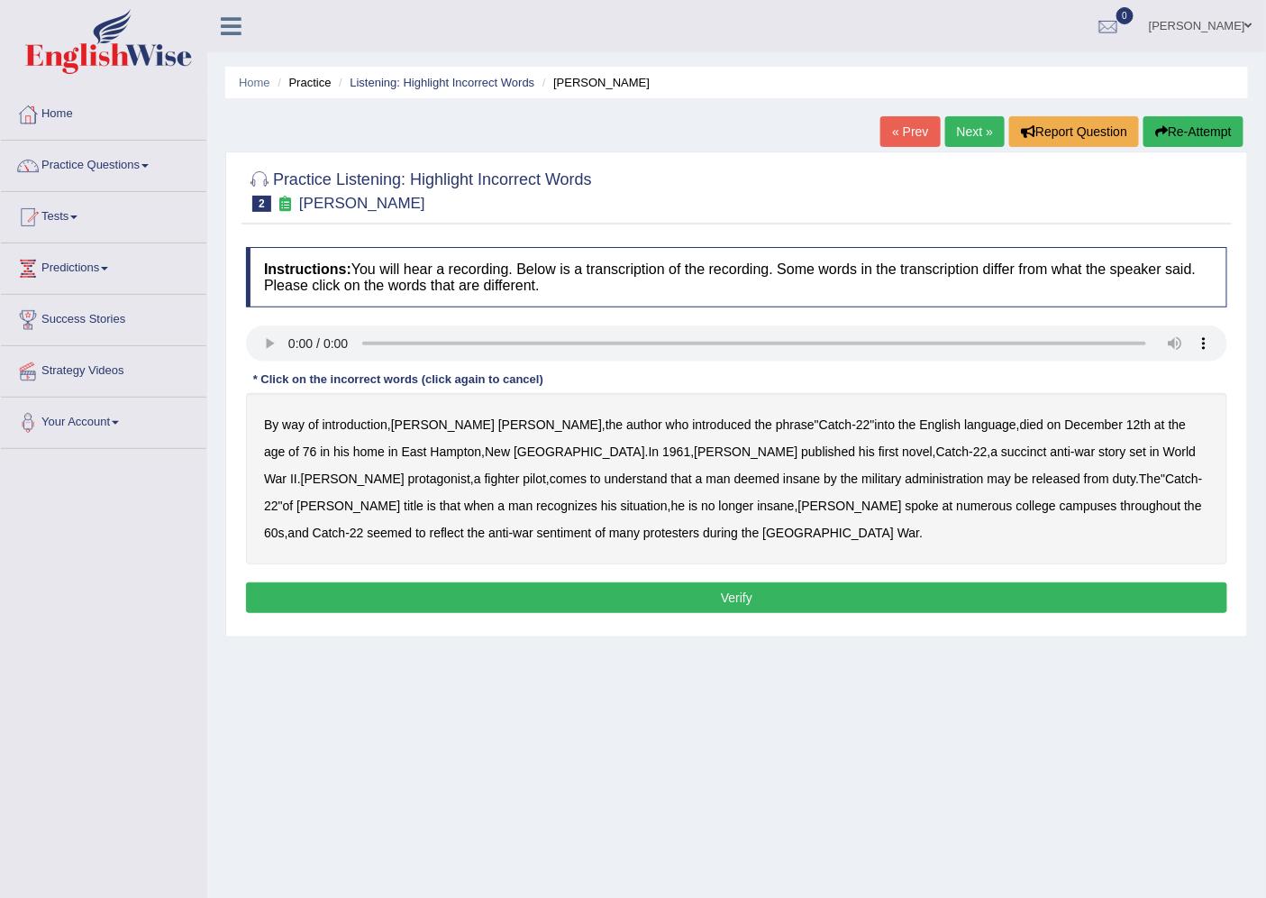
click at [1001, 455] on b "succinct" at bounding box center [1024, 451] width 46 height 14
click at [906, 480] on b "administration" at bounding box center [945, 478] width 78 height 14
click at [621, 505] on b "situation" at bounding box center [644, 505] width 47 height 14
click at [464, 525] on b "reflect" at bounding box center [447, 532] width 34 height 14
click at [417, 593] on button "Verify" at bounding box center [737, 597] width 982 height 31
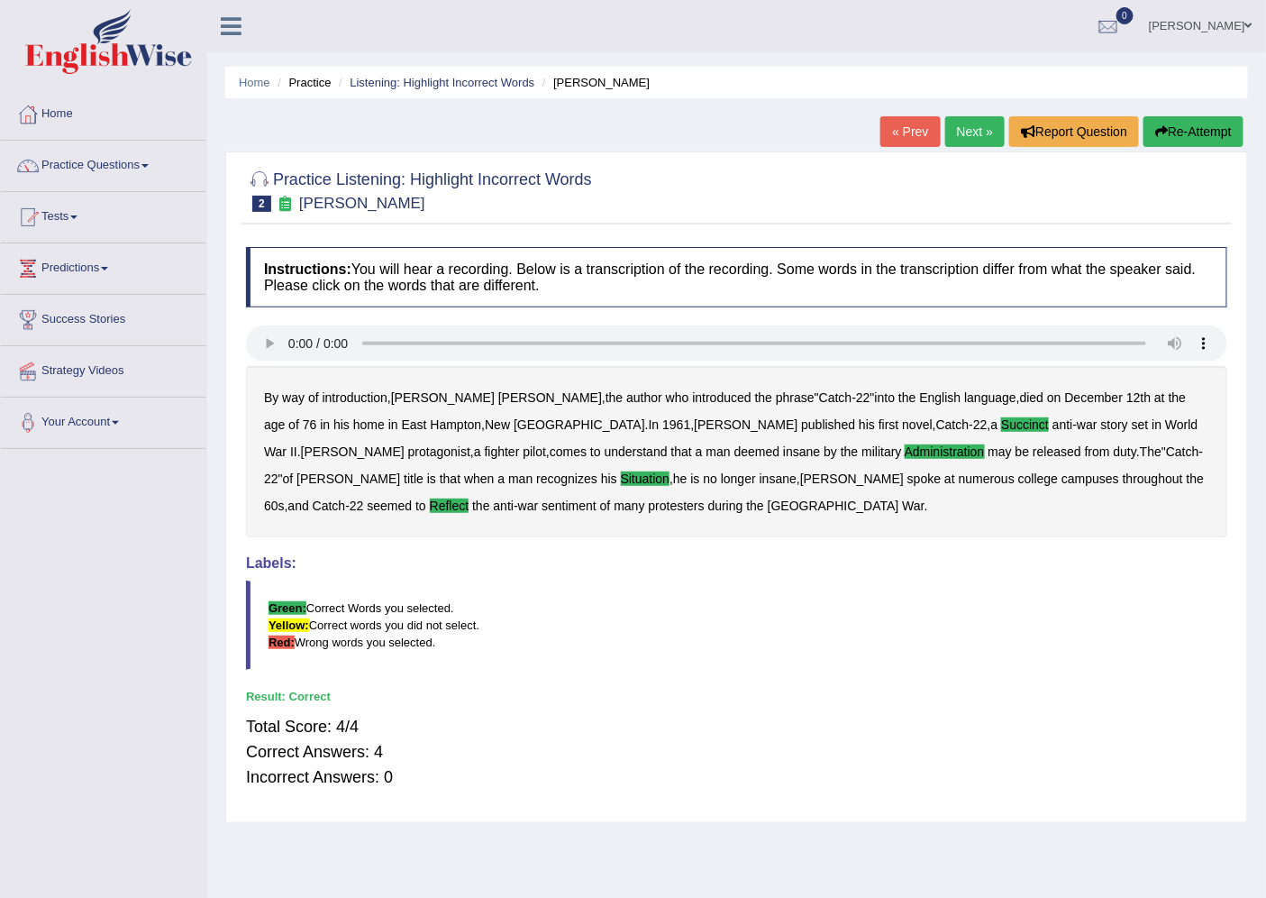
click at [946, 133] on link "Next »" at bounding box center [975, 131] width 59 height 31
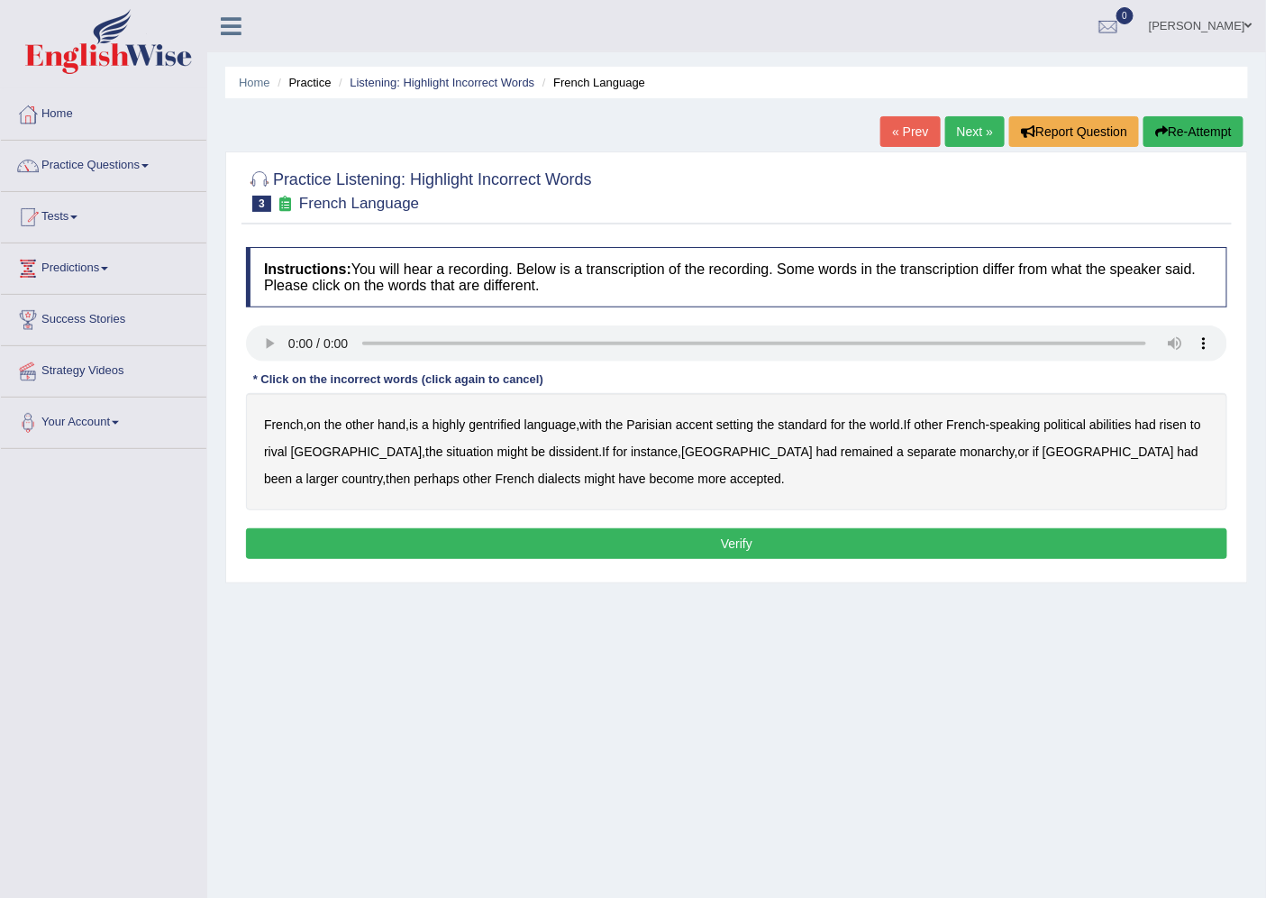
click at [497, 429] on b "gentrified" at bounding box center [495, 424] width 52 height 14
click at [1127, 417] on b "abilities" at bounding box center [1111, 424] width 42 height 14
click at [961, 452] on b "monarchy" at bounding box center [988, 451] width 54 height 14
click at [577, 538] on button "Verify" at bounding box center [737, 543] width 982 height 31
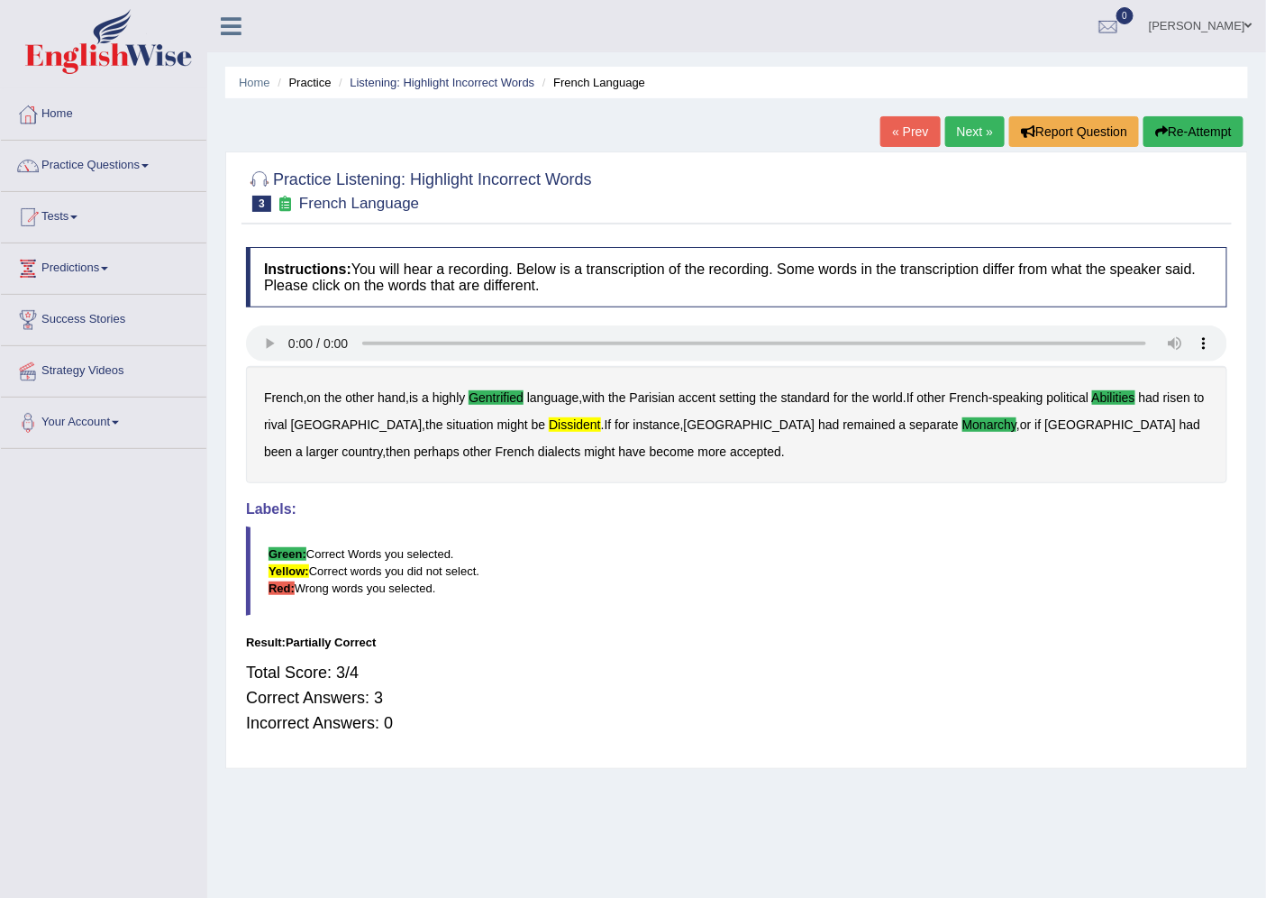
click at [549, 418] on b "dissident" at bounding box center [575, 424] width 52 height 14
click at [549, 425] on b "dissident" at bounding box center [575, 424] width 52 height 14
click at [947, 119] on link "Next »" at bounding box center [975, 131] width 59 height 31
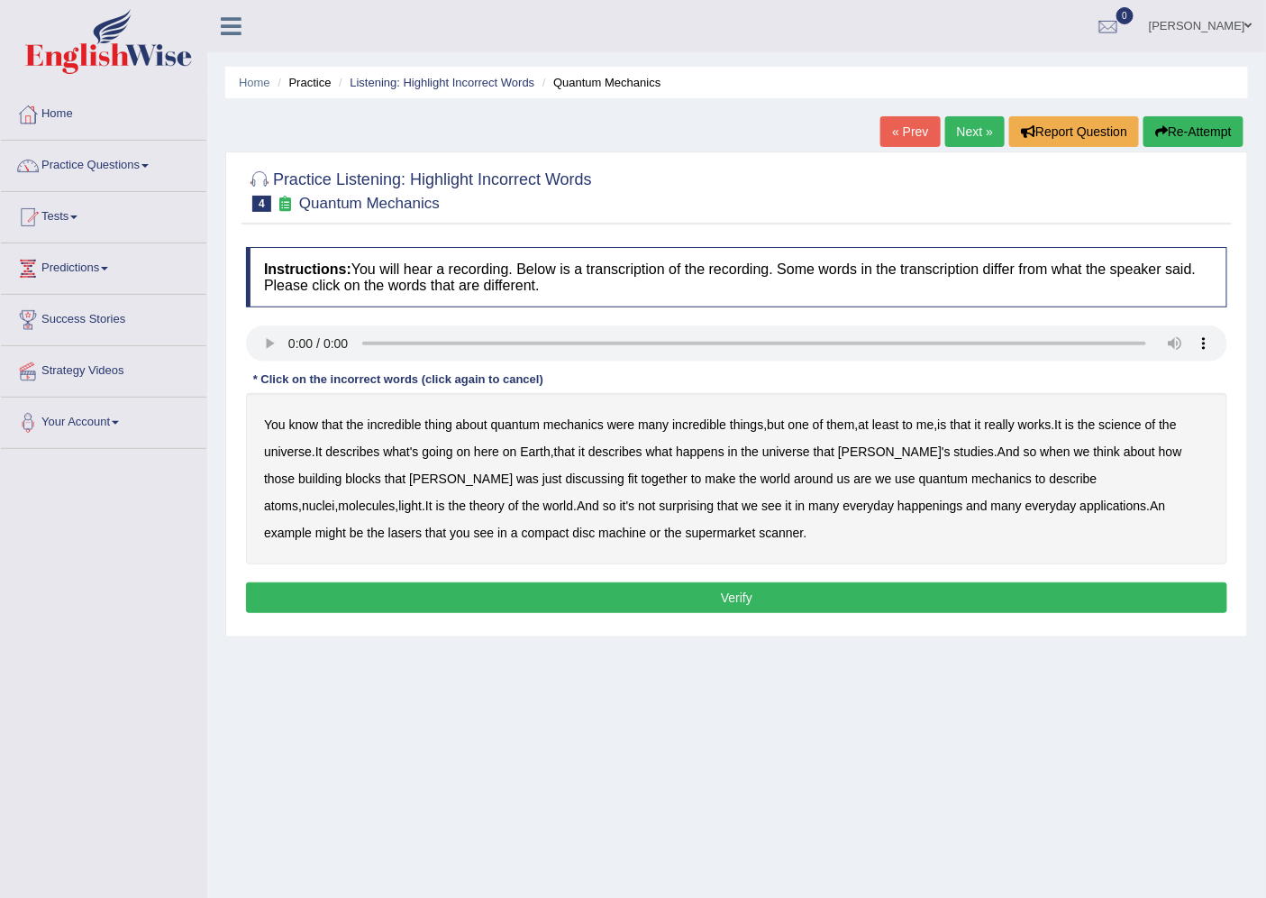
click at [1133, 419] on b "science" at bounding box center [1121, 424] width 42 height 14
click at [898, 507] on b "happenings" at bounding box center [930, 505] width 65 height 14
click at [599, 532] on b "machine" at bounding box center [623, 532] width 48 height 14
click at [524, 580] on div "Instructions: You will hear a recording. Below is a transcription of the record…" at bounding box center [737, 432] width 991 height 389
click at [751, 614] on div "Instructions: You will hear a recording. Below is a transcription of the record…" at bounding box center [737, 432] width 991 height 389
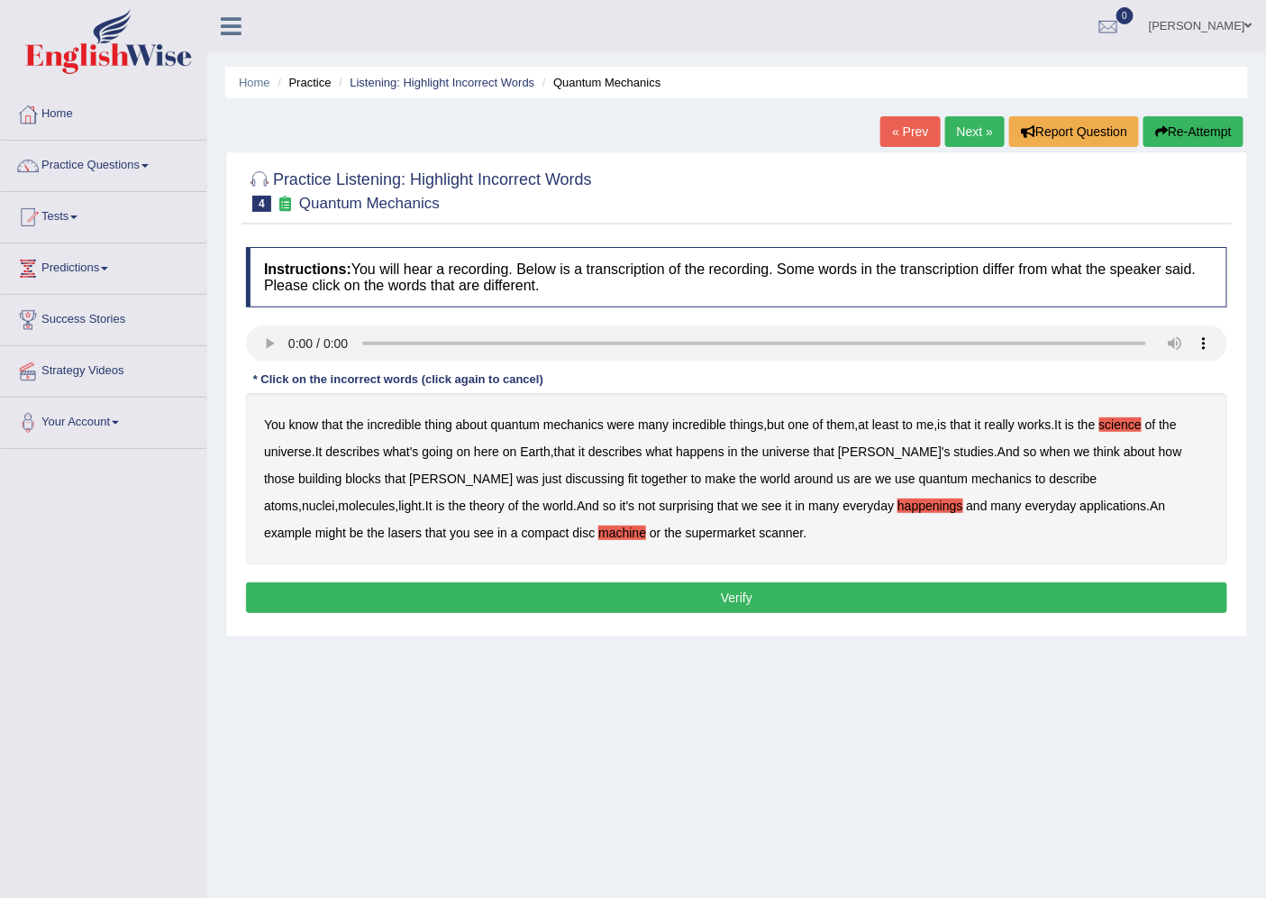
click at [757, 606] on button "Verify" at bounding box center [737, 597] width 982 height 31
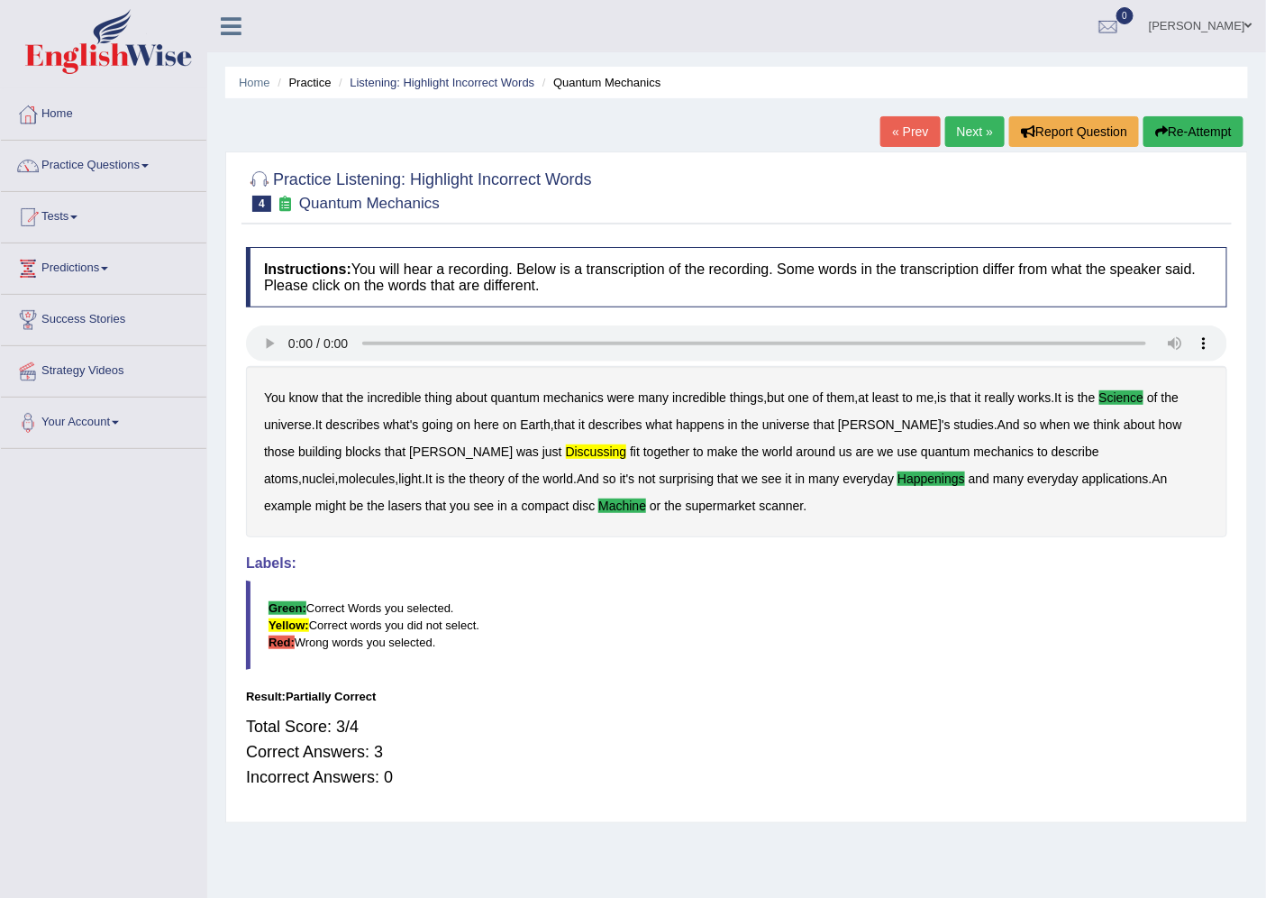
click at [566, 452] on b "discussing" at bounding box center [596, 451] width 61 height 14
click at [566, 445] on b "discussing" at bounding box center [596, 451] width 61 height 14
click at [1184, 128] on button "Re-Attempt" at bounding box center [1194, 131] width 100 height 31
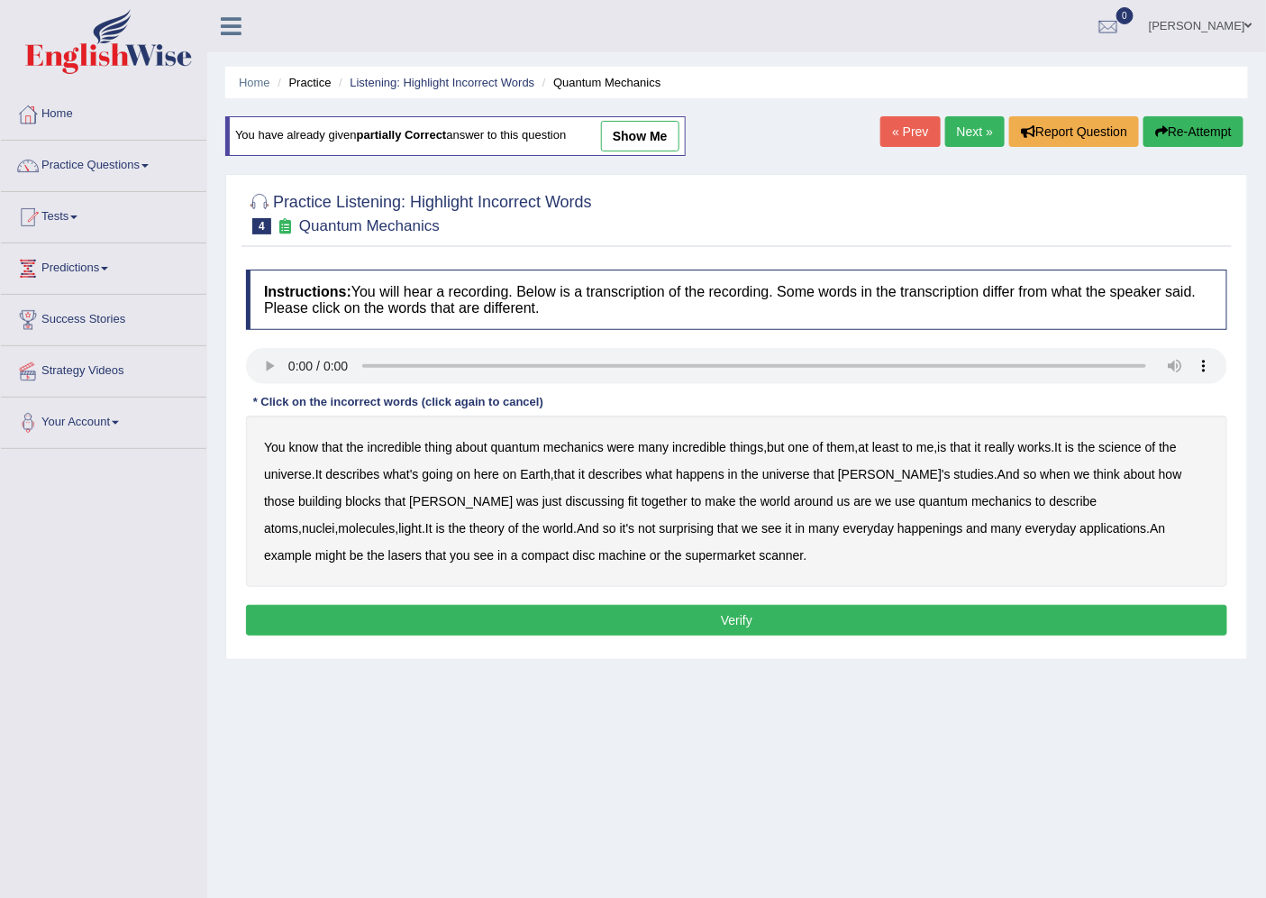
click at [898, 523] on b "happenings" at bounding box center [930, 528] width 65 height 14
click at [853, 623] on button "Verify" at bounding box center [737, 620] width 982 height 31
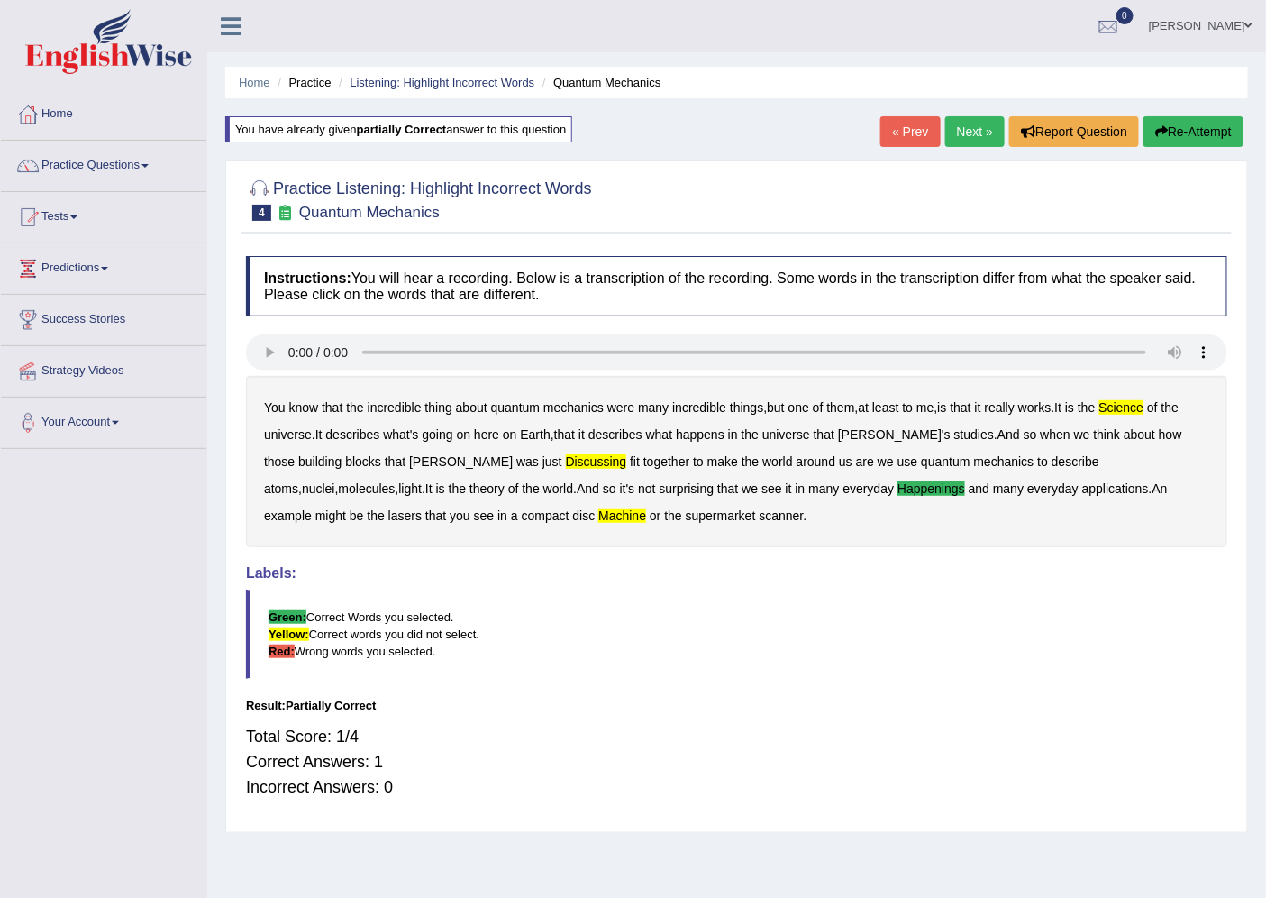
click at [1192, 120] on button "Re-Attempt" at bounding box center [1194, 131] width 100 height 31
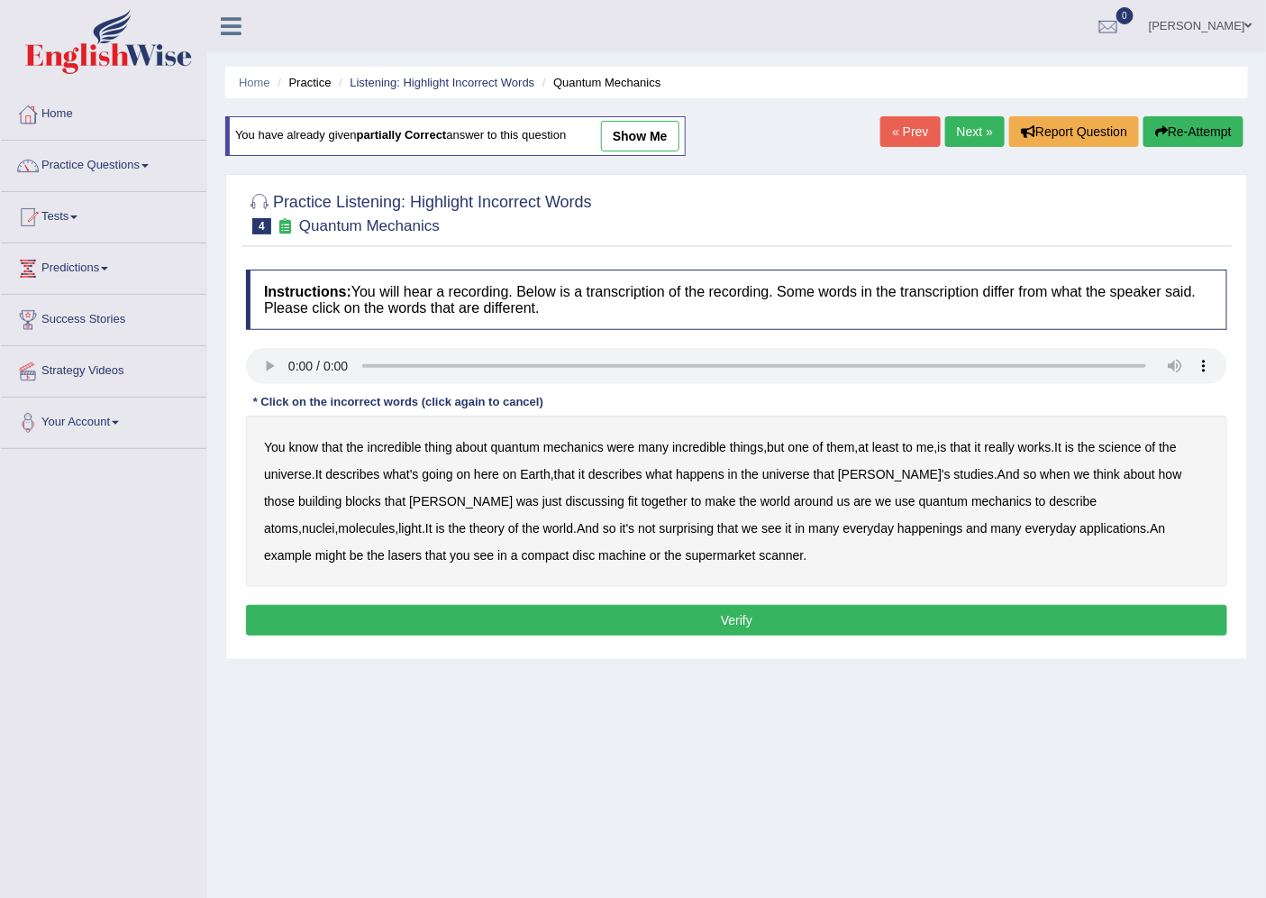
click at [1134, 444] on b "science" at bounding box center [1121, 447] width 42 height 14
drag, startPoint x: 453, startPoint y: 501, endPoint x: 464, endPoint y: 500, distance: 10.9
click at [566, 501] on b "discussing" at bounding box center [595, 501] width 59 height 14
click at [898, 532] on b "happenings" at bounding box center [930, 528] width 65 height 14
click at [599, 553] on b "machine" at bounding box center [623, 555] width 48 height 14
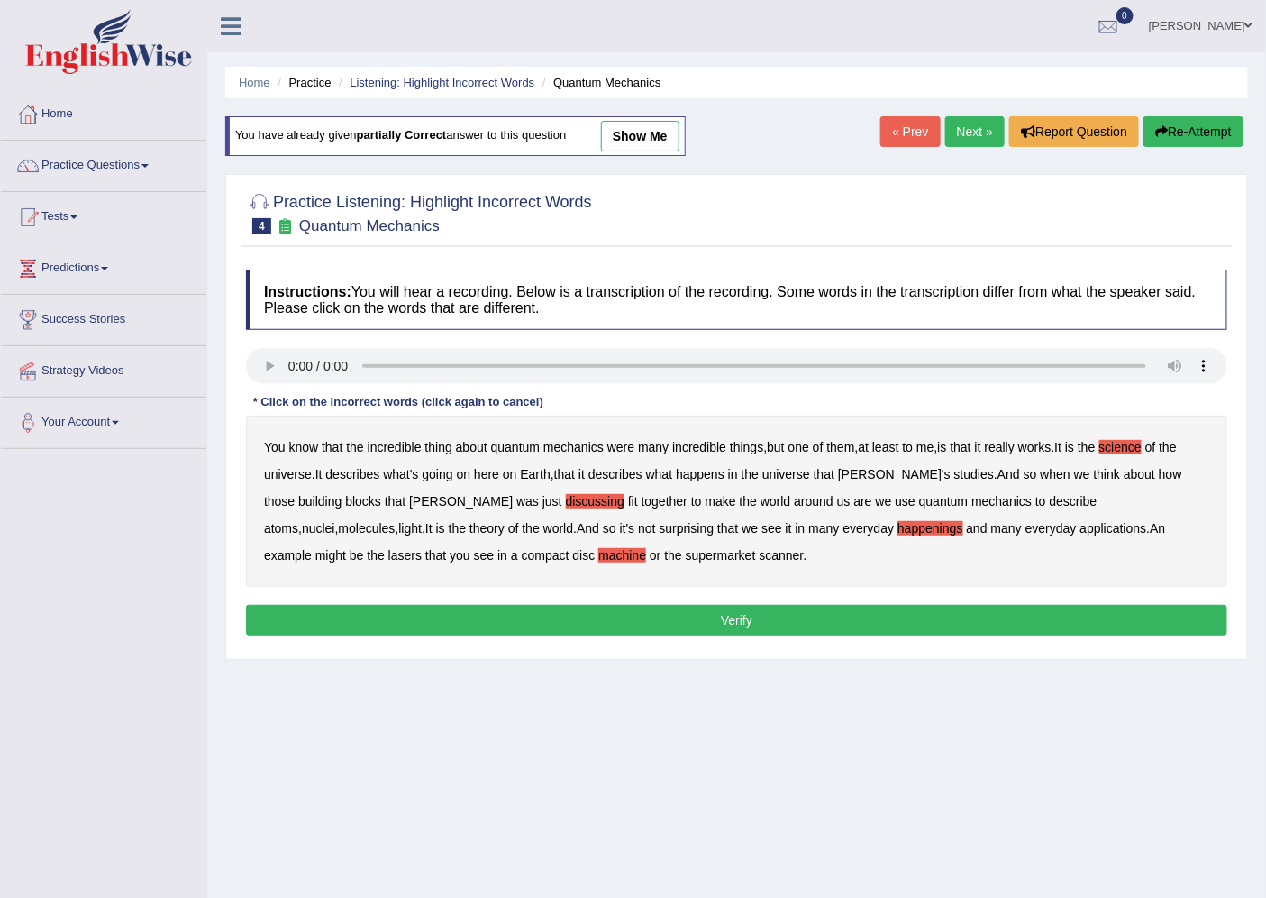
click at [416, 602] on div "Instructions: You will hear a recording. Below is a transcription of the record…" at bounding box center [737, 454] width 991 height 389
click at [424, 616] on button "Verify" at bounding box center [737, 620] width 982 height 31
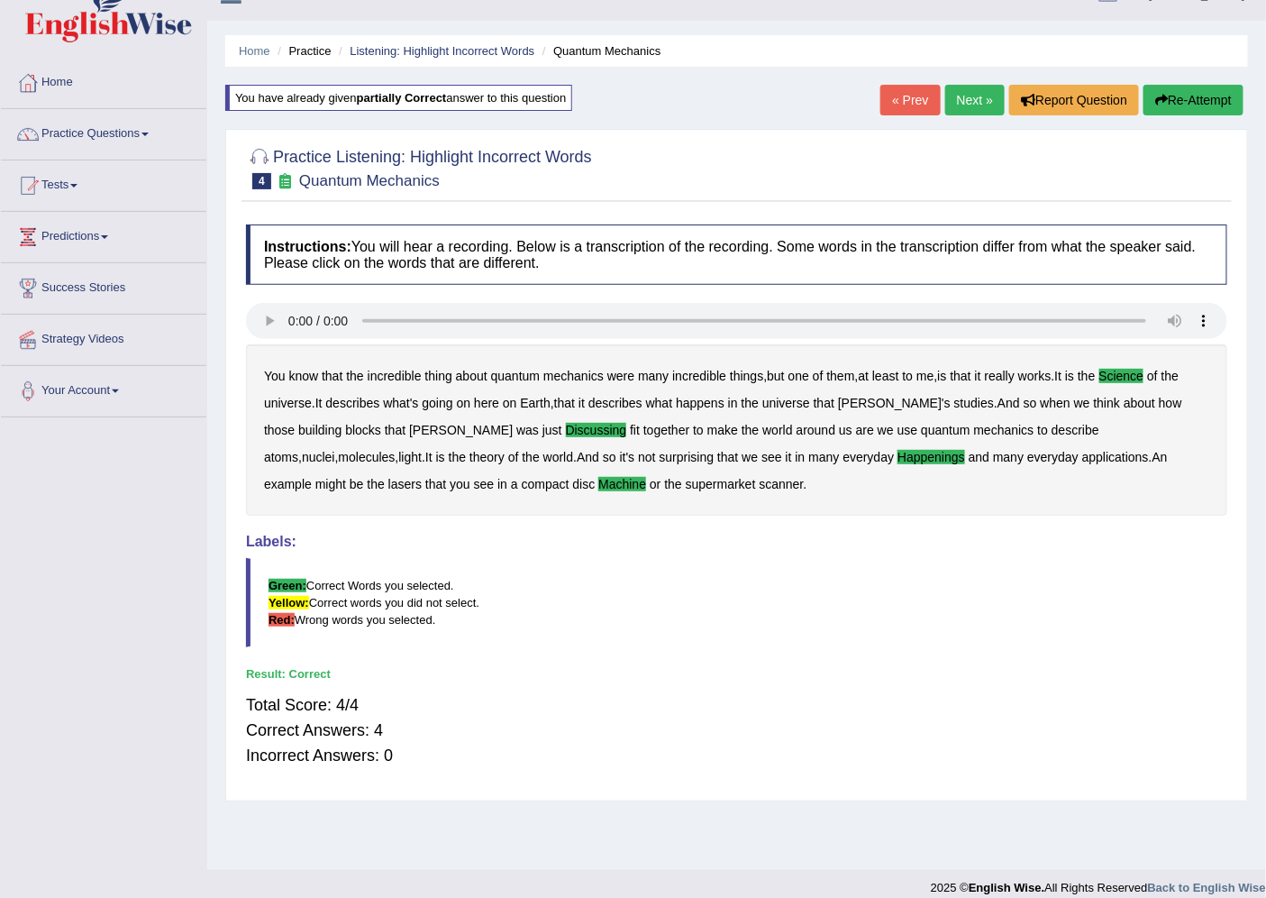
scroll to position [48, 0]
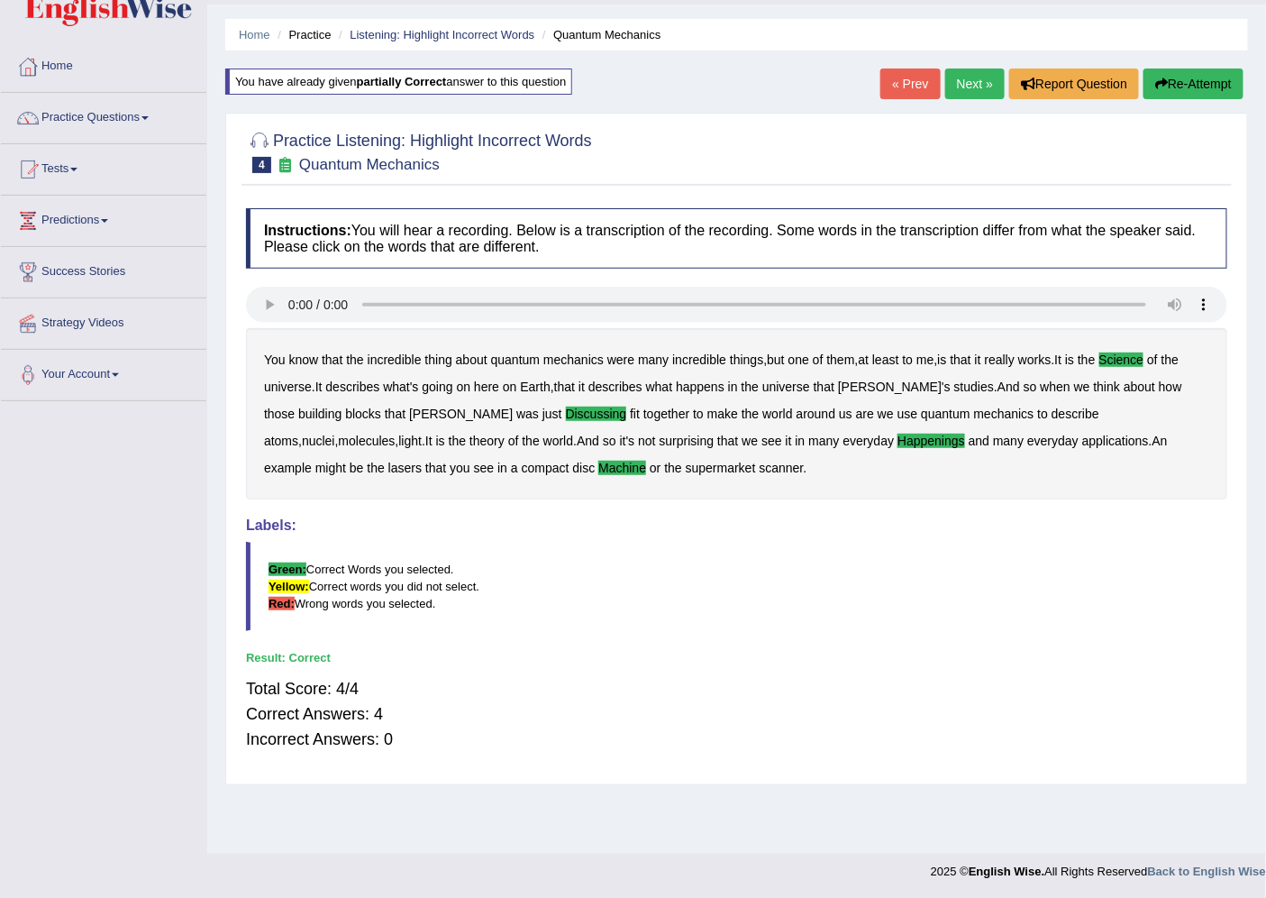
click at [968, 86] on link "Next »" at bounding box center [975, 84] width 59 height 31
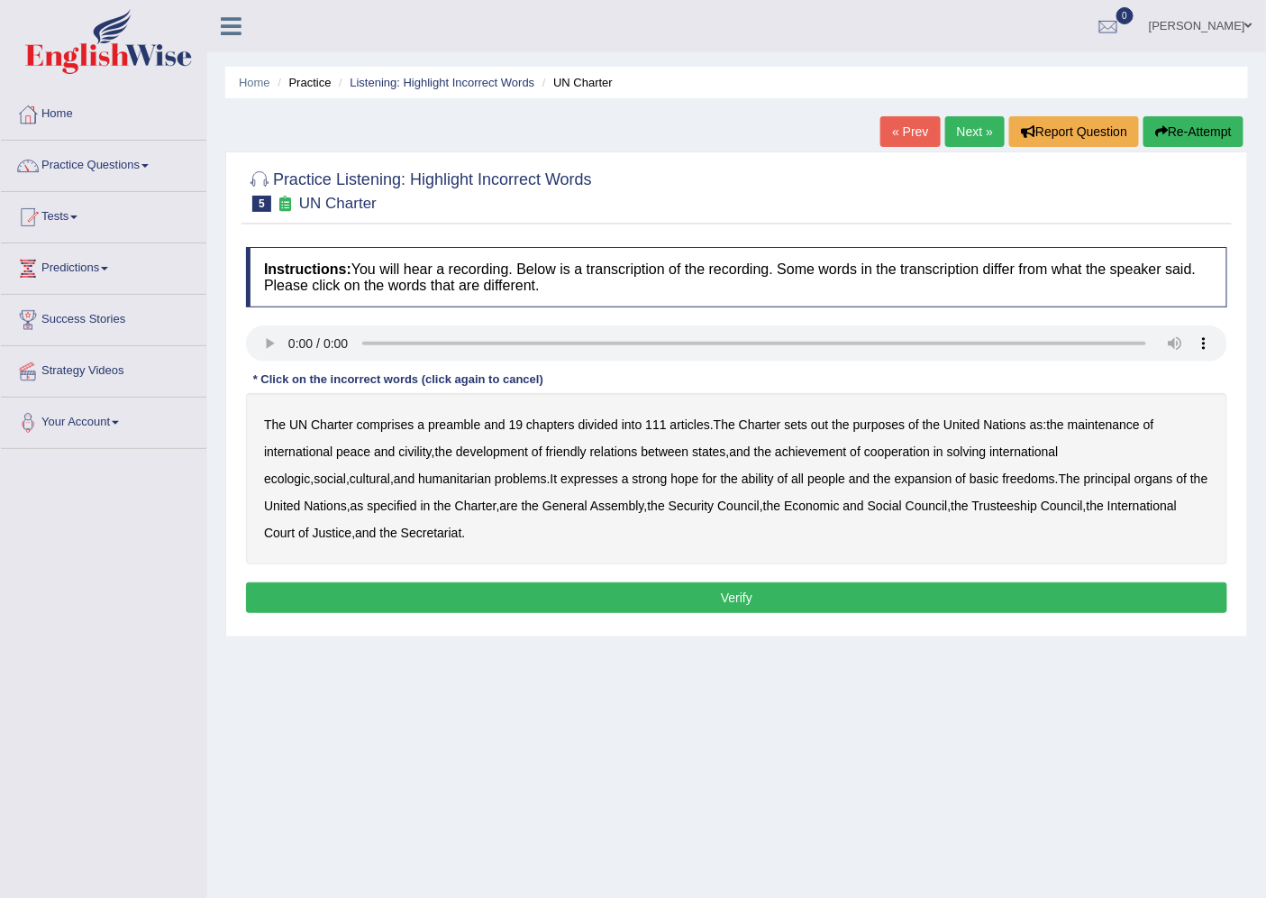
click at [449, 422] on b "preamble" at bounding box center [454, 424] width 52 height 14
click at [828, 425] on b "out" at bounding box center [819, 424] width 17 height 14
click at [410, 452] on b "civility" at bounding box center [414, 451] width 32 height 14
click at [310, 471] on b "ecologic" at bounding box center [287, 478] width 46 height 14
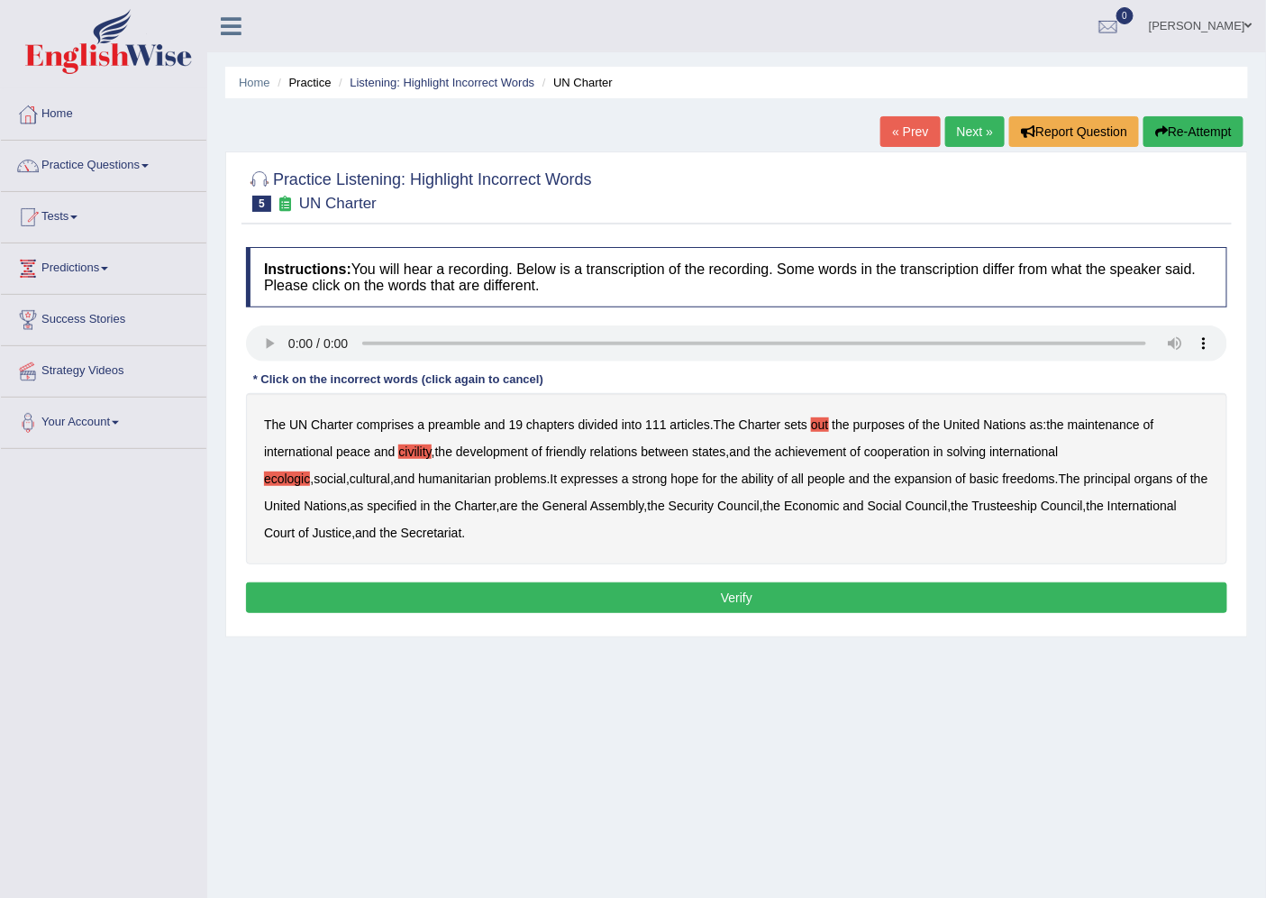
click at [742, 478] on b "ability" at bounding box center [758, 478] width 32 height 14
click at [533, 599] on button "Verify" at bounding box center [737, 597] width 982 height 31
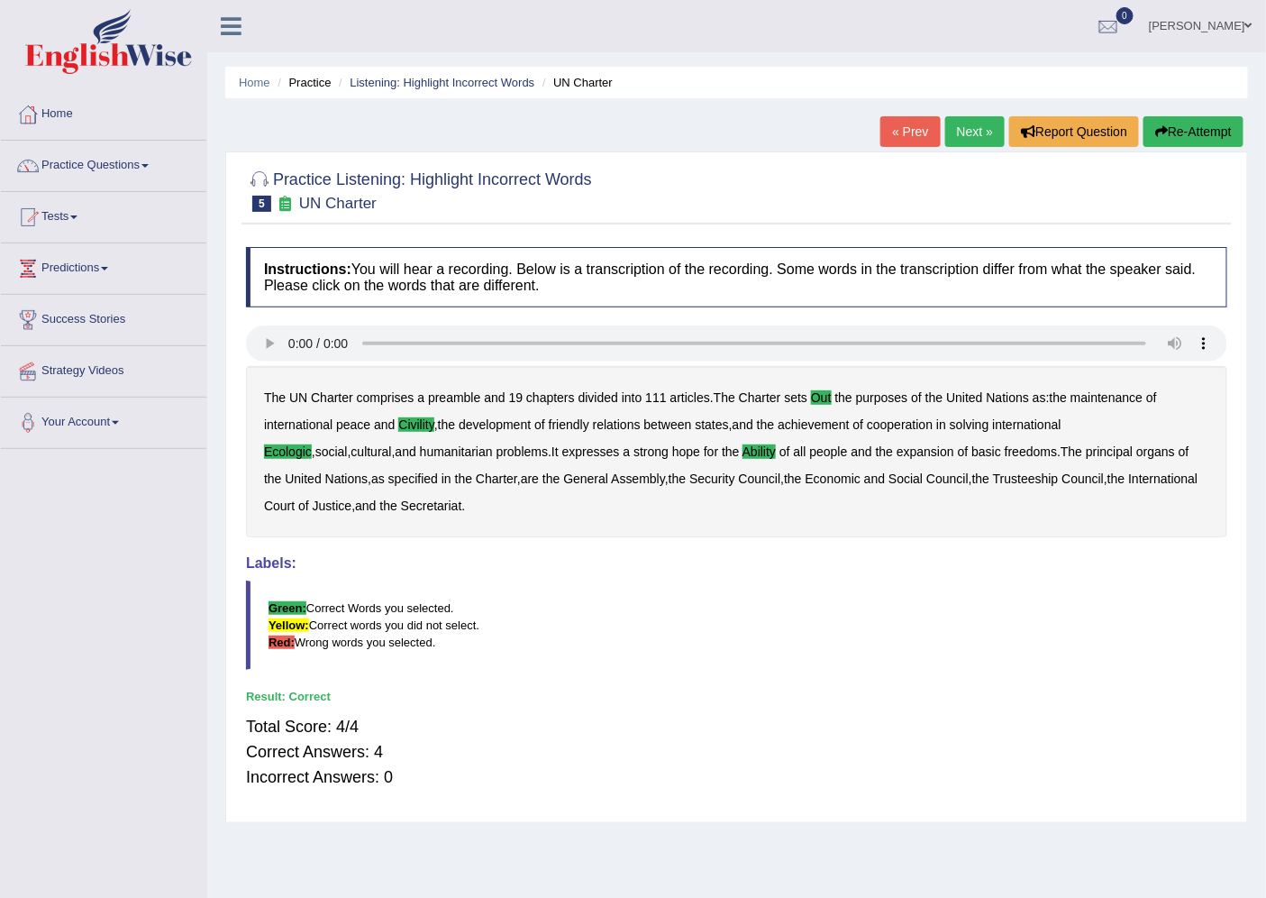
scroll to position [48, 0]
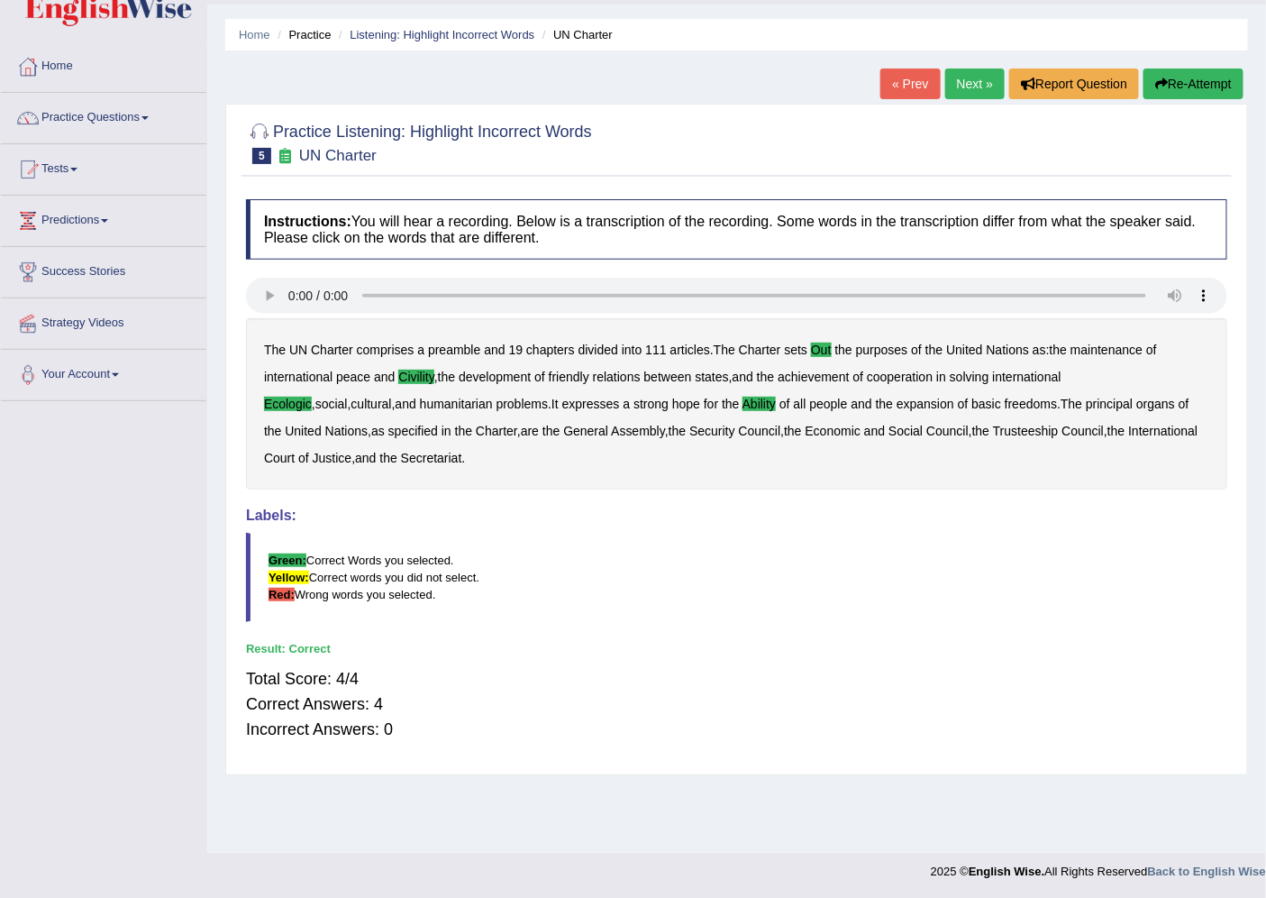
click at [968, 88] on link "Next »" at bounding box center [975, 84] width 59 height 31
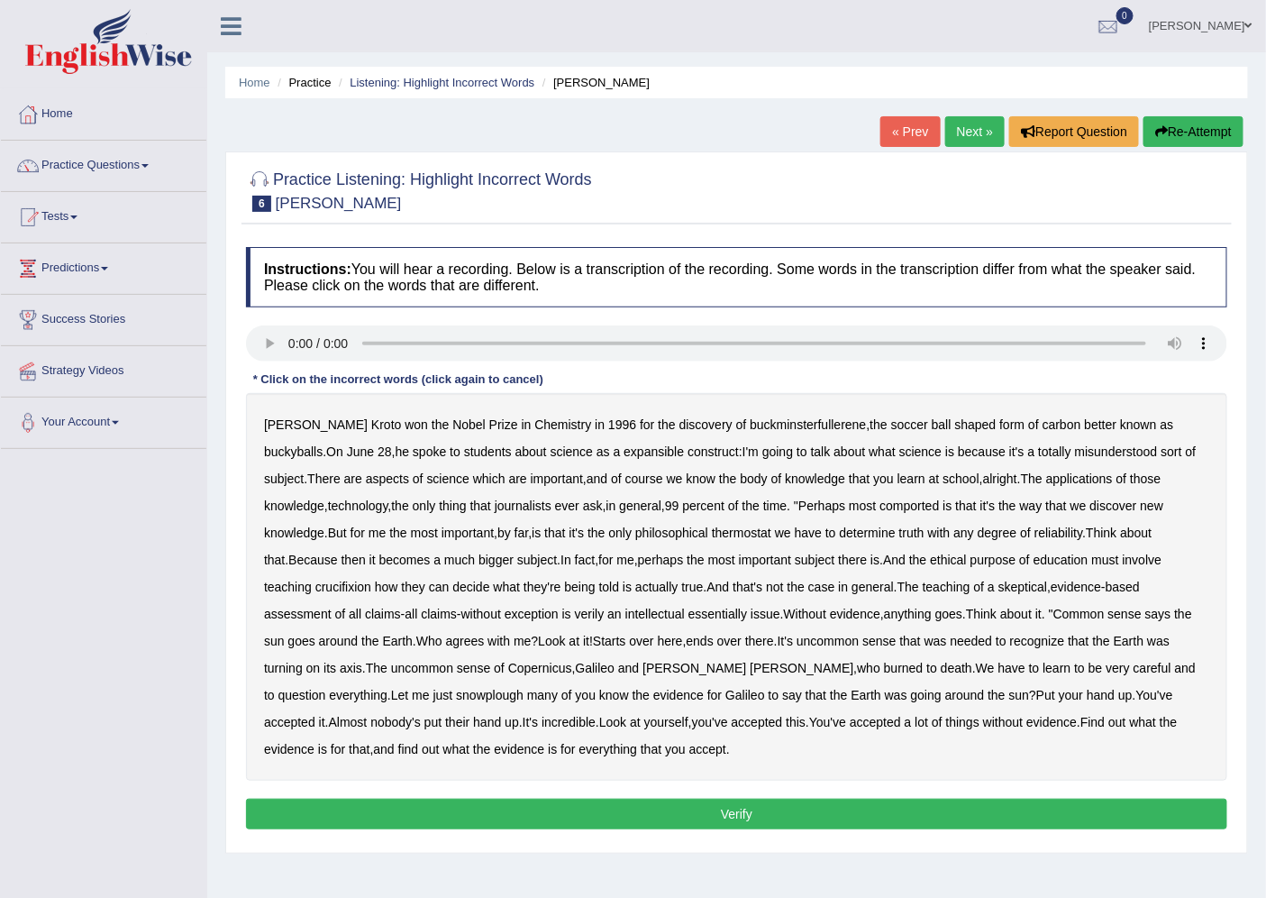
click at [624, 455] on b "expansible" at bounding box center [654, 451] width 60 height 14
click at [880, 508] on b "comported" at bounding box center [909, 505] width 59 height 14
click at [712, 535] on b "thermostat" at bounding box center [741, 532] width 59 height 14
click at [371, 580] on b "crucifixion" at bounding box center [343, 587] width 56 height 14
click at [575, 616] on b "verily" at bounding box center [590, 614] width 30 height 14
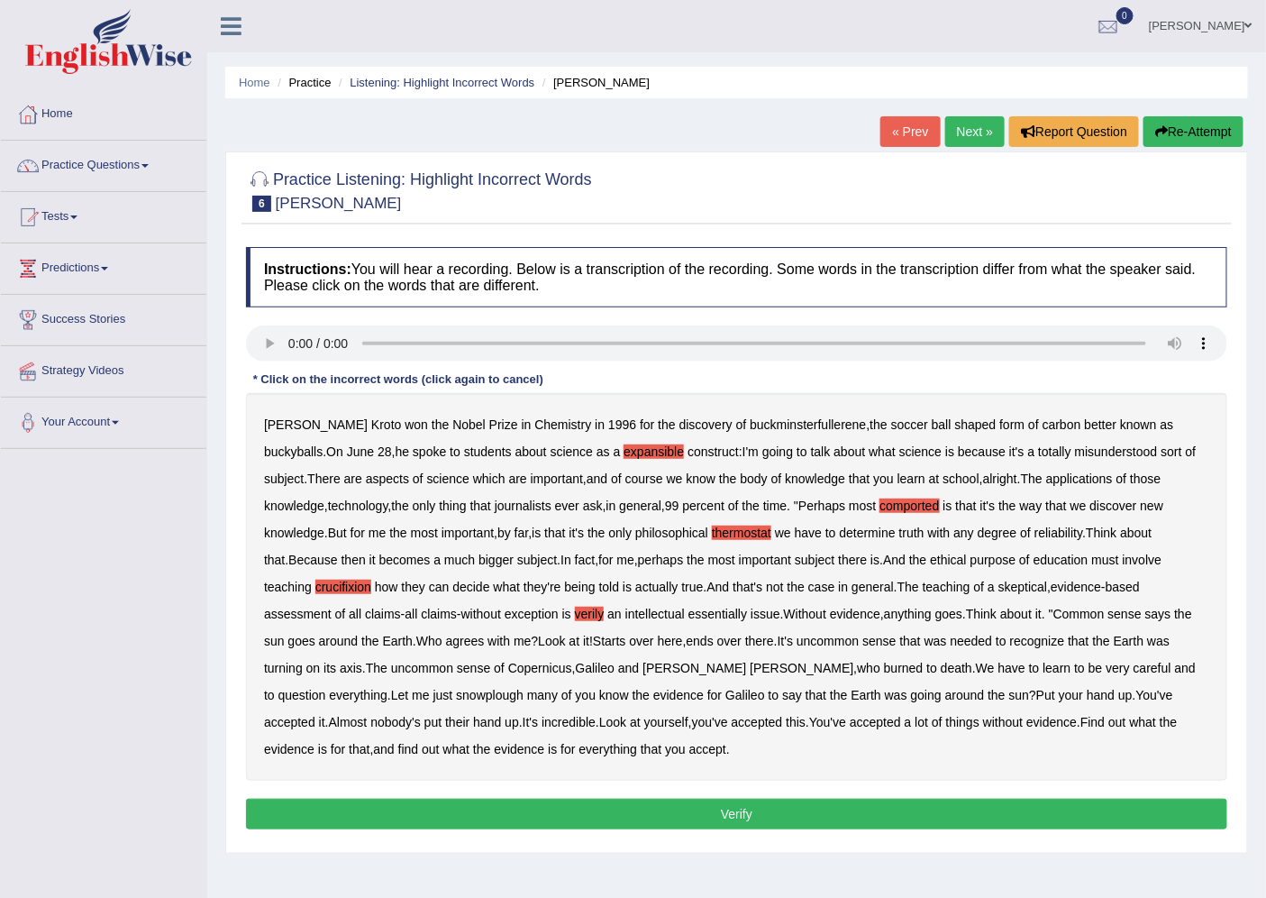
click at [689, 609] on b "essentially" at bounding box center [718, 614] width 59 height 14
click at [456, 690] on b "snowplough" at bounding box center [490, 695] width 68 height 14
click at [498, 806] on button "Verify" at bounding box center [737, 814] width 982 height 31
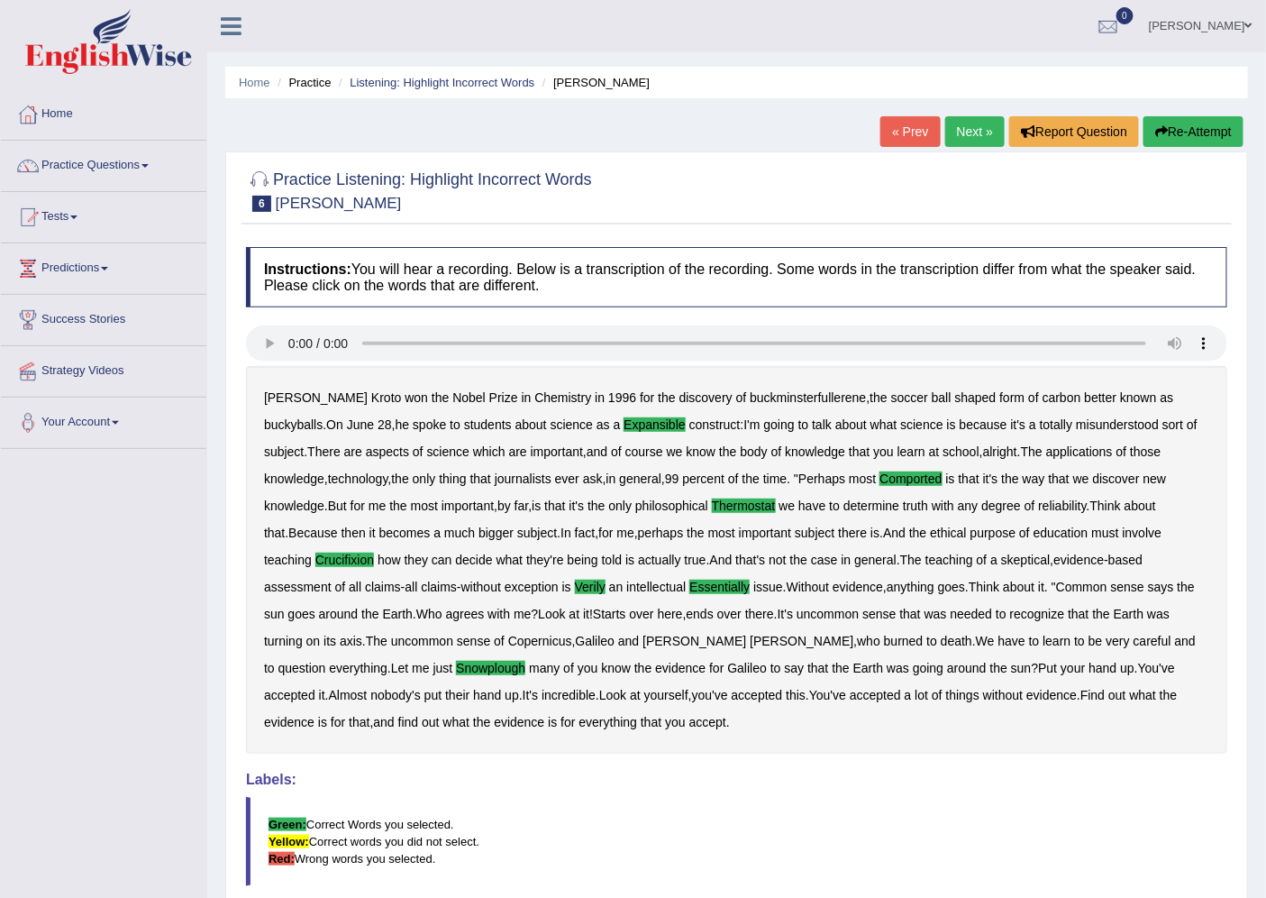
click at [973, 132] on link "Next »" at bounding box center [975, 131] width 59 height 31
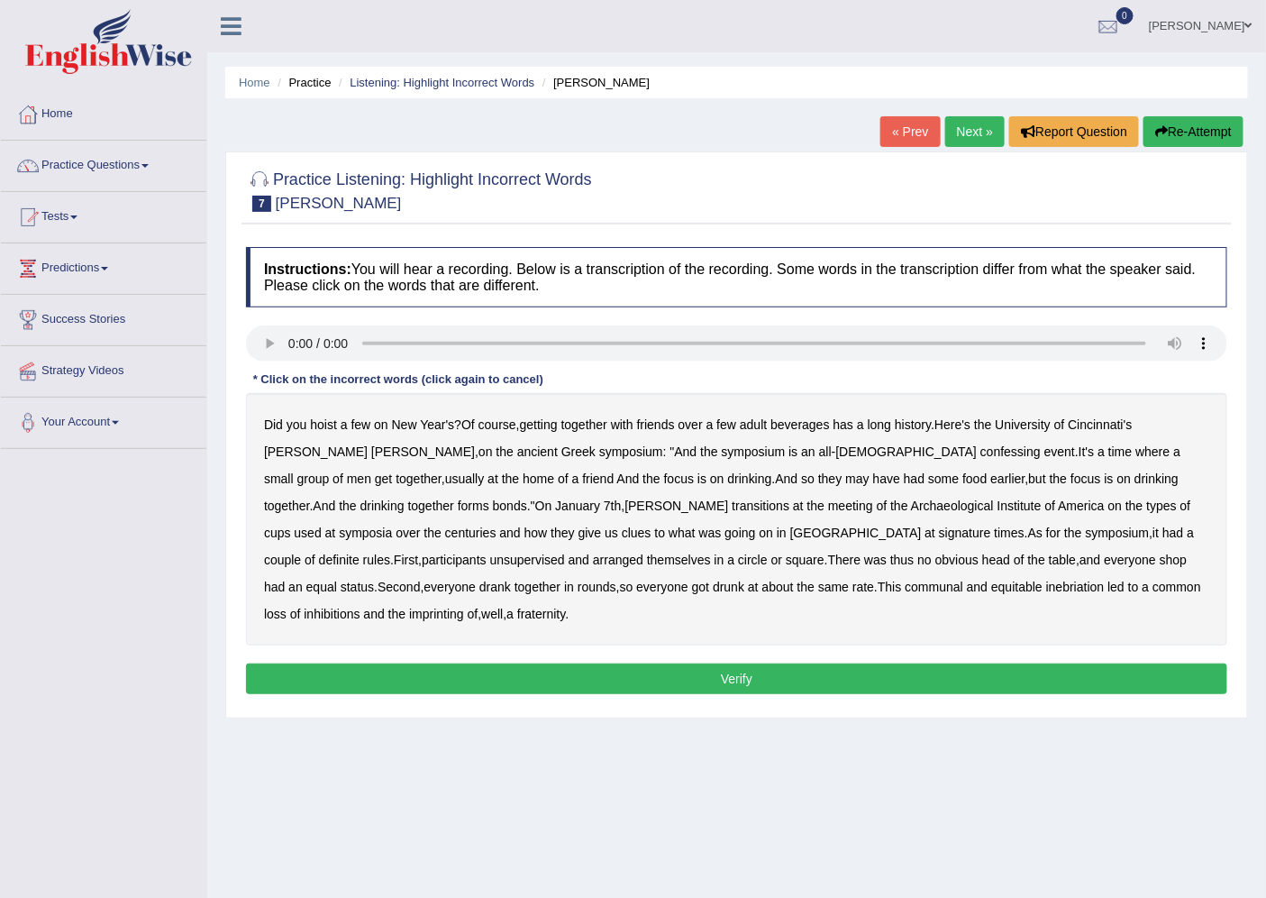
click at [981, 444] on b "confessing" at bounding box center [1011, 451] width 60 height 14
click at [732, 499] on b "transitions" at bounding box center [761, 505] width 58 height 14
click at [939, 533] on b "signature" at bounding box center [965, 532] width 52 height 14
click at [565, 553] on b "unsupervised" at bounding box center [527, 560] width 75 height 14
click at [1160, 561] on b "shop" at bounding box center [1173, 560] width 27 height 14
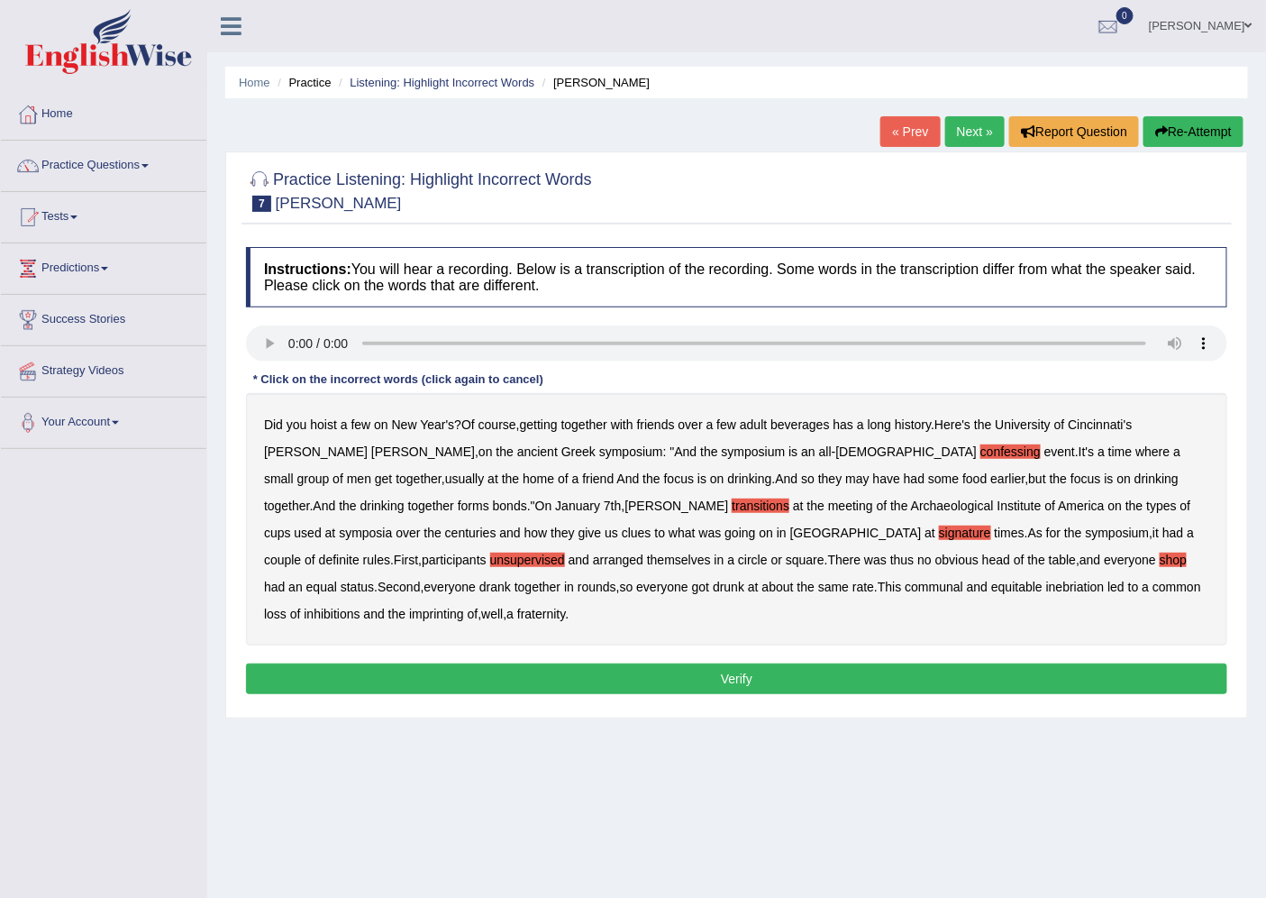
click at [464, 607] on b "imprinting" at bounding box center [436, 614] width 55 height 14
click at [1033, 663] on button "Verify" at bounding box center [737, 678] width 982 height 31
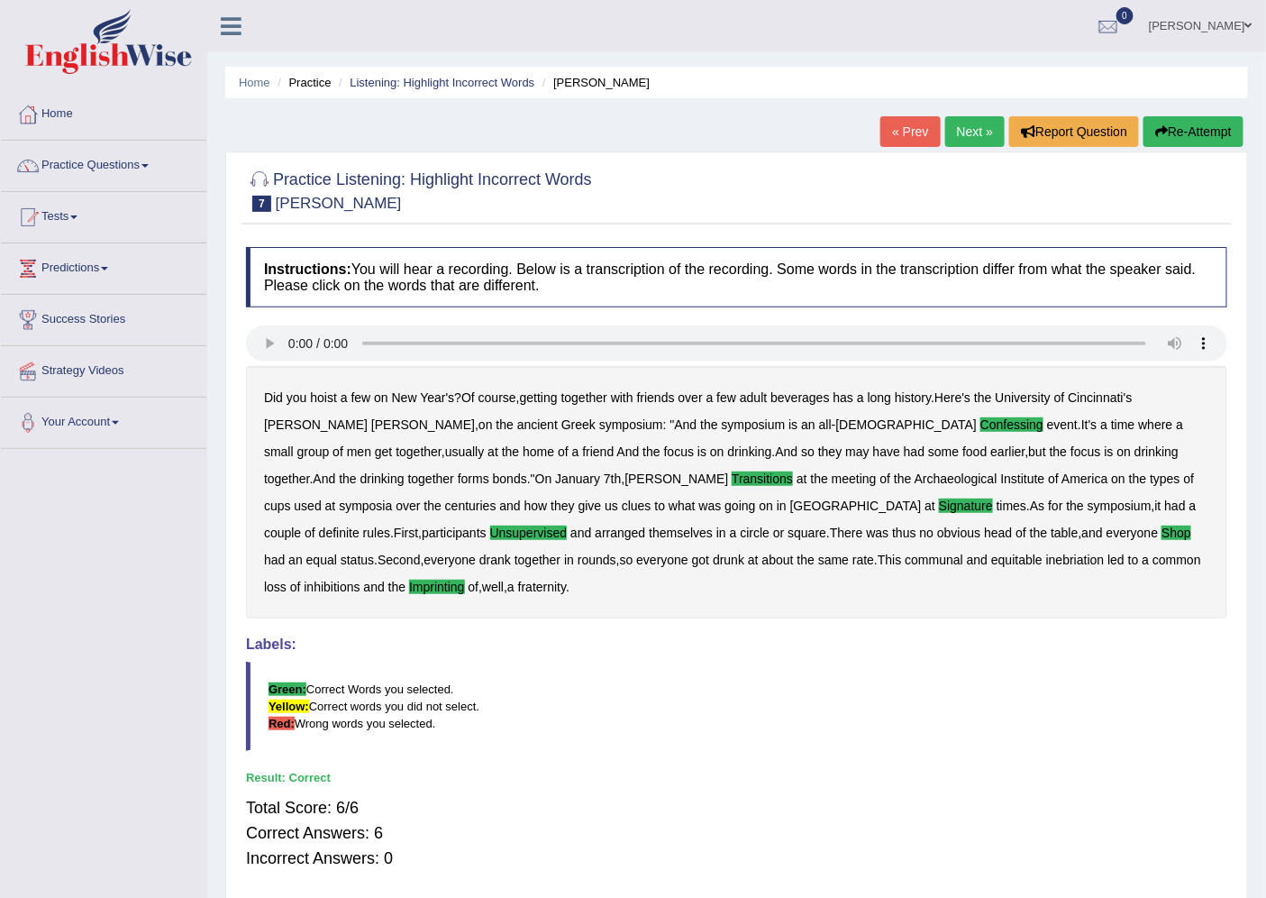
click at [978, 132] on link "Next »" at bounding box center [975, 131] width 59 height 31
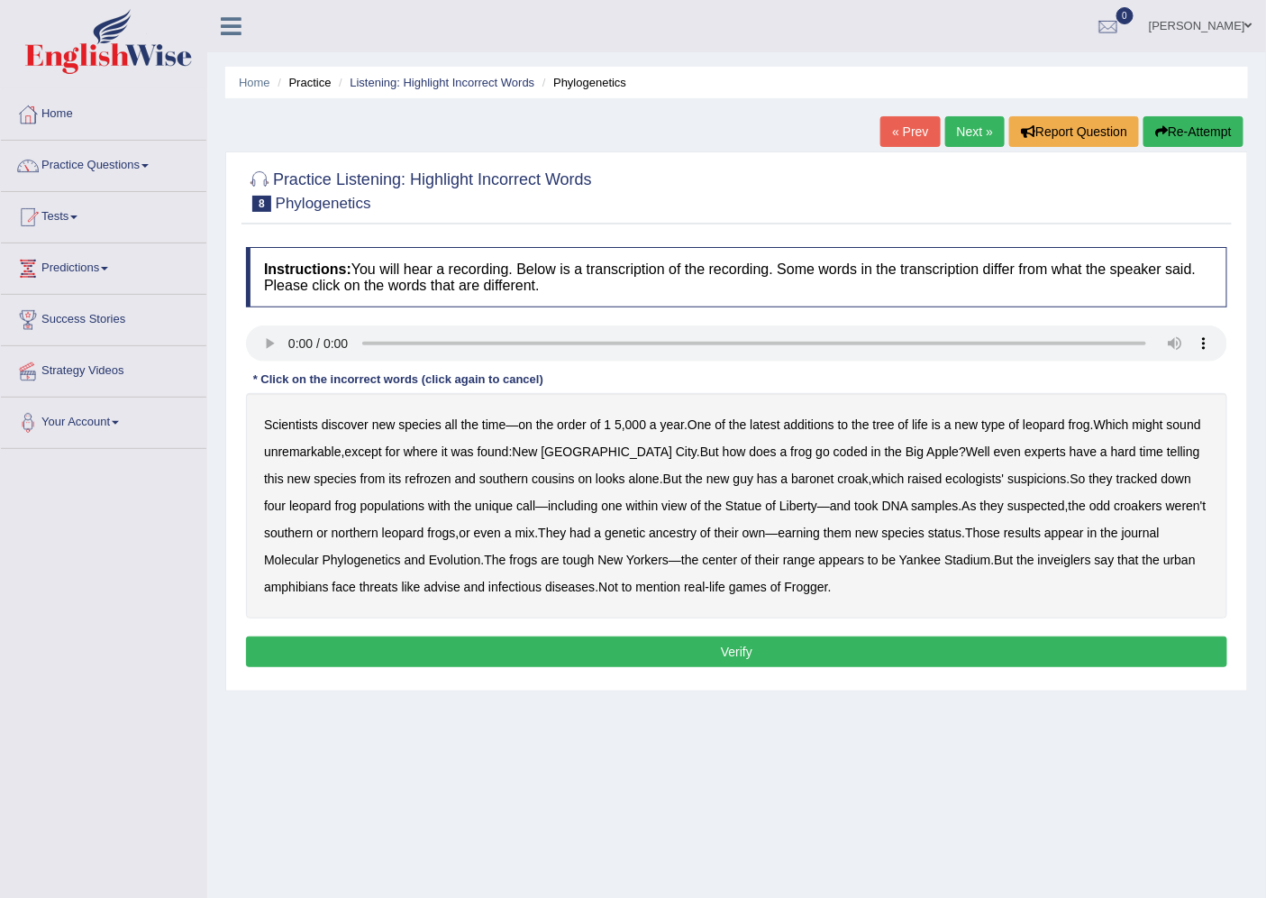
click at [475, 421] on b "the" at bounding box center [469, 424] width 17 height 14
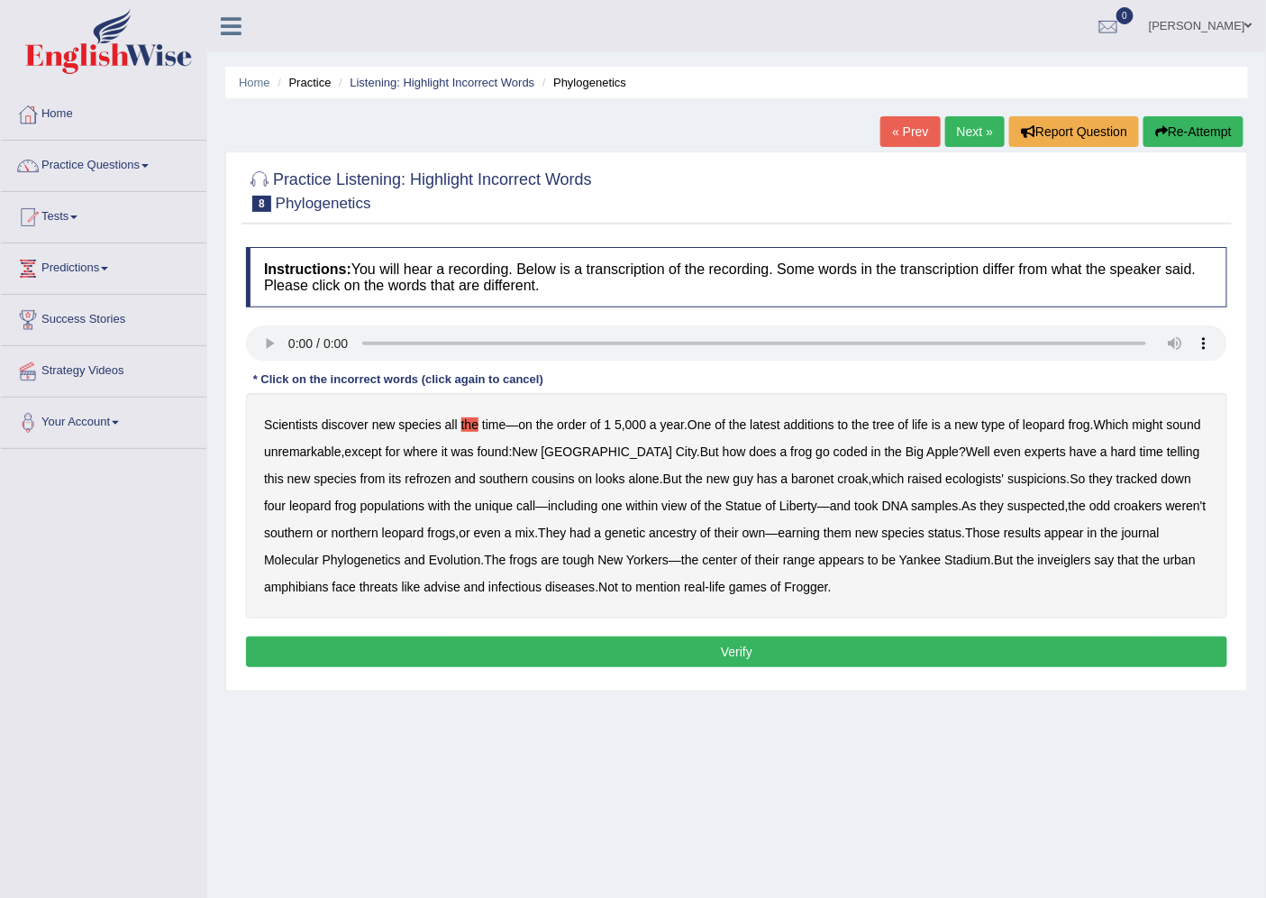
click at [475, 421] on b "the" at bounding box center [469, 424] width 17 height 14
click at [478, 420] on b "the" at bounding box center [469, 424] width 17 height 14
click at [797, 645] on button "Verify" at bounding box center [737, 651] width 982 height 31
click at [834, 452] on b "coded" at bounding box center [851, 451] width 34 height 14
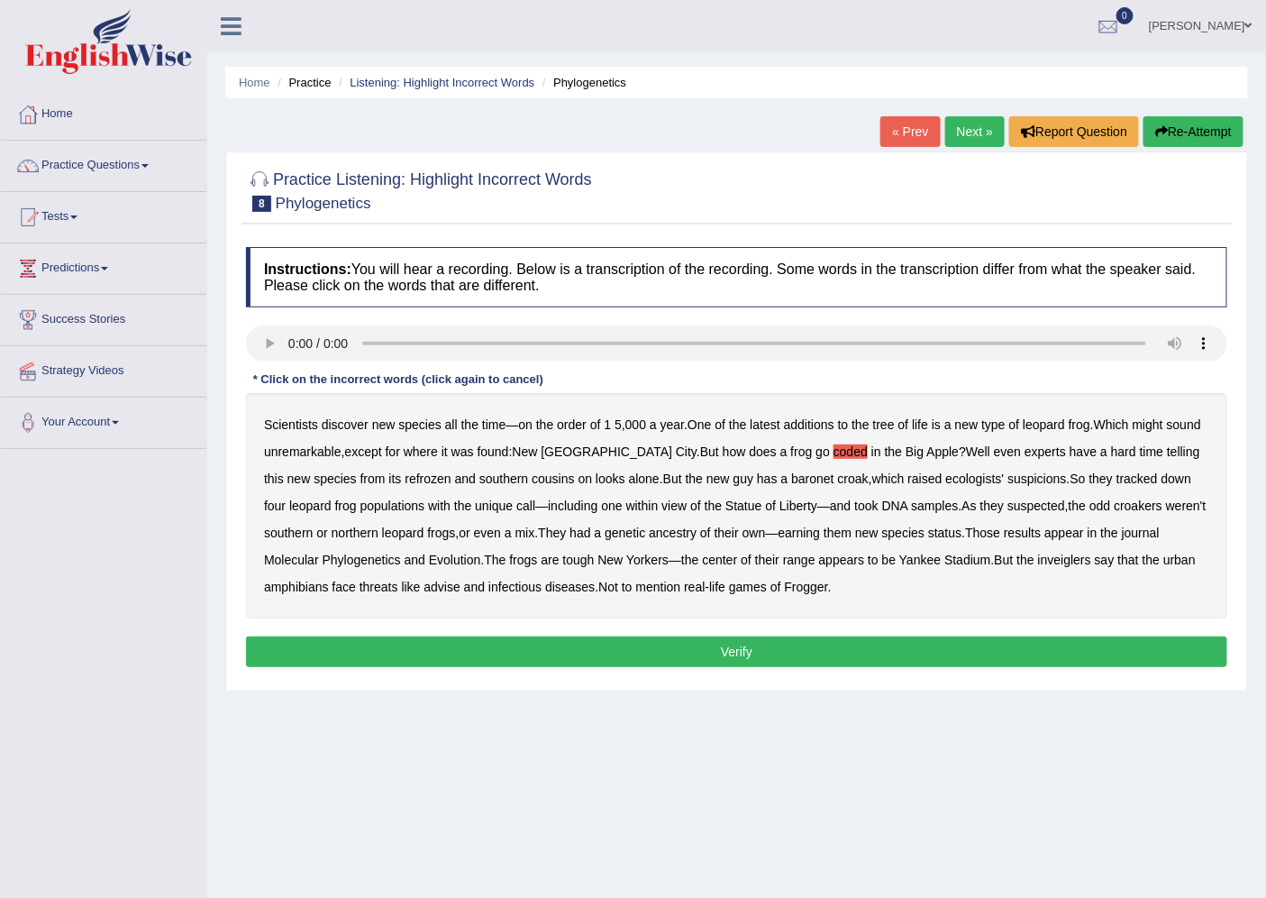
click at [405, 475] on b "refrozen" at bounding box center [428, 478] width 46 height 14
click at [791, 483] on b "baronet" at bounding box center [812, 478] width 42 height 14
click at [1038, 563] on b "inveiglers" at bounding box center [1064, 560] width 53 height 14
click at [458, 587] on b "advise" at bounding box center [442, 587] width 36 height 14
click at [742, 653] on button "Verify" at bounding box center [737, 651] width 982 height 31
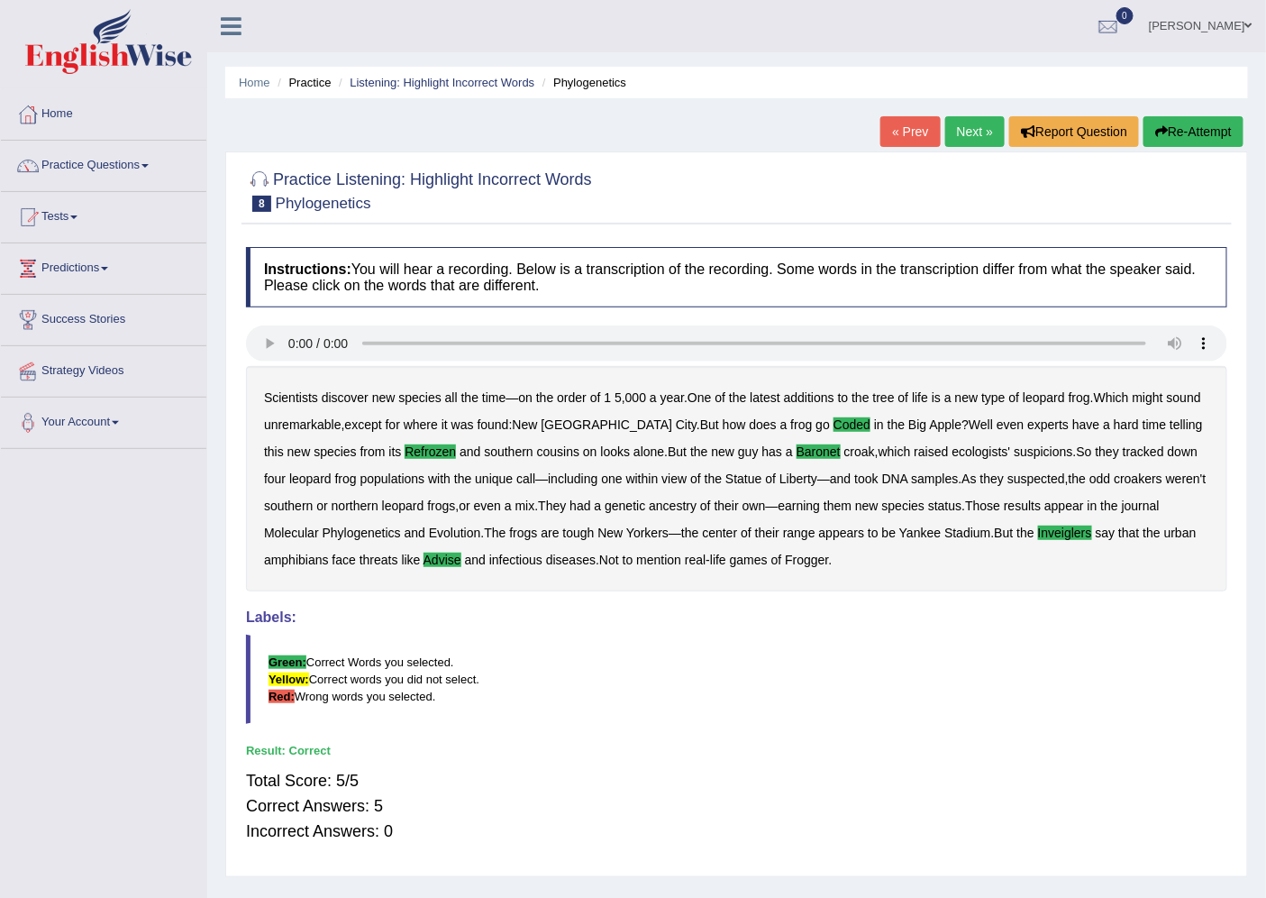
click at [967, 113] on div "Home Practice Listening: Highlight Incorrect Words Phylogenetics « Prev Next » …" at bounding box center [736, 450] width 1059 height 901
click at [966, 130] on link "Next »" at bounding box center [975, 131] width 59 height 31
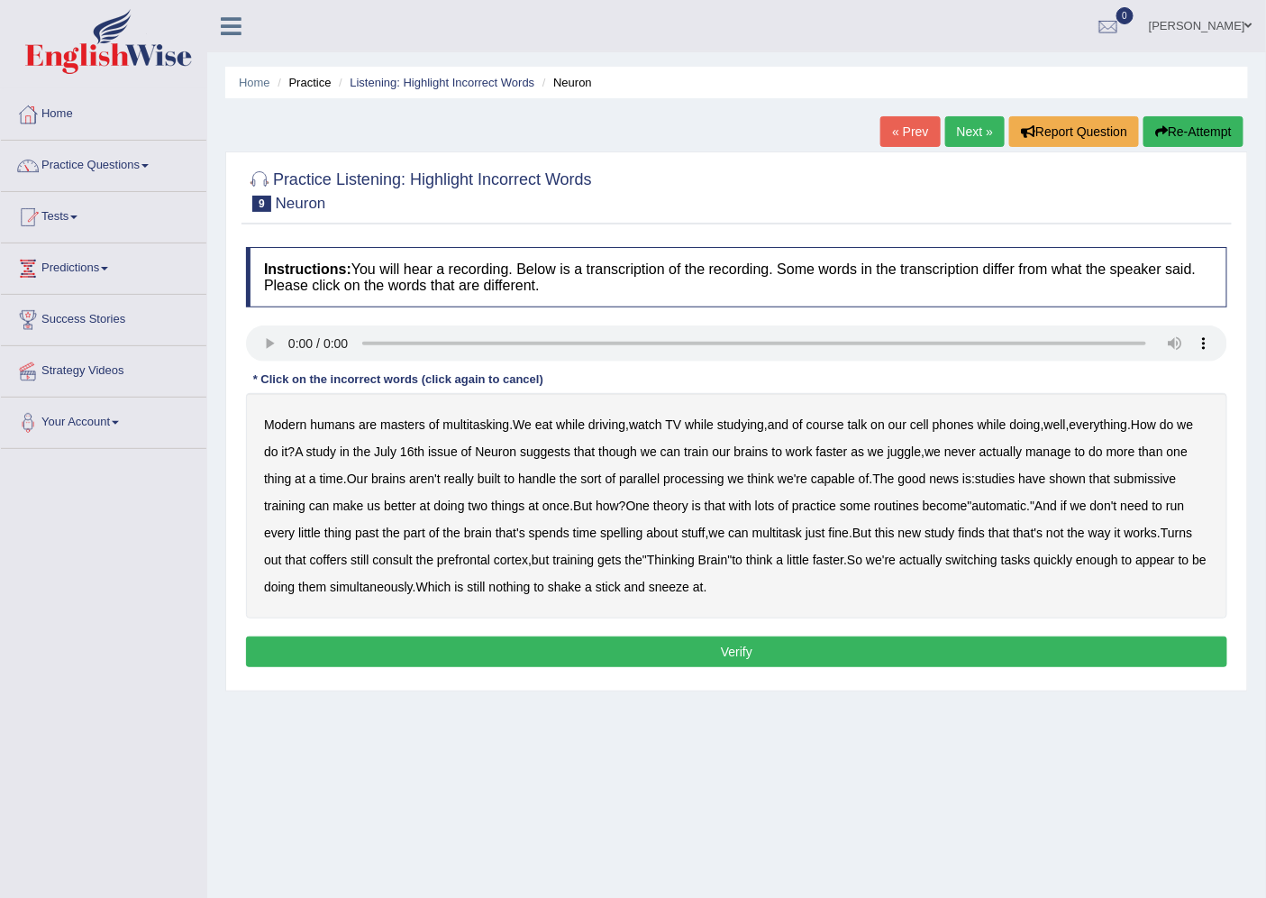
click at [840, 426] on b "course" at bounding box center [826, 424] width 38 height 14
click at [839, 427] on b "course" at bounding box center [826, 424] width 38 height 14
click at [1114, 486] on b "submissive" at bounding box center [1145, 478] width 62 height 14
click at [643, 537] on b "spelling" at bounding box center [621, 532] width 42 height 14
click at [348, 560] on b "coffers" at bounding box center [329, 560] width 38 height 14
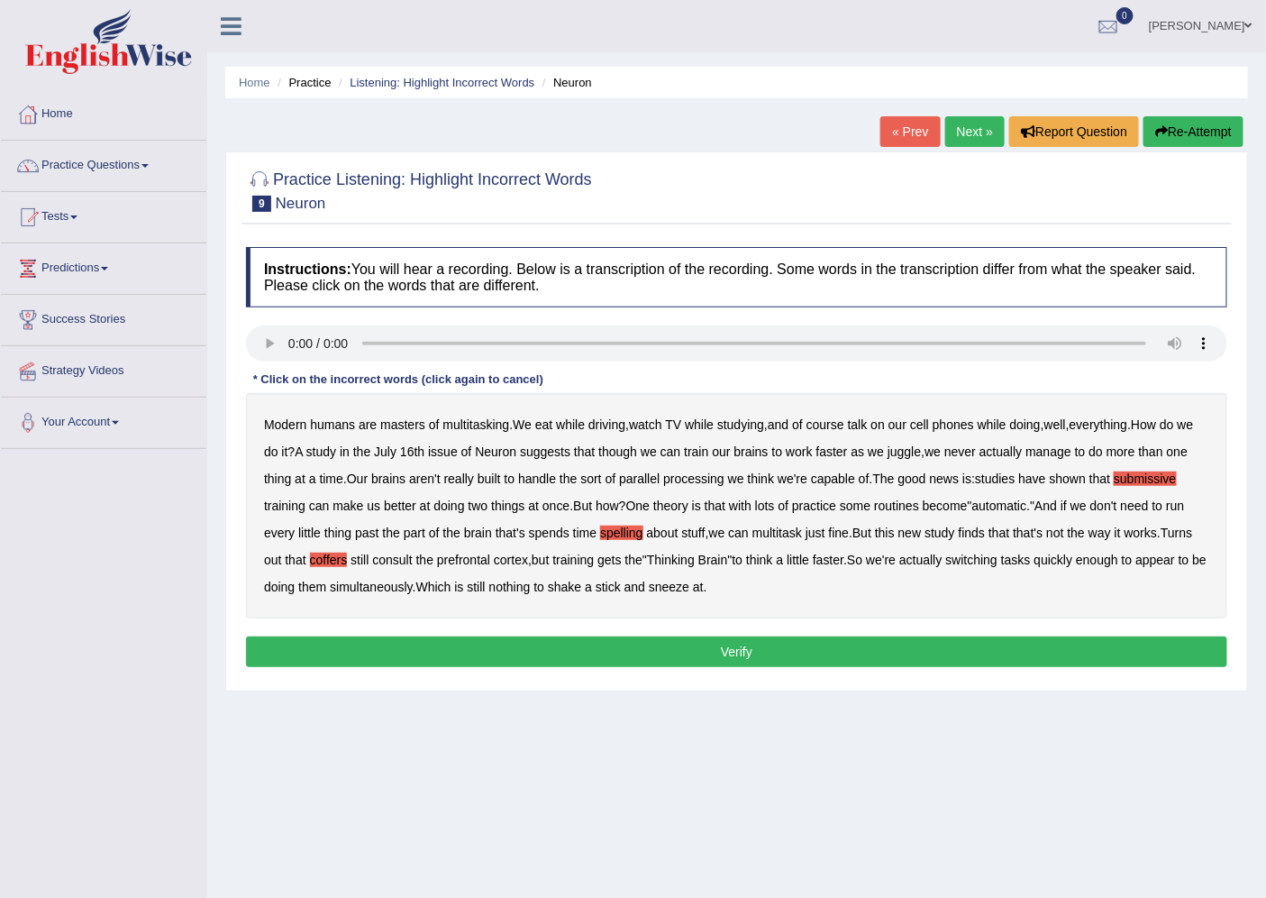
click at [736, 644] on button "Verify" at bounding box center [737, 651] width 982 height 31
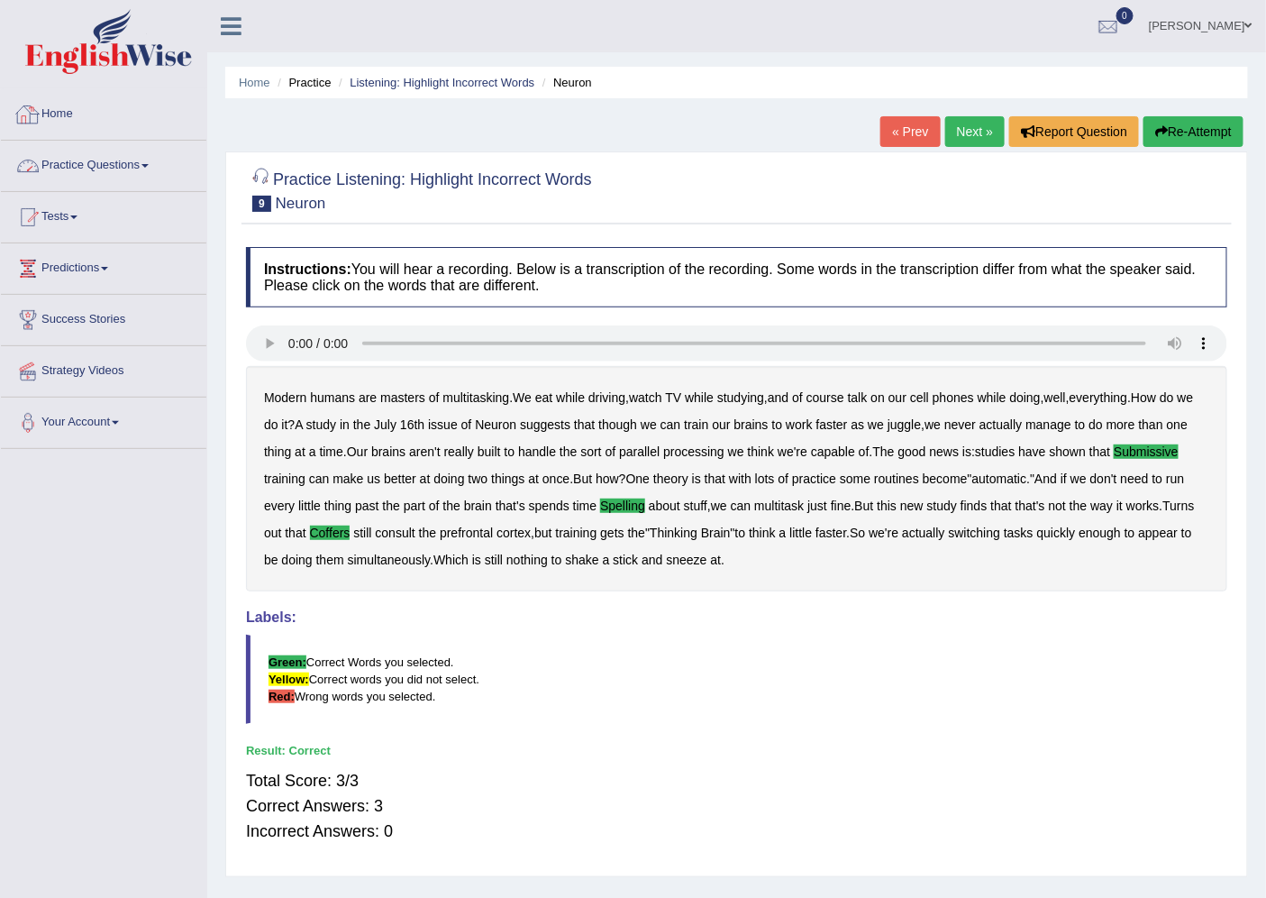
click at [120, 115] on link "Home" at bounding box center [104, 111] width 206 height 45
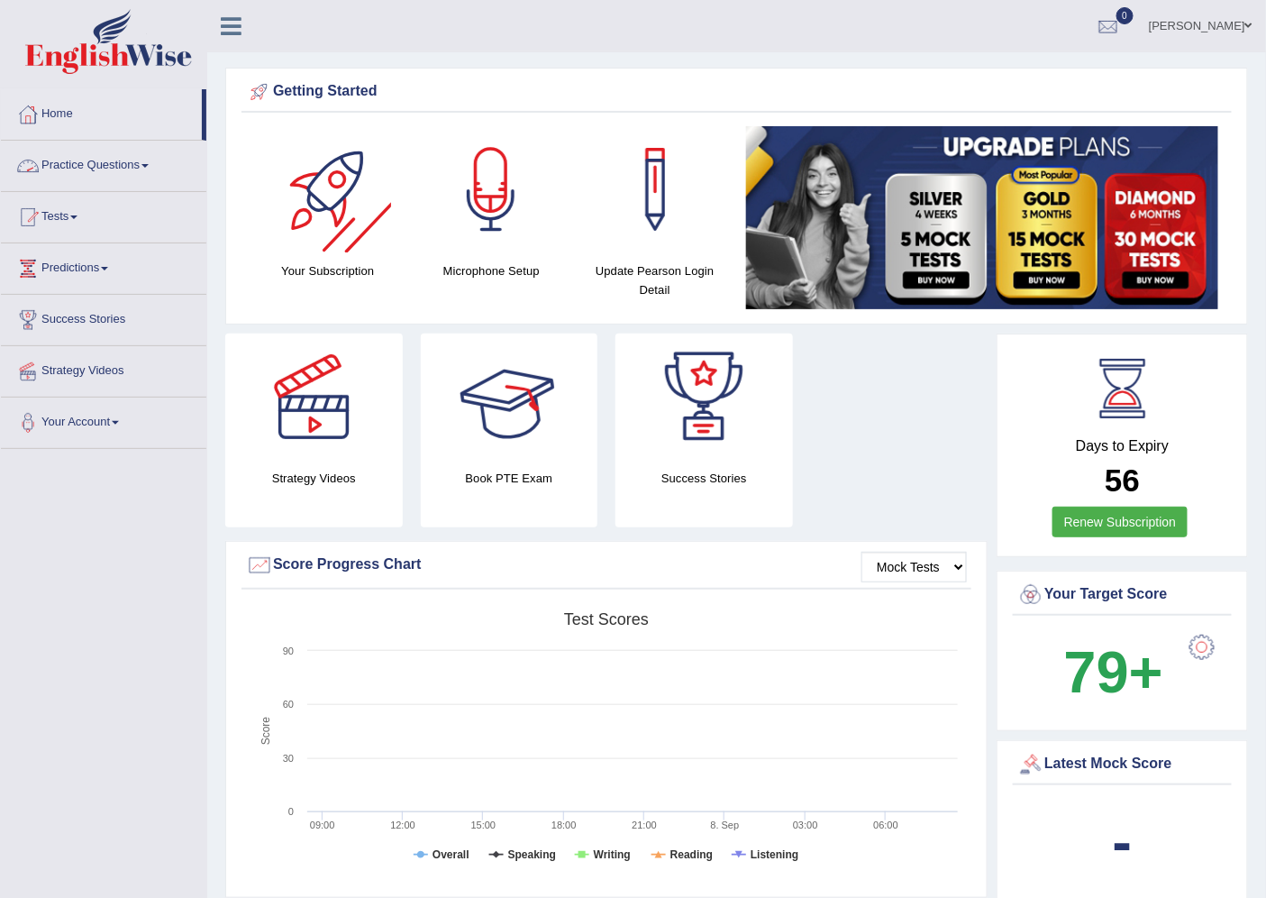
click at [142, 164] on link "Practice Questions" at bounding box center [104, 163] width 206 height 45
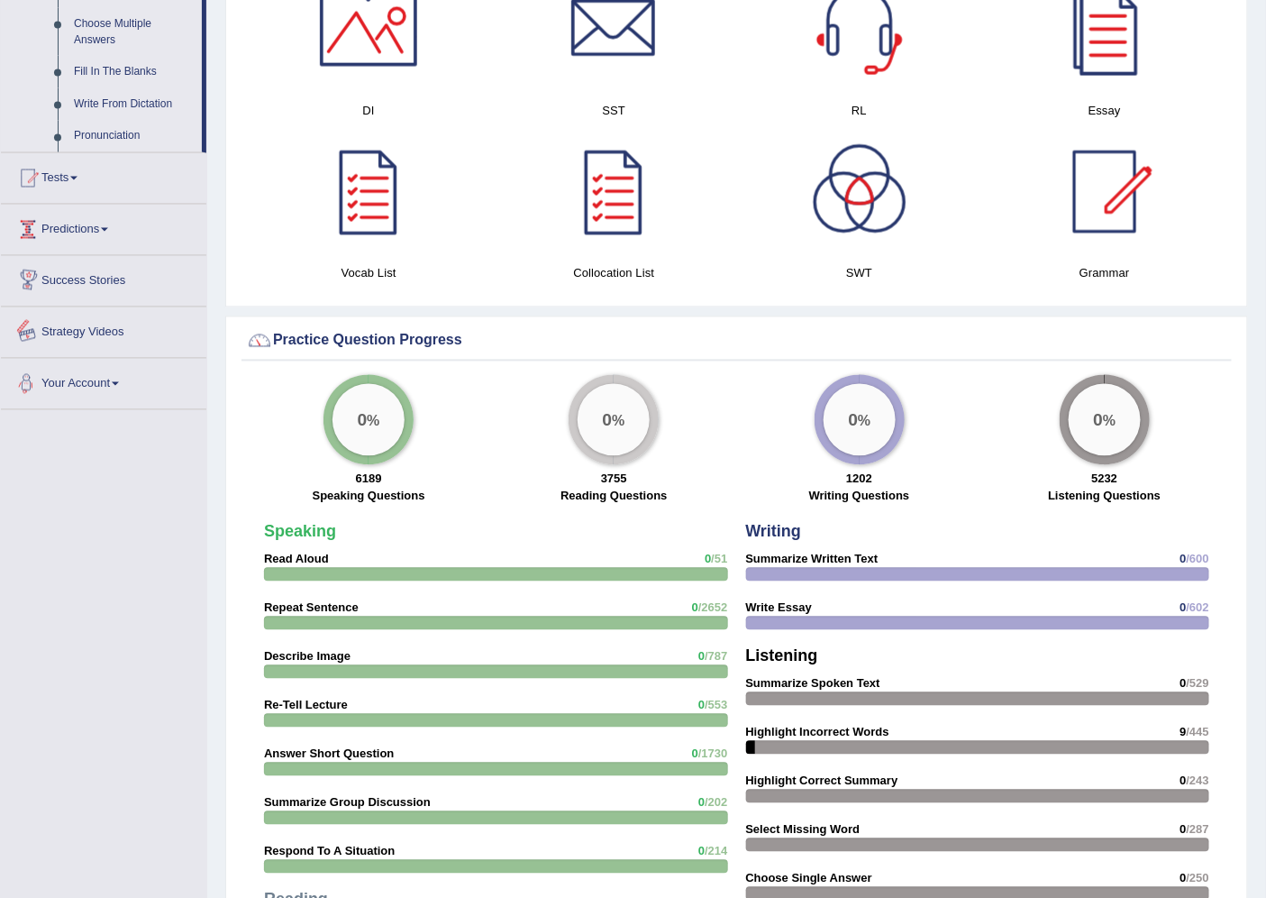
scroll to position [668, 0]
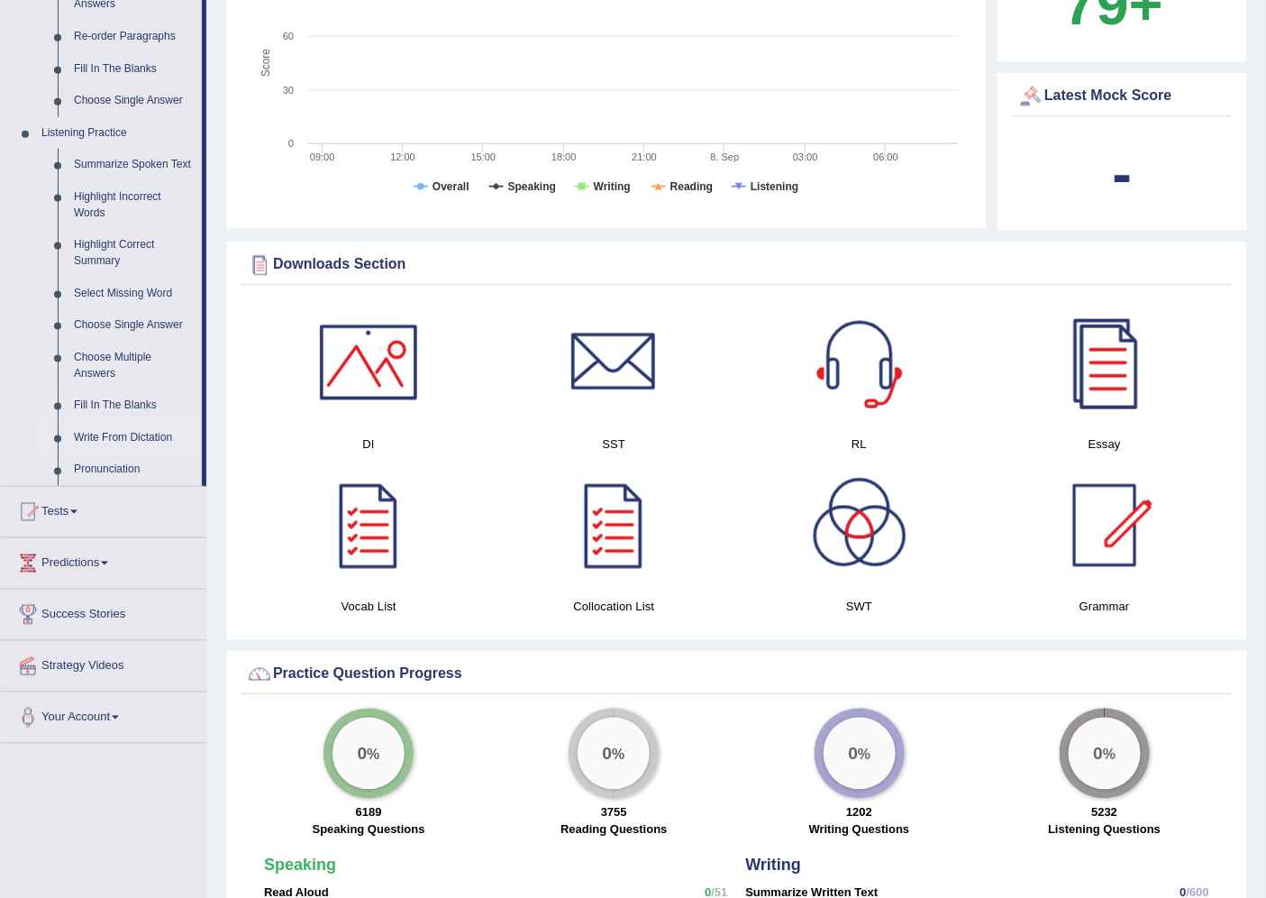
click at [157, 438] on link "Write From Dictation" at bounding box center [134, 438] width 136 height 32
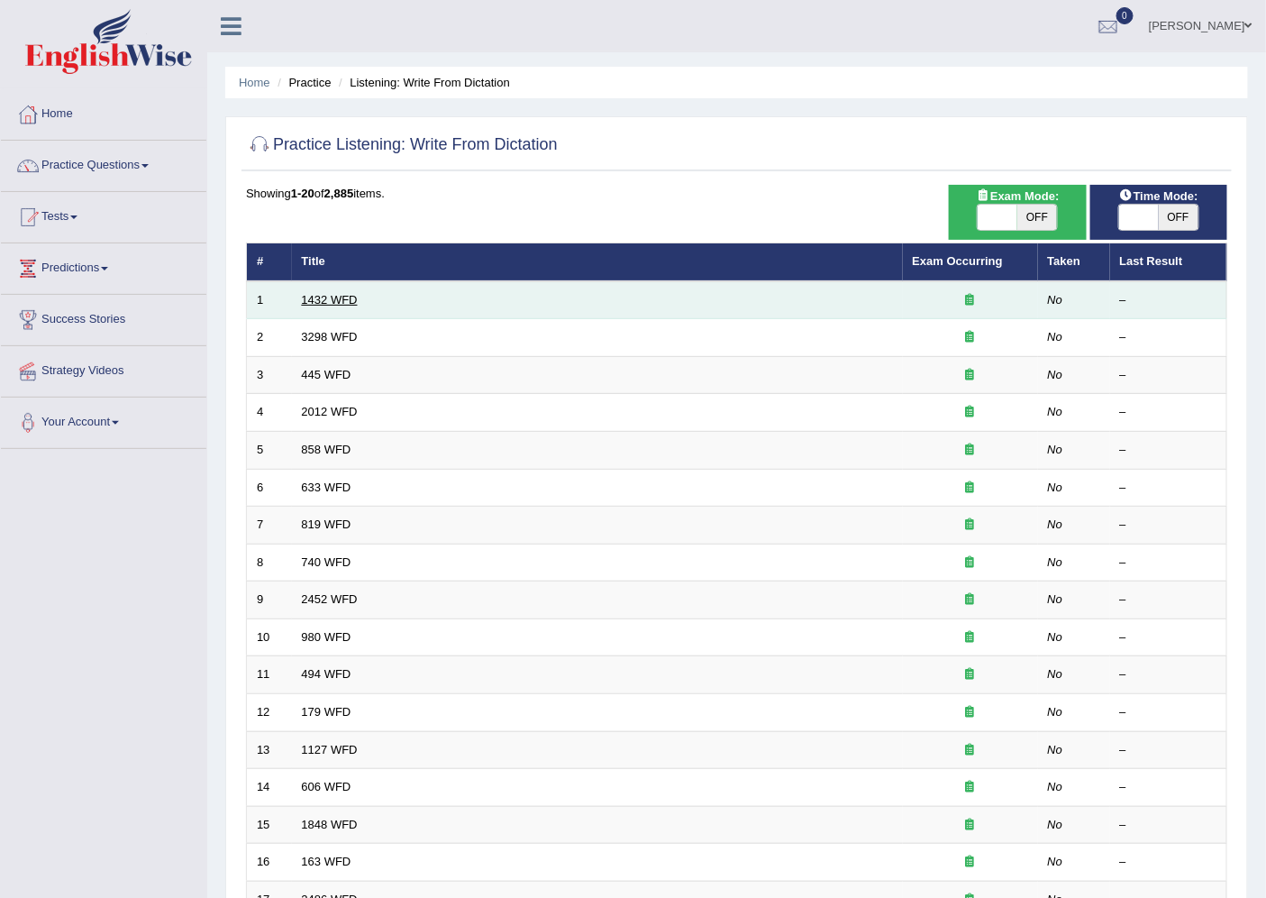
click at [350, 293] on link "1432 WFD" at bounding box center [330, 300] width 56 height 14
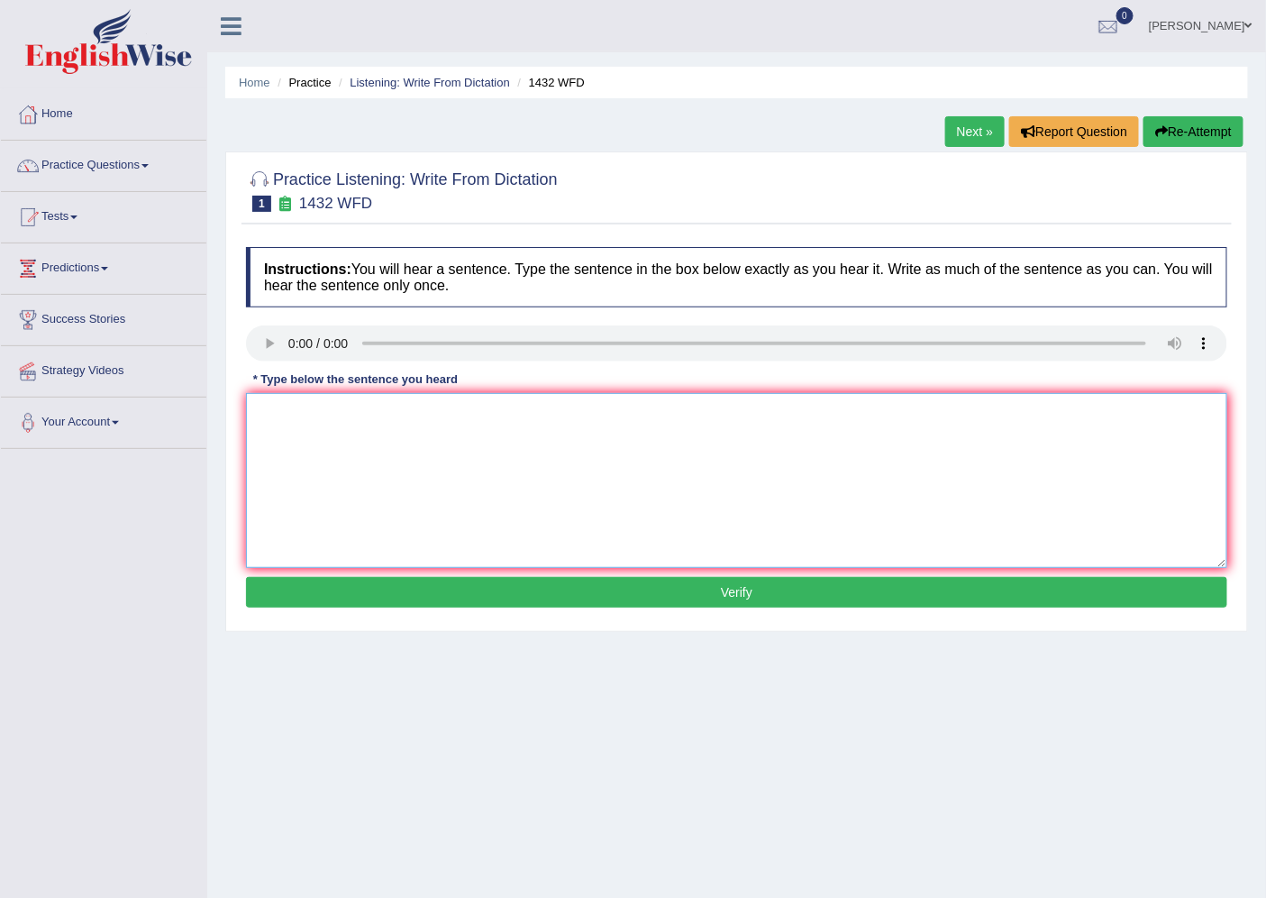
click at [318, 407] on textarea at bounding box center [737, 480] width 982 height 175
click at [500, 411] on textarea "More physucal physical activity is beneficial to your health." at bounding box center [737, 480] width 982 height 175
type textarea "More physucal physical activity is beneficial benefisial to your health."
click at [686, 584] on button "Verify" at bounding box center [737, 592] width 982 height 31
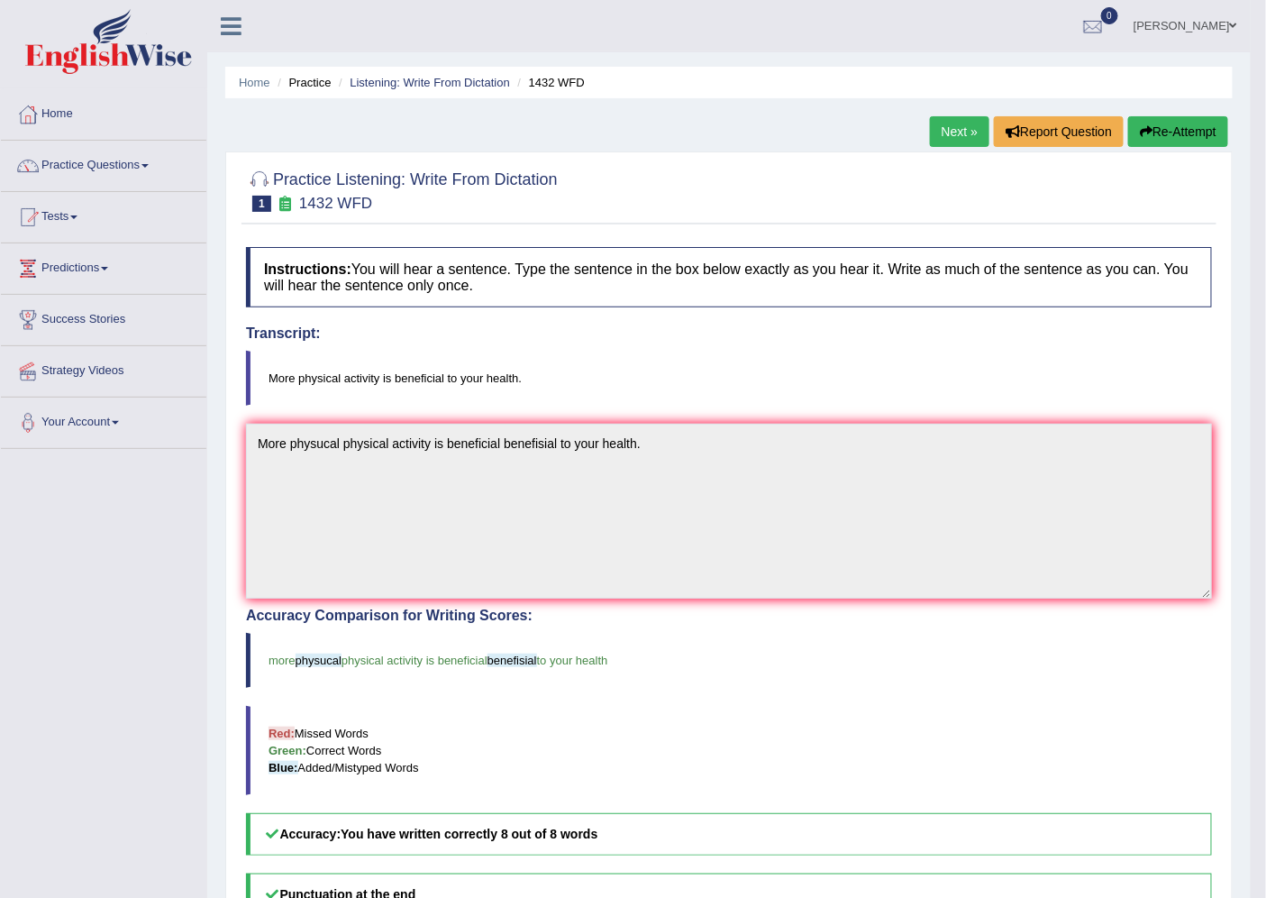
click at [971, 140] on link "Next »" at bounding box center [959, 131] width 59 height 31
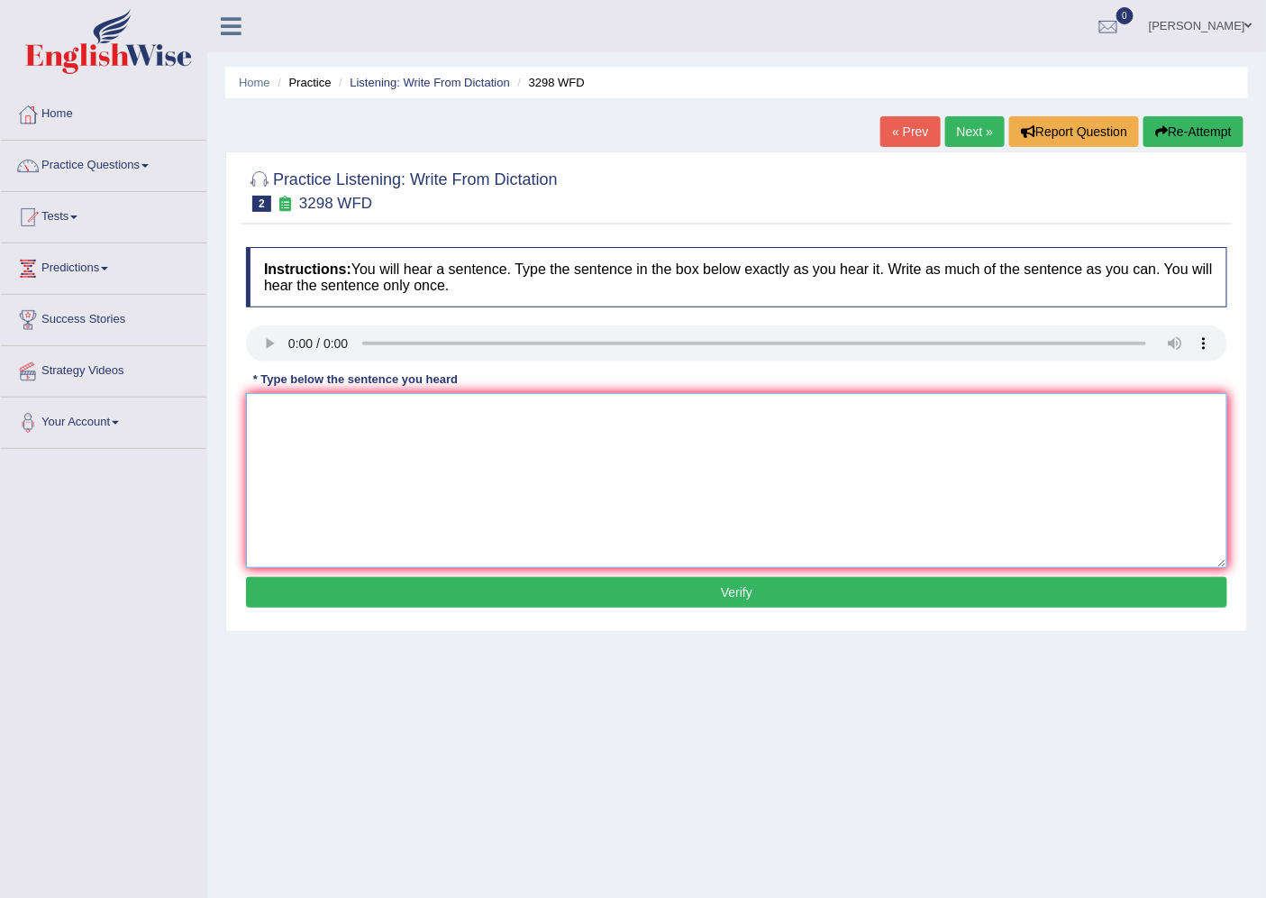
click at [442, 447] on textarea at bounding box center [737, 480] width 982 height 175
click at [928, 474] on textarea at bounding box center [737, 480] width 982 height 175
click at [897, 515] on textarea at bounding box center [737, 480] width 982 height 175
type textarea "Animal"
click at [902, 142] on link "« Prev" at bounding box center [910, 131] width 59 height 31
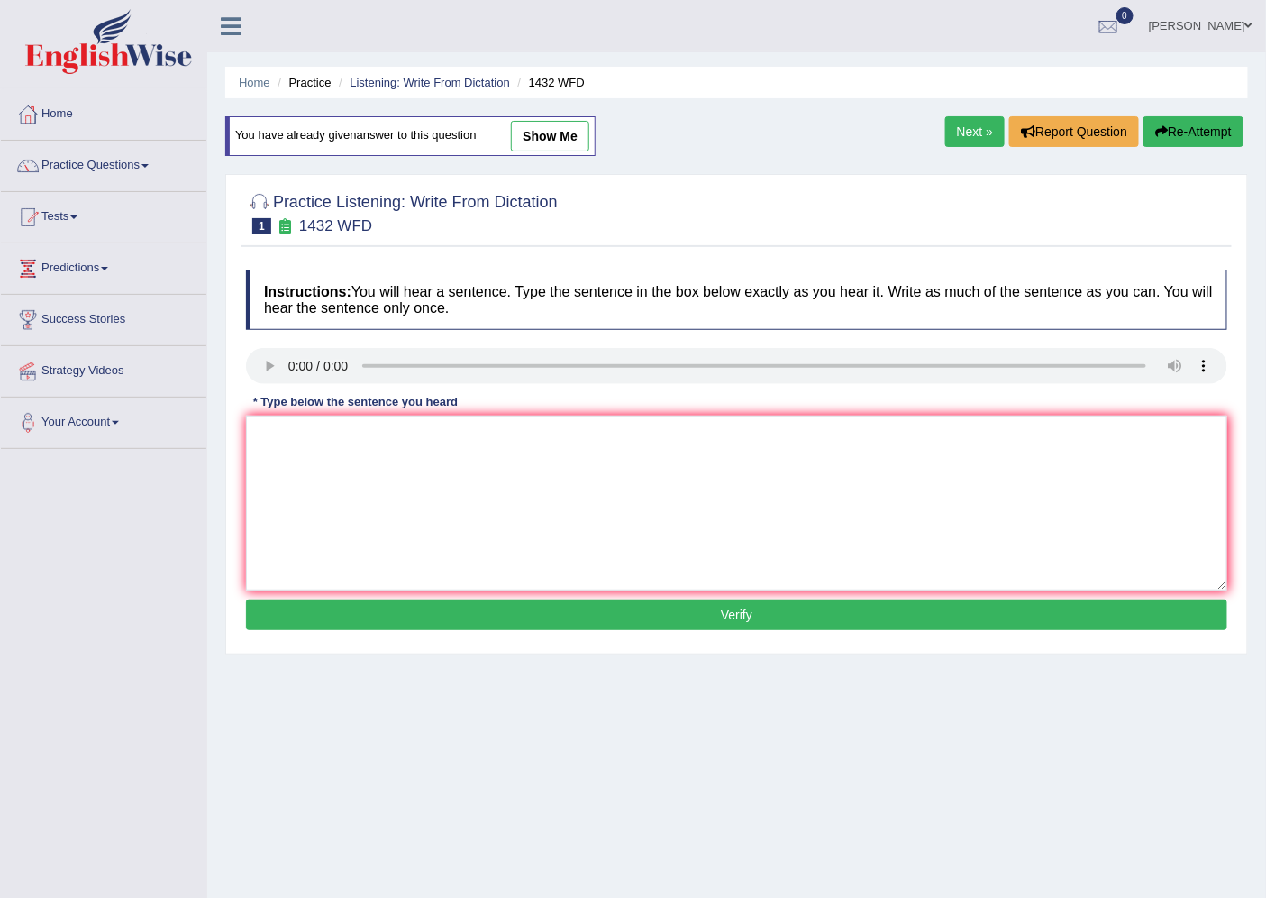
click at [948, 140] on link "Next »" at bounding box center [975, 131] width 59 height 31
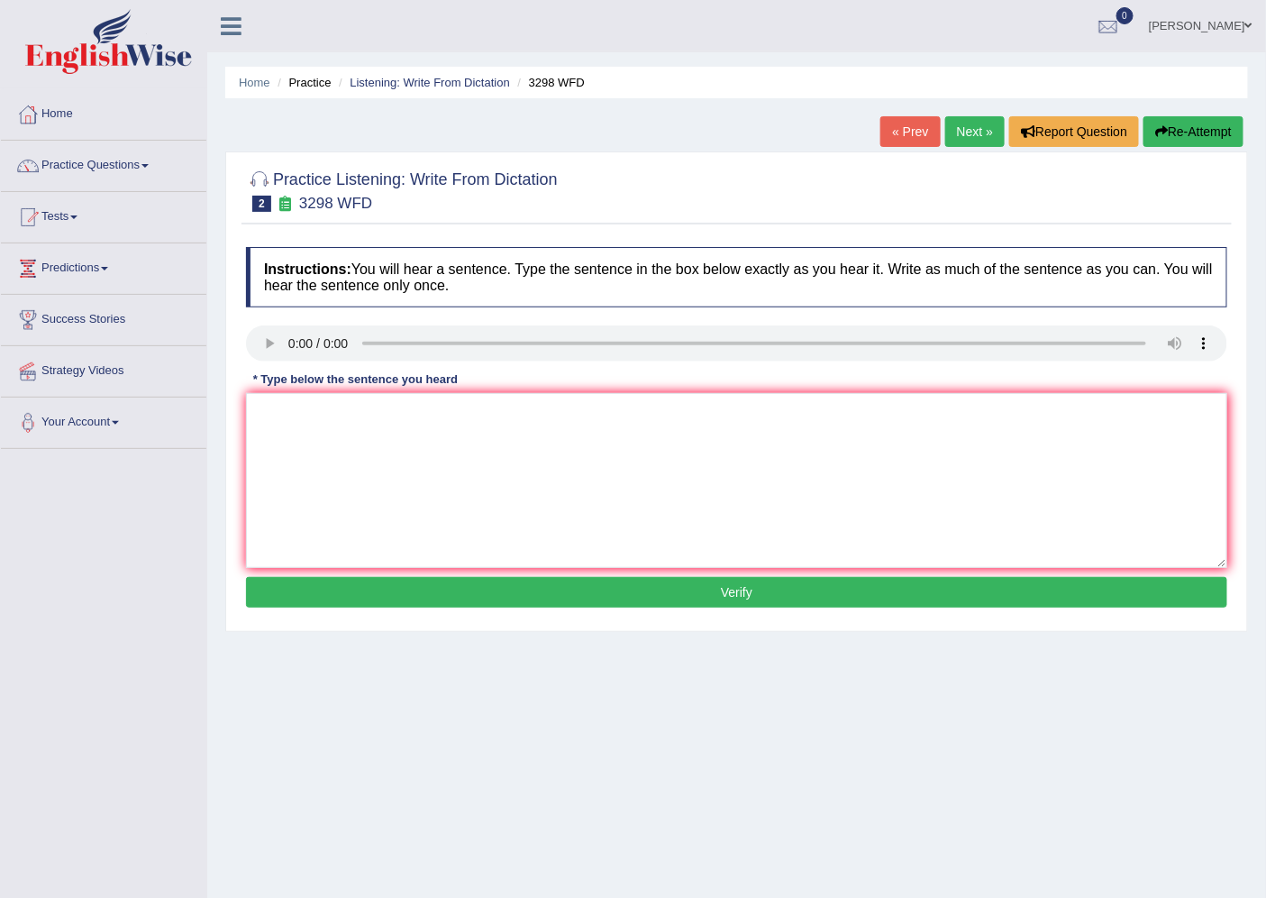
click at [946, 128] on link "Next »" at bounding box center [975, 131] width 59 height 31
click at [334, 430] on textarea at bounding box center [737, 480] width 982 height 175
type textarea "T"
click at [238, 324] on div "Practice Listening: Write From Dictation 3 445 WFD Instructions: You will hear …" at bounding box center [736, 391] width 1023 height 480
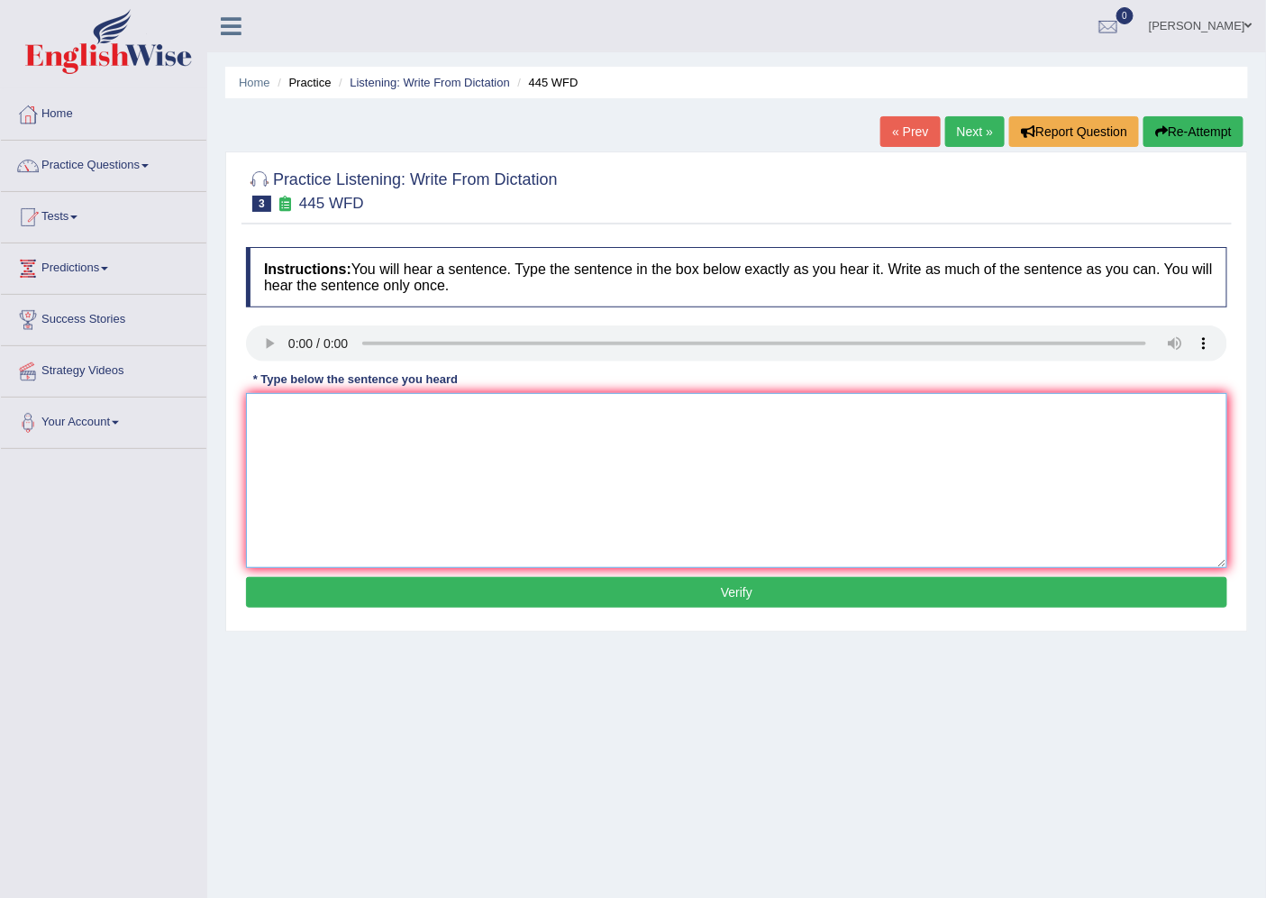
click at [276, 416] on textarea at bounding box center [737, 480] width 982 height 175
drag, startPoint x: 325, startPoint y: 417, endPoint x: 340, endPoint y: 413, distance: 15.1
click at [325, 416] on textarea "The Ameriican astrologers" at bounding box center [737, 480] width 982 height 175
click at [418, 415] on textarea "The American astrologers" at bounding box center [737, 480] width 982 height 175
click at [402, 416] on textarea "The American astrologers make plan to land spaceship in Mars mars." at bounding box center [737, 480] width 982 height 175
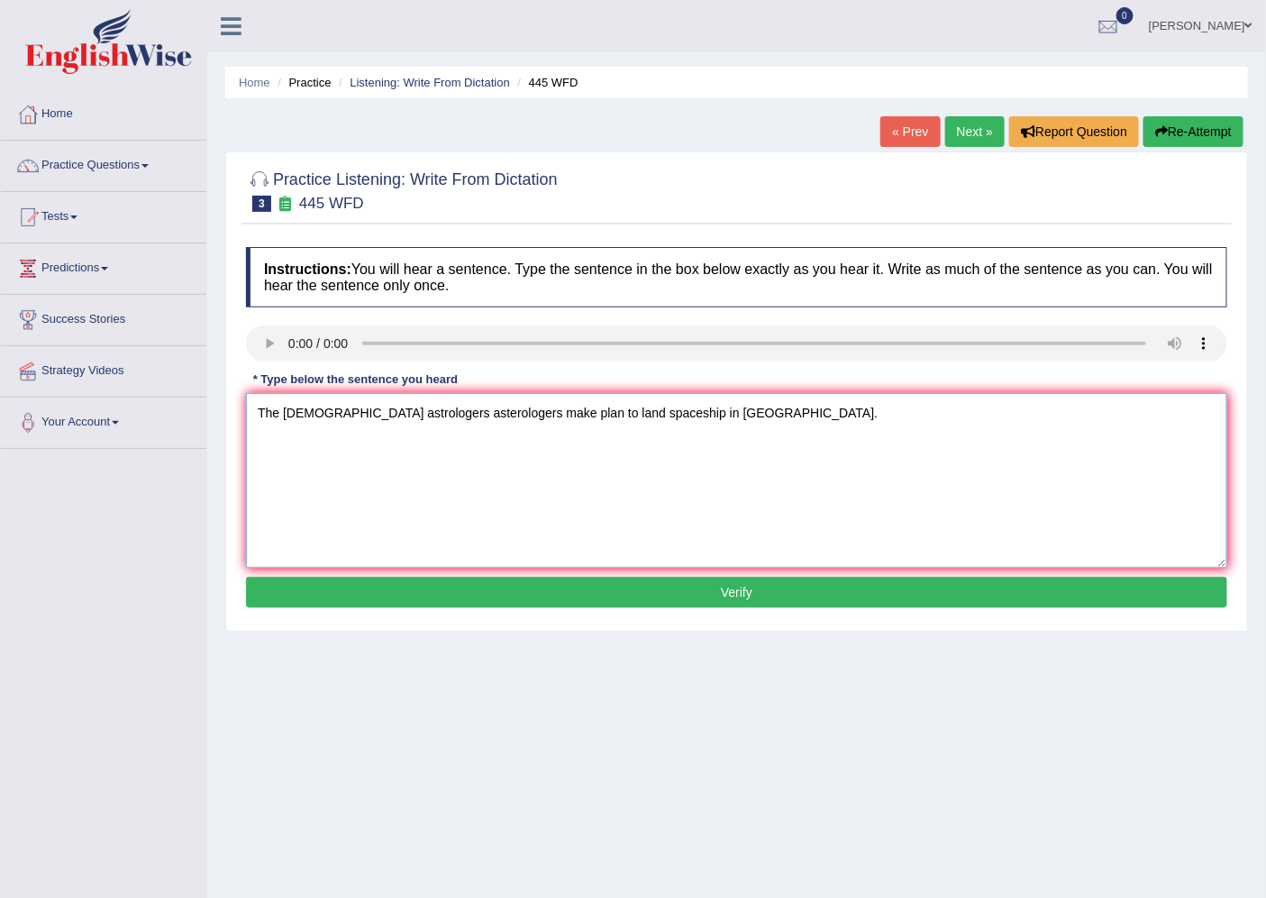
type textarea "The American astrologers asterologers make plan to land spaceship in Mars mars."
click at [615, 578] on button "Verify" at bounding box center [737, 592] width 982 height 31
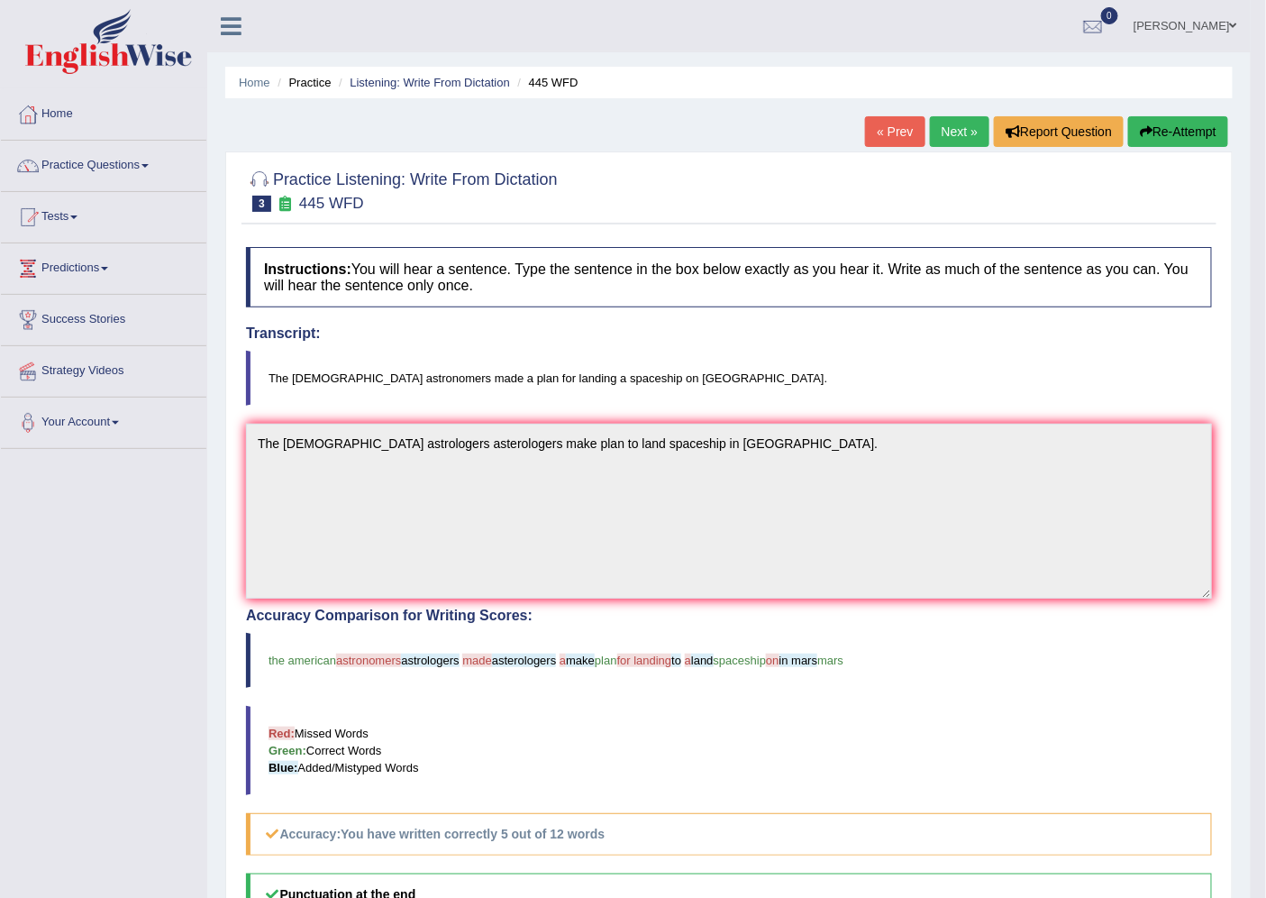
click at [945, 130] on link "Next »" at bounding box center [959, 131] width 59 height 31
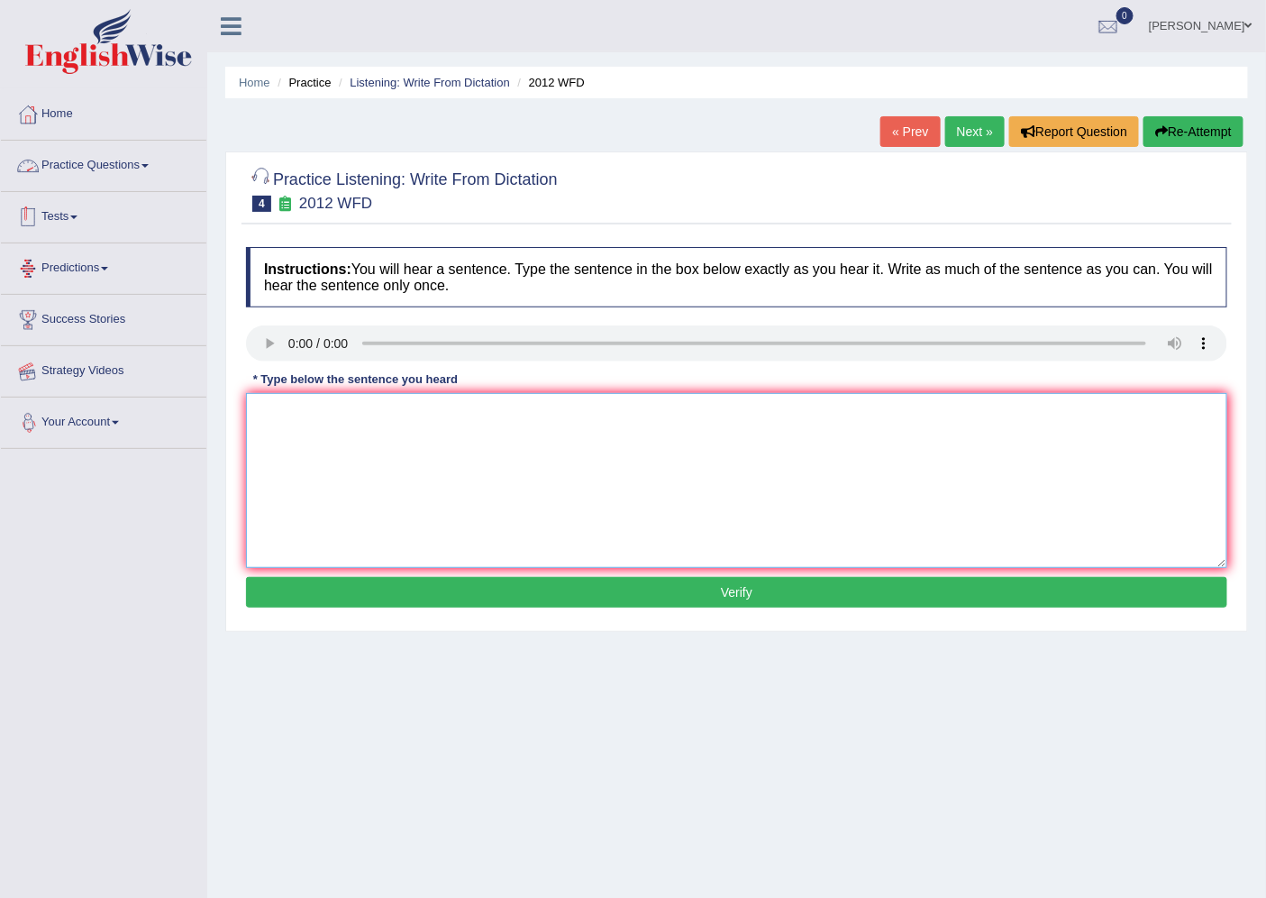
click at [312, 431] on textarea at bounding box center [737, 480] width 982 height 175
type textarea "There is a great deal of debate in this topic."
click at [488, 595] on button "Verify" at bounding box center [737, 592] width 982 height 31
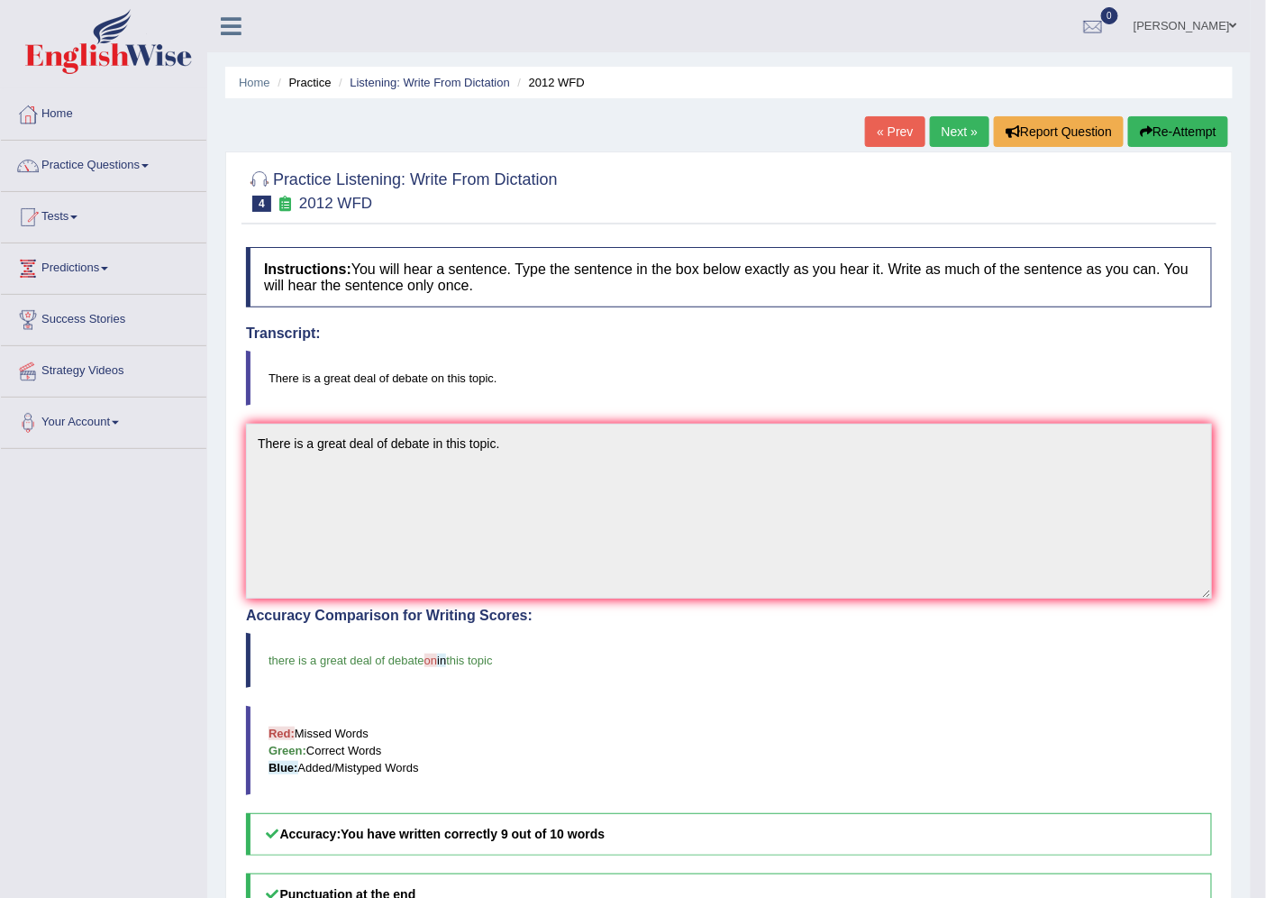
click at [954, 128] on link "Next »" at bounding box center [959, 131] width 59 height 31
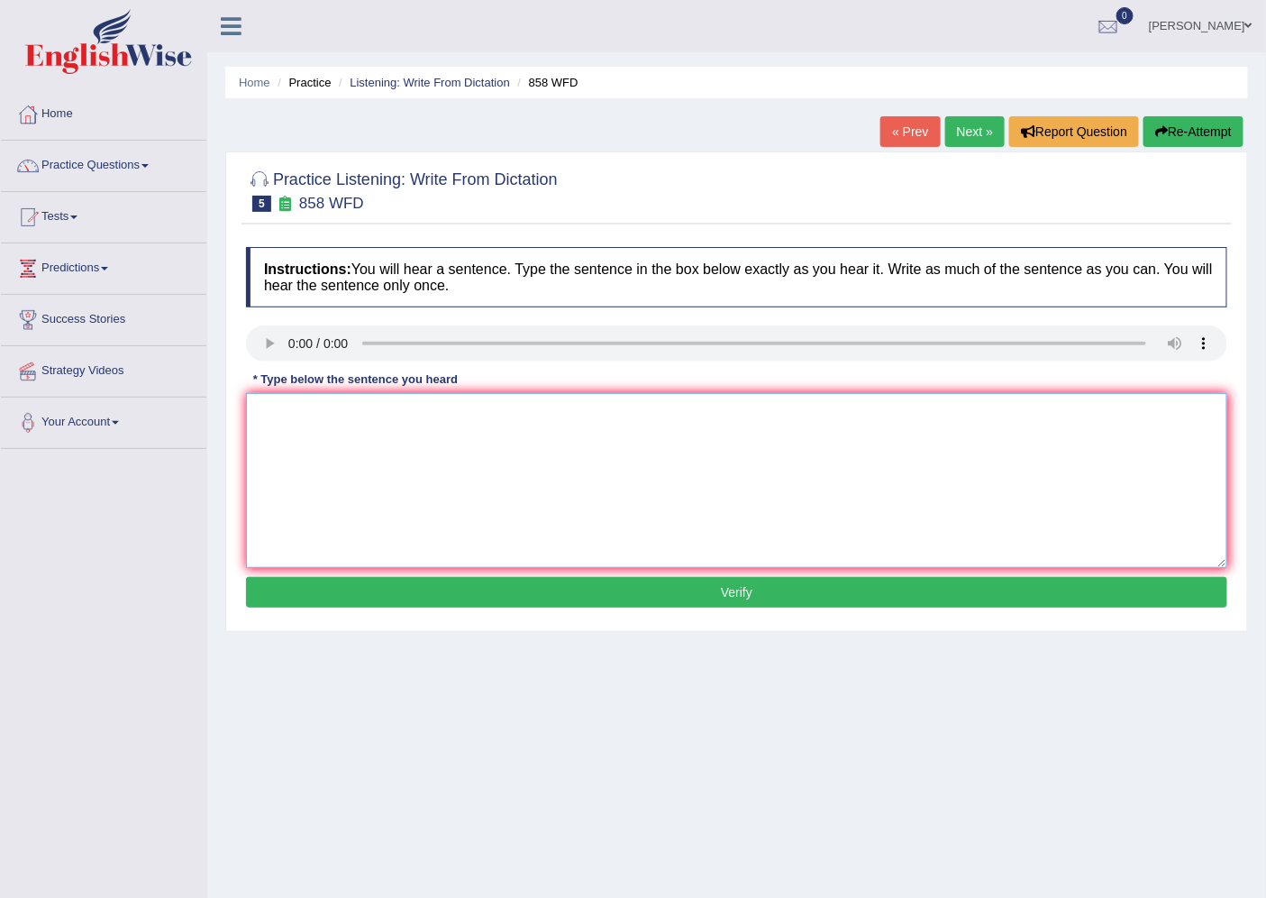
click at [293, 407] on textarea at bounding box center [737, 480] width 982 height 175
type textarea "The year where ship of artifact sink historians."
click at [397, 602] on button "Verify" at bounding box center [737, 592] width 982 height 31
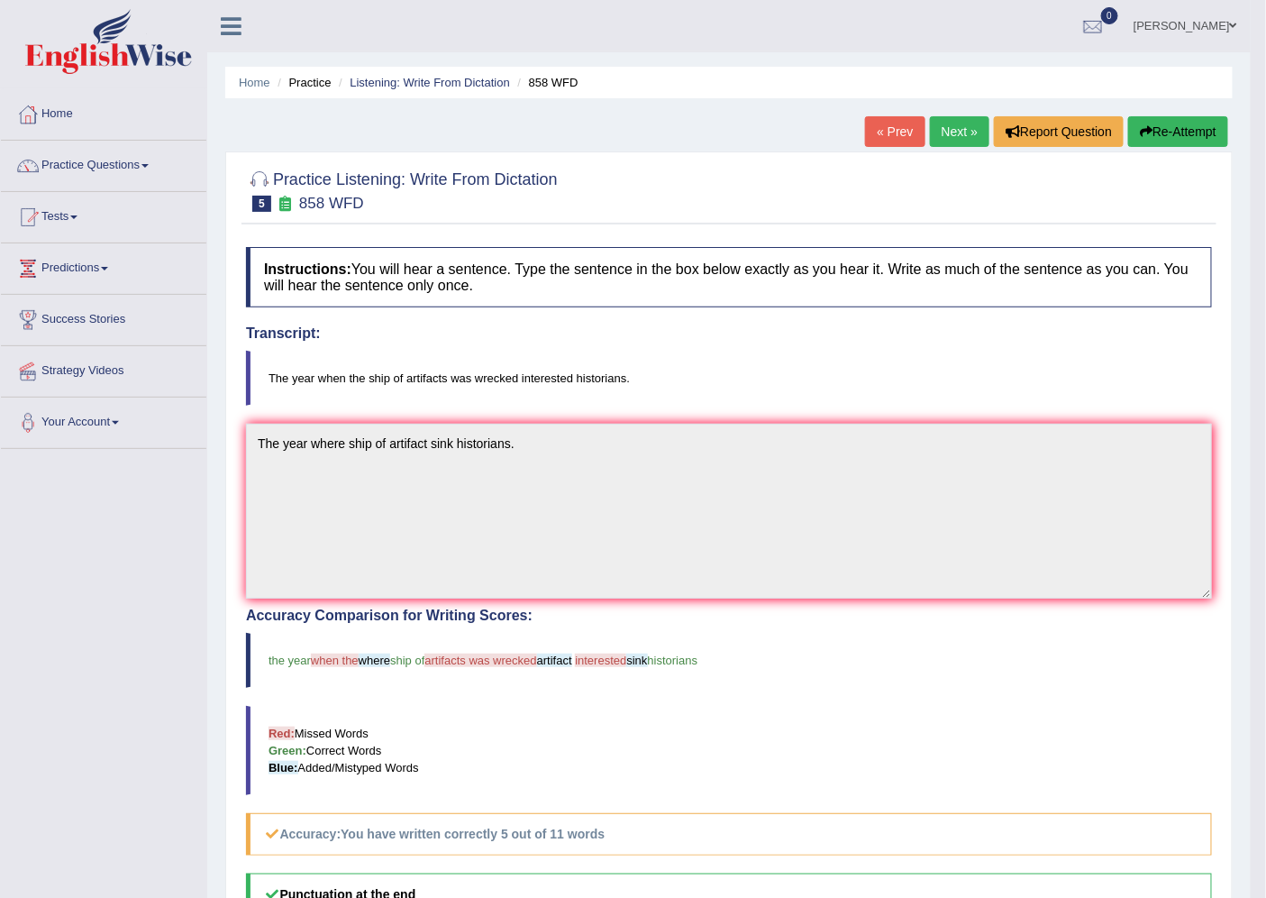
click at [918, 128] on link "« Prev" at bounding box center [894, 131] width 59 height 31
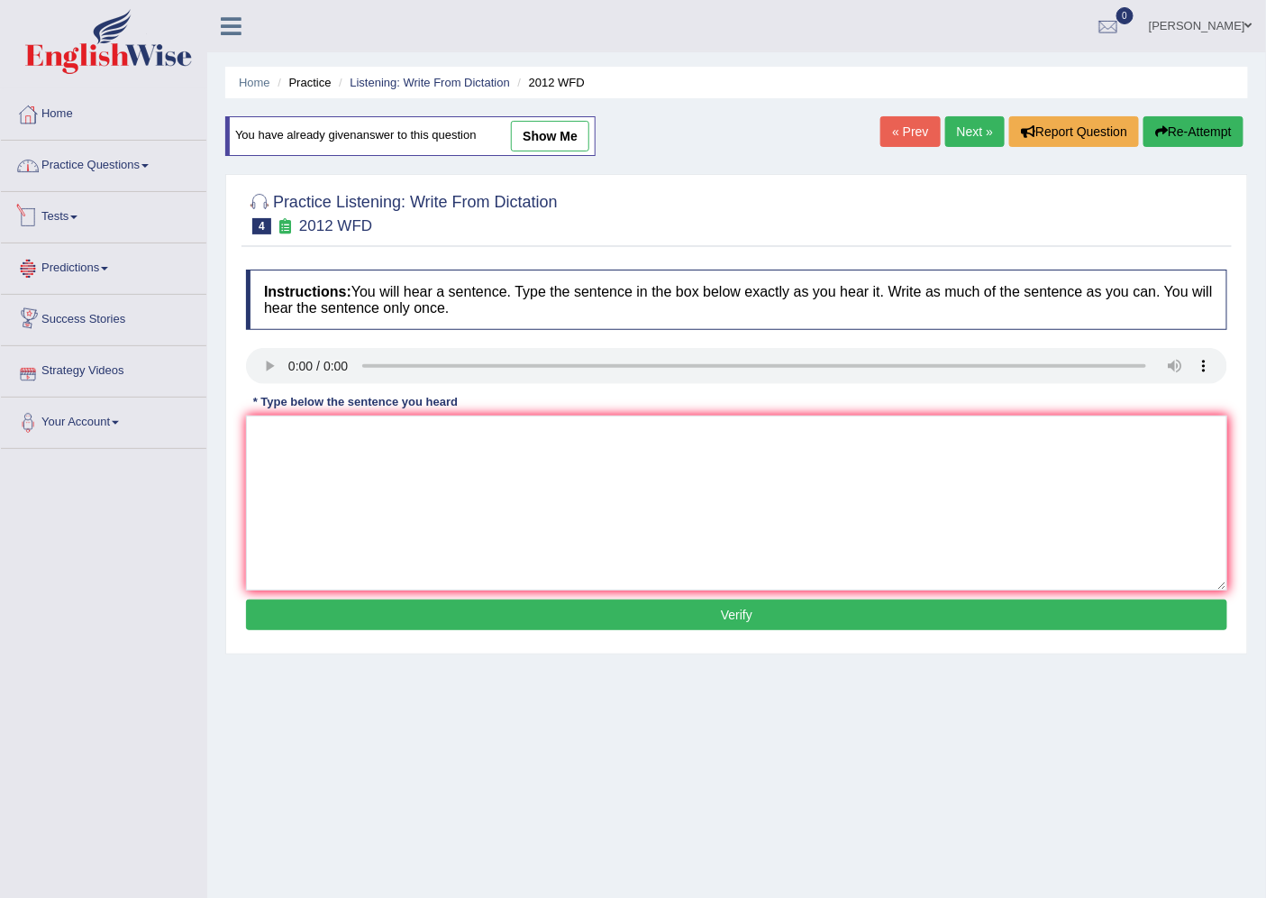
click at [115, 169] on link "Practice Questions" at bounding box center [104, 163] width 206 height 45
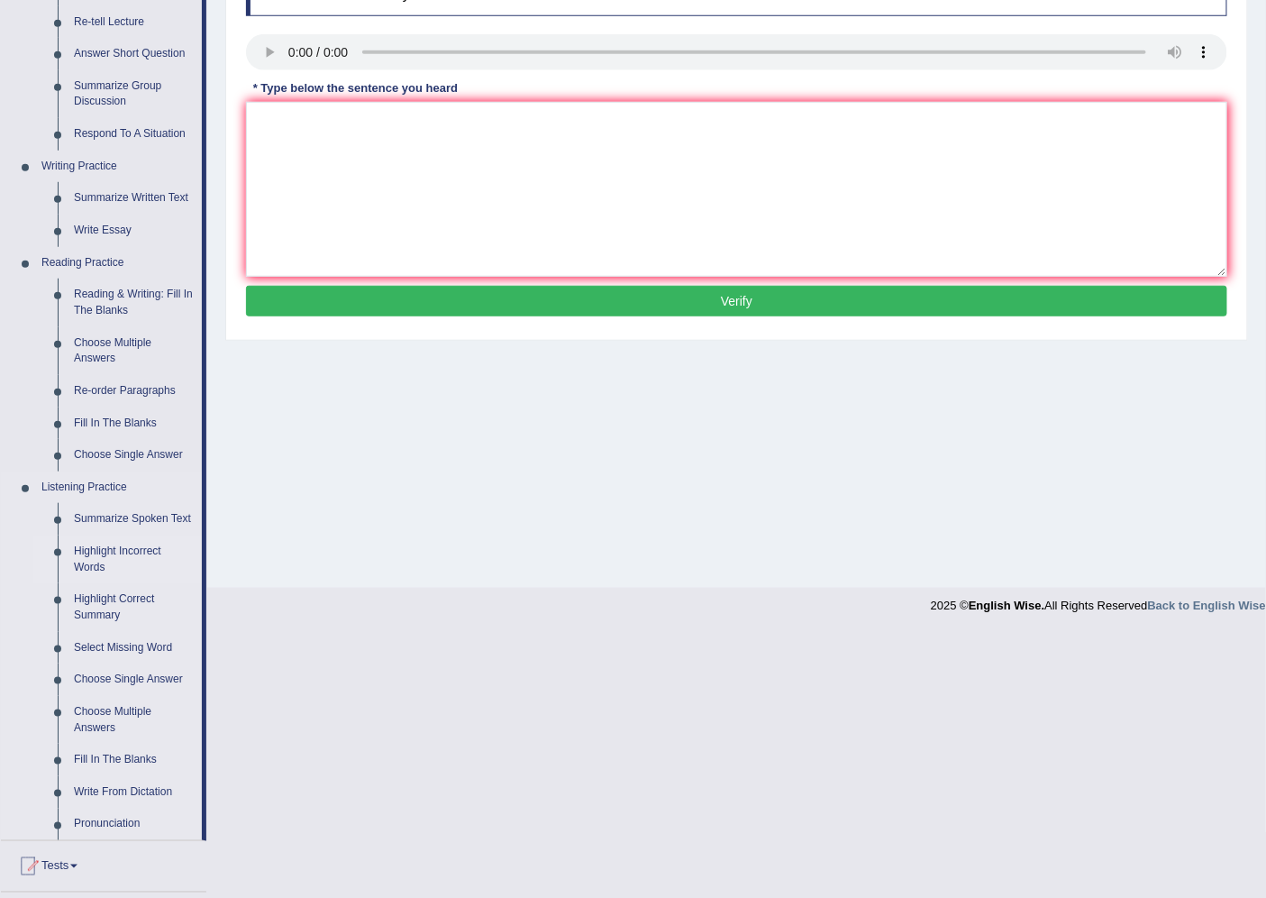
scroll to position [334, 0]
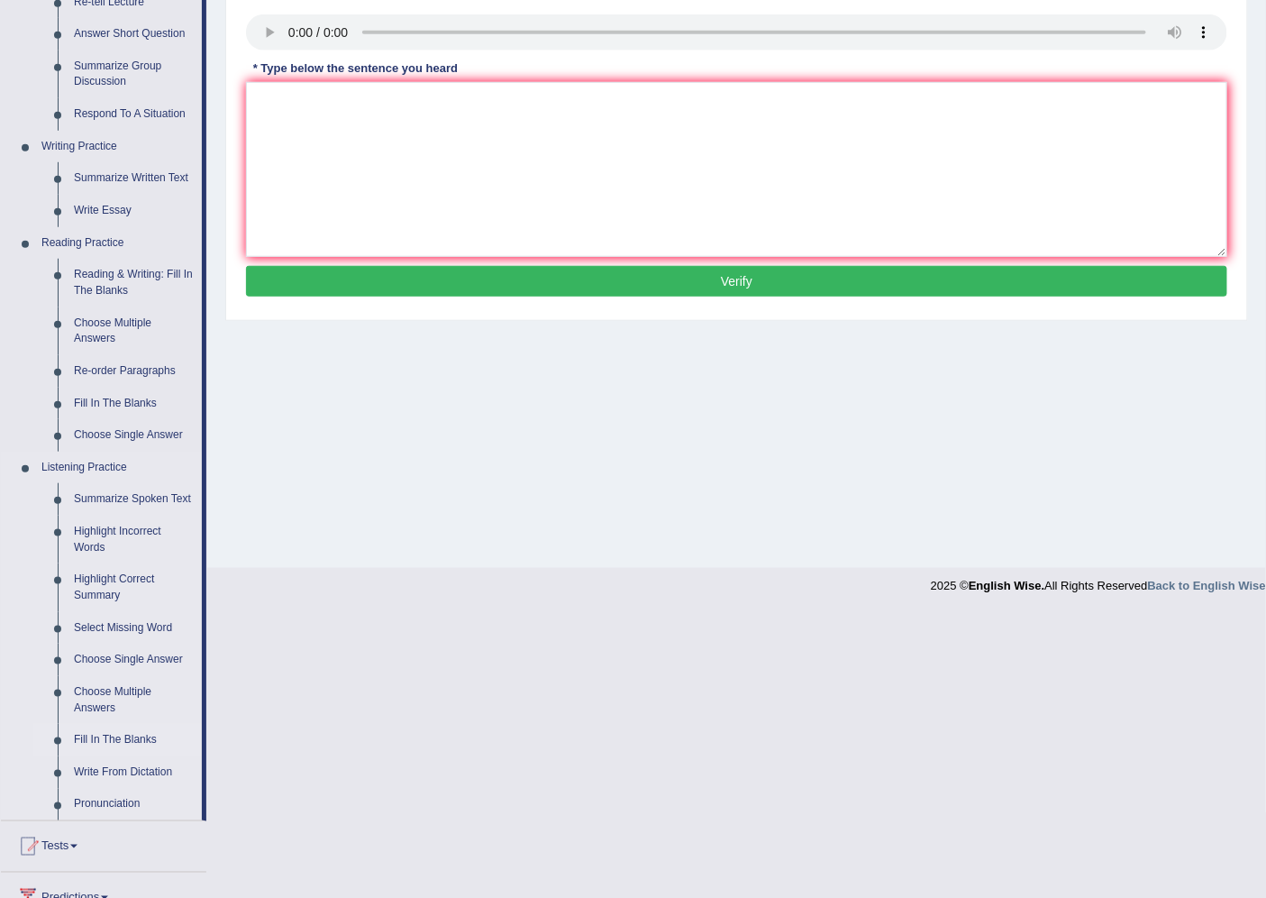
click at [133, 743] on link "Fill In The Blanks" at bounding box center [134, 740] width 136 height 32
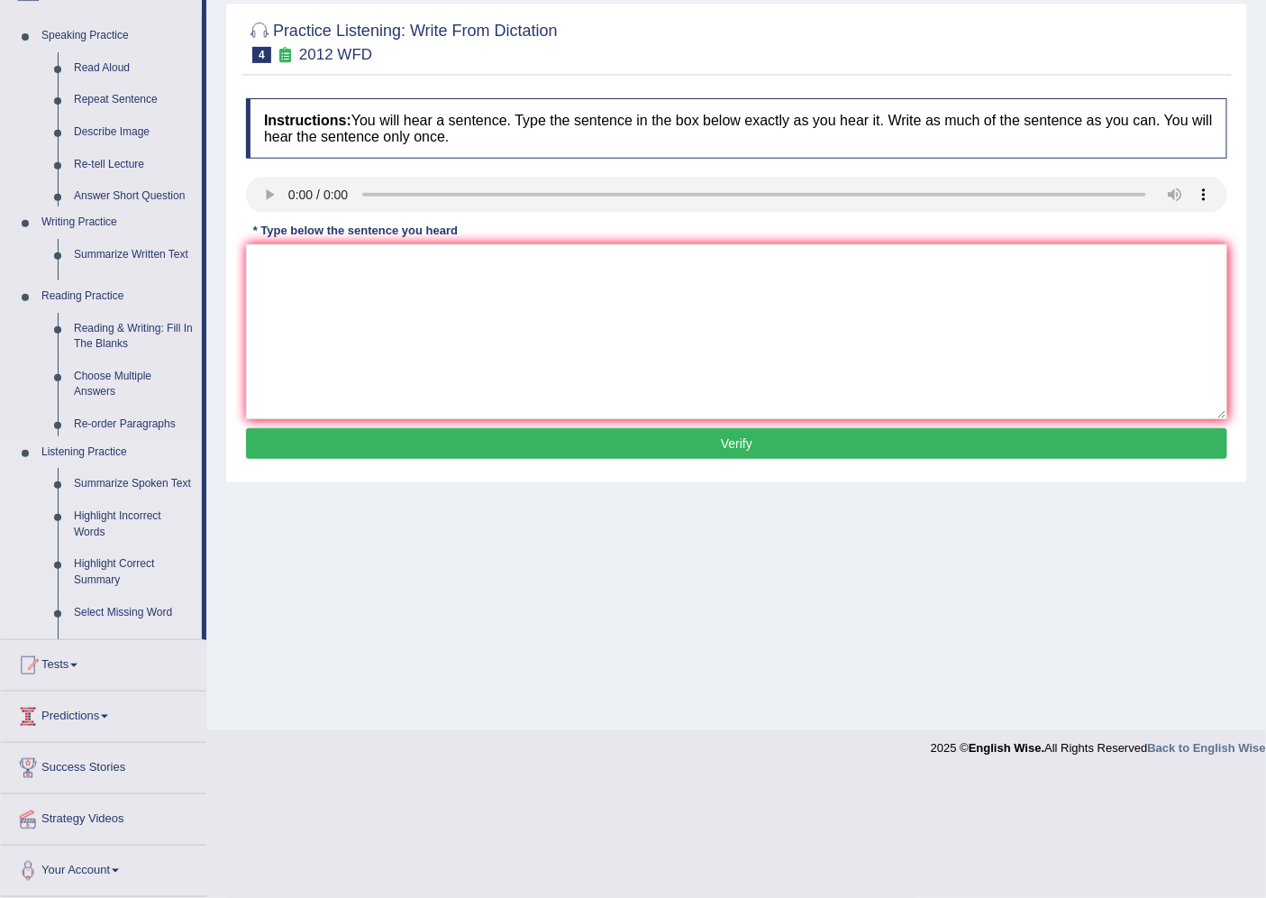
scroll to position [48, 0]
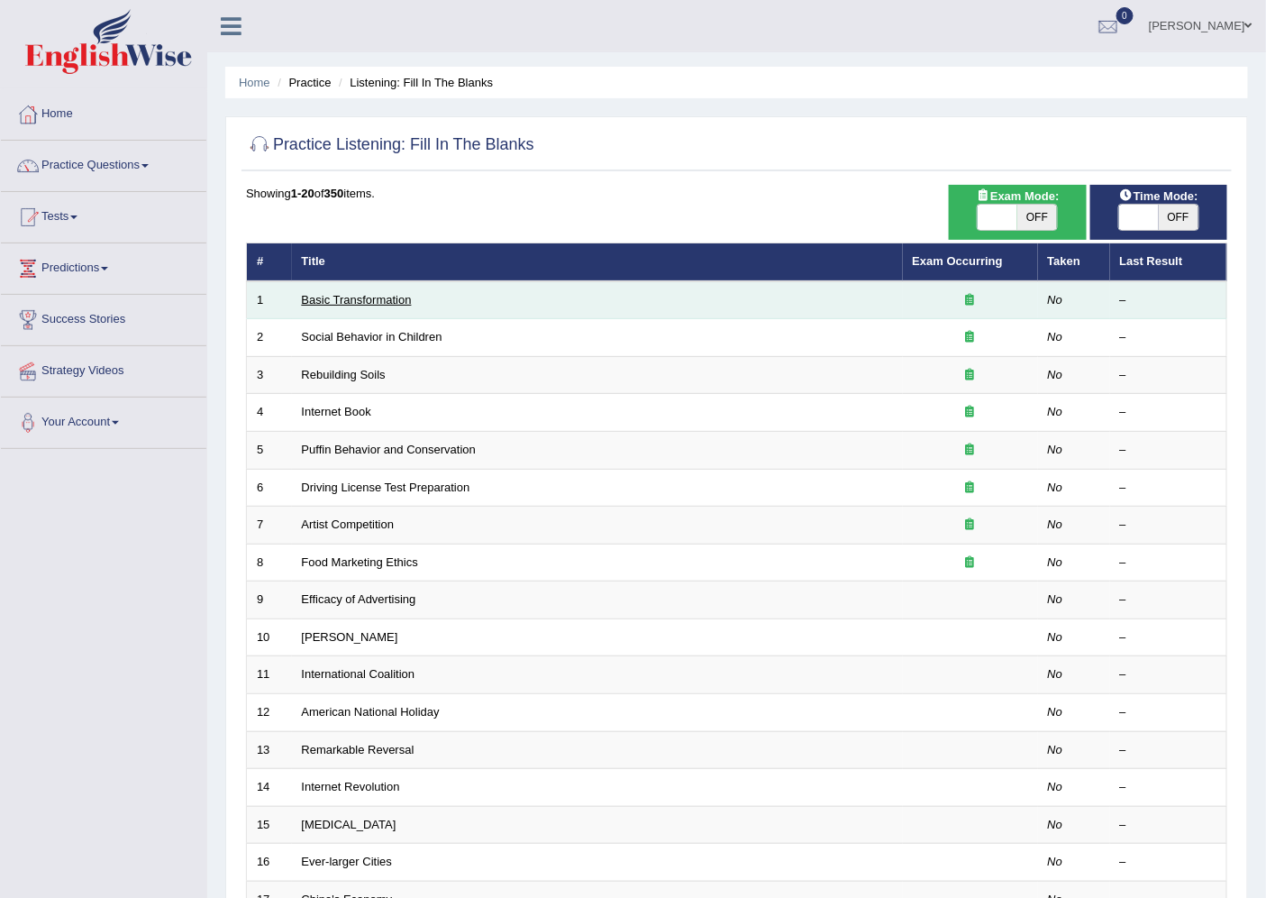
click at [390, 294] on link "Basic Transformation" at bounding box center [357, 300] width 110 height 14
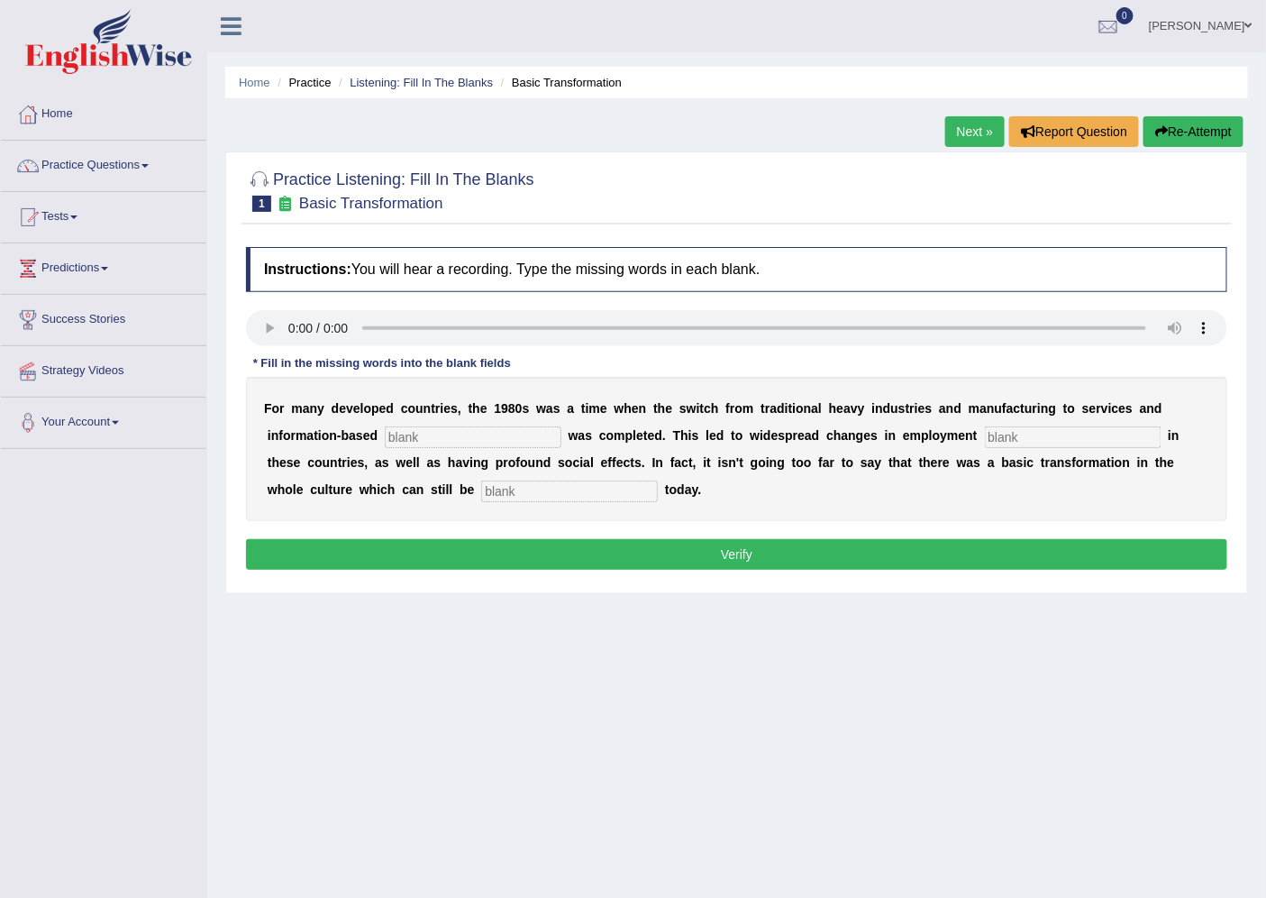
click at [494, 434] on input "text" at bounding box center [473, 437] width 177 height 22
click at [536, 668] on div "Home Practice Listening: Fill In The Blanks Basic Transformation Next » Report …" at bounding box center [736, 450] width 1059 height 901
click at [480, 426] on input "text" at bounding box center [473, 437] width 177 height 22
click at [411, 434] on input "text" at bounding box center [473, 437] width 177 height 22
type input "enteprise"
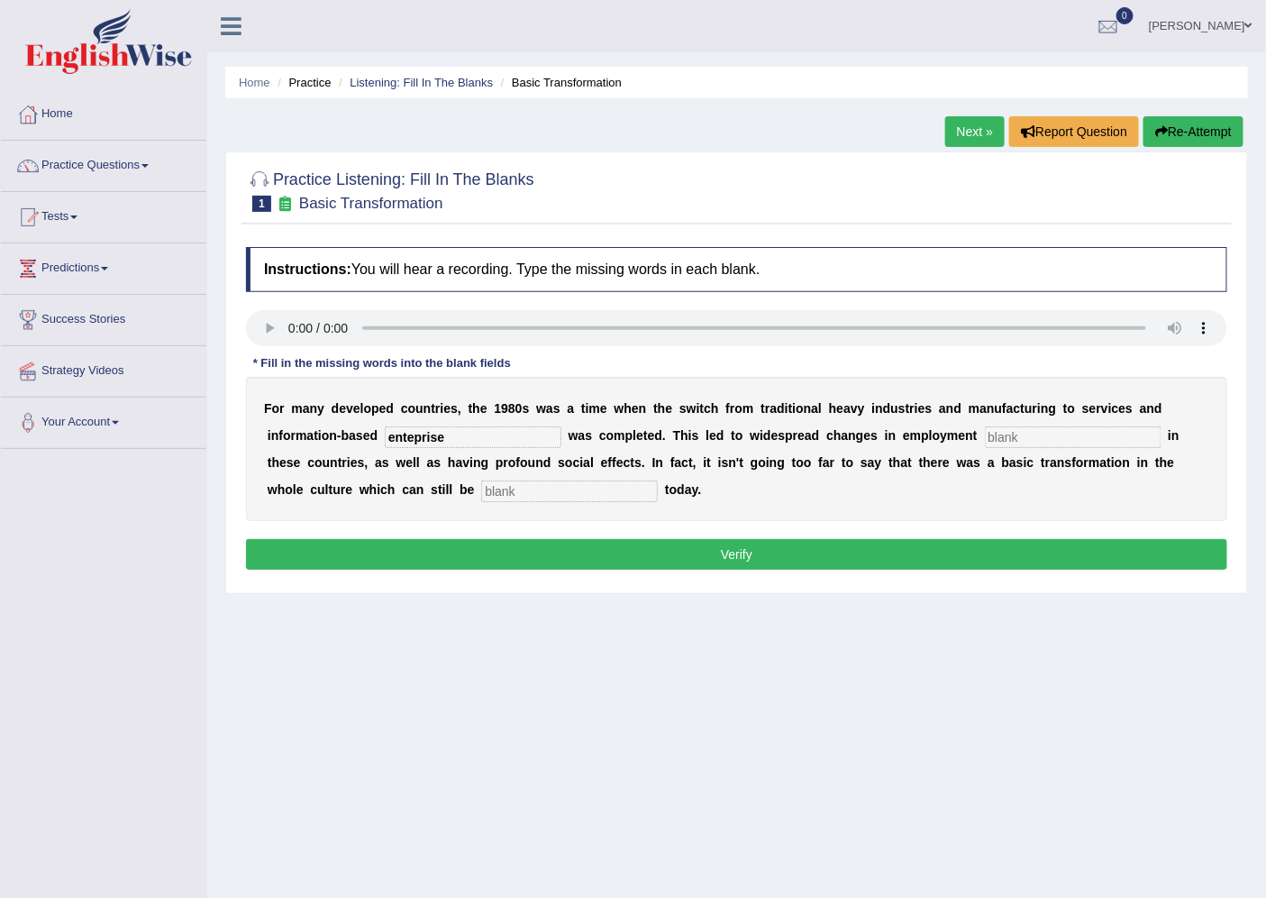
click at [995, 428] on input "text" at bounding box center [1073, 437] width 177 height 22
type input "pattern"
click at [632, 492] on input "text" at bounding box center [569, 491] width 177 height 22
type input "observed"
click at [676, 550] on button "Verify" at bounding box center [737, 554] width 982 height 31
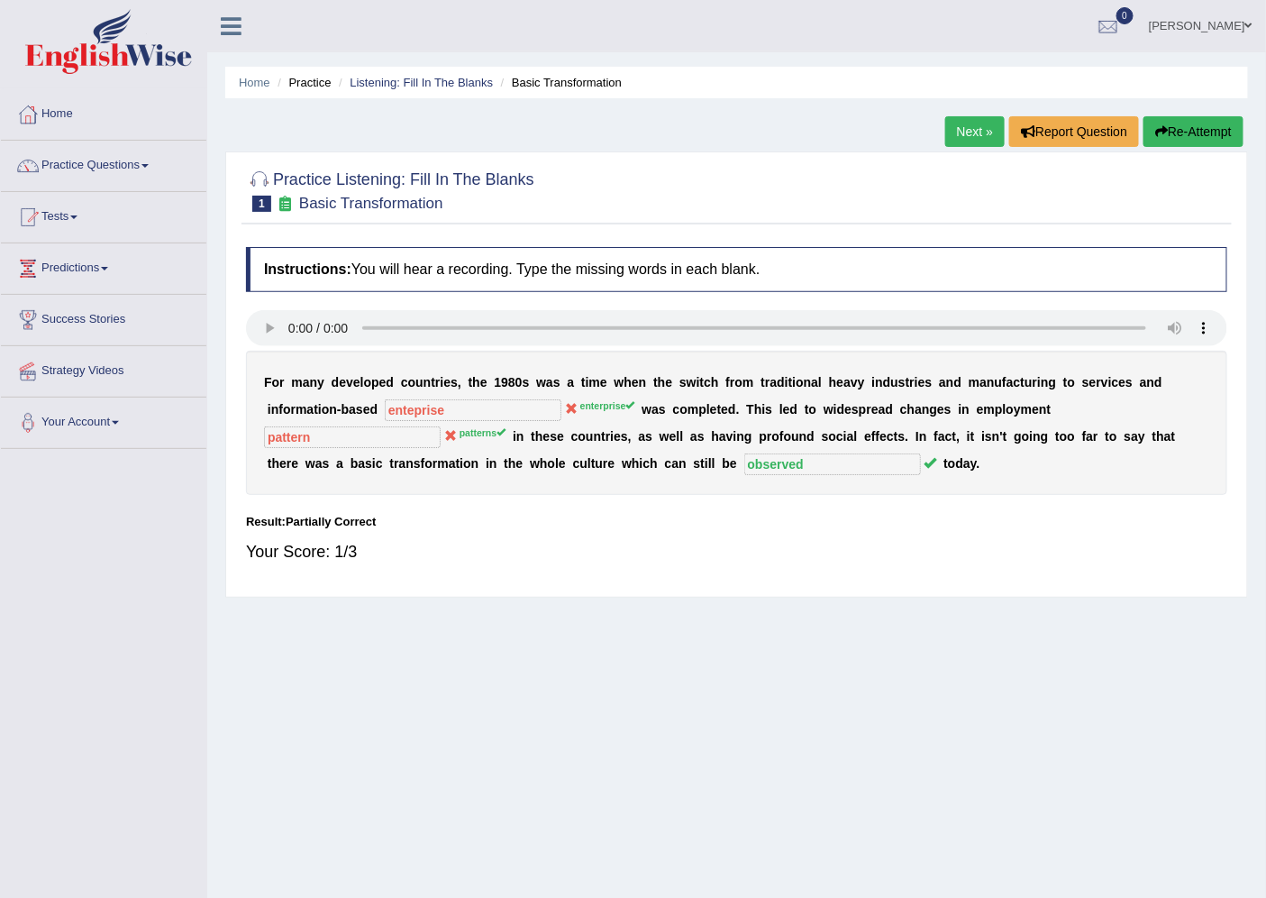
click at [946, 120] on link "Next »" at bounding box center [975, 131] width 59 height 31
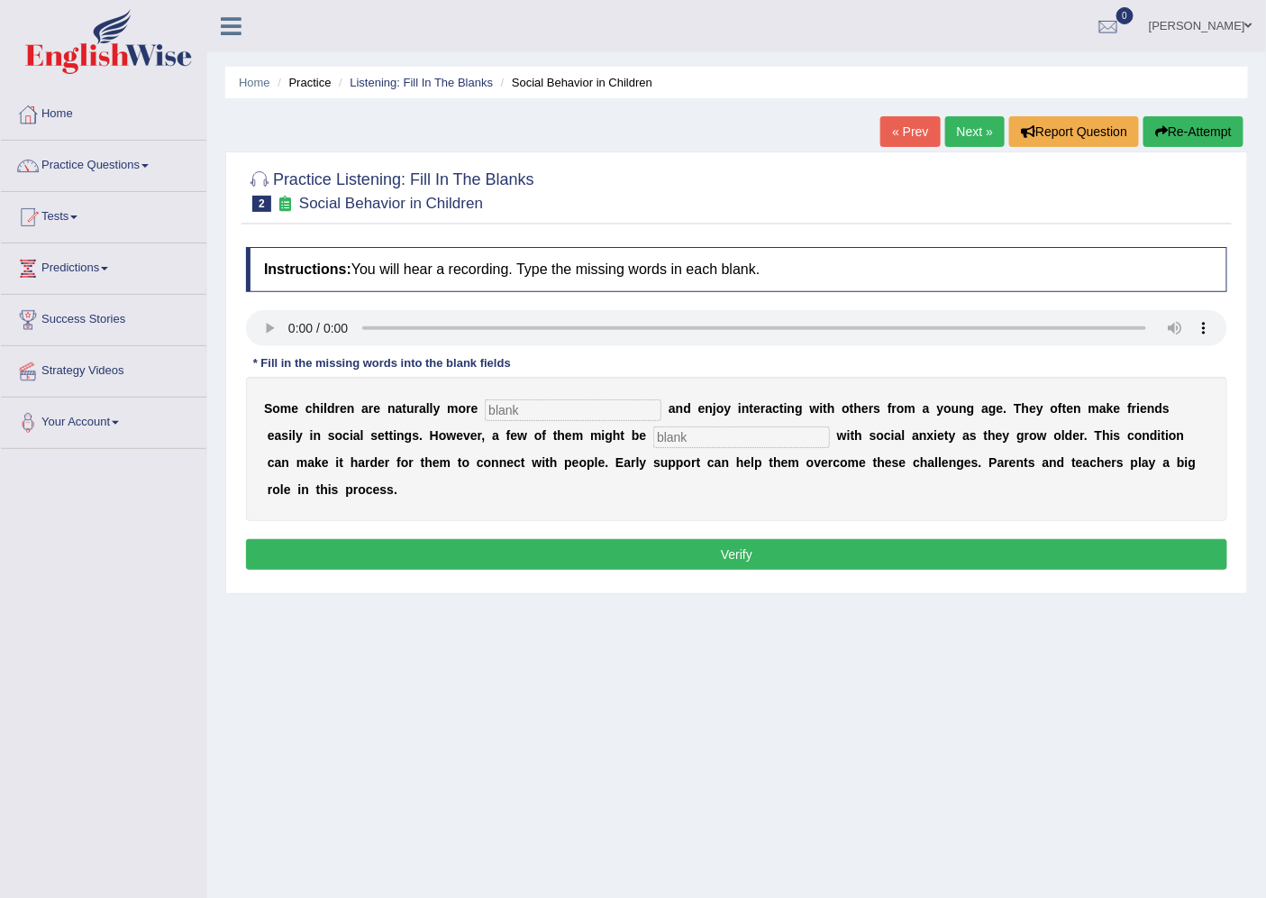
click at [964, 121] on link "Next »" at bounding box center [975, 131] width 59 height 31
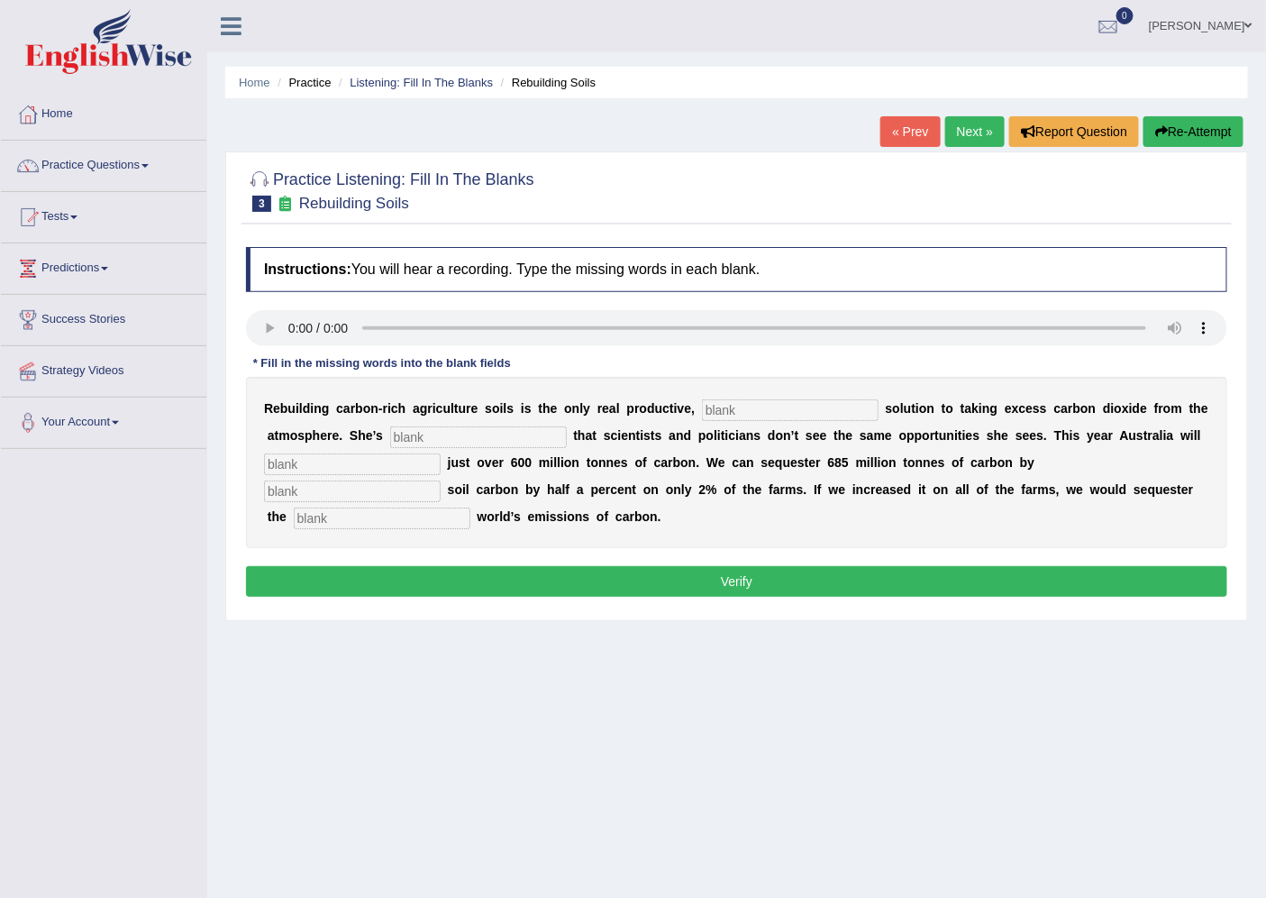
click at [726, 403] on input "text" at bounding box center [790, 410] width 177 height 22
type input "permanent"
type input "frustated"
type input "admit"
type input "increasing"
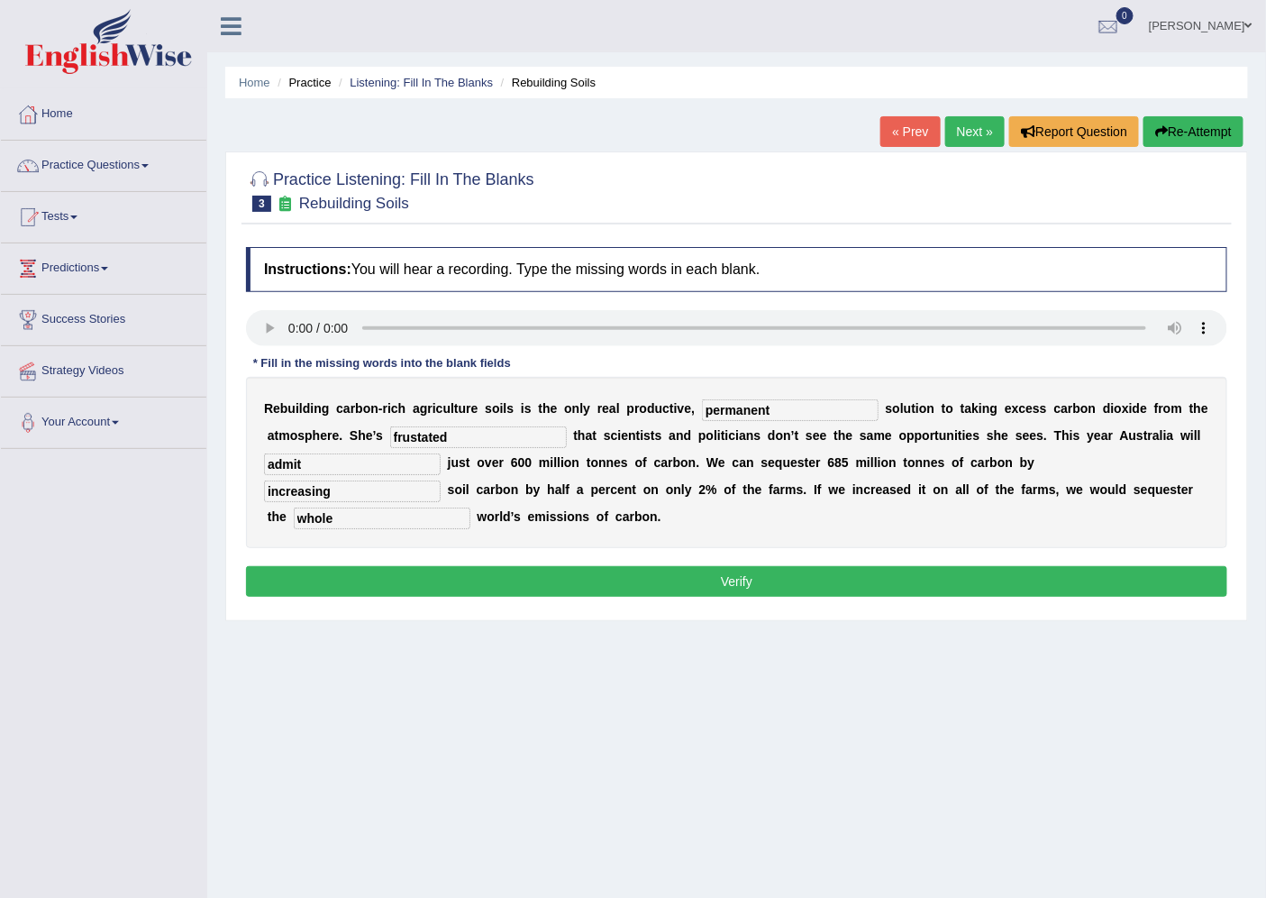
type input "whole"
click at [785, 599] on div "Instructions: You will hear a recording. Type the missing words in each blank. …" at bounding box center [737, 424] width 991 height 373
click at [789, 589] on button "Verify" at bounding box center [737, 581] width 982 height 31
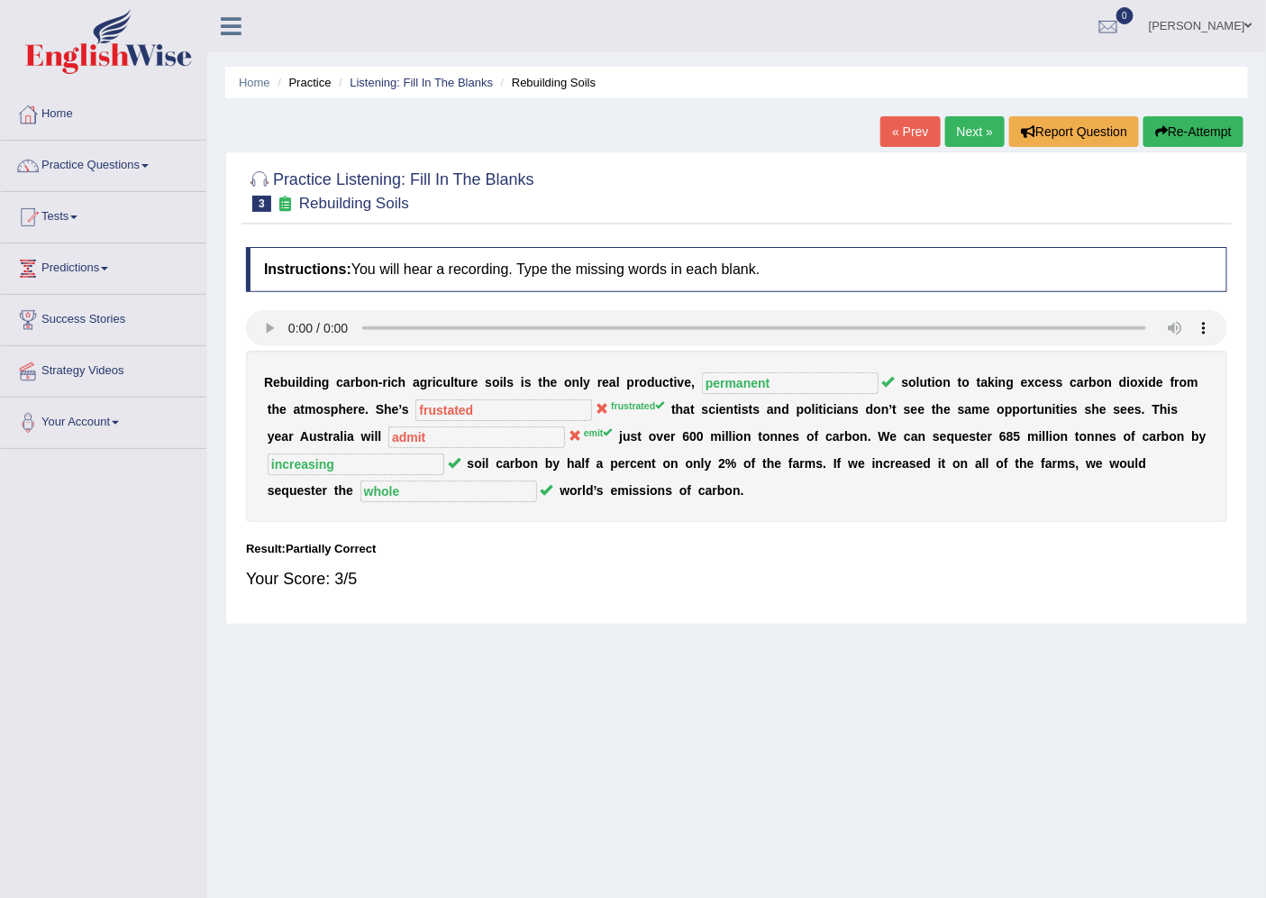
click at [946, 130] on link "Next »" at bounding box center [975, 131] width 59 height 31
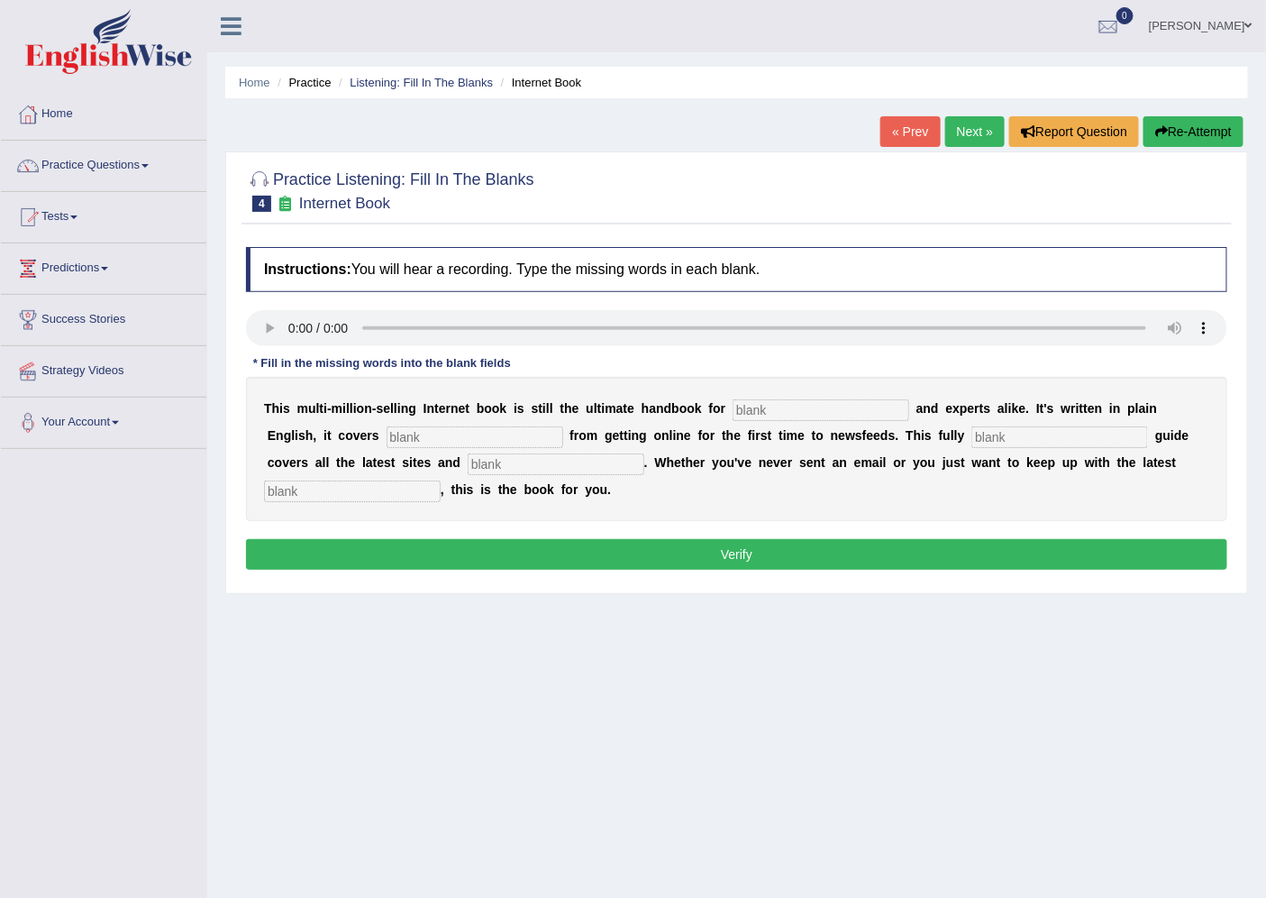
click at [766, 407] on input "text" at bounding box center [821, 410] width 177 height 22
type input "novoses"
type input "everytrhing"
type input "="
click at [483, 427] on input "everytrhing" at bounding box center [475, 437] width 177 height 22
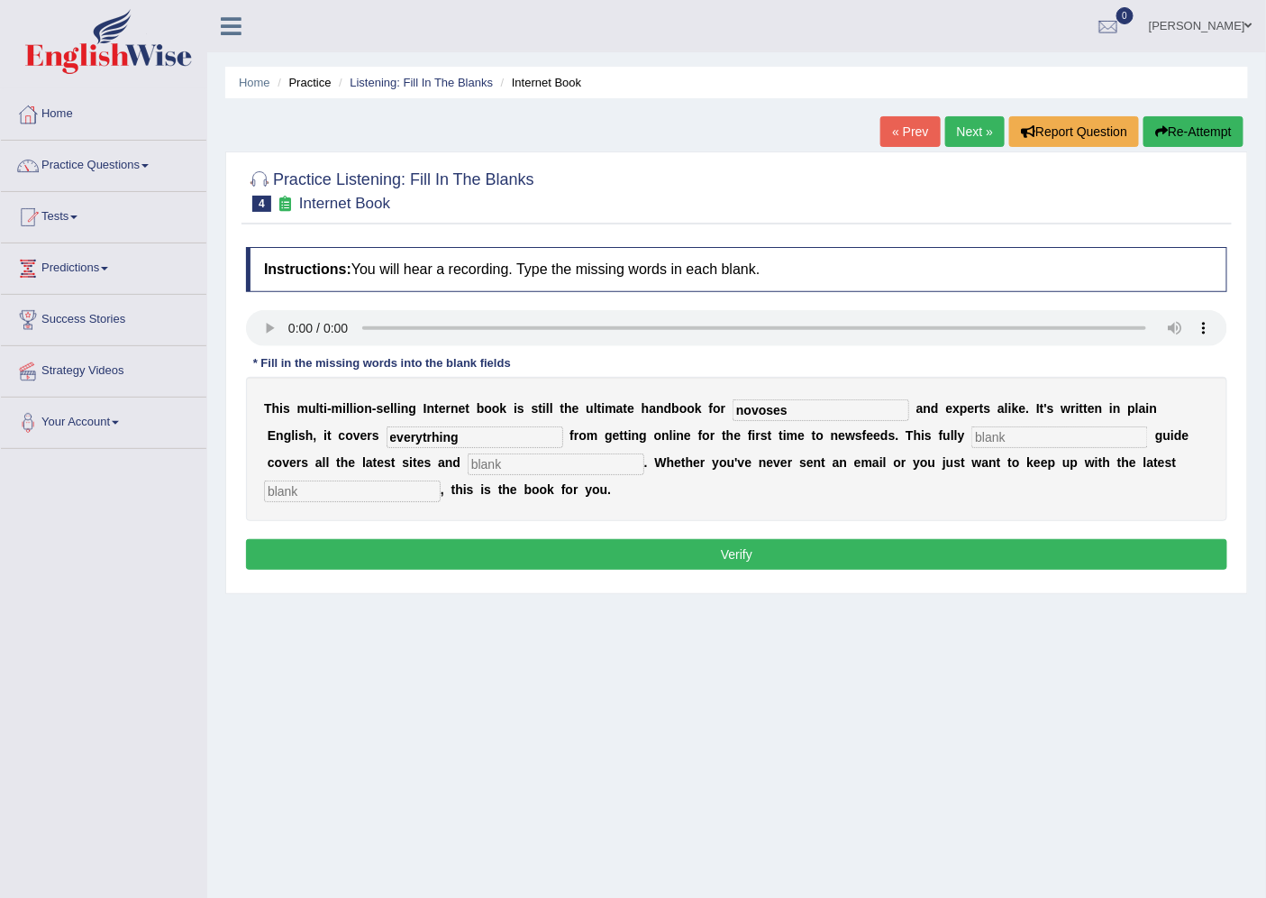
click at [483, 426] on input "everytrhing" at bounding box center [475, 437] width 177 height 22
type input "everything"
type input "revised"
type input "crazes"
type input "developments"
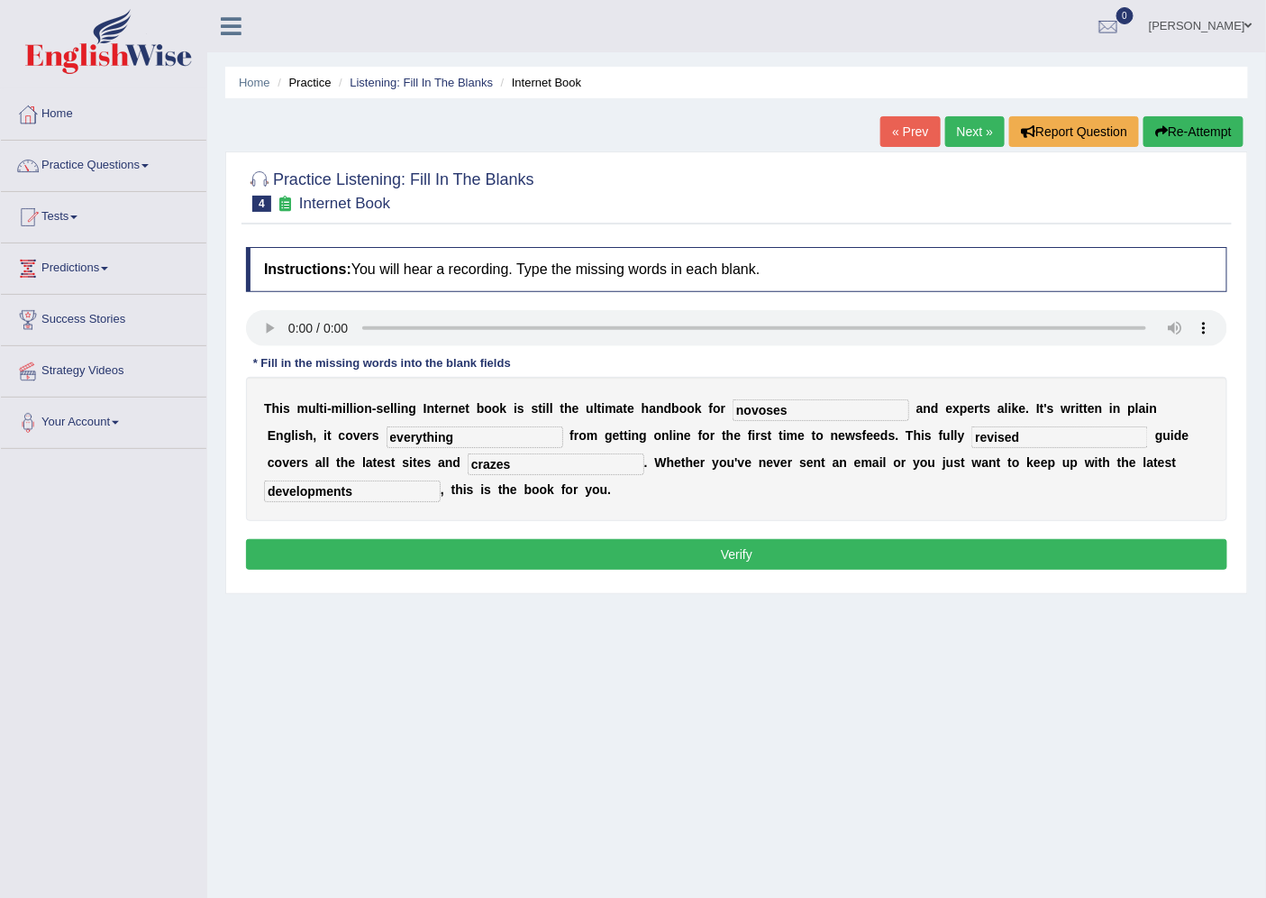
click at [807, 563] on button "Verify" at bounding box center [737, 554] width 982 height 31
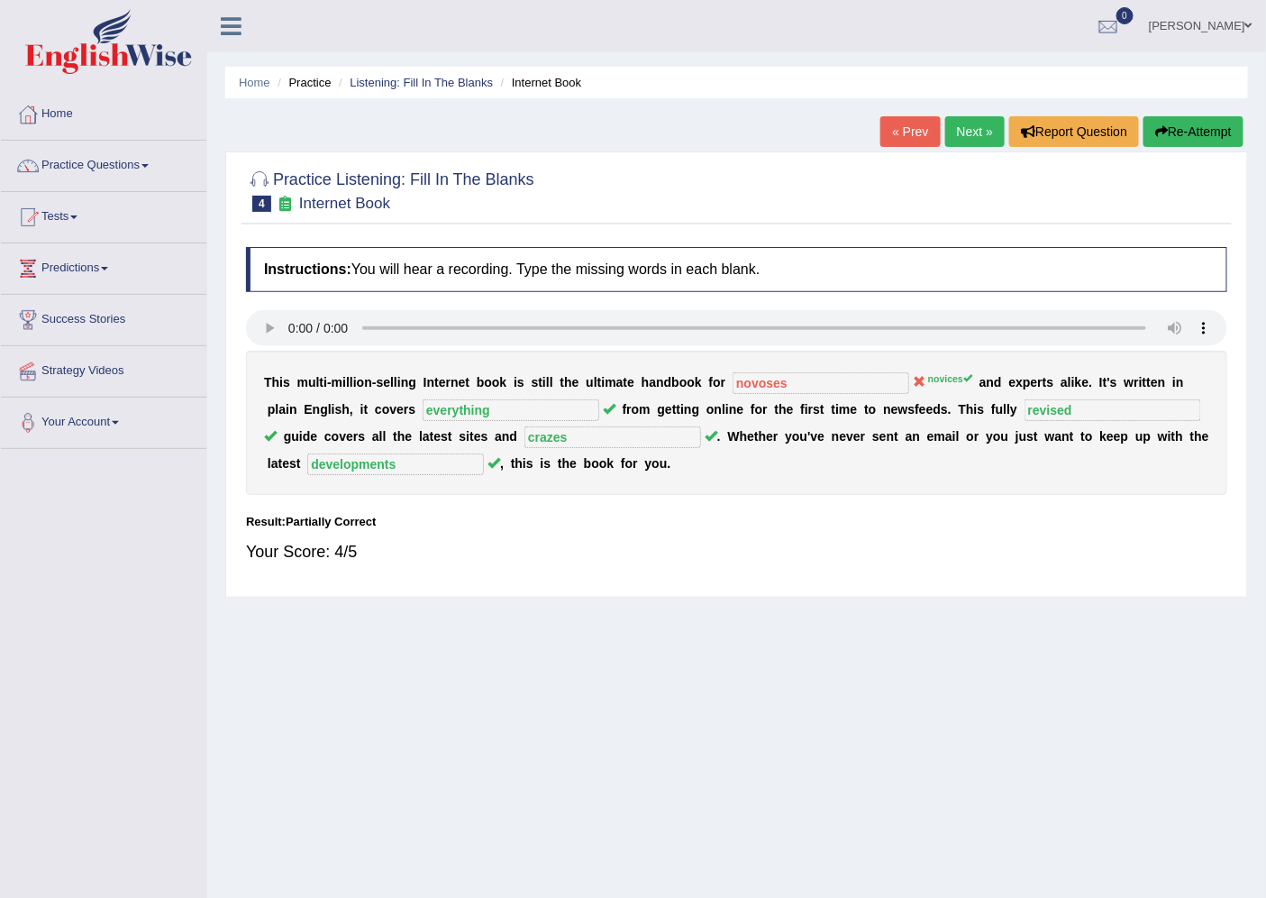
click at [964, 123] on link "Next »" at bounding box center [975, 131] width 59 height 31
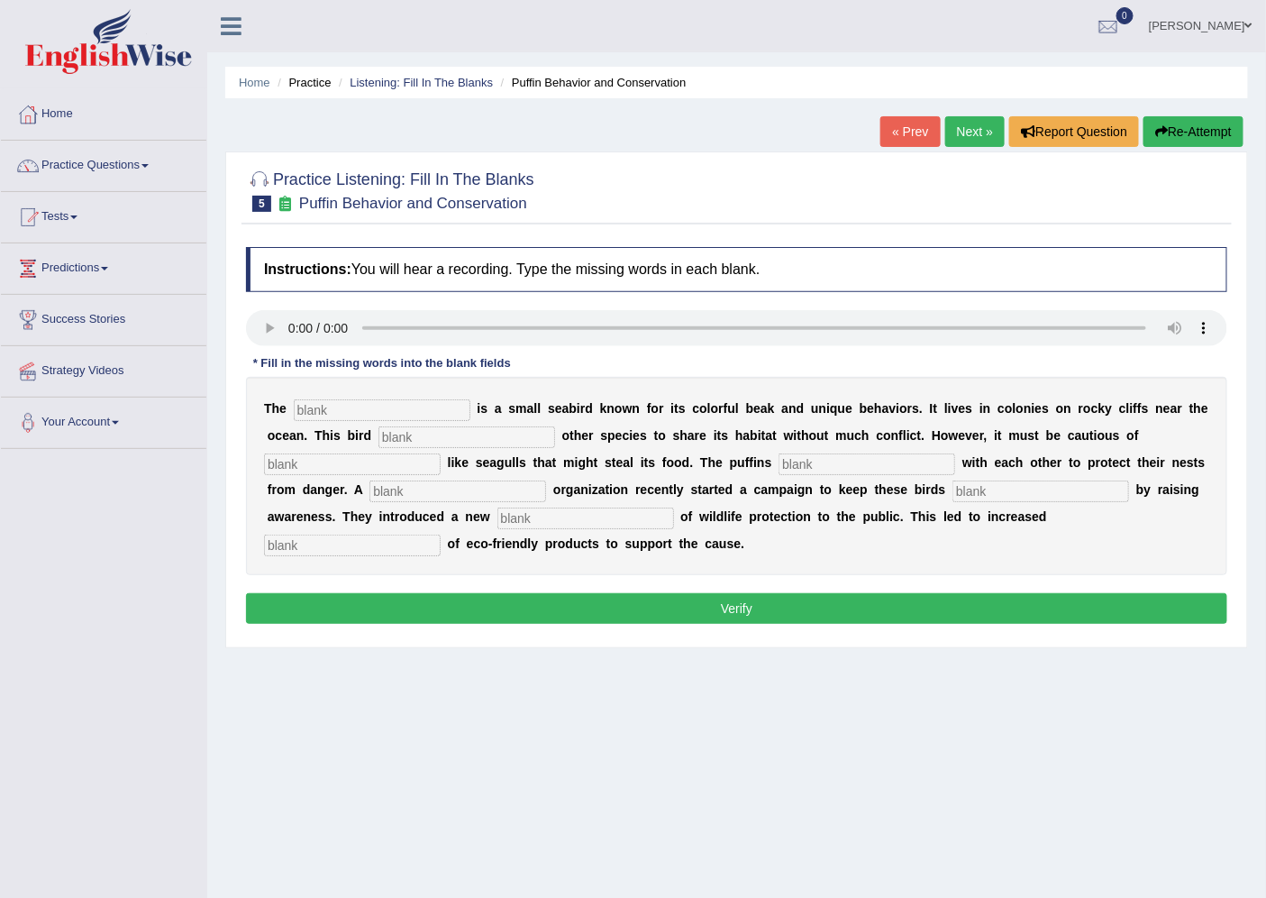
click at [334, 407] on input "text" at bounding box center [382, 410] width 177 height 22
type input "puffin"
type input "allows"
type input "prediators"
type input "co-operate"
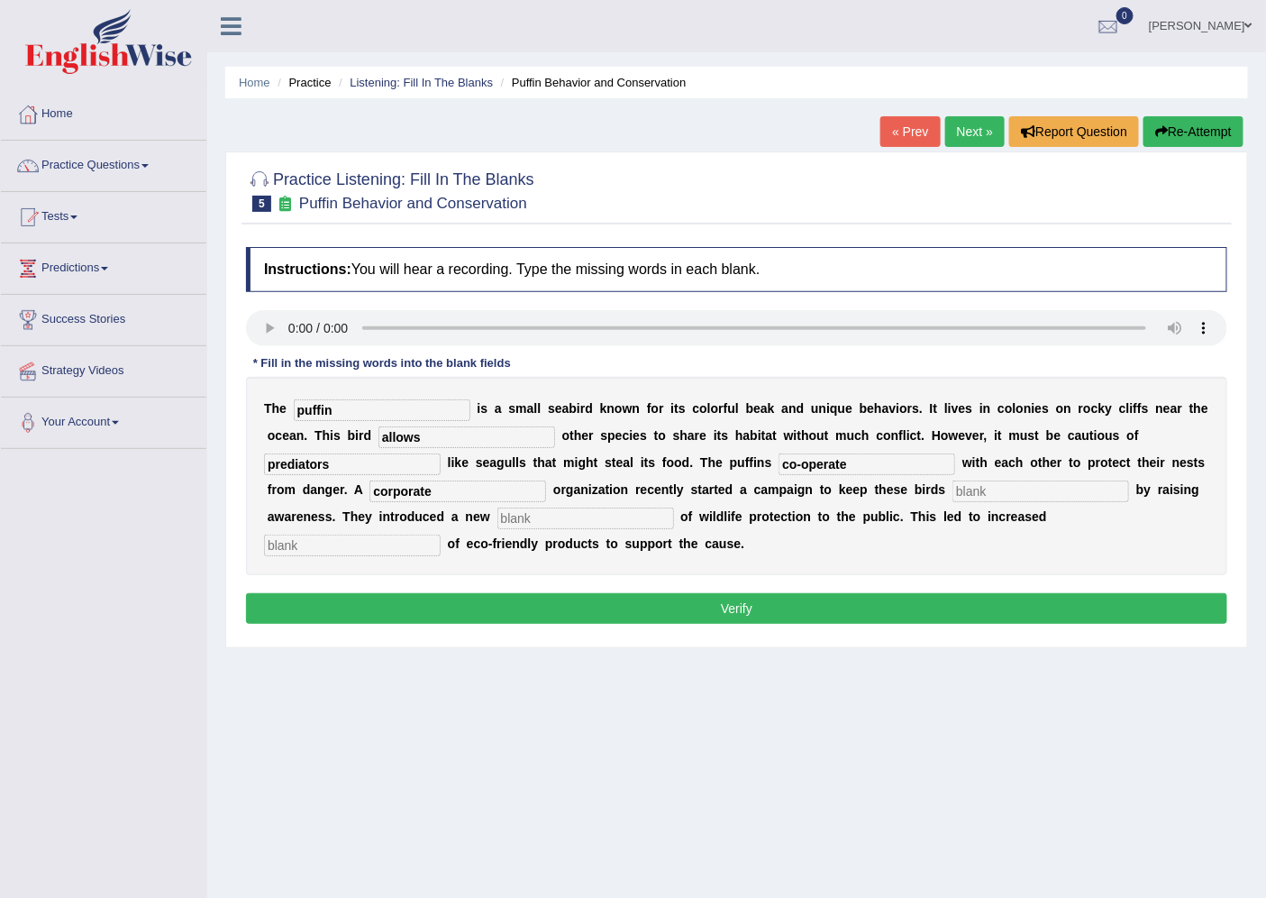
type input "corporate"
type input "safe"
type input "conception"
type input "s"
type input "consumption"
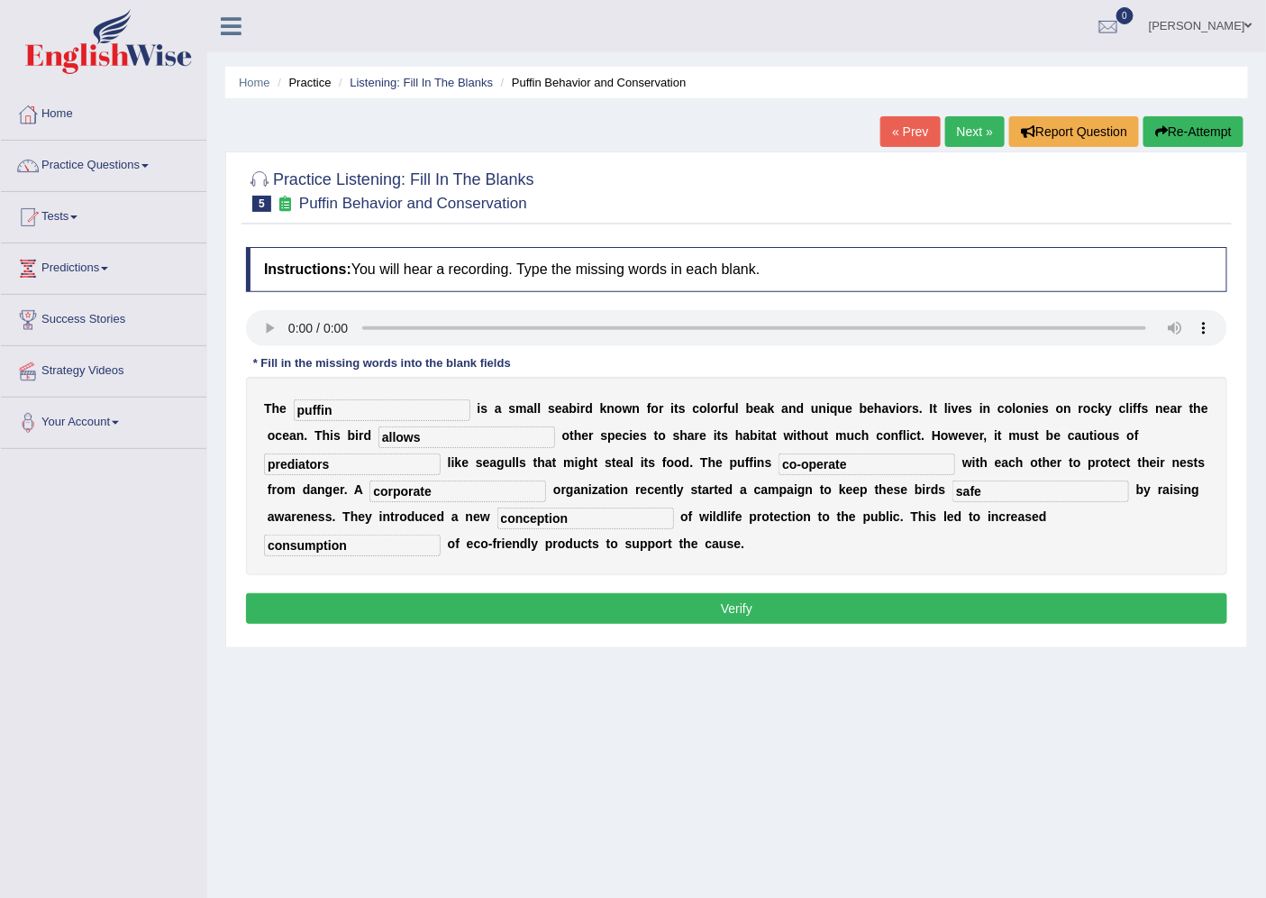
click at [735, 571] on div "T h e puffin i s a s m a l l s e a b i r d k n o w n f o r i t s c o l o r f u …" at bounding box center [737, 476] width 982 height 198
click at [726, 608] on button "Verify" at bounding box center [737, 608] width 982 height 31
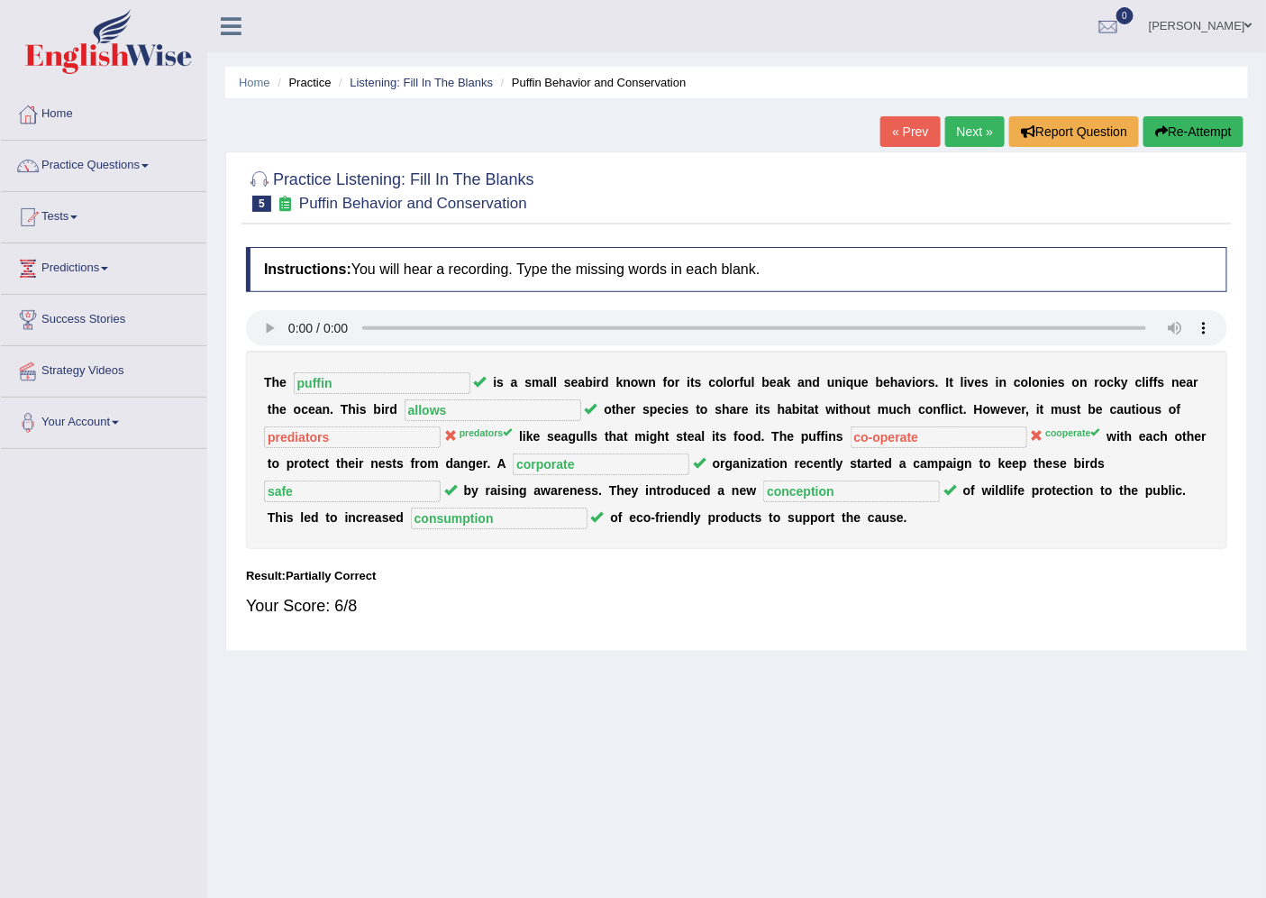
click at [960, 123] on link "Next »" at bounding box center [975, 131] width 59 height 31
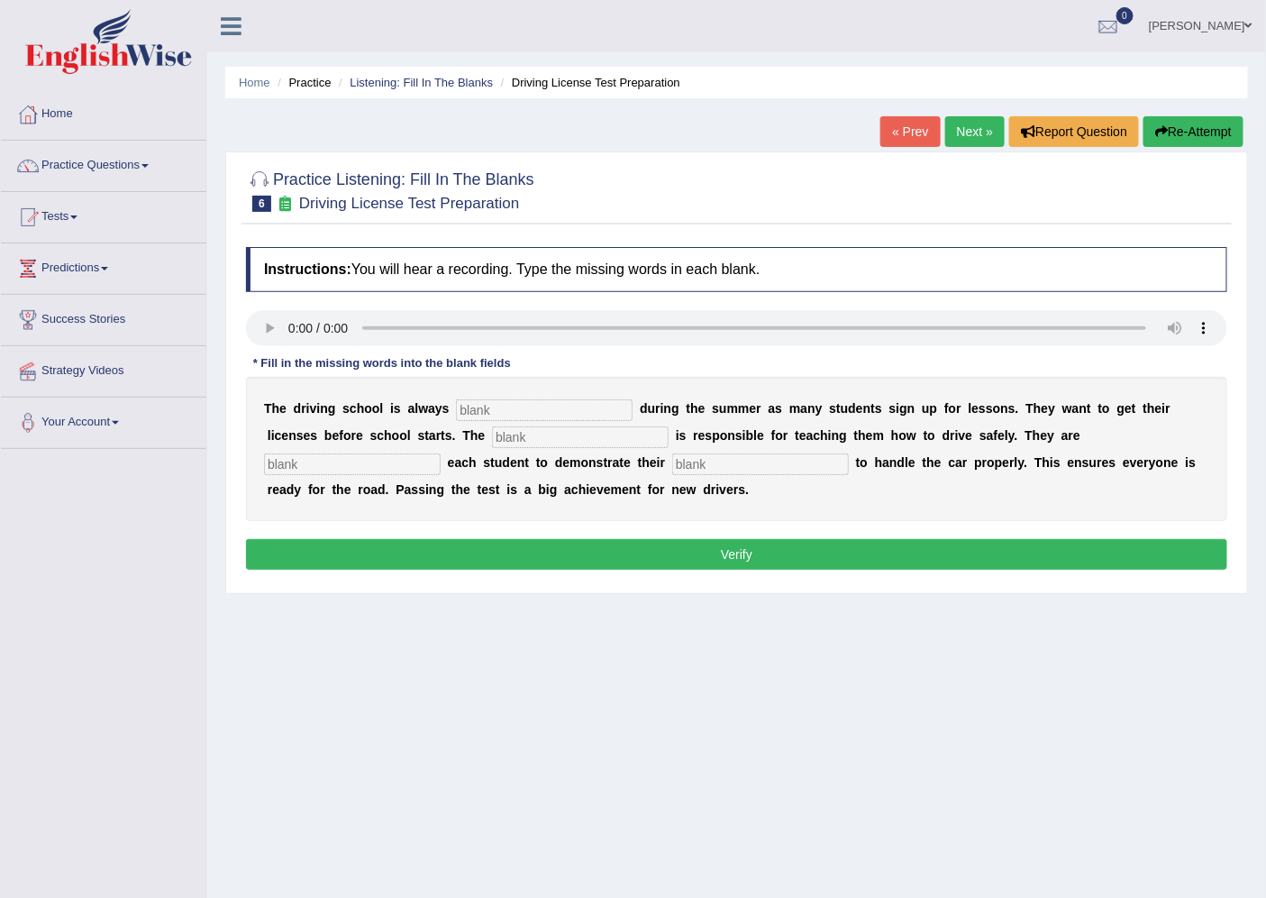
click at [547, 409] on input "text" at bounding box center [544, 410] width 177 height 22
click at [514, 406] on input "vusy" at bounding box center [544, 410] width 177 height 22
type input "busy"
type input "instructor"
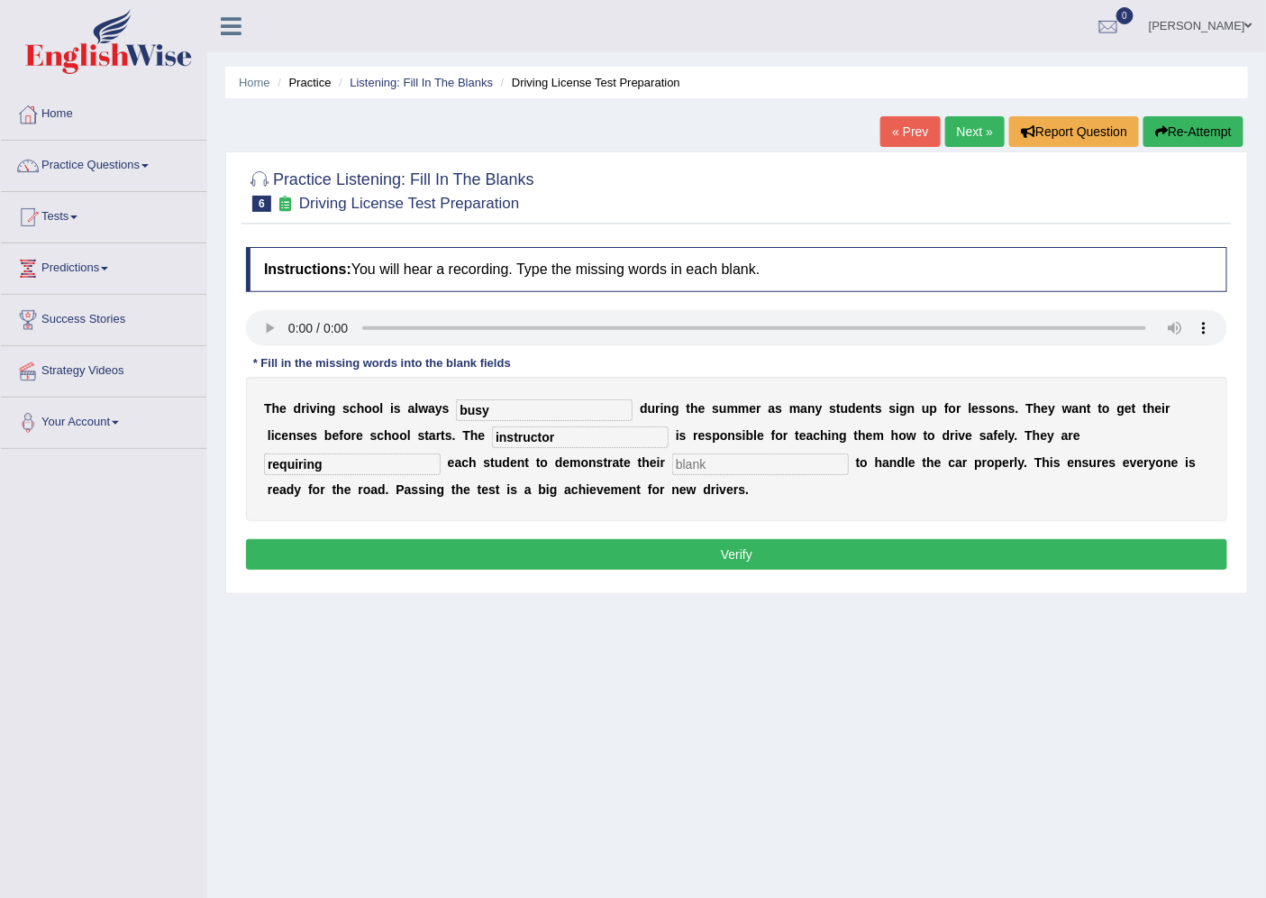
type input "requiring"
type input "ability"
click at [681, 547] on button "Verify" at bounding box center [737, 554] width 982 height 31
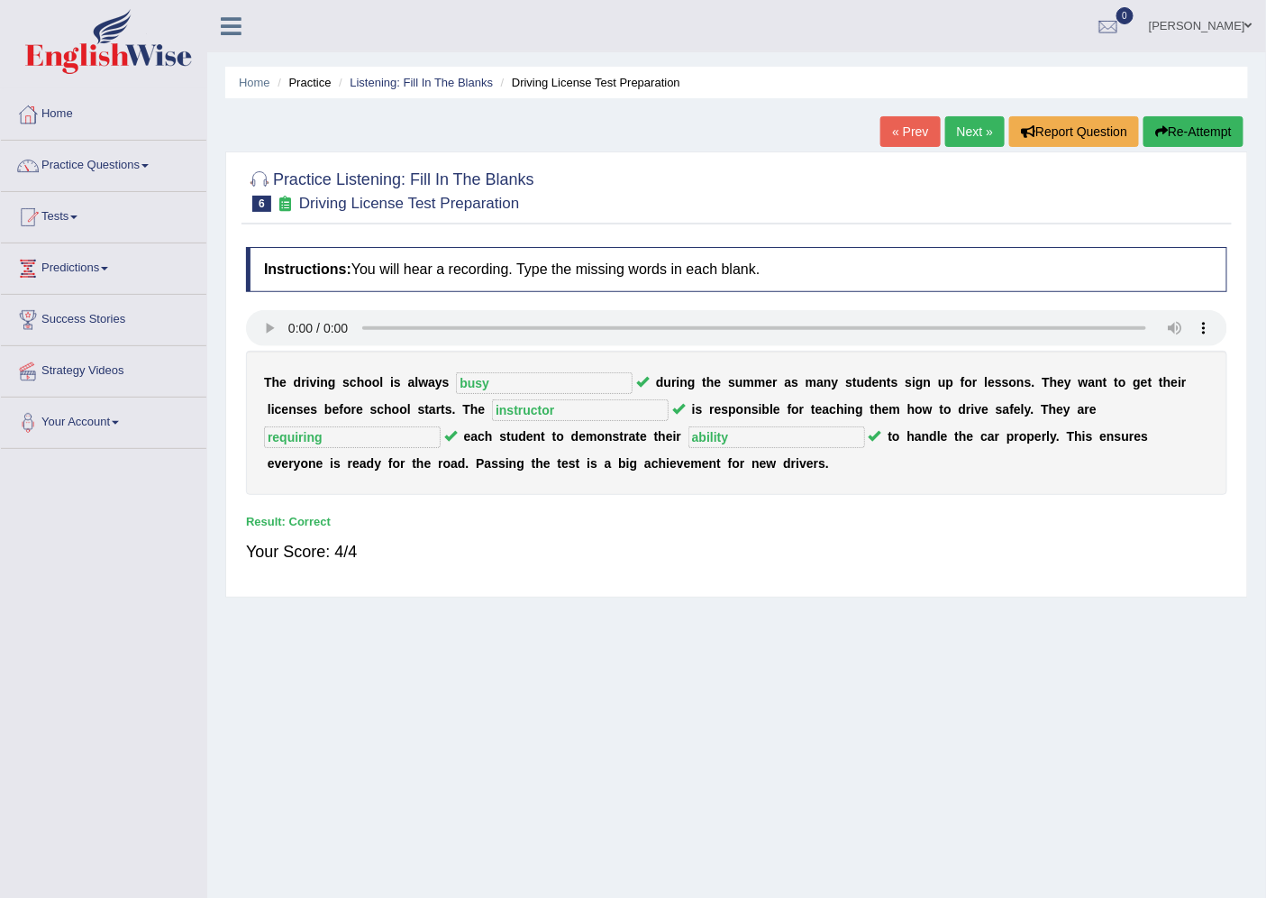
click at [954, 137] on link "Next »" at bounding box center [975, 131] width 59 height 31
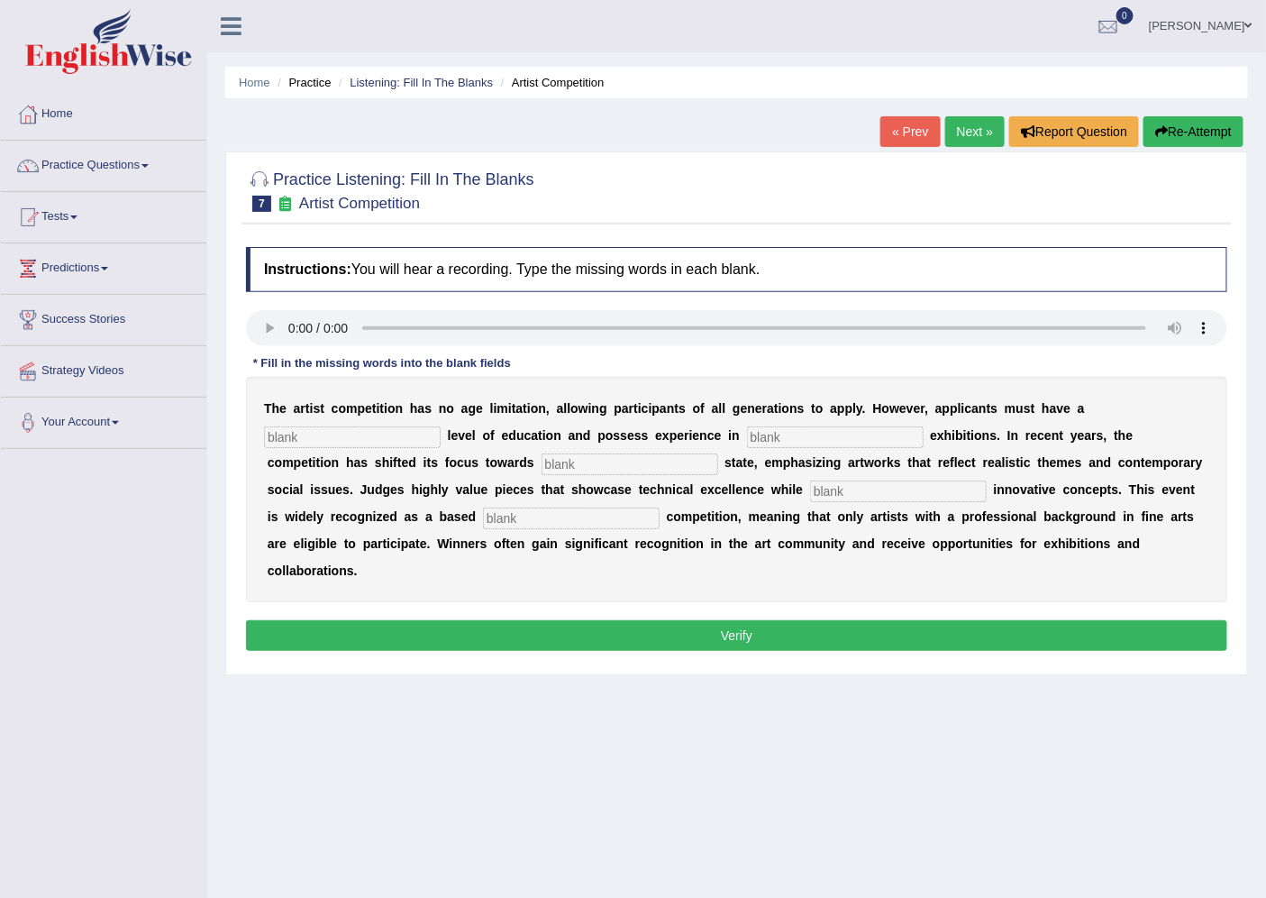
click at [328, 430] on input "text" at bounding box center [352, 437] width 177 height 22
click at [375, 442] on input "text" at bounding box center [352, 437] width 177 height 22
type input "graduate"
type input "sculpture"
type input "real"
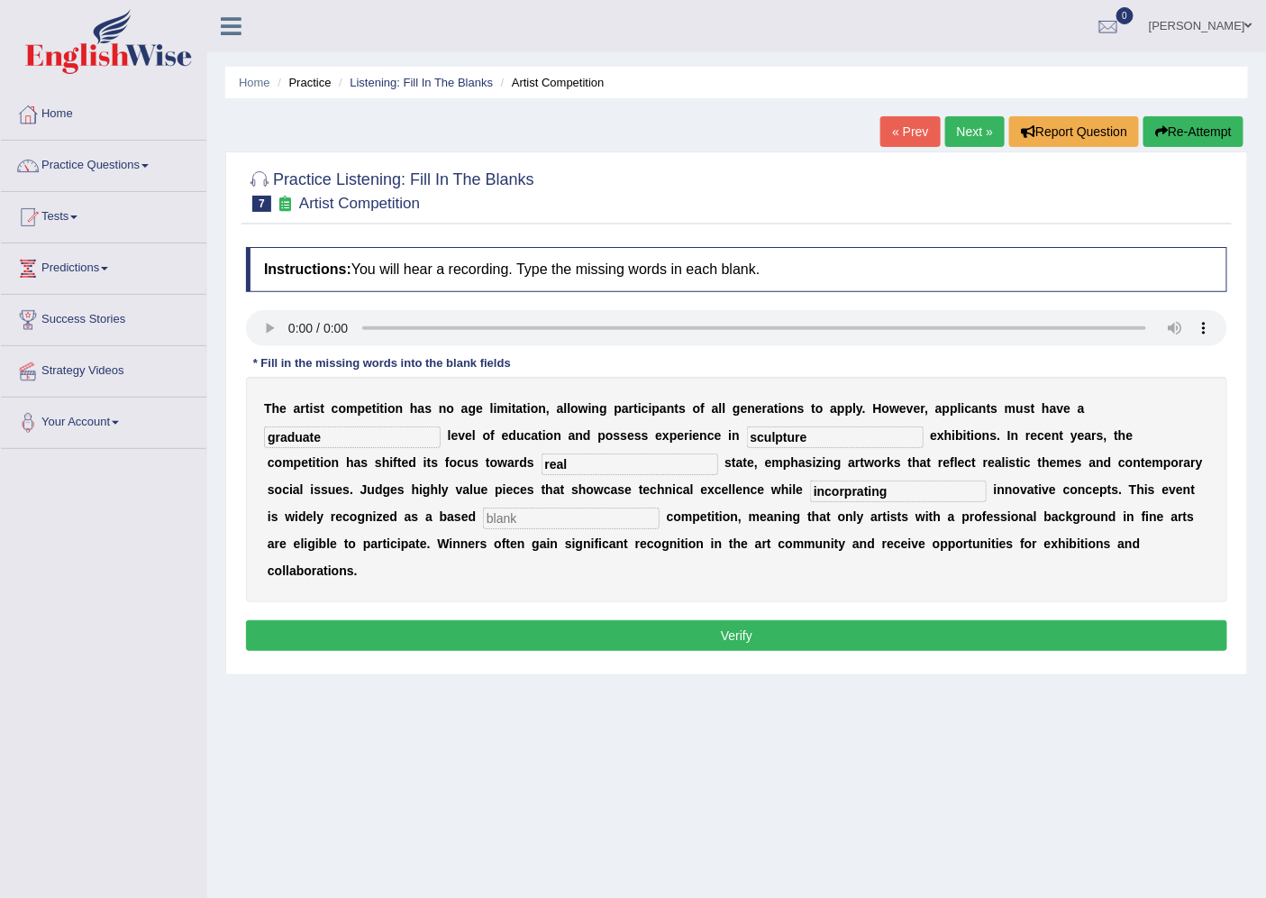
type input "incorprating"
type input "r"
type input "profession"
click at [682, 644] on button "Verify" at bounding box center [737, 635] width 982 height 31
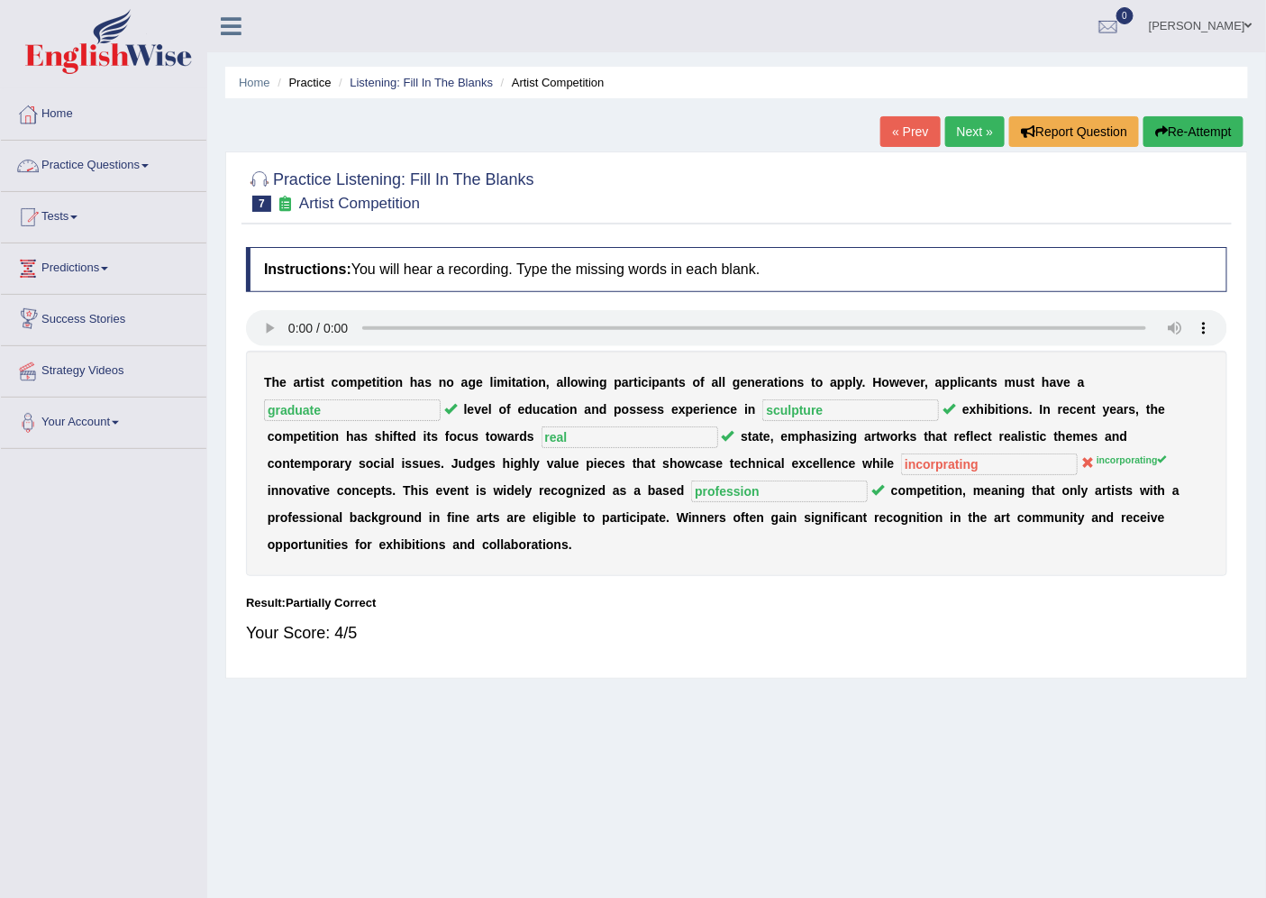
click at [123, 173] on link "Practice Questions" at bounding box center [104, 163] width 206 height 45
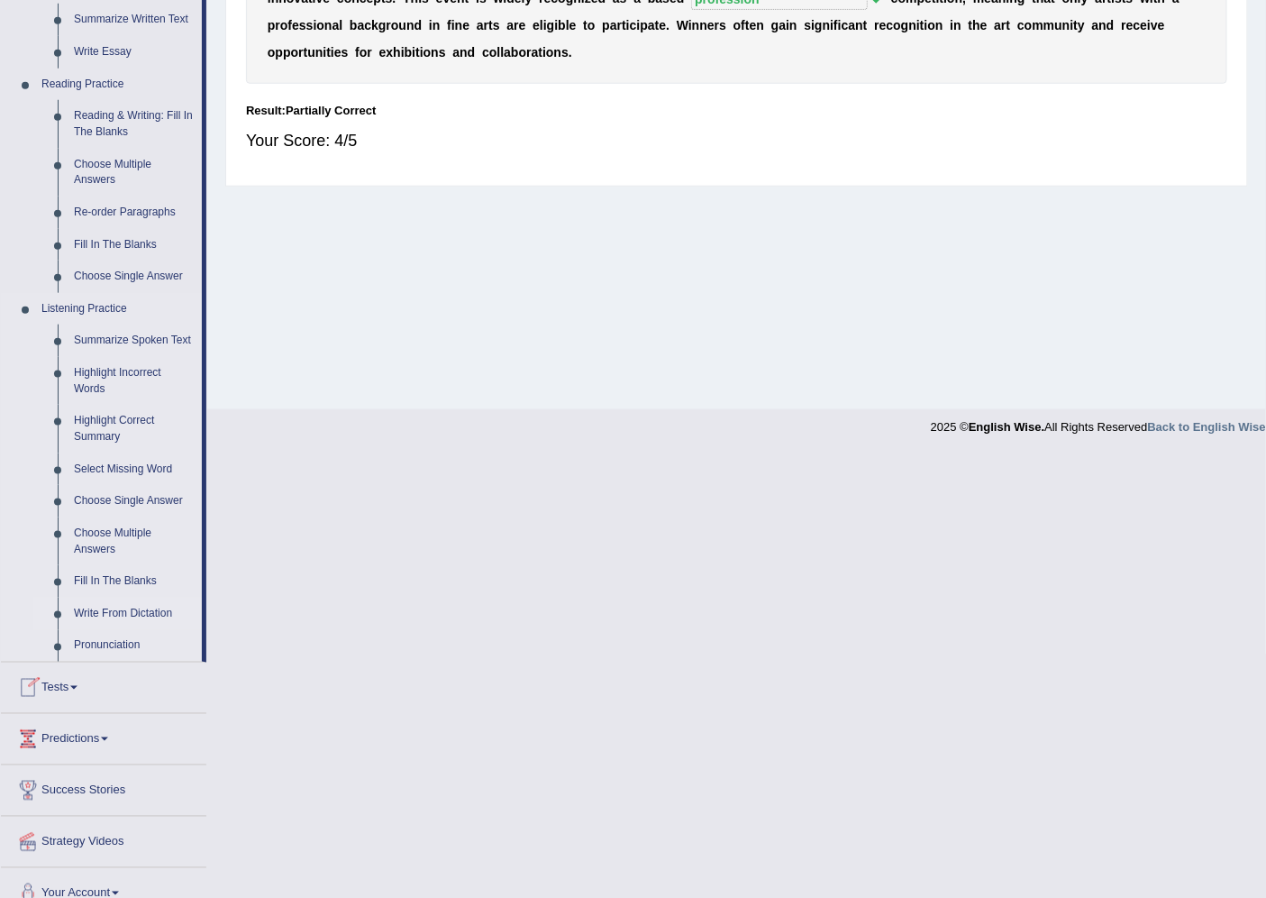
scroll to position [515, 0]
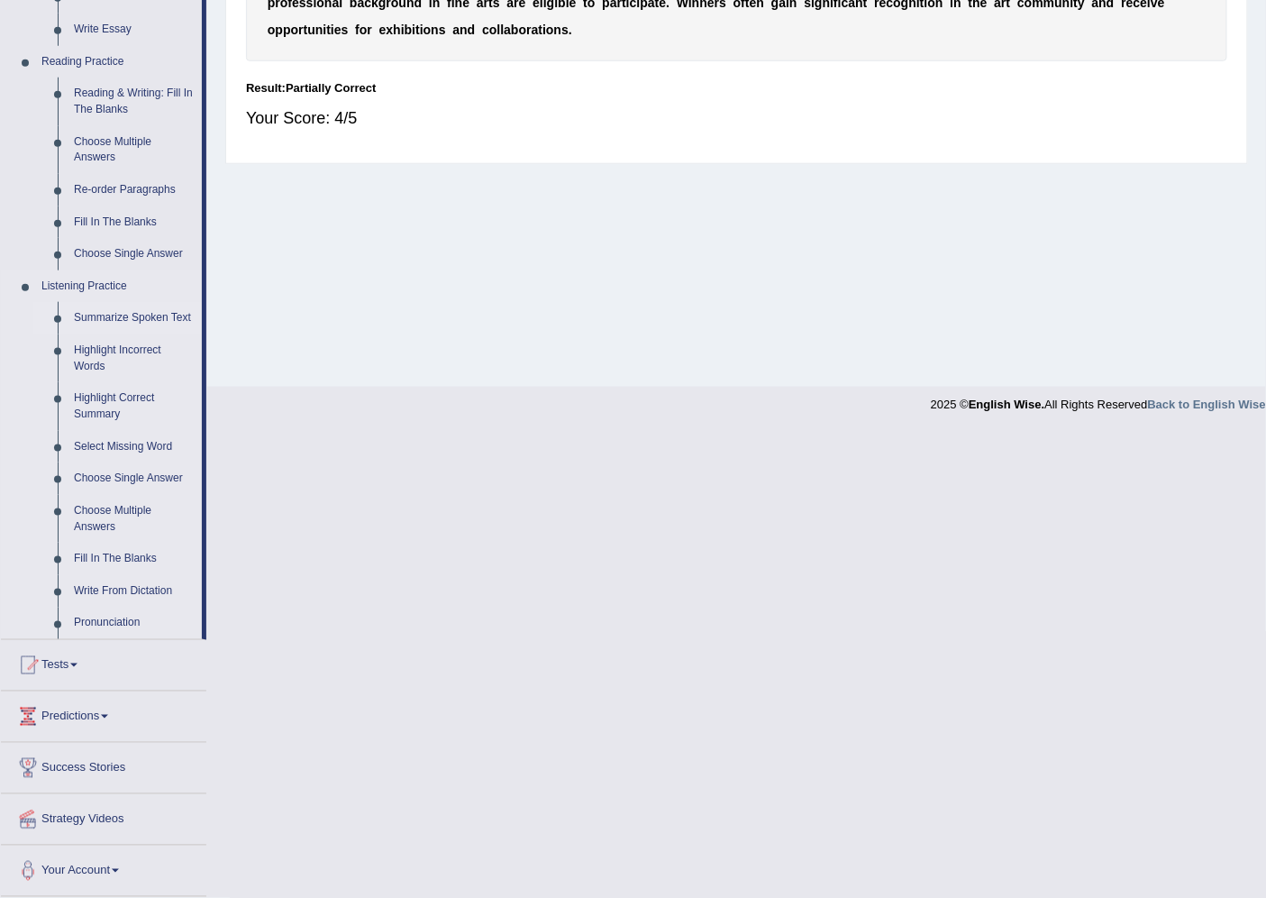
click at [136, 311] on link "Summarize Spoken Text" at bounding box center [134, 318] width 136 height 32
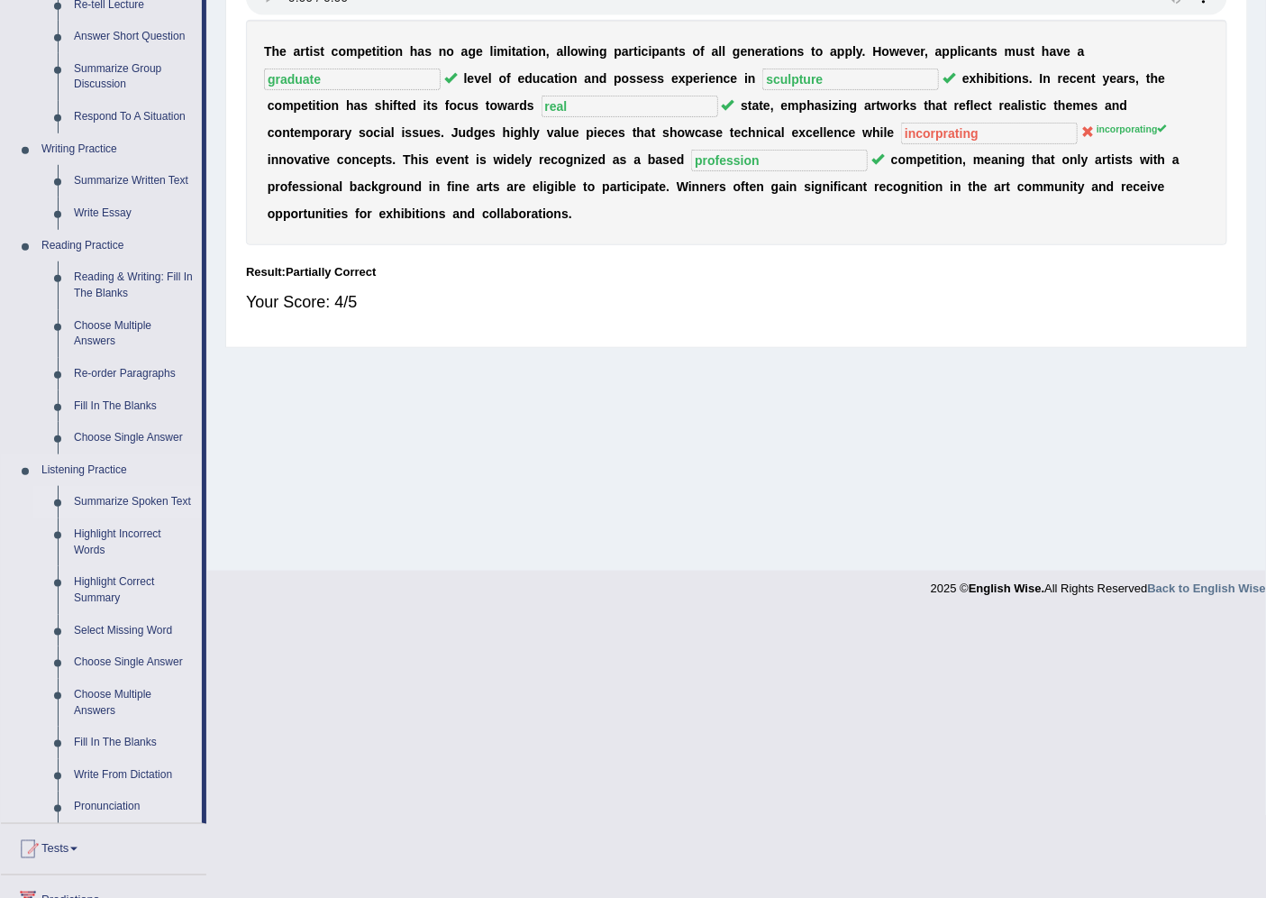
scroll to position [48, 0]
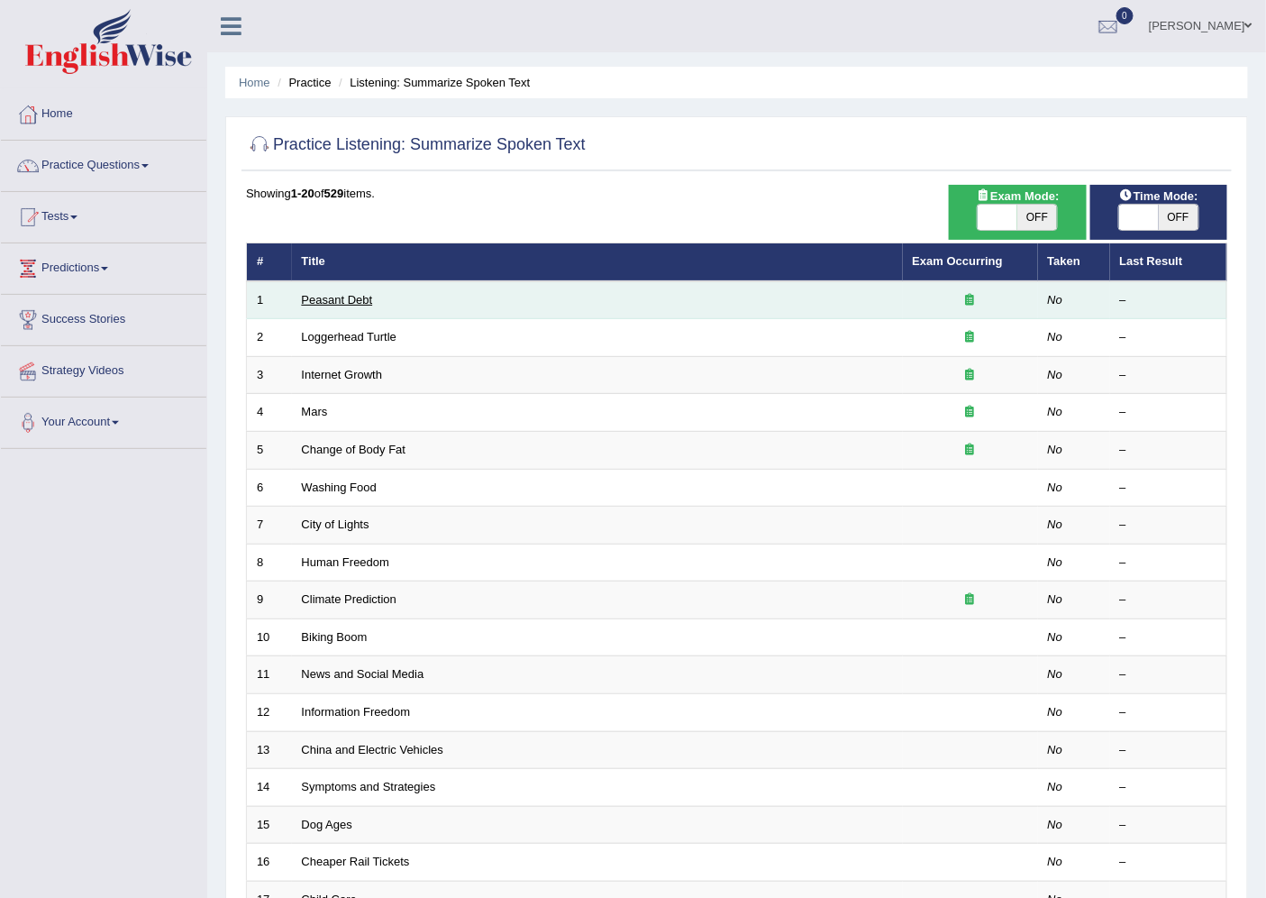
click at [346, 295] on link "Peasant Debt" at bounding box center [337, 300] width 71 height 14
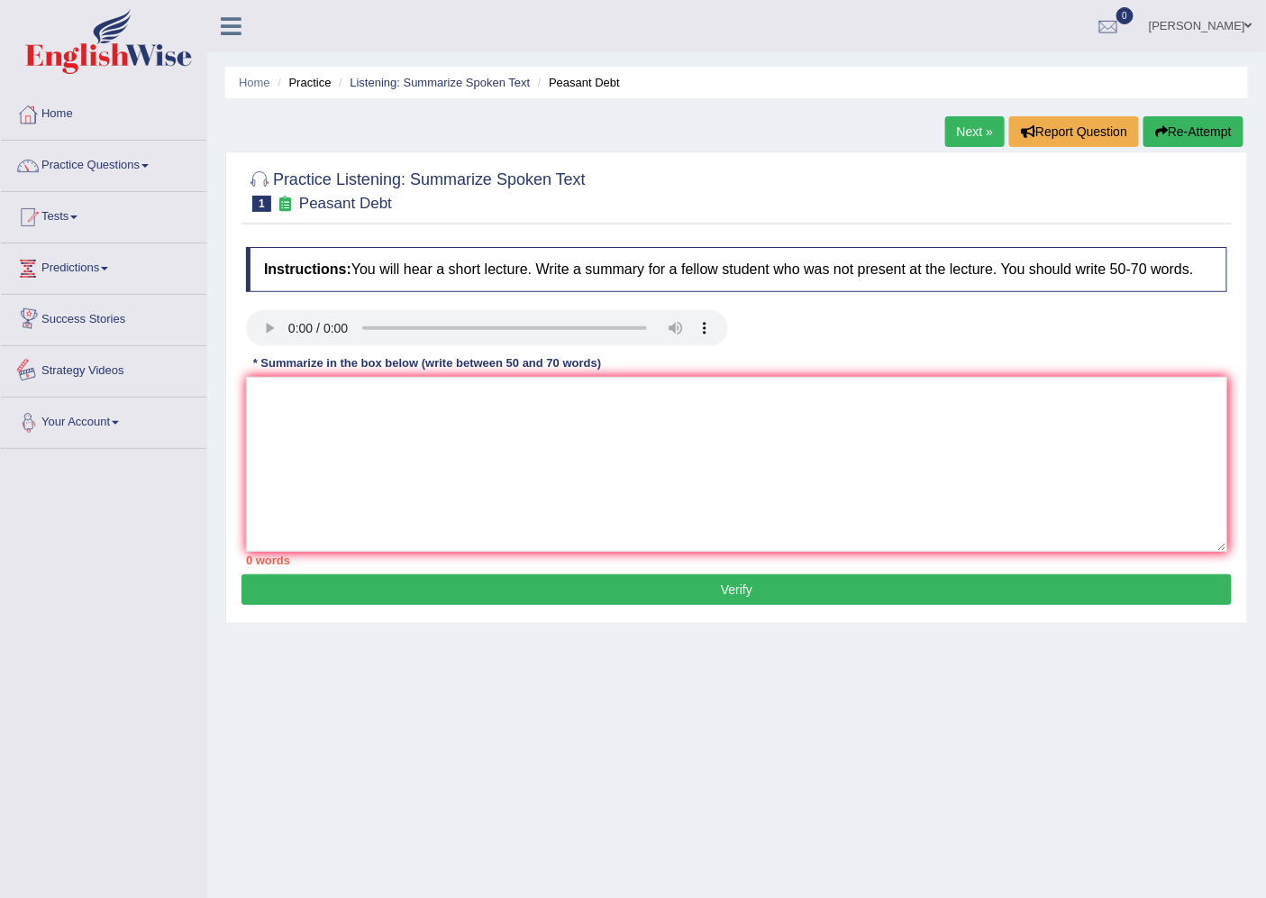
click at [94, 419] on link "Your Account" at bounding box center [104, 419] width 206 height 45
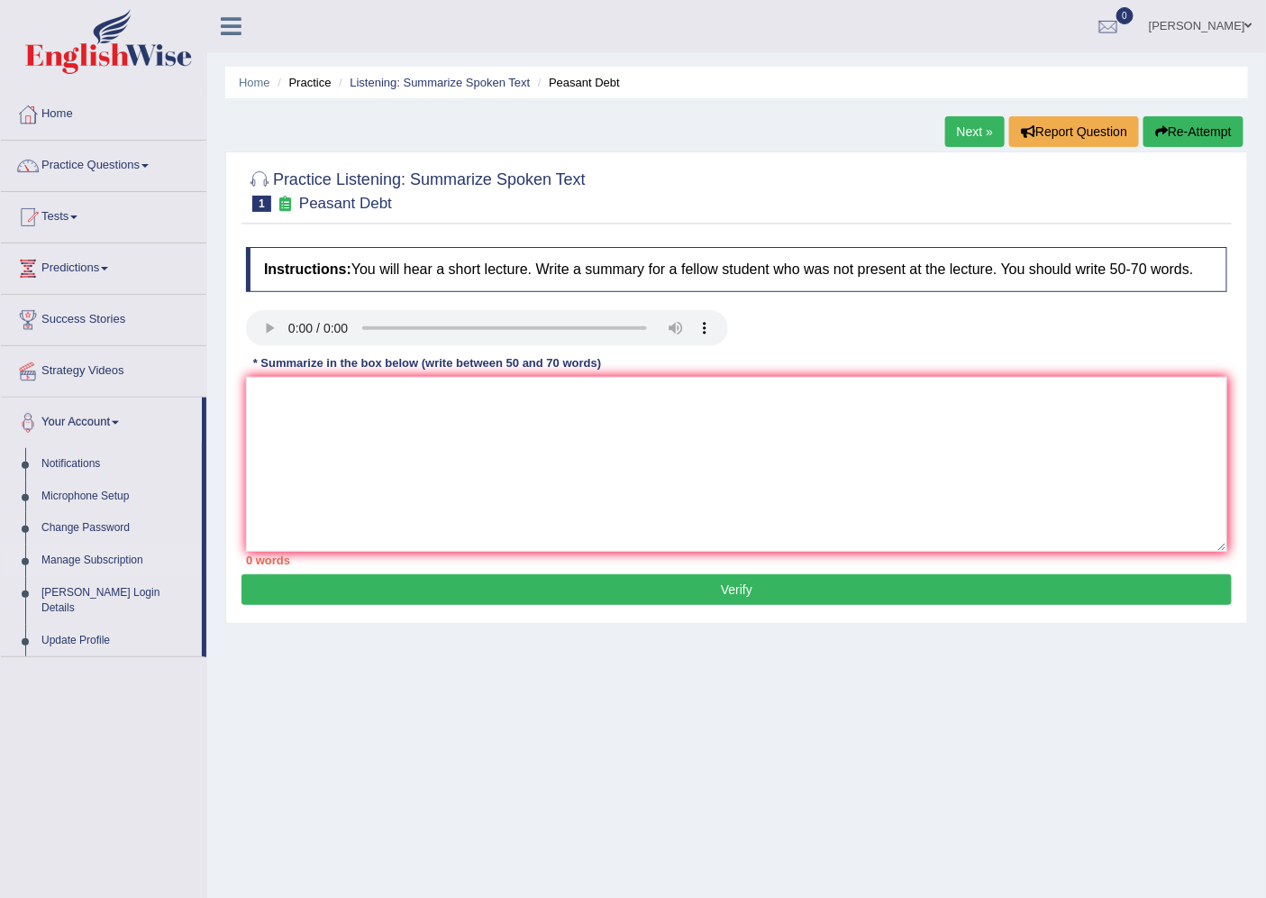
click at [82, 569] on link "Manage Subscription" at bounding box center [117, 560] width 169 height 32
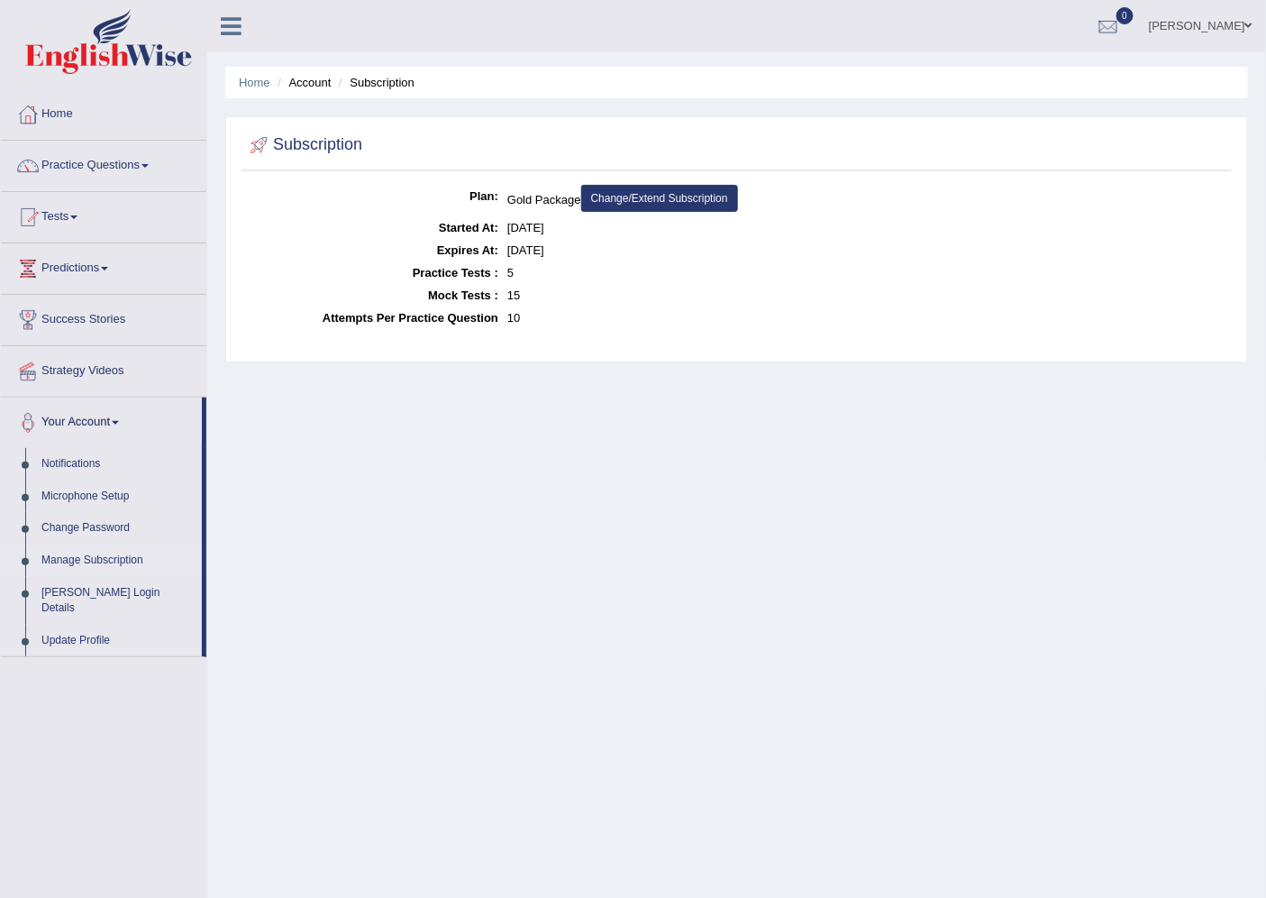
click at [679, 200] on link "Change/Extend Subscription" at bounding box center [659, 198] width 157 height 27
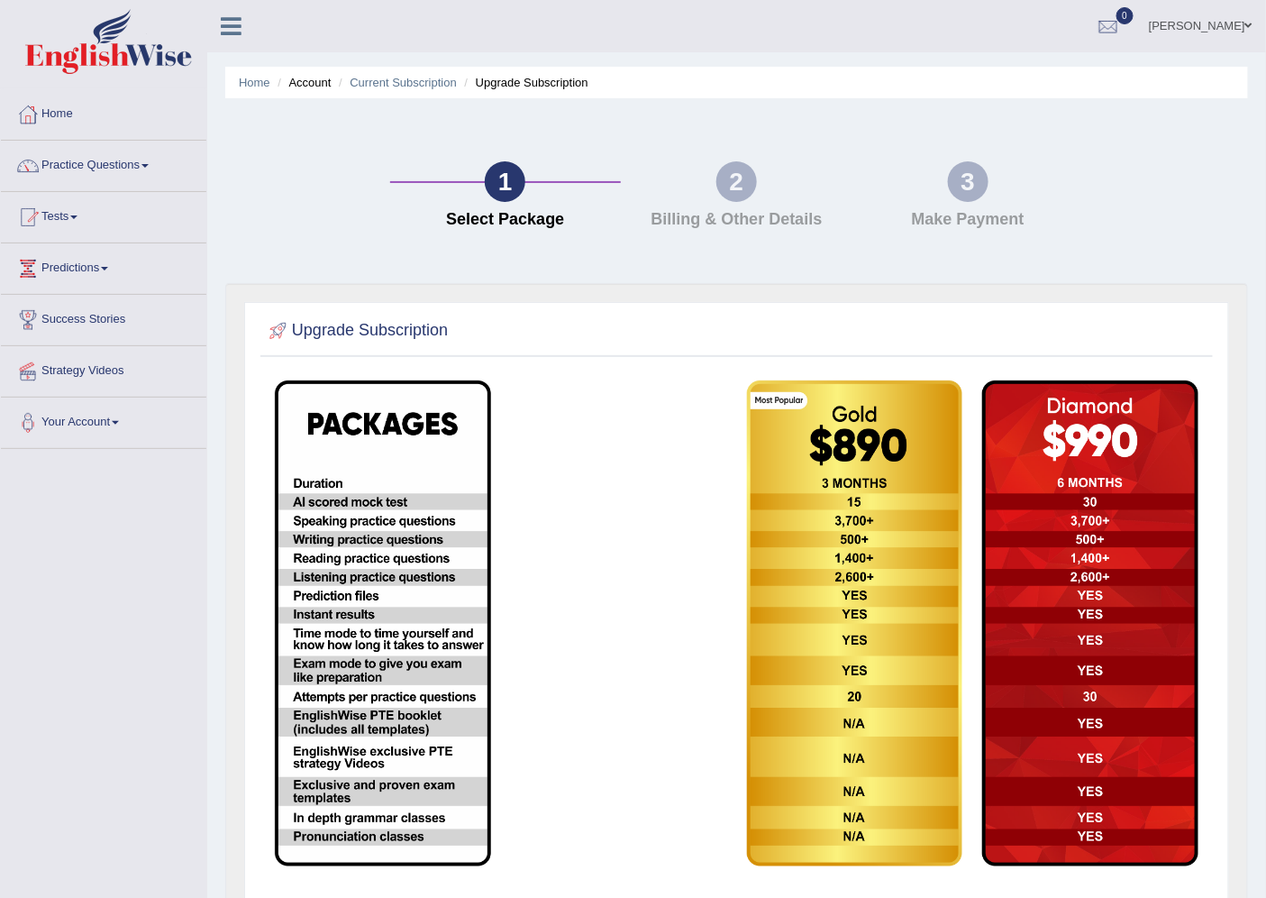
click at [1068, 466] on img at bounding box center [1090, 623] width 216 height 486
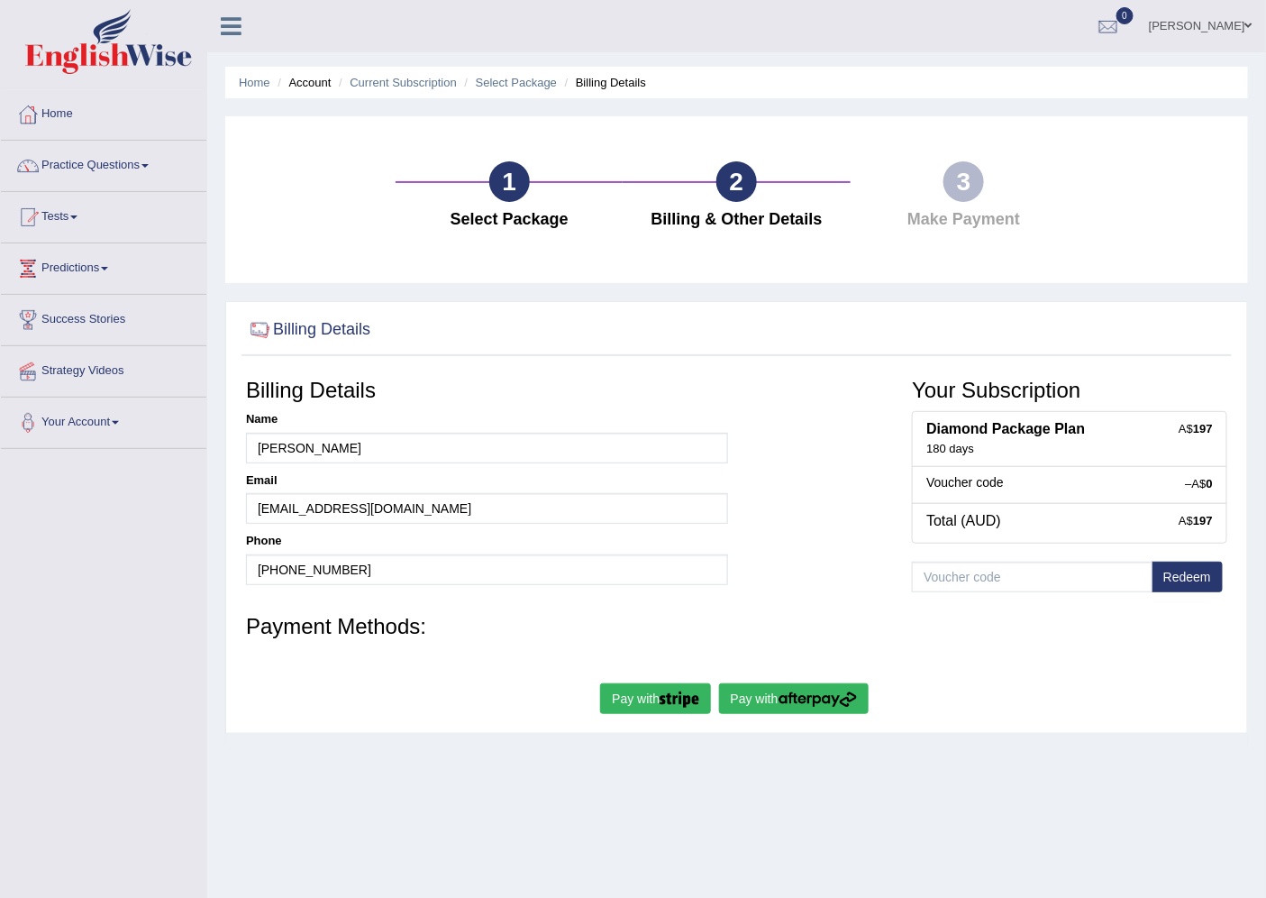
click at [523, 190] on div "1" at bounding box center [509, 181] width 41 height 41
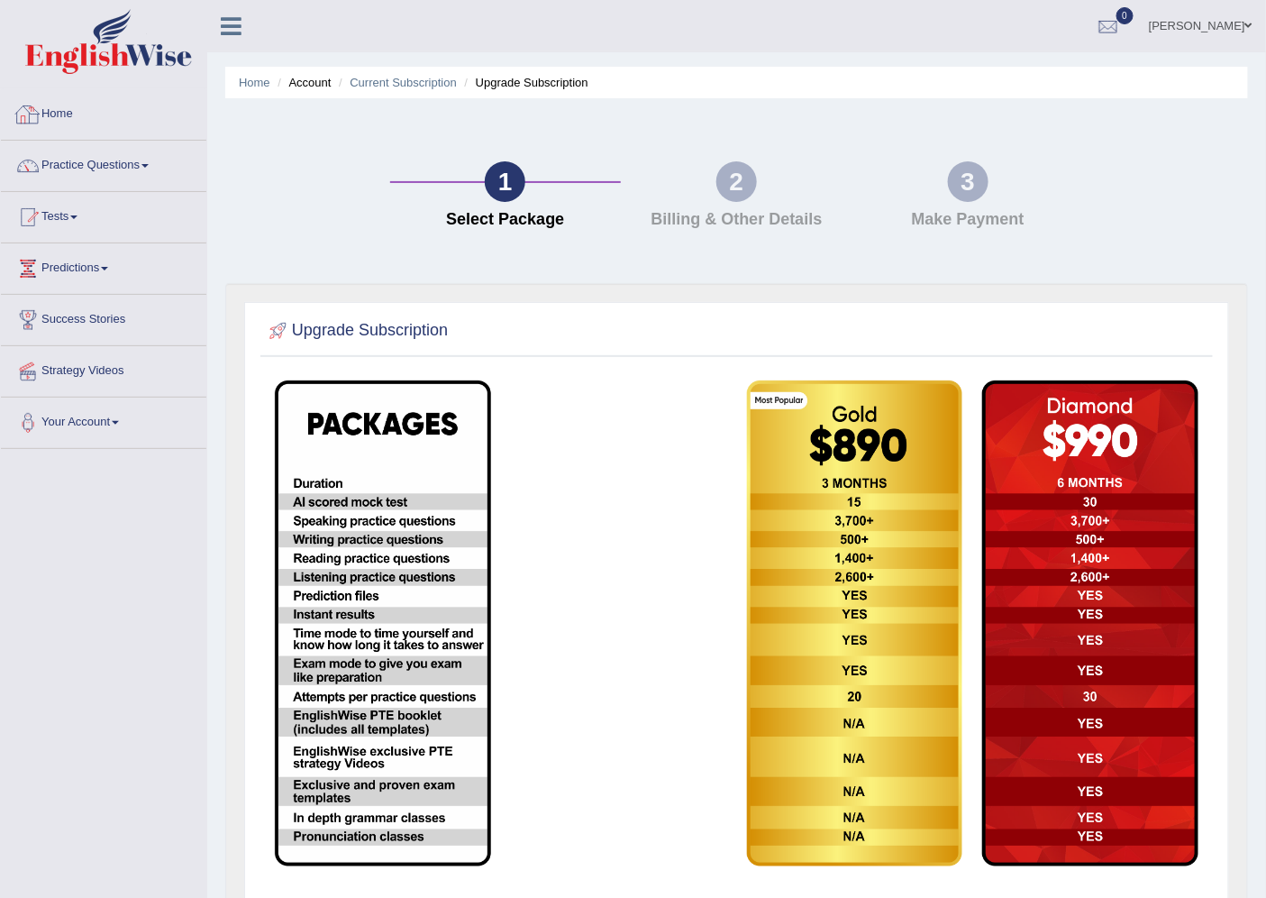
click at [807, 447] on img at bounding box center [855, 623] width 216 height 486
click at [455, 525] on img at bounding box center [383, 623] width 216 height 486
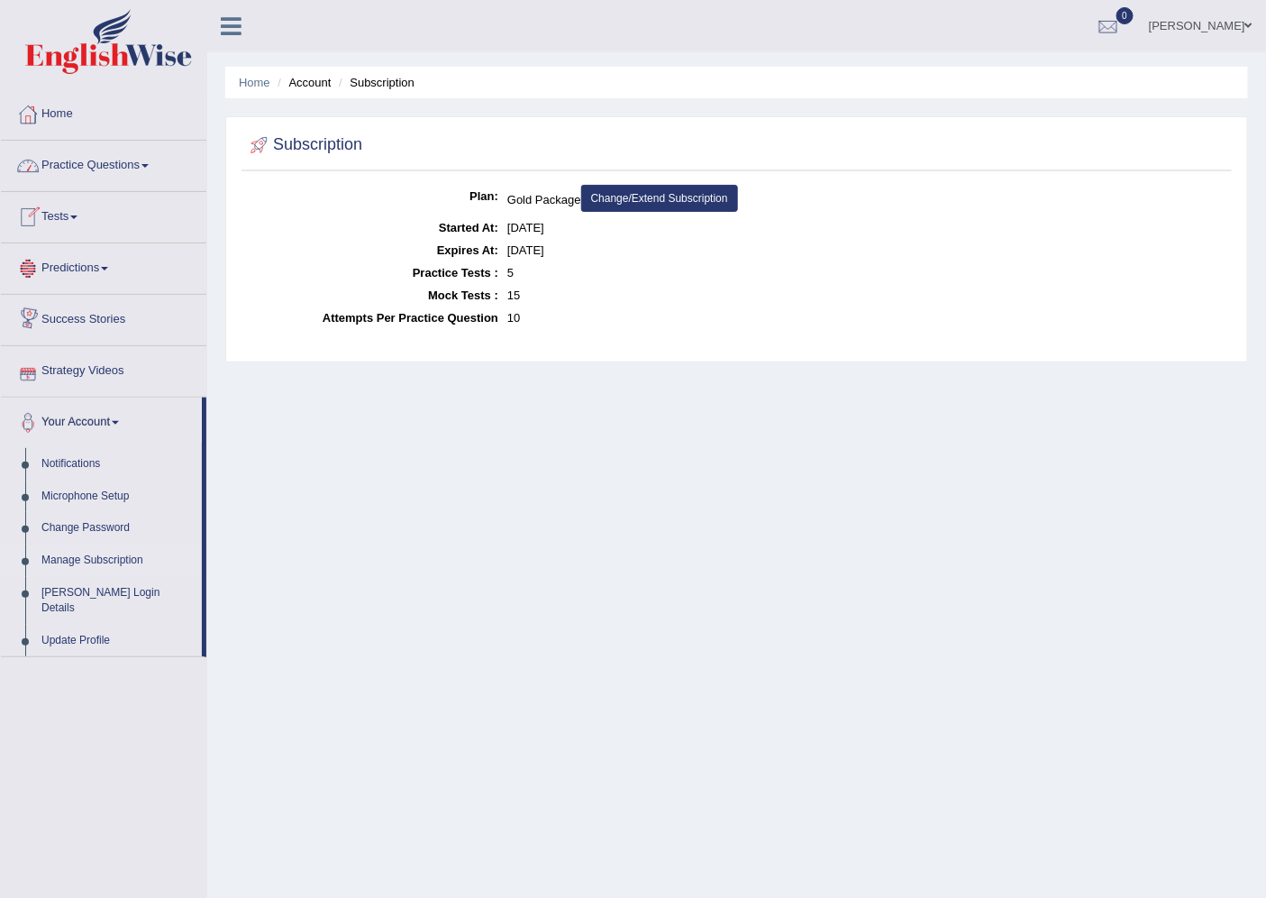
click at [67, 228] on link "Tests" at bounding box center [104, 214] width 206 height 45
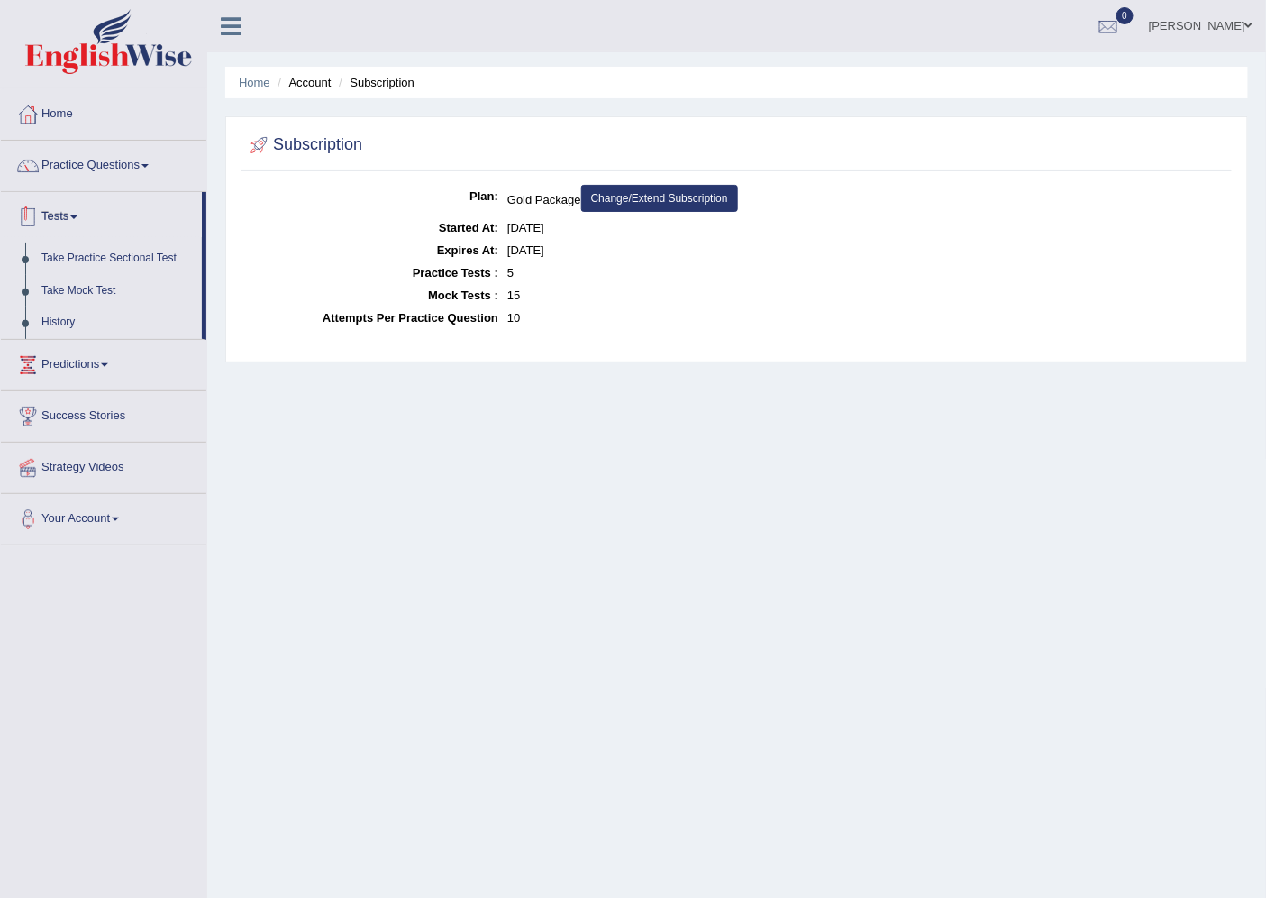
click at [70, 222] on link "Tests" at bounding box center [101, 214] width 201 height 45
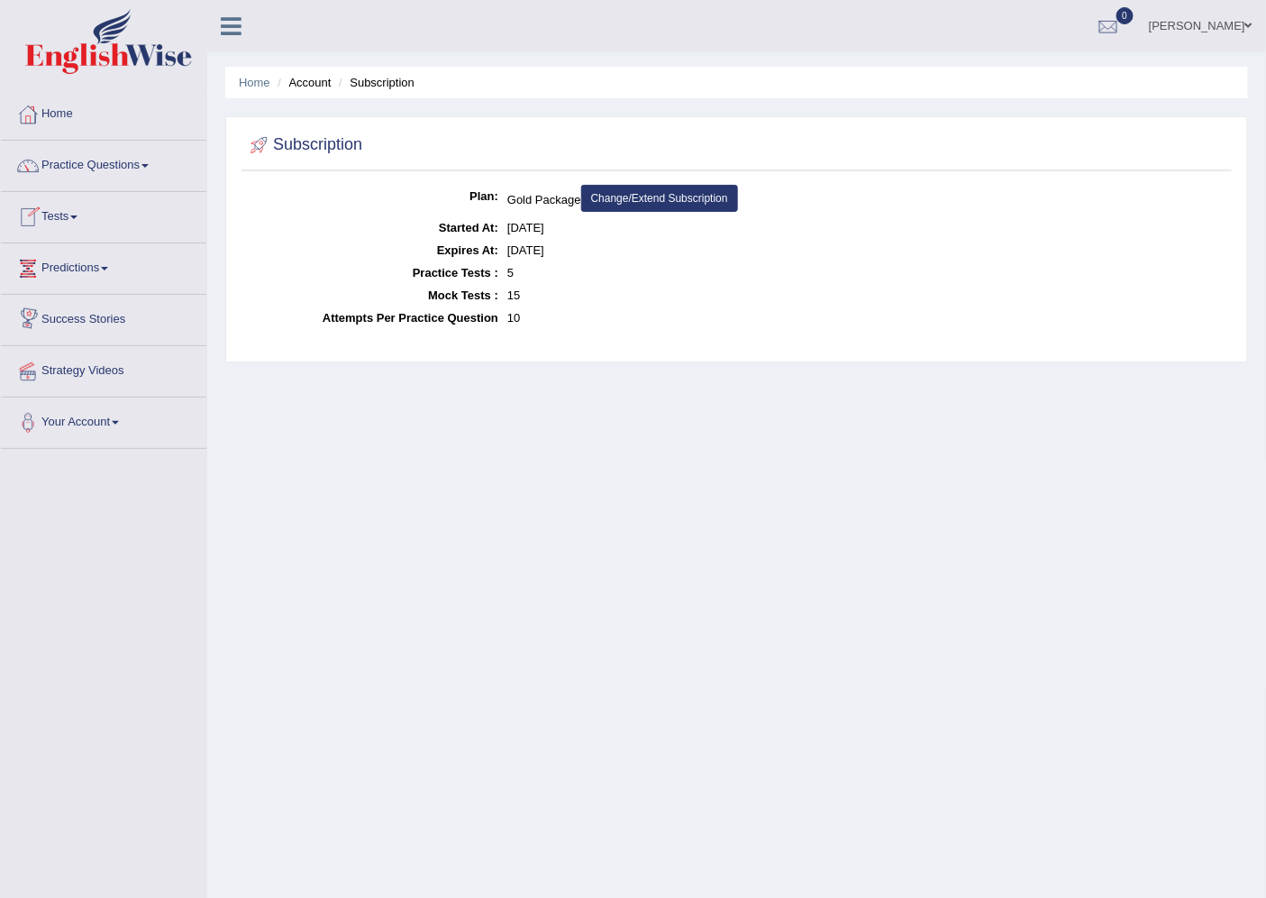
click at [110, 272] on link "Predictions" at bounding box center [104, 265] width 206 height 45
click at [110, 272] on link "Predictions" at bounding box center [101, 265] width 201 height 45
click at [112, 332] on link "Success Stories" at bounding box center [104, 317] width 206 height 45
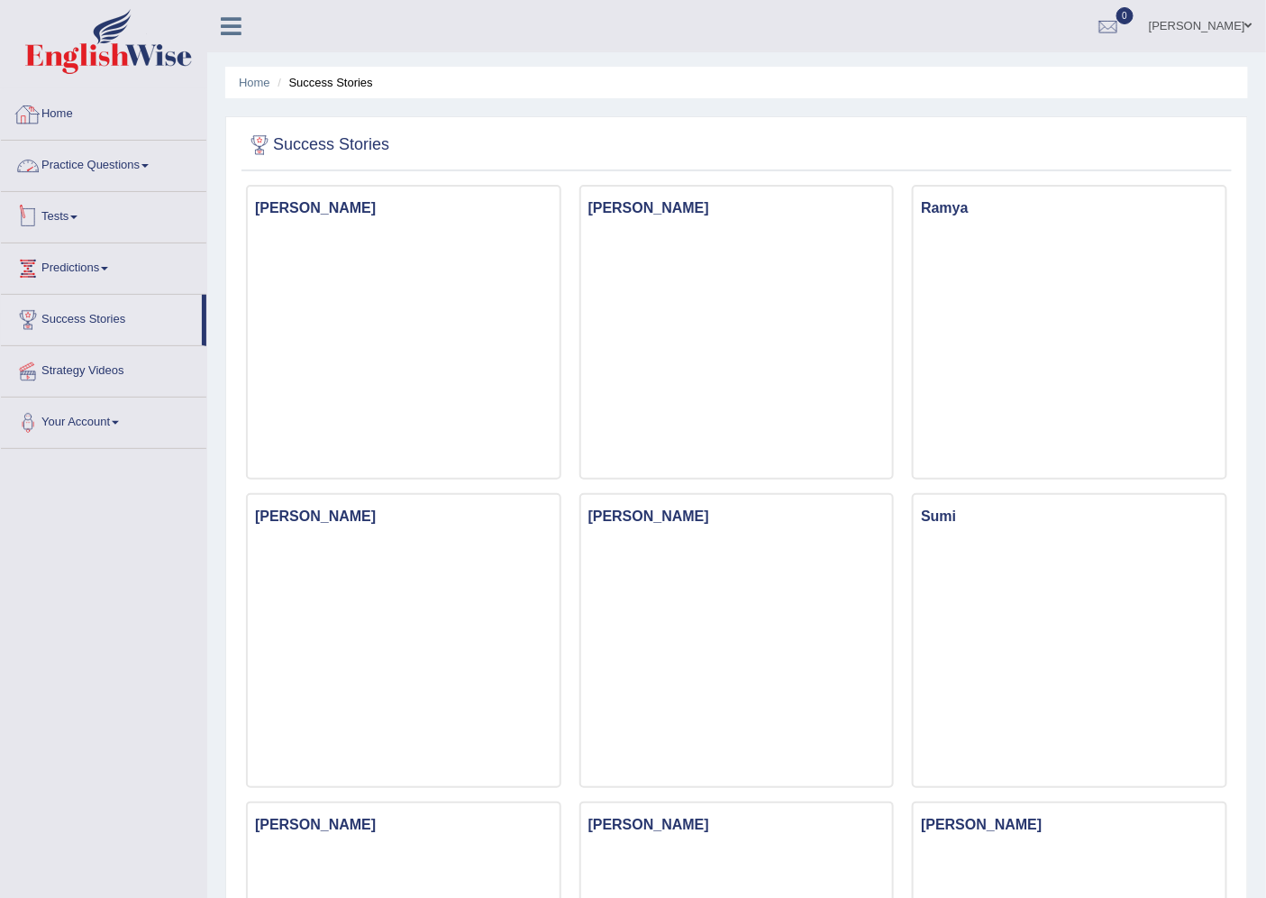
click at [15, 110] on div at bounding box center [27, 114] width 27 height 27
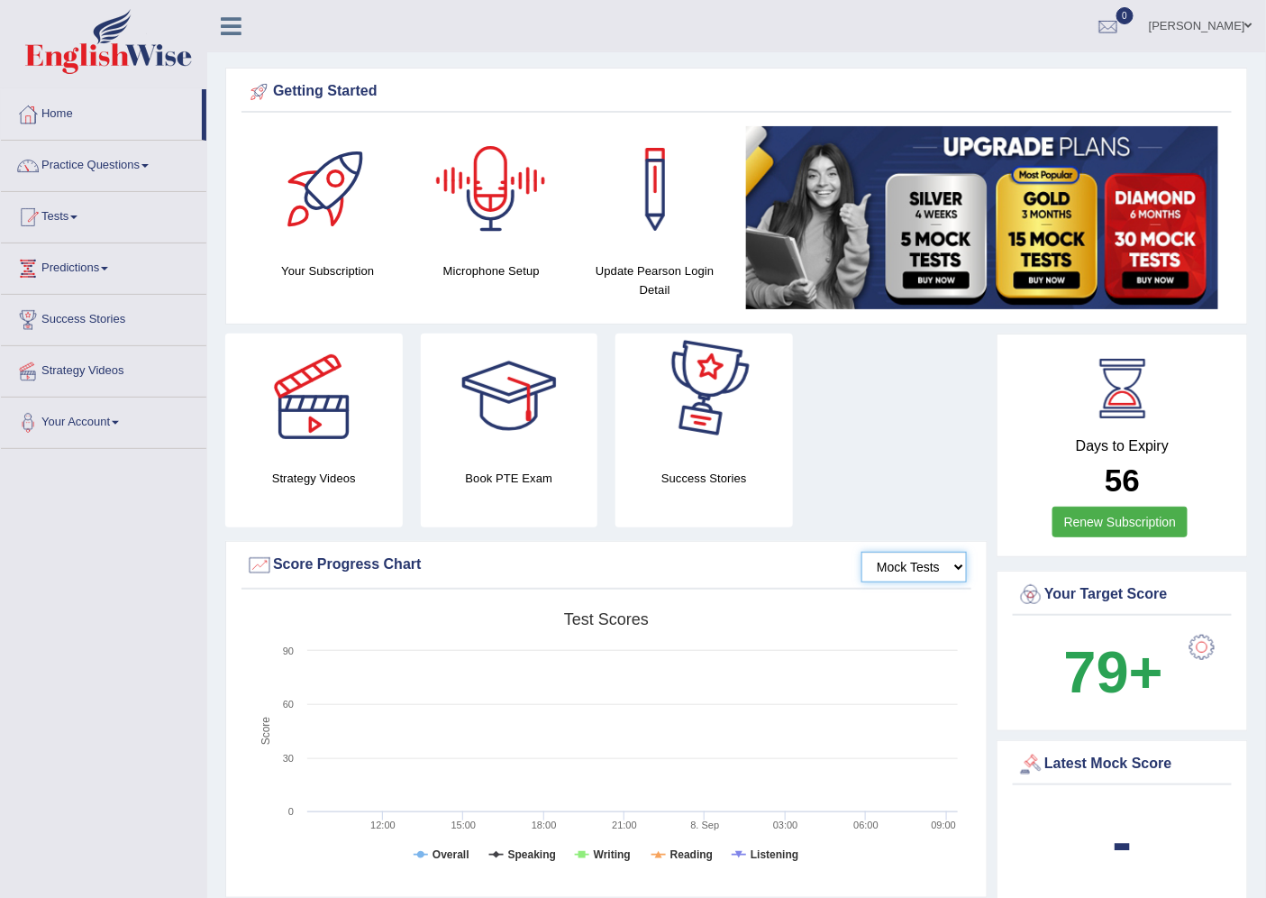
click at [899, 569] on select "Mock Tests" at bounding box center [914, 567] width 105 height 31
click at [862, 552] on select "Mock Tests" at bounding box center [914, 567] width 105 height 31
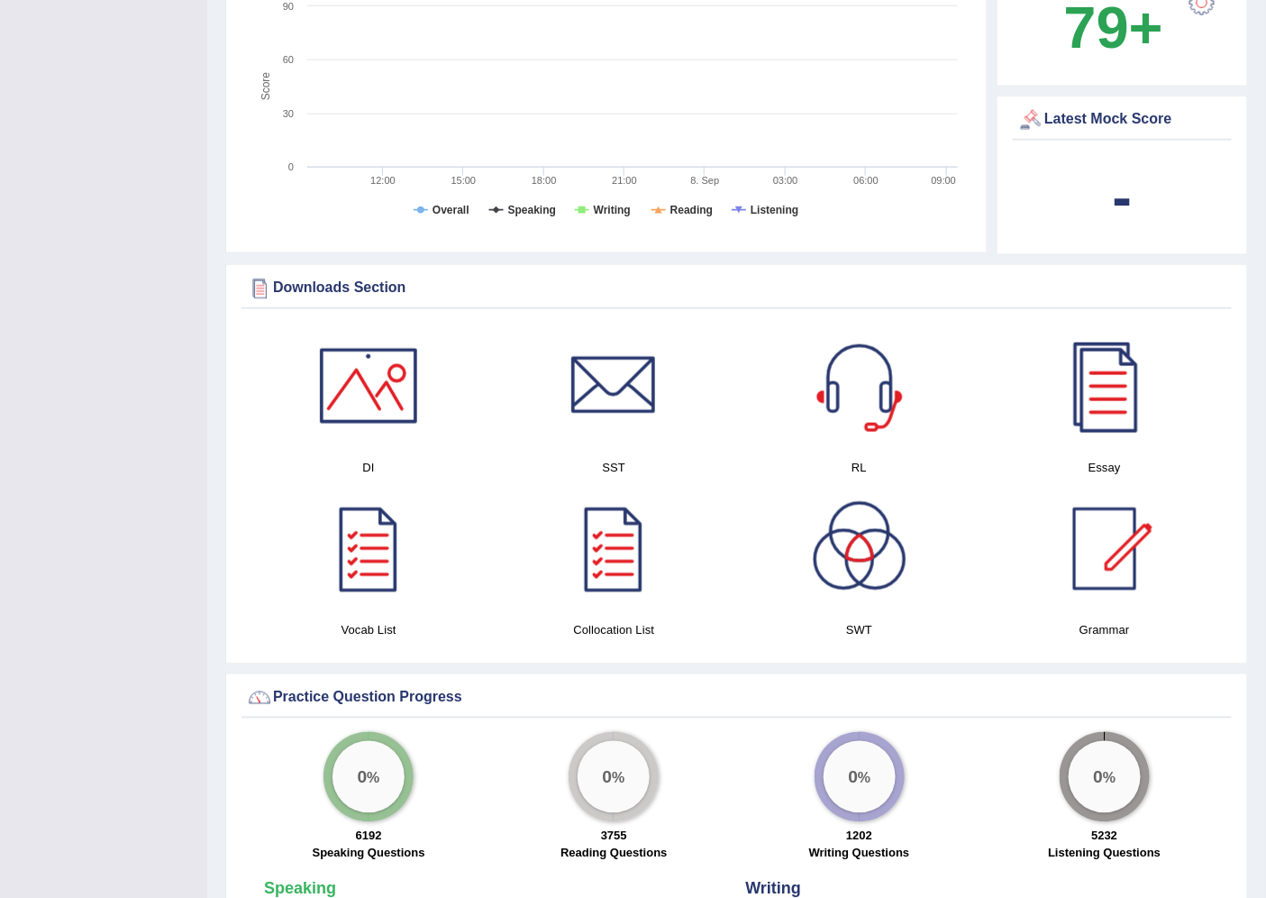
scroll to position [668, 0]
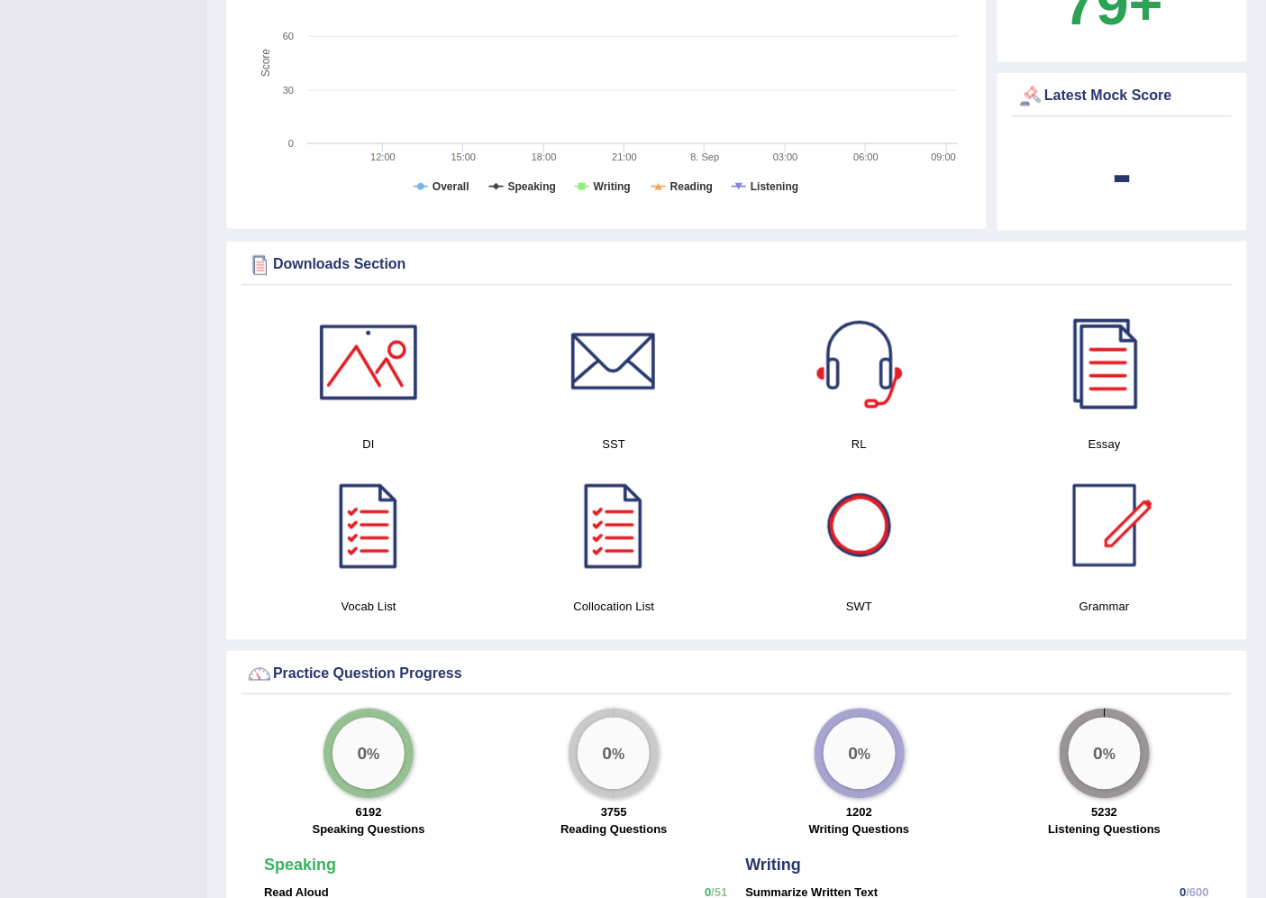
click at [858, 557] on div at bounding box center [860, 525] width 126 height 126
click at [1116, 536] on div at bounding box center [1105, 525] width 126 height 126
click at [347, 352] on div at bounding box center [369, 362] width 126 height 126
click at [863, 395] on div at bounding box center [860, 362] width 126 height 126
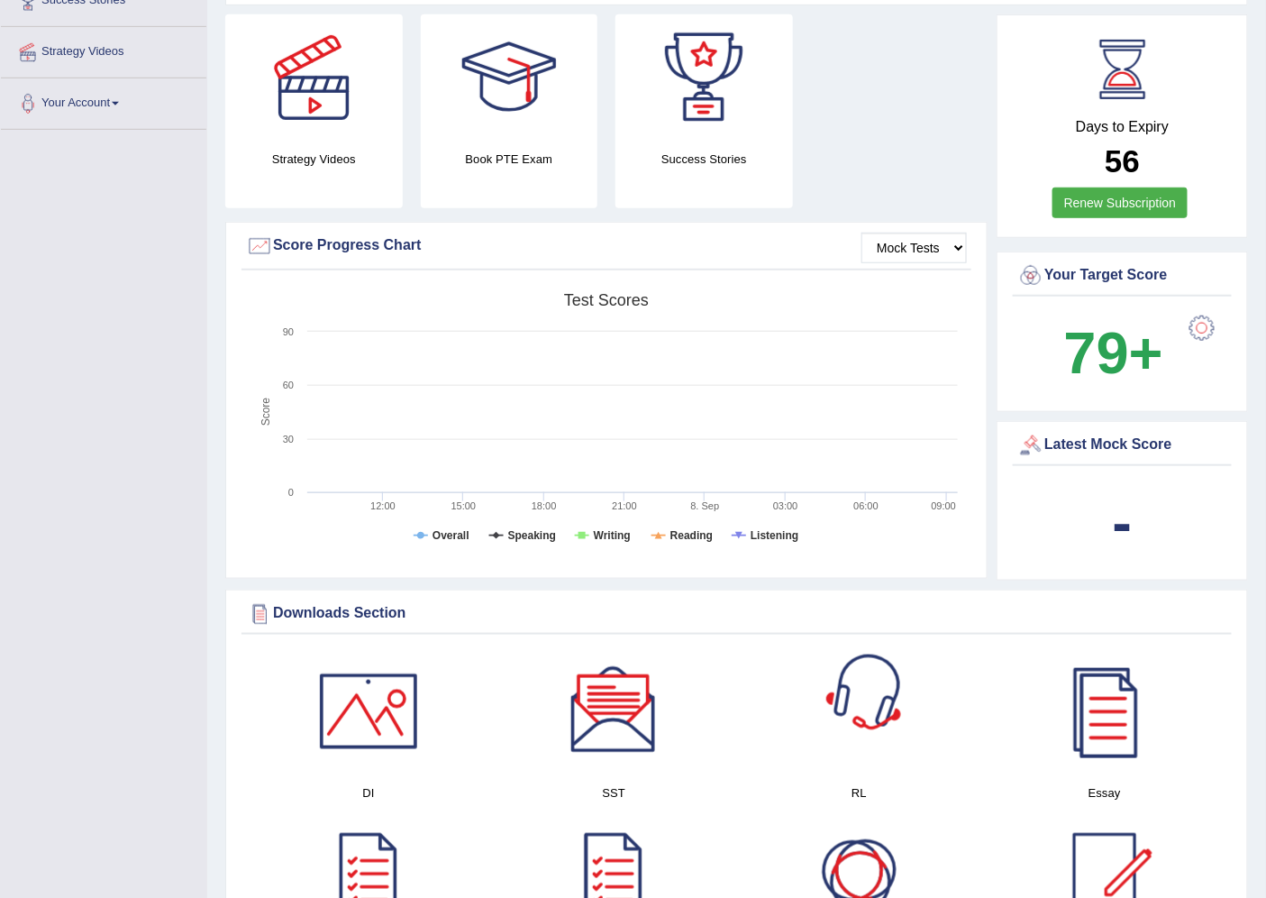
scroll to position [0, 0]
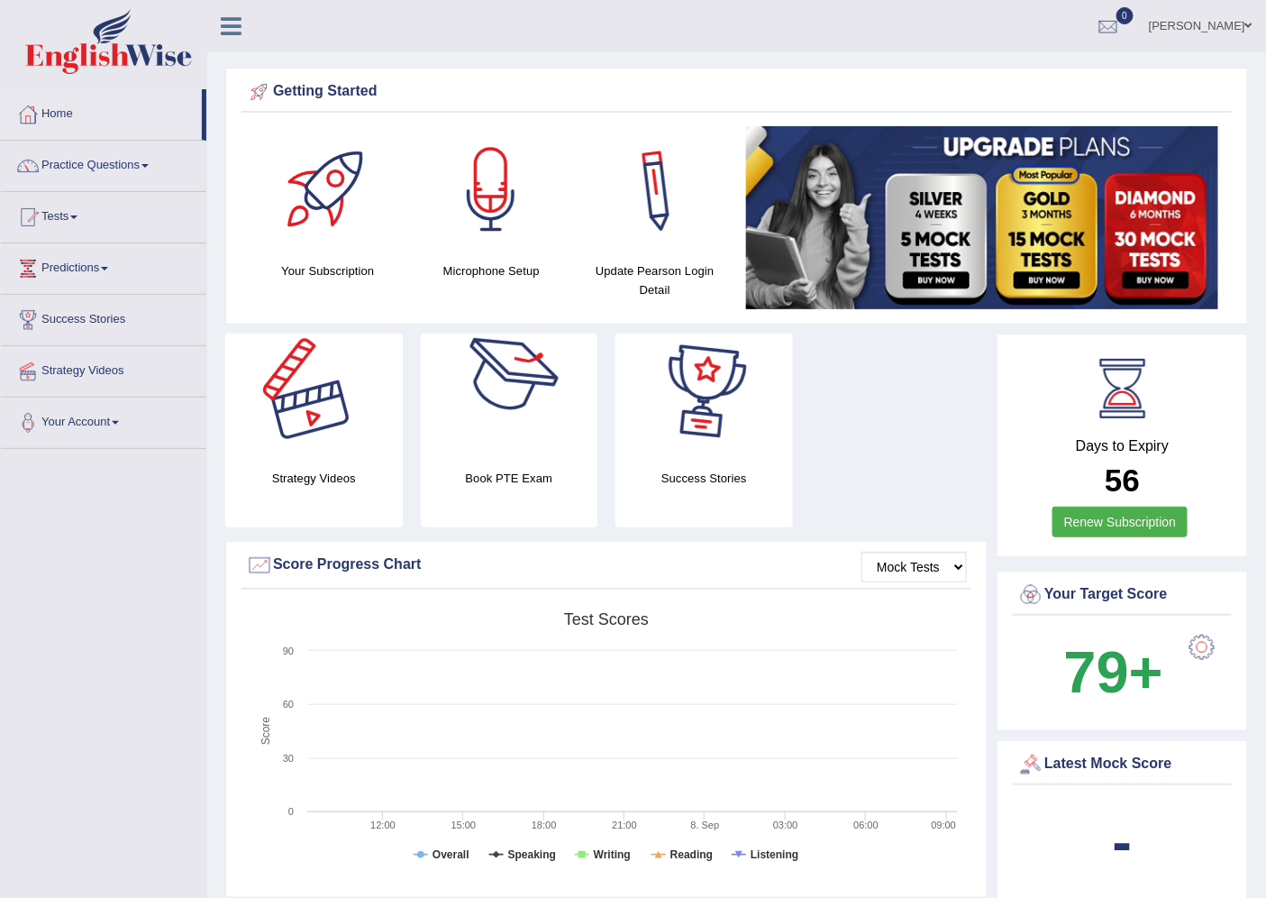
click at [313, 484] on h4 "Strategy Videos" at bounding box center [314, 478] width 178 height 19
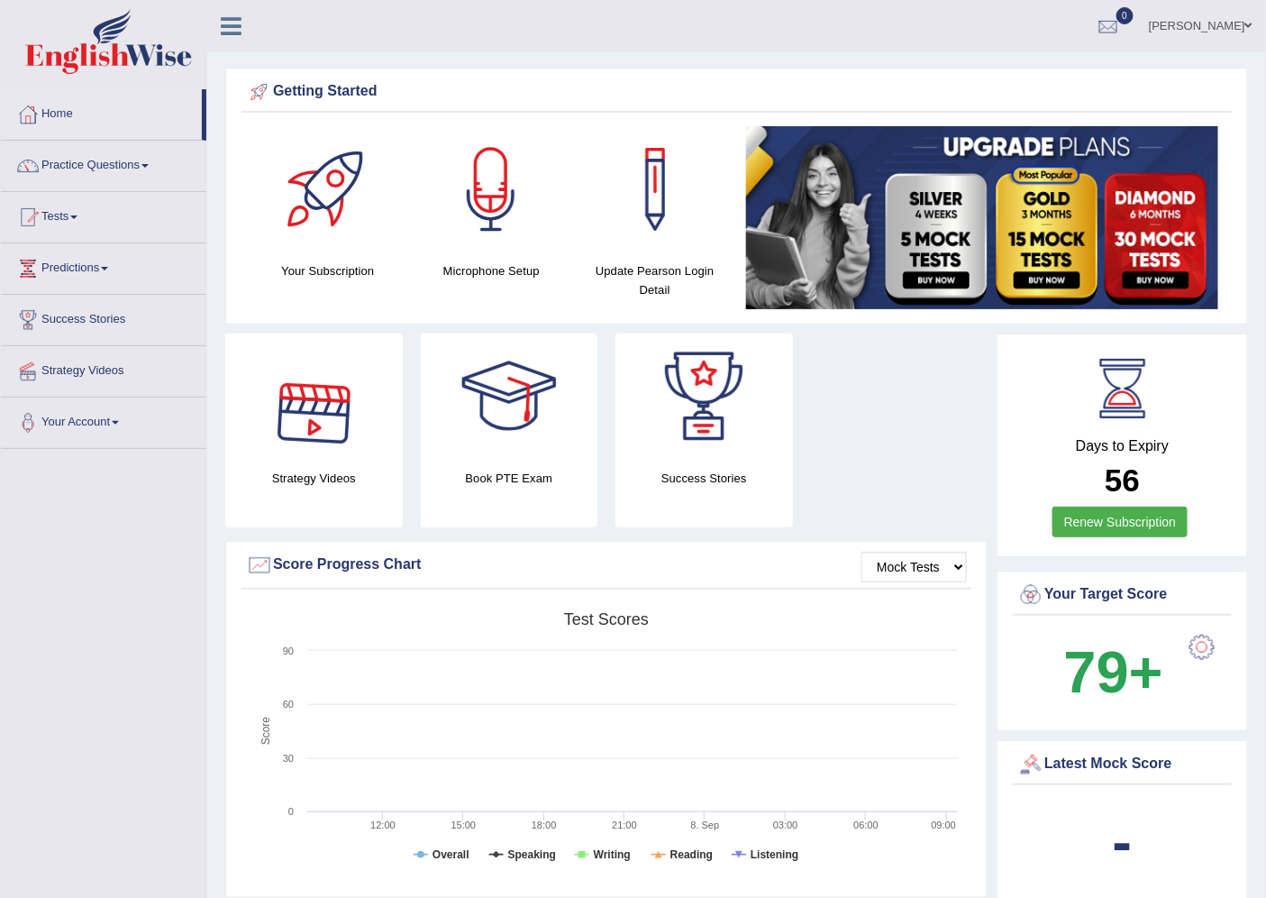
click at [312, 445] on div at bounding box center [314, 397] width 126 height 126
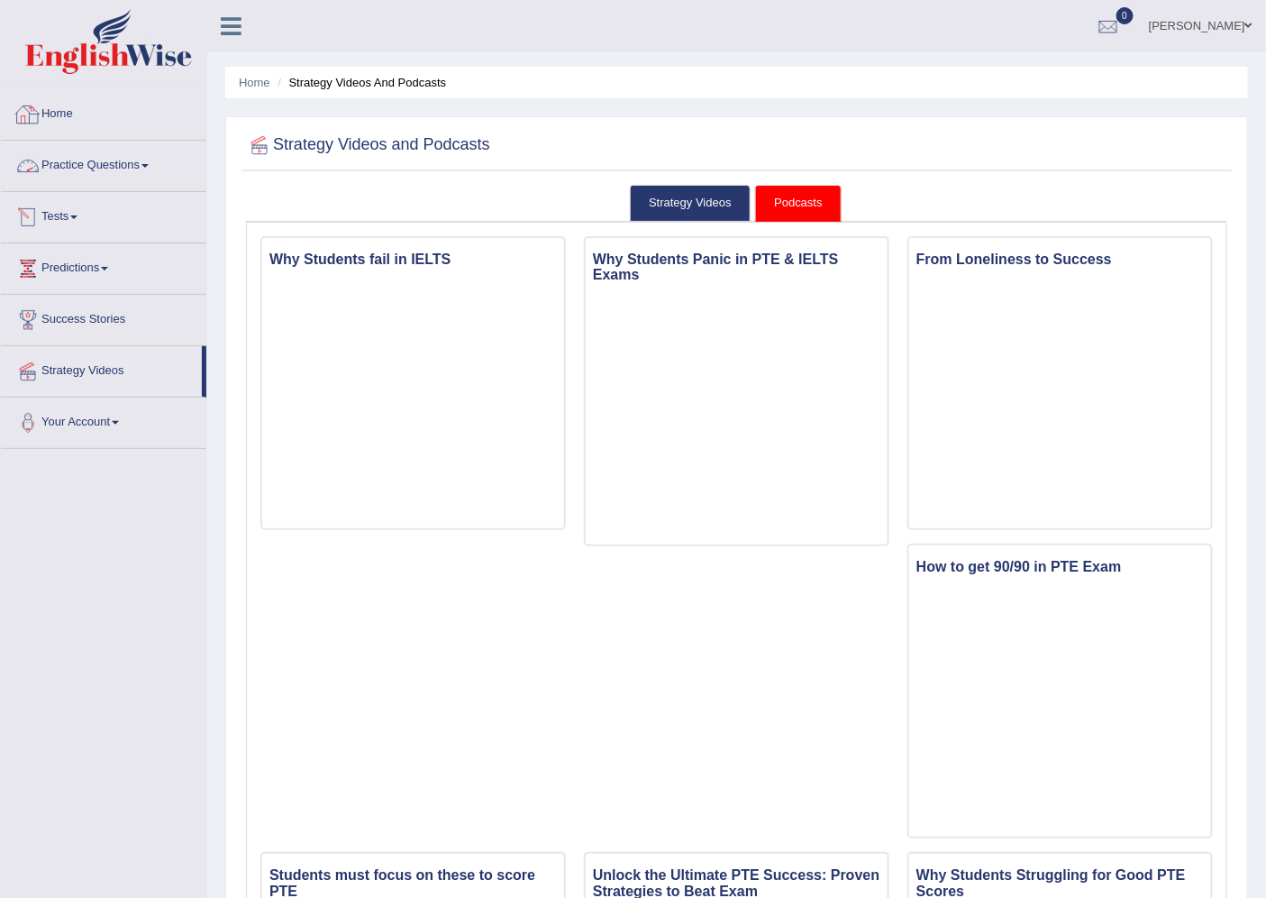
click at [91, 162] on link "Practice Questions" at bounding box center [104, 163] width 206 height 45
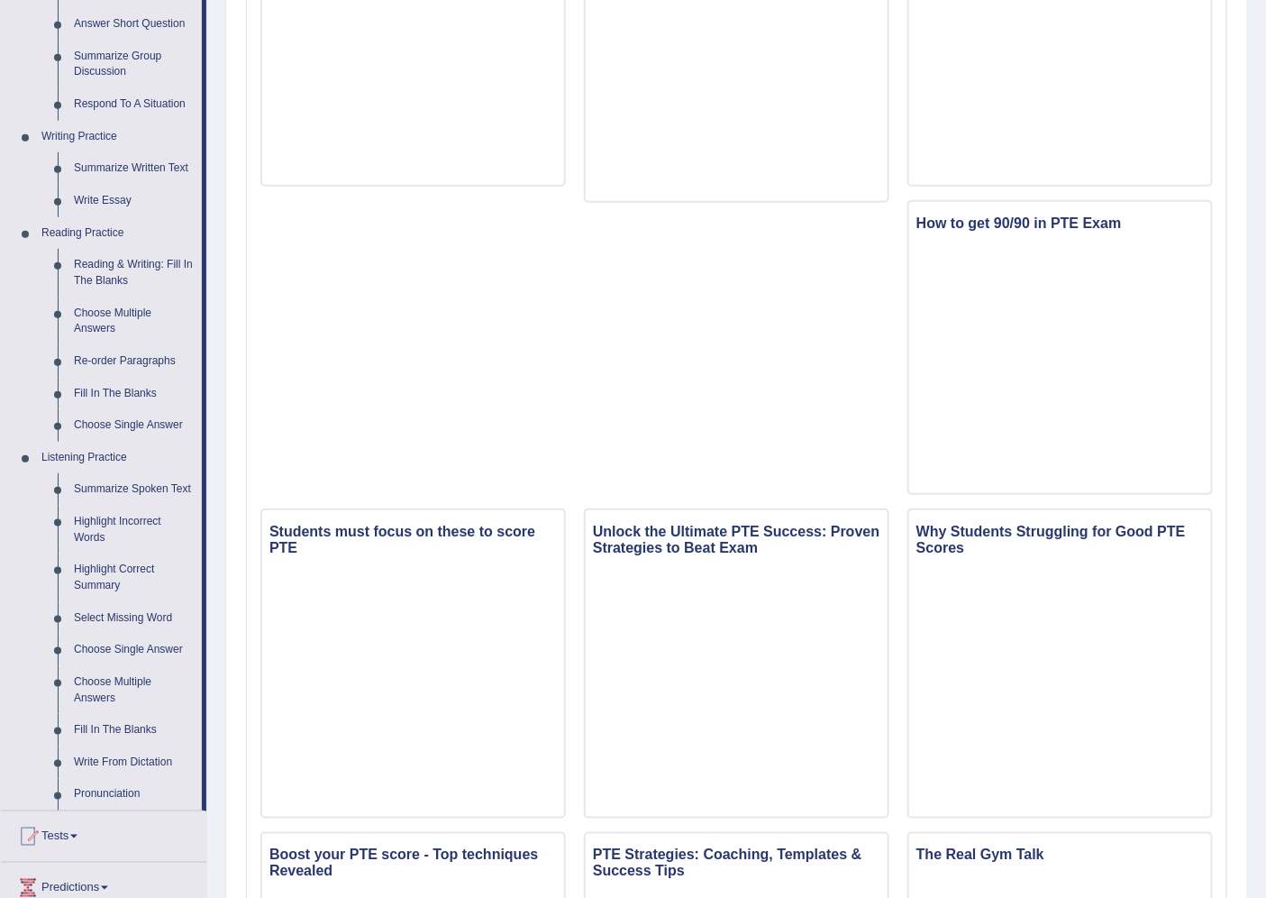
scroll to position [668, 0]
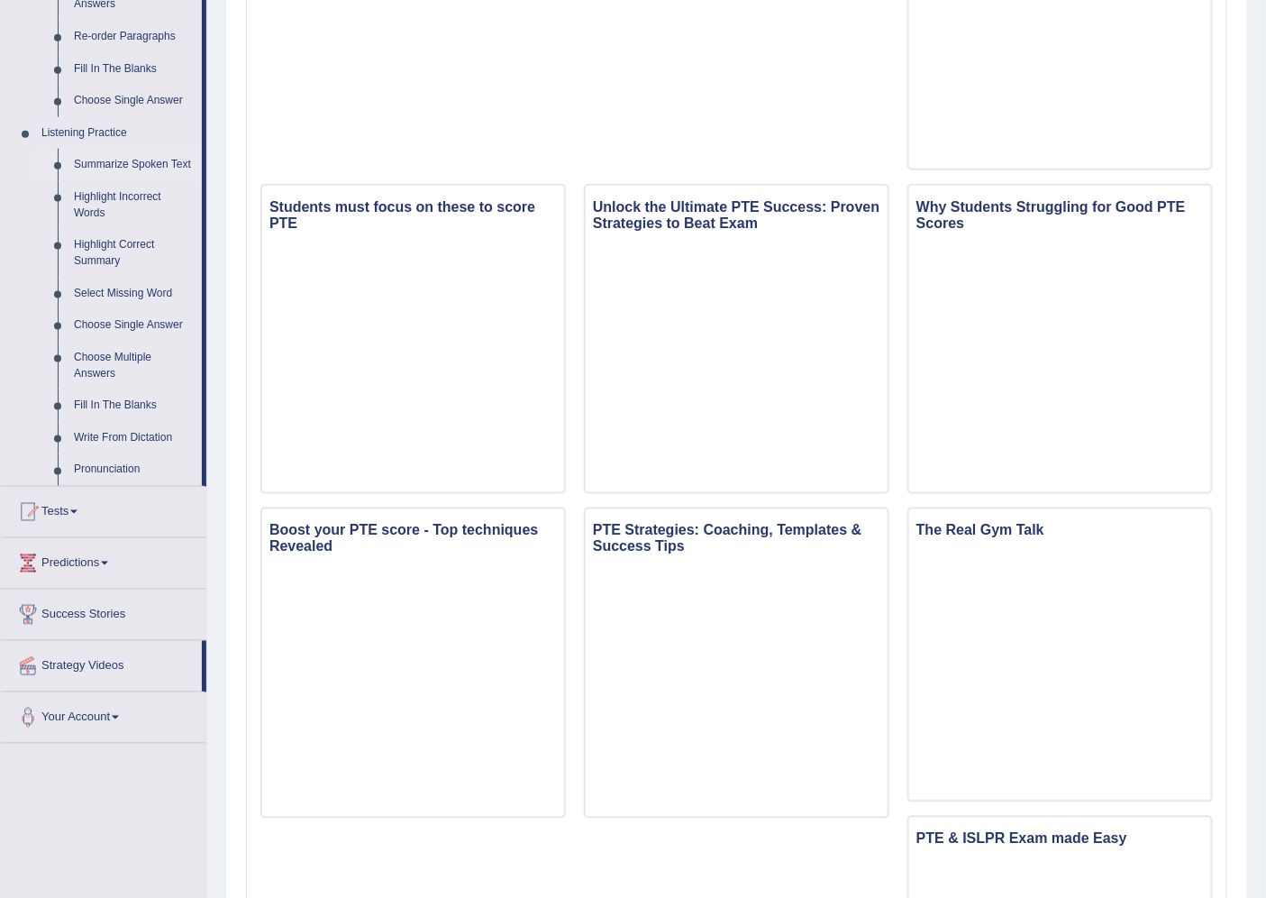
click at [114, 172] on link "Summarize Spoken Text" at bounding box center [134, 165] width 136 height 32
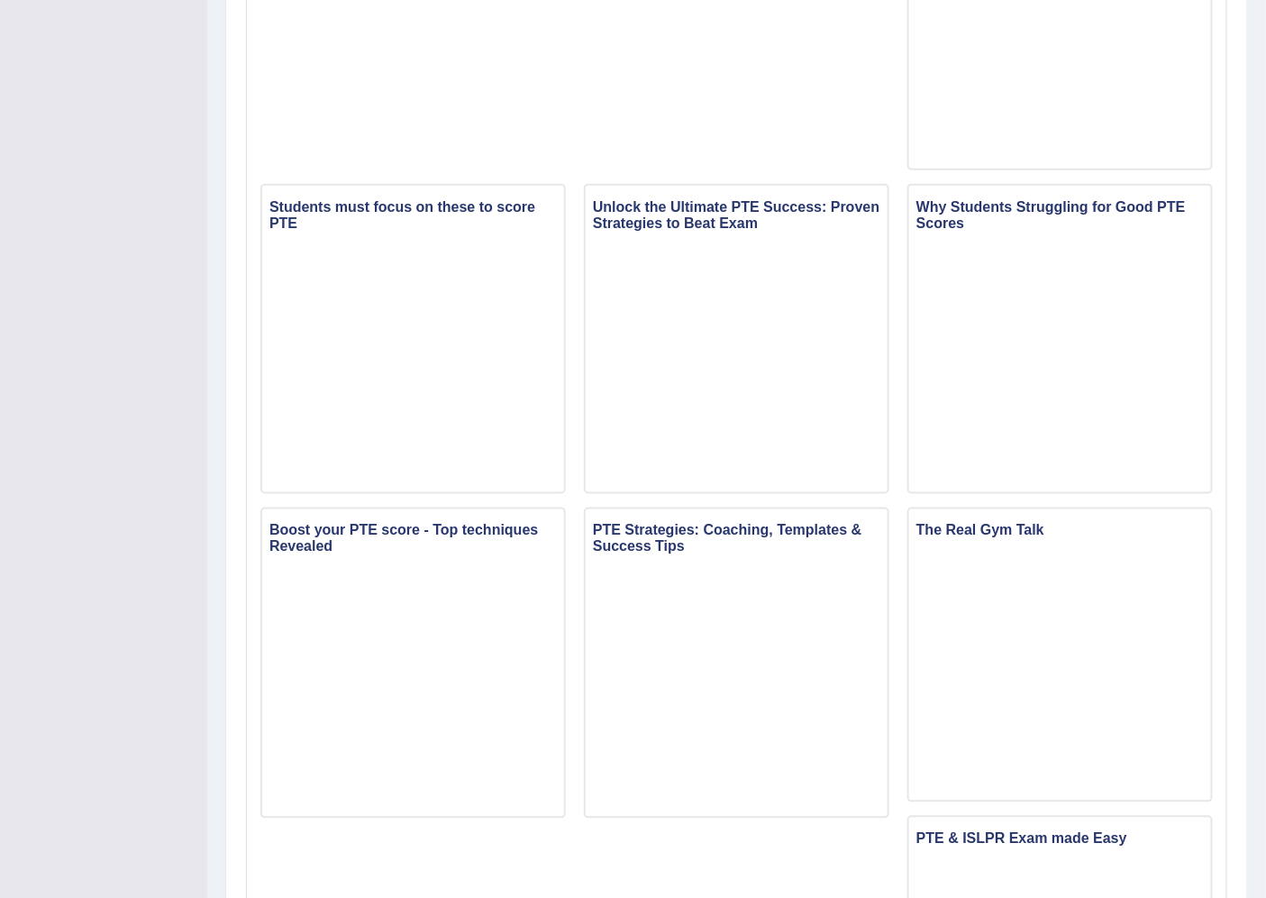
scroll to position [309, 0]
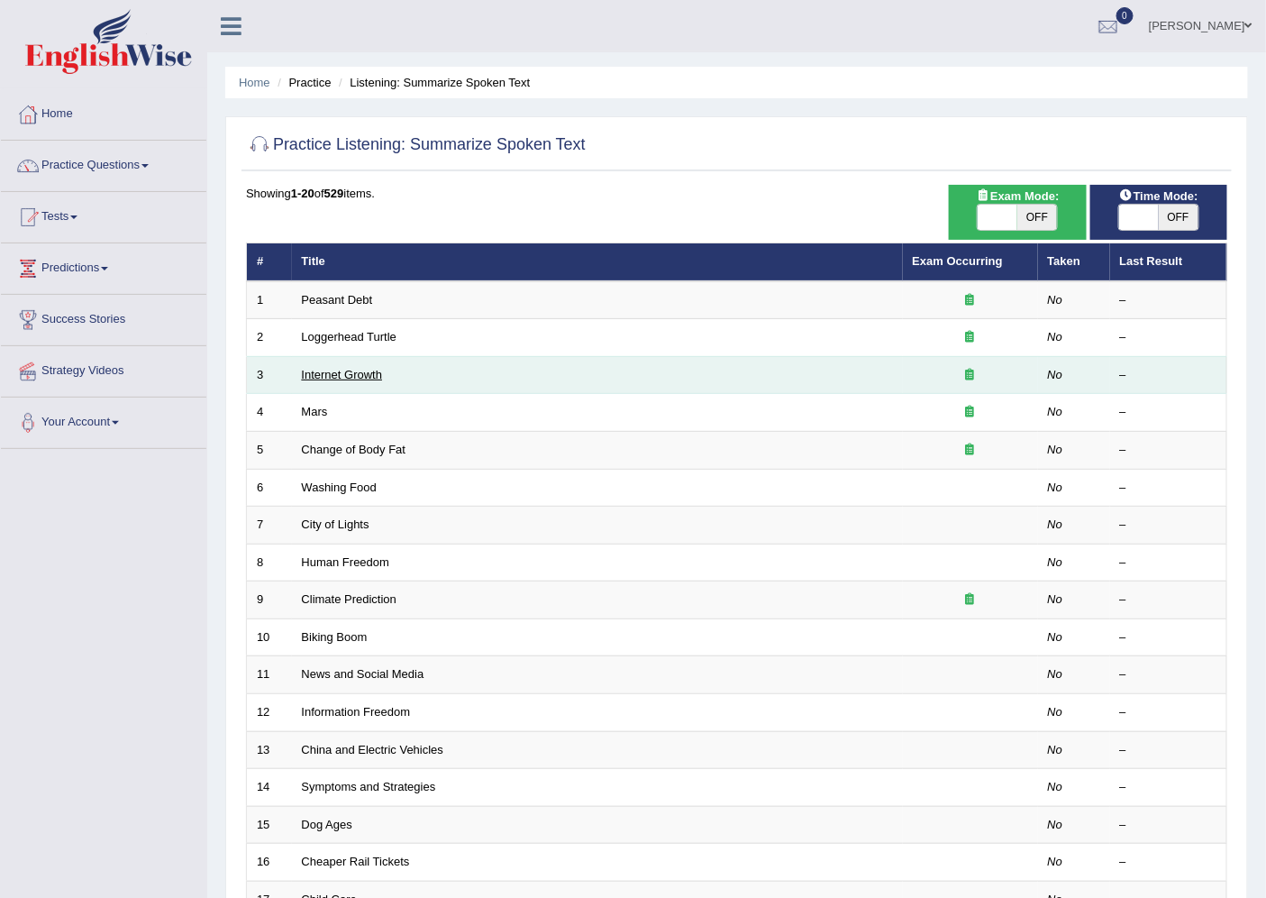
click at [364, 376] on link "Internet Growth" at bounding box center [342, 375] width 81 height 14
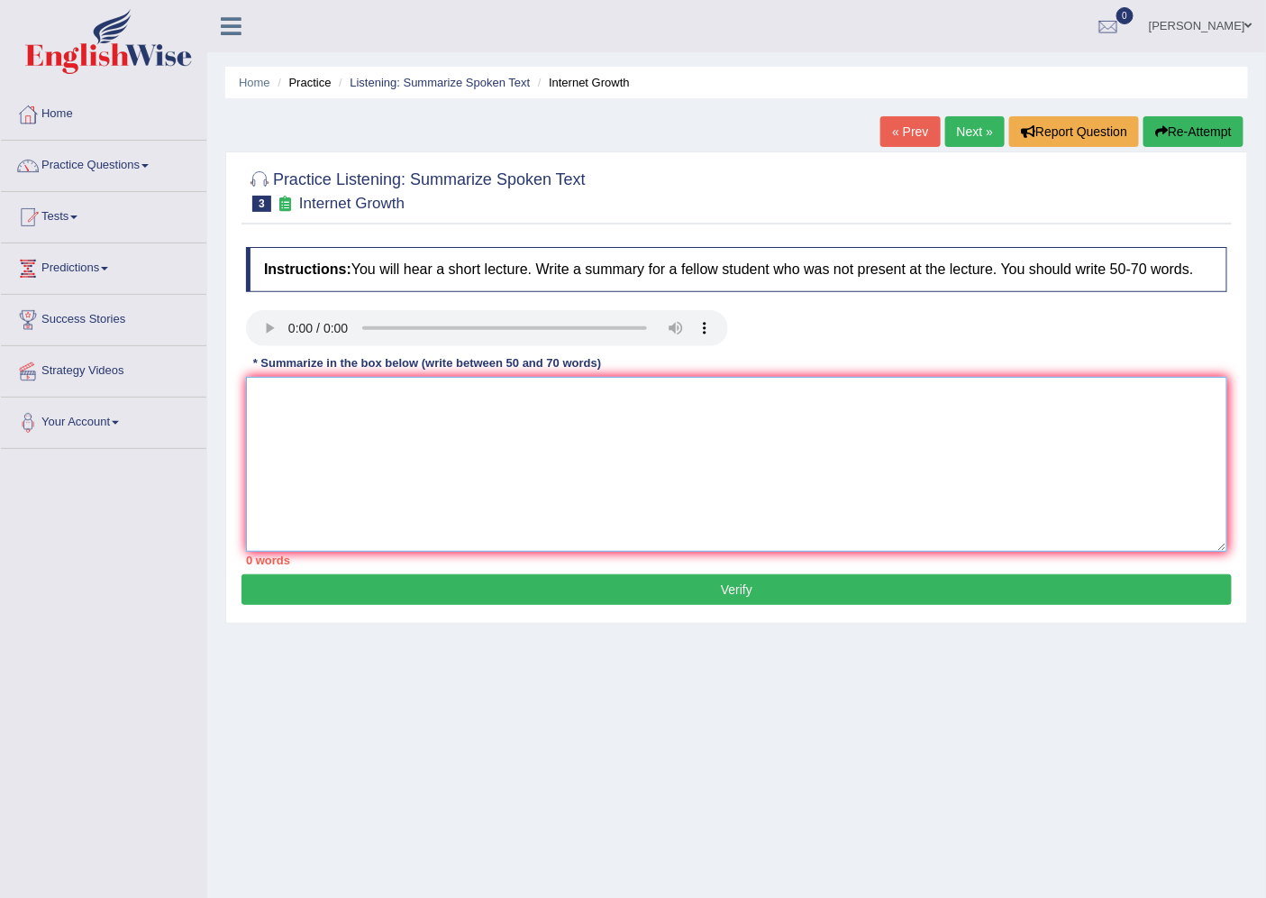
drag, startPoint x: 115, startPoint y: 68, endPoint x: 297, endPoint y: 428, distance: 403.9
click at [297, 428] on textarea at bounding box center [737, 464] width 982 height 175
click at [330, 442] on textarea at bounding box center [737, 464] width 982 height 175
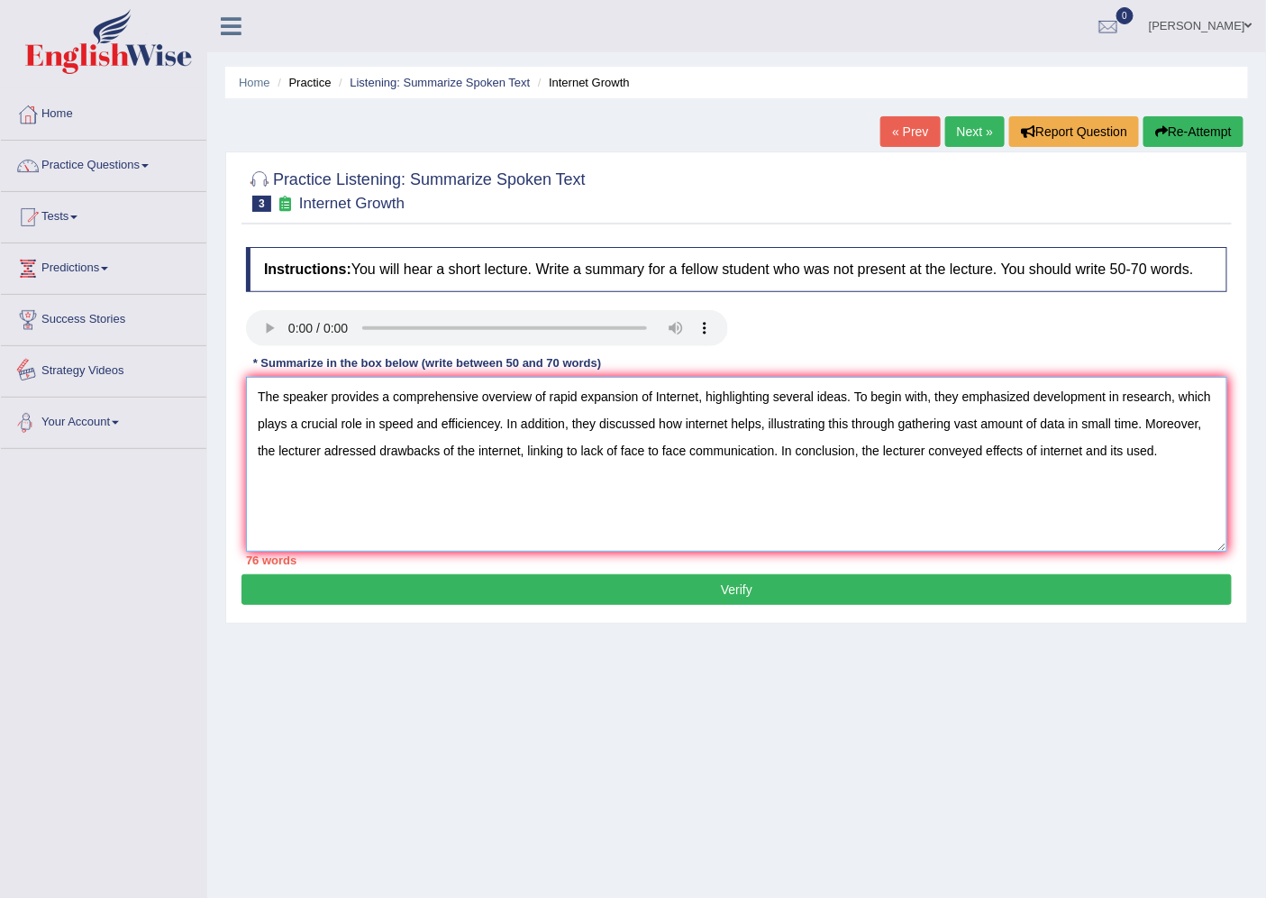
type textarea "The speaker provides a comprehensive overview of rapid expansion of Internet, h…"
click at [424, 599] on button "Verify" at bounding box center [737, 589] width 991 height 31
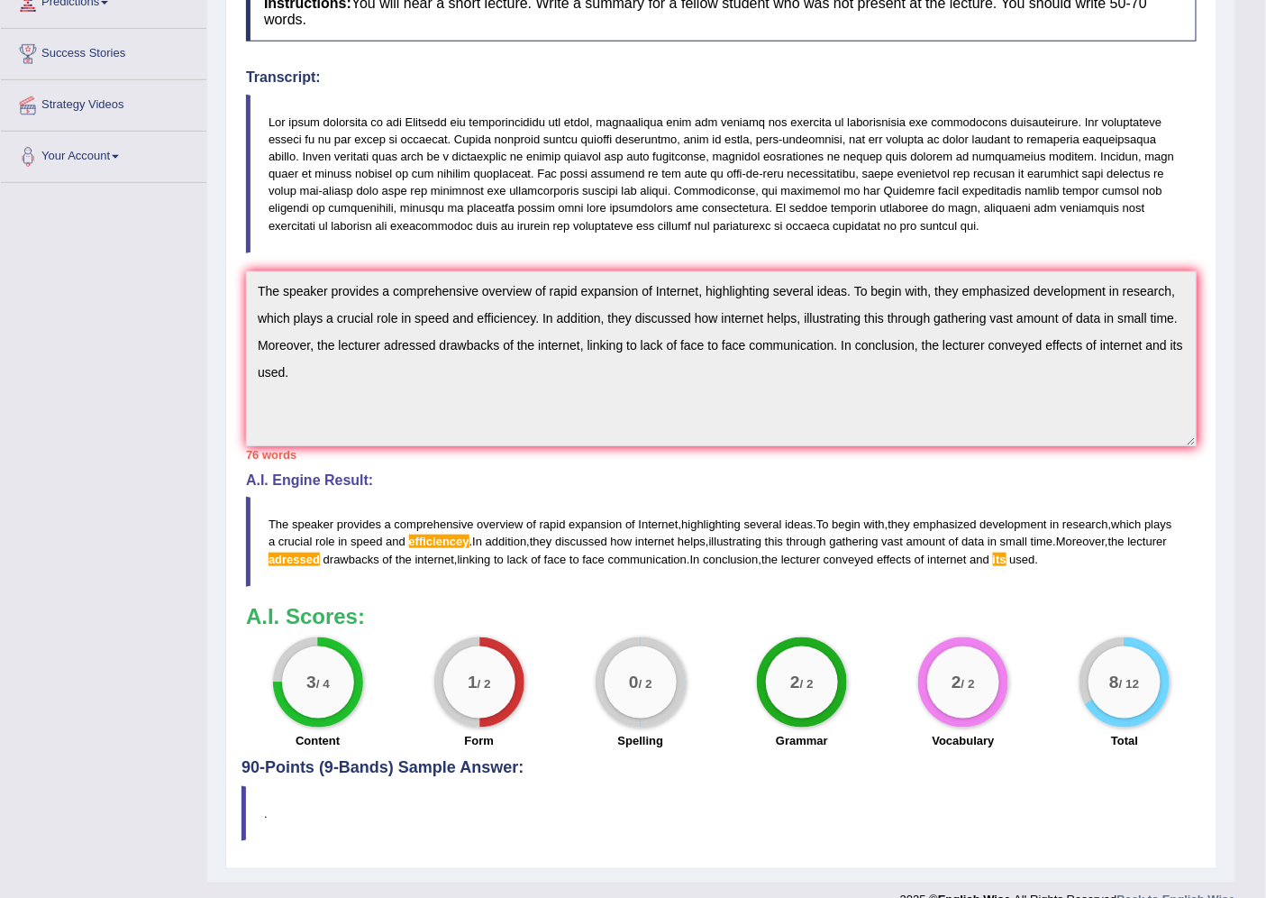
scroll to position [295, 0]
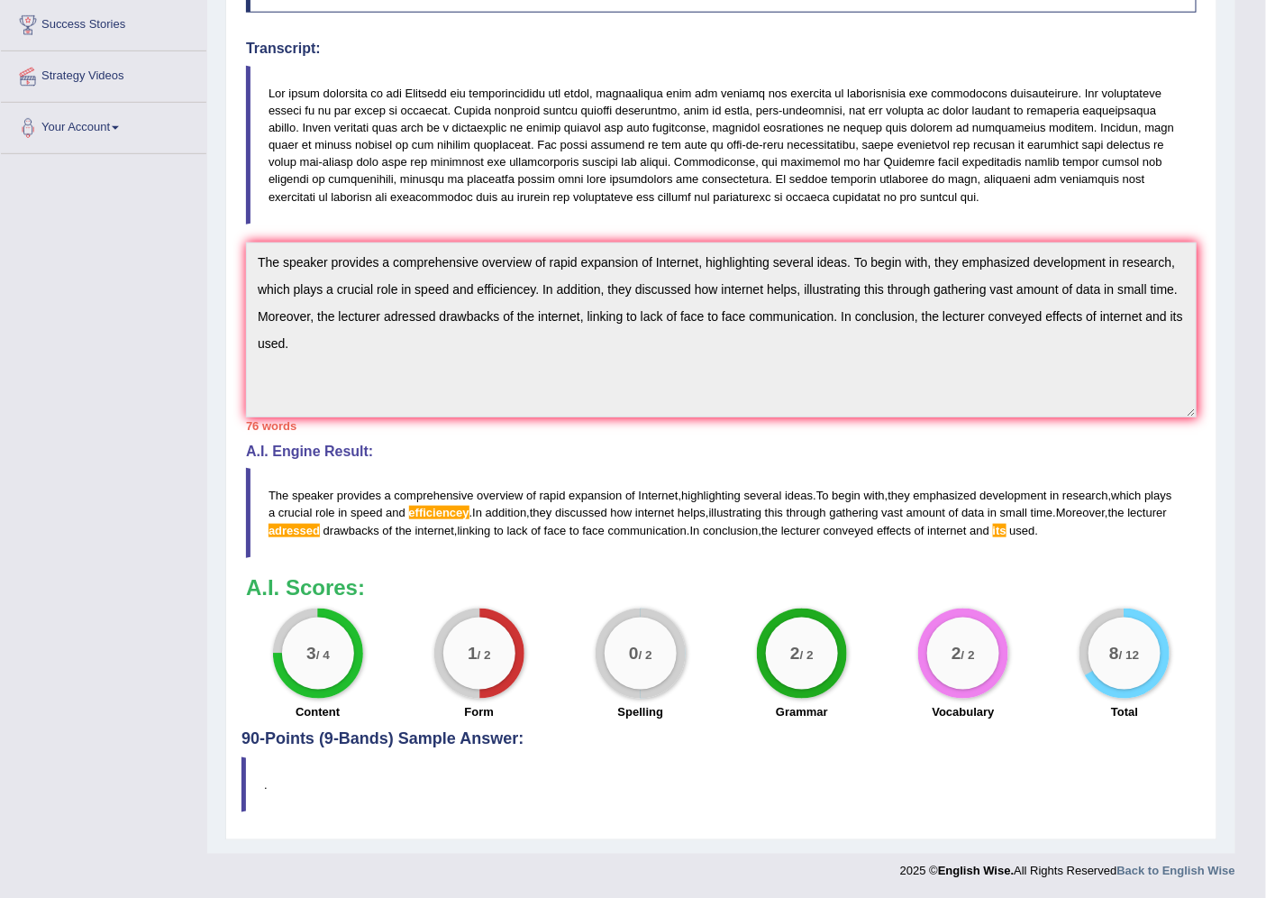
click at [470, 515] on span "efficiencey" at bounding box center [439, 513] width 60 height 14
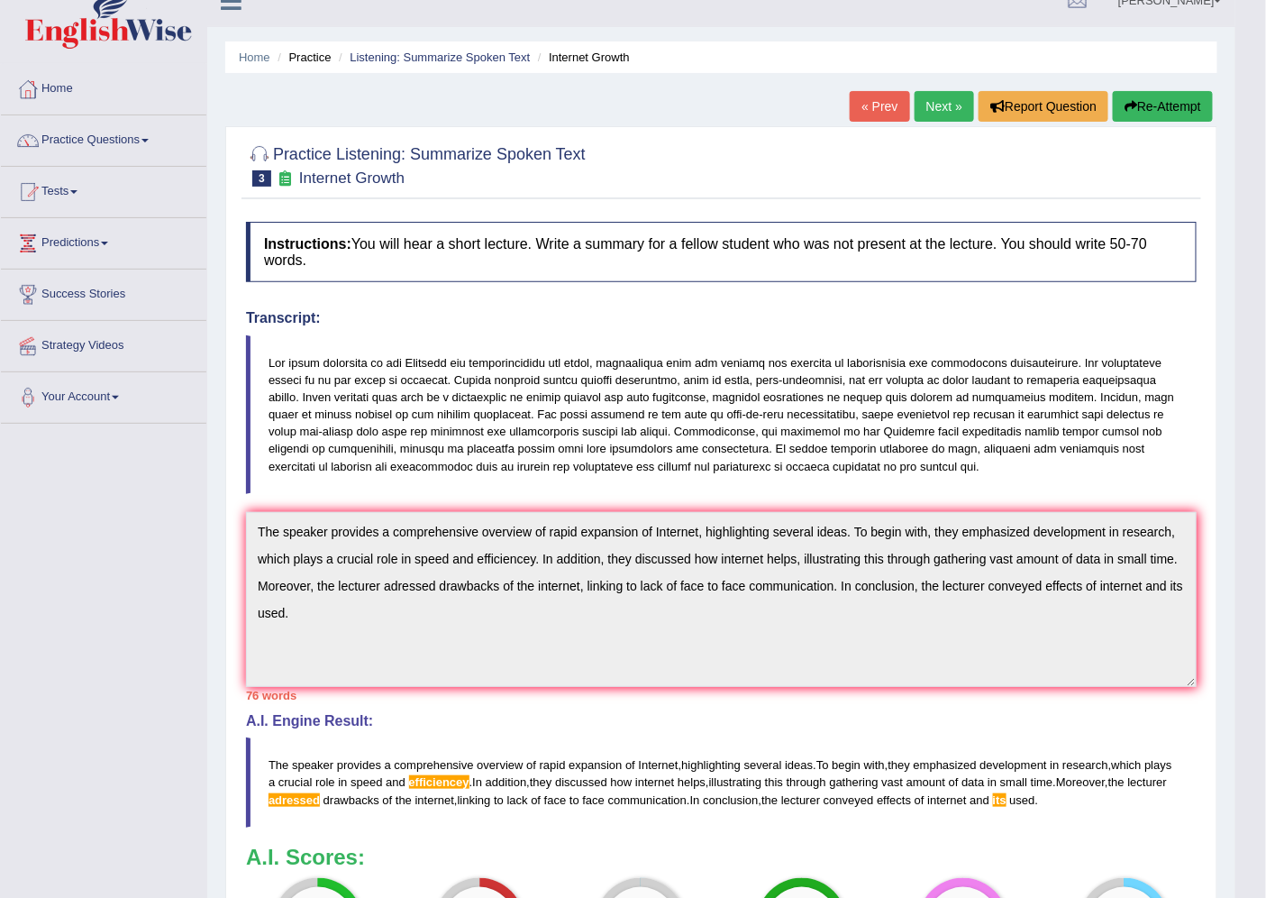
scroll to position [0, 0]
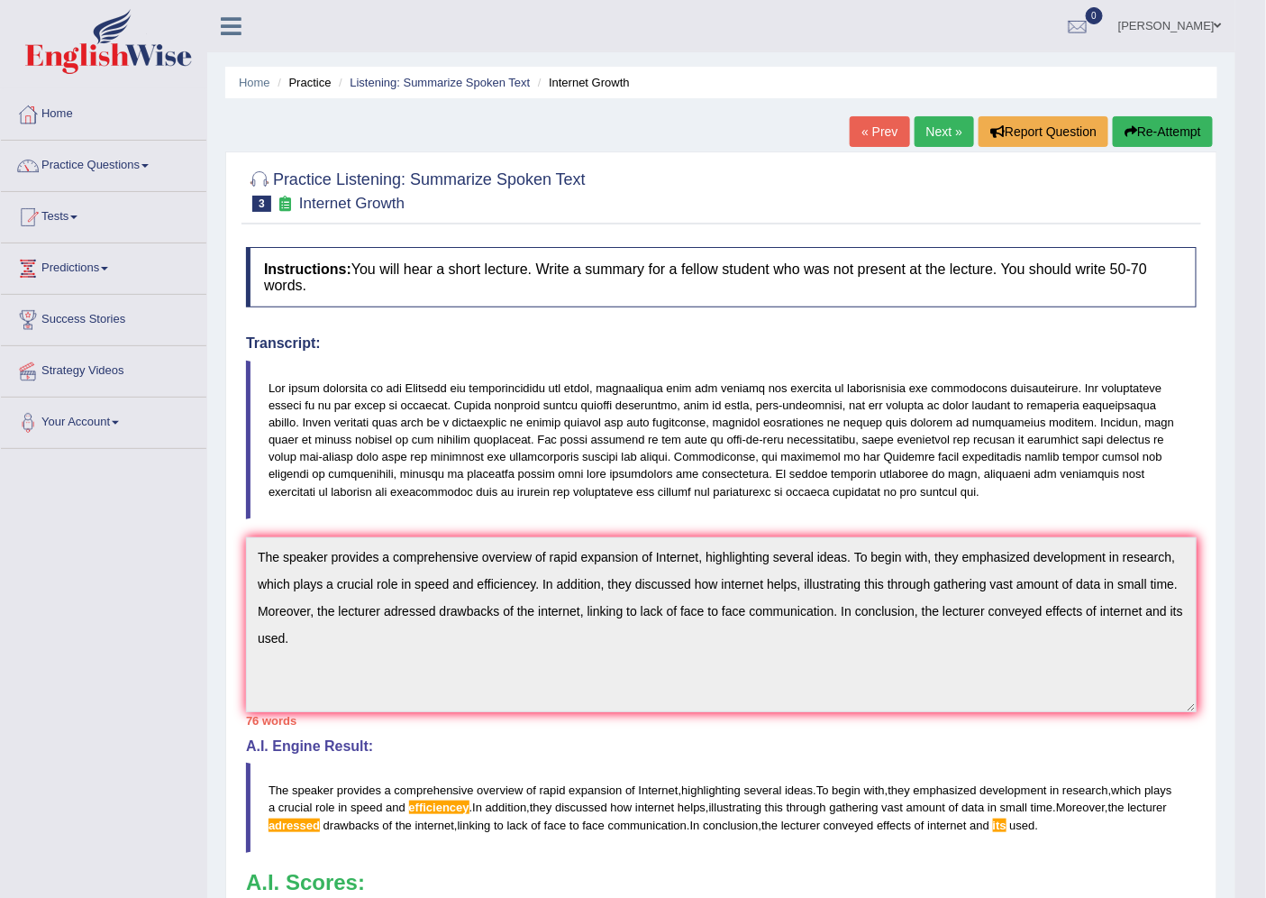
click at [933, 140] on link "Next »" at bounding box center [944, 131] width 59 height 31
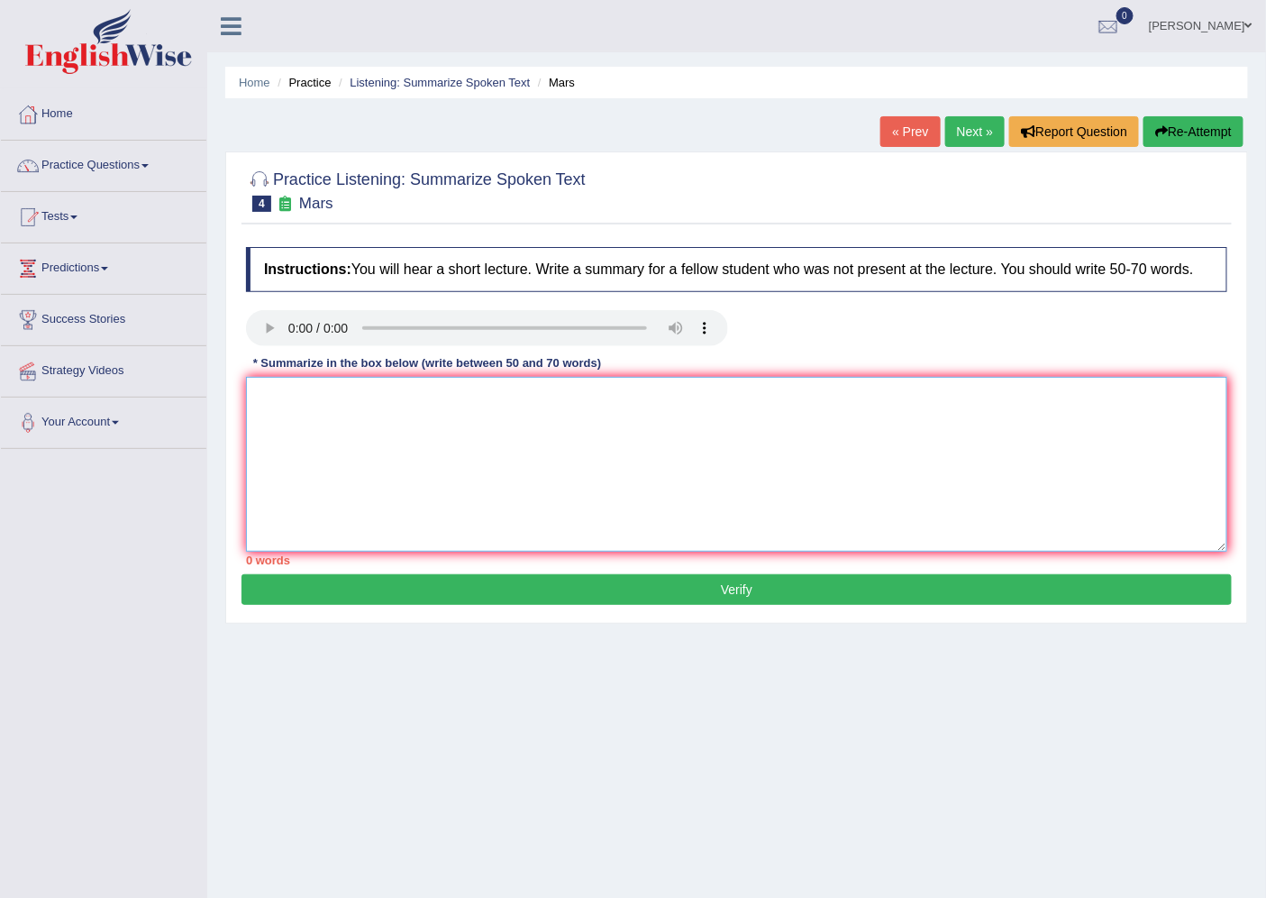
click at [336, 488] on textarea at bounding box center [737, 464] width 982 height 175
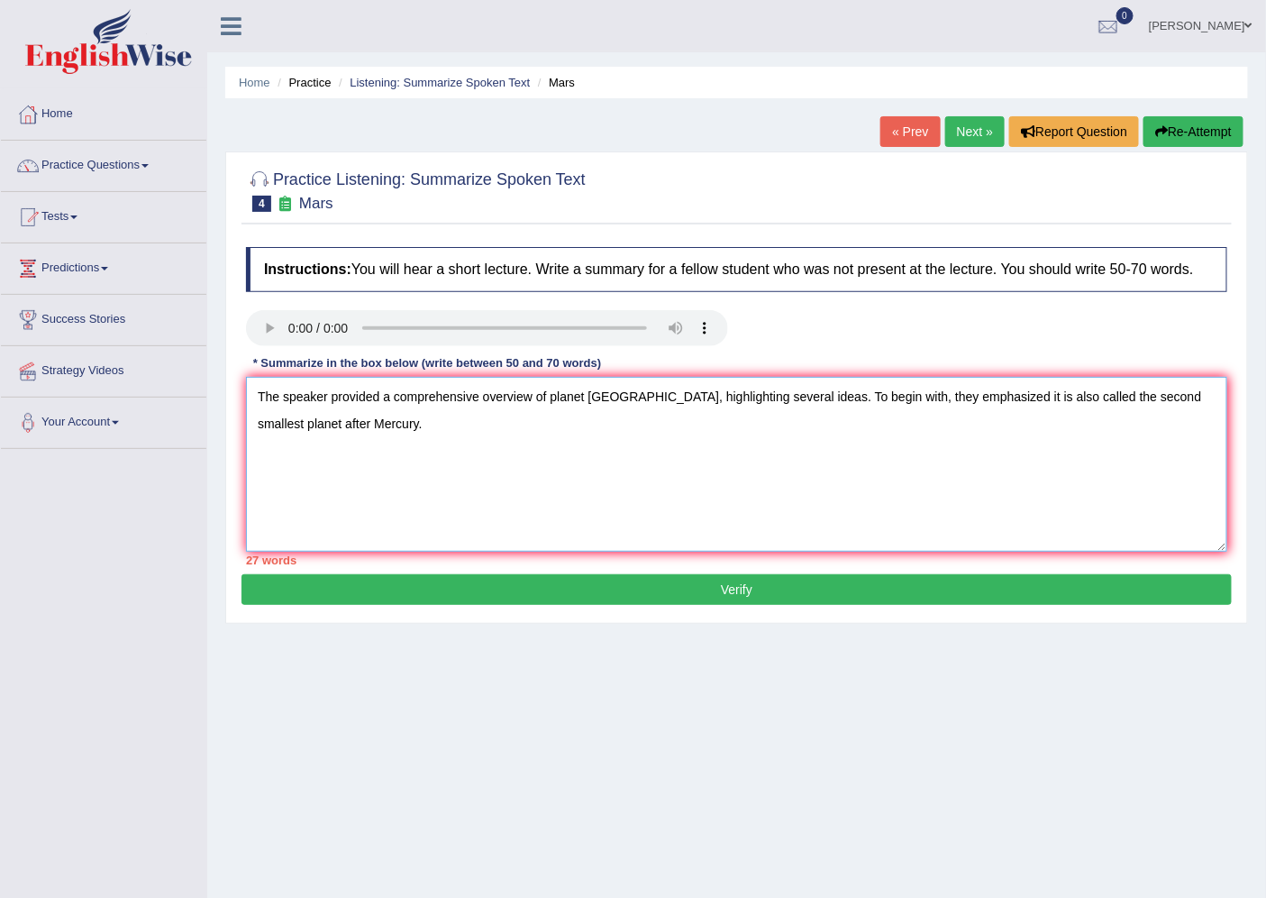
type textarea "The speaker provided a comprehensive overview of planet [GEOGRAPHIC_DATA], high…"
